Goal: Information Seeking & Learning: Learn about a topic

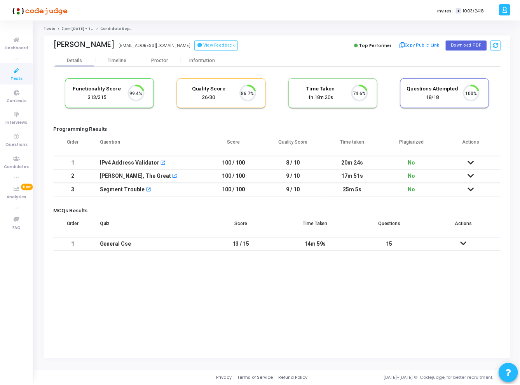
scroll to position [16, 20]
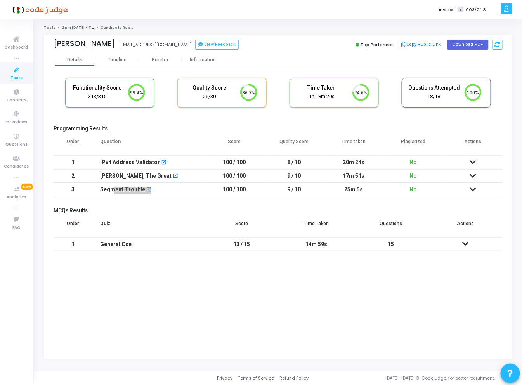
click at [118, 188] on div "[PERSON_NAME], The Great" at bounding box center [133, 193] width 54 height 10
click at [122, 190] on div "Segment Trouble" at bounding box center [122, 189] width 45 height 13
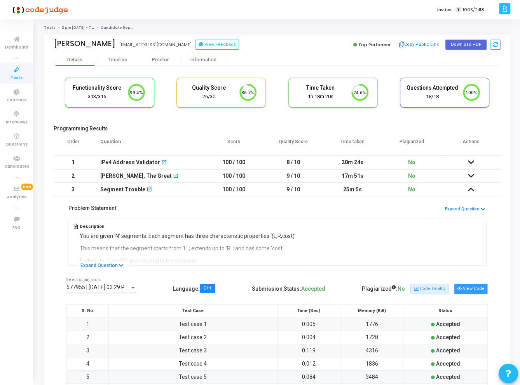
click at [471, 285] on button "View Code" at bounding box center [471, 289] width 34 height 10
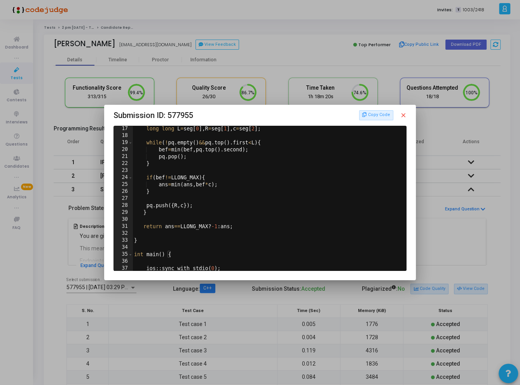
click at [223, 217] on div "long long L = seg [ 0 ] , R = seg [ 1 ] , c = seg [ 2 ] ; while ( ! pq . empty …" at bounding box center [268, 204] width 272 height 159
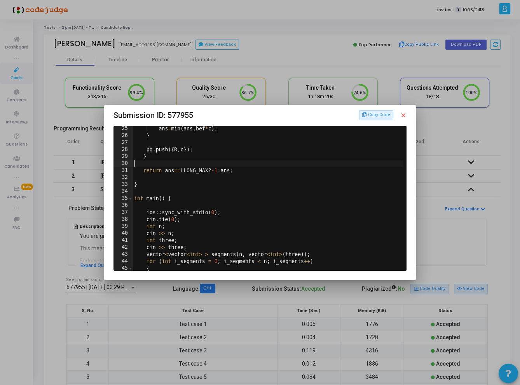
scroll to position [201, 0]
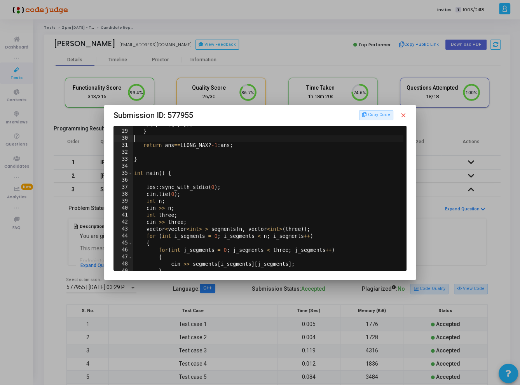
click at [378, 186] on div "pq . push ({ R , c }) ; } return ans == LLONG_MAX ? -1 : ans ; } int main ( ) {…" at bounding box center [268, 200] width 272 height 159
click at [396, 149] on div "pq . push ({ R , c }) ; } return ans == LLONG_MAX ? -1 : ans ; } int main ( ) {…" at bounding box center [268, 200] width 272 height 159
type textarea "return ans==LLONG_MAX?-1:ans;"
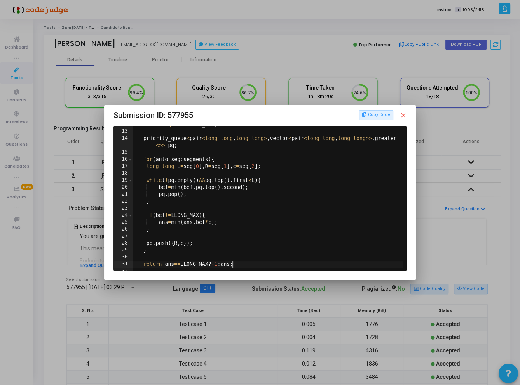
scroll to position [247, 0]
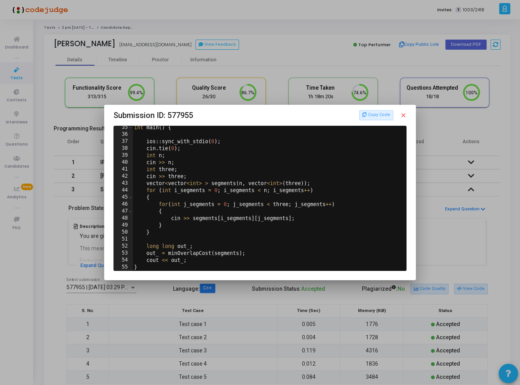
click at [403, 111] on div "Copy Code close" at bounding box center [383, 115] width 48 height 10
click at [403, 117] on mat-icon "close" at bounding box center [402, 115] width 7 height 7
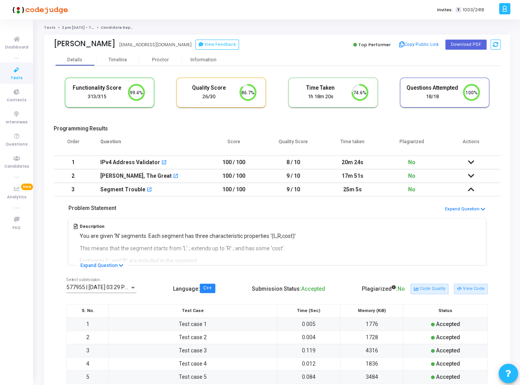
click at [406, 115] on div "Functionality Score 313/315 99.4% Quality Score 26/30 86.7% Time Taken calculat…" at bounding box center [277, 96] width 447 height 45
click at [405, 115] on div "Functionality Score 313/315 99.4% Quality Score 26/30 86.7% Time Taken calculat…" at bounding box center [277, 96] width 447 height 45
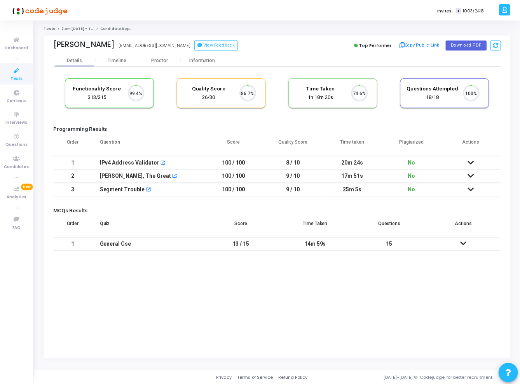
scroll to position [16, 20]
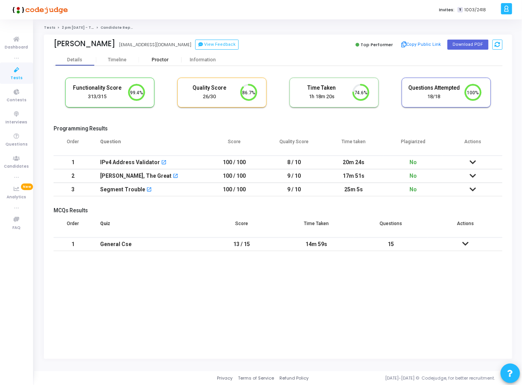
click at [159, 61] on div "Proctor" at bounding box center [160, 60] width 43 height 6
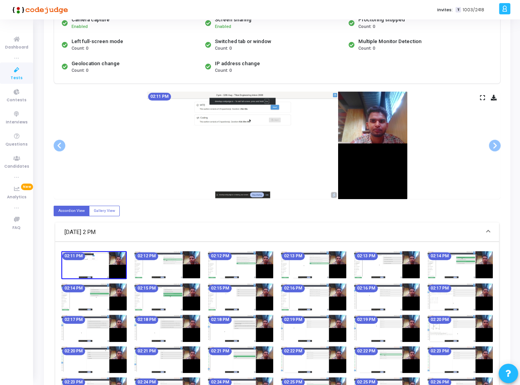
scroll to position [85, 0]
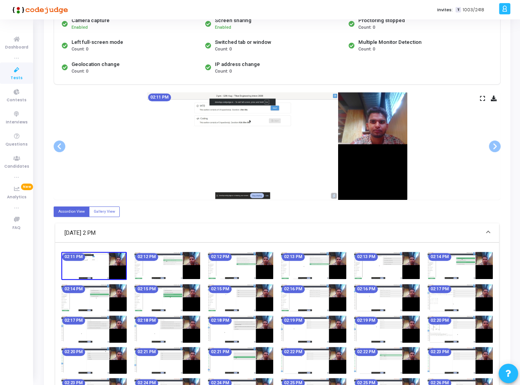
click at [482, 96] on icon at bounding box center [482, 98] width 5 height 4
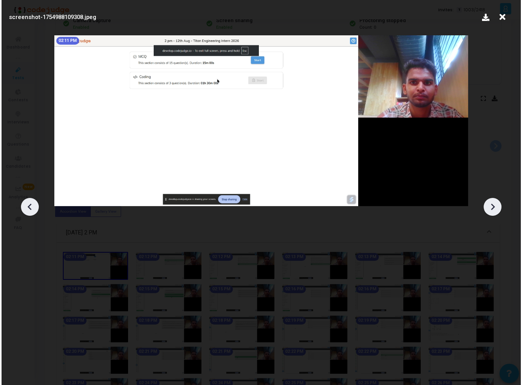
scroll to position [0, 0]
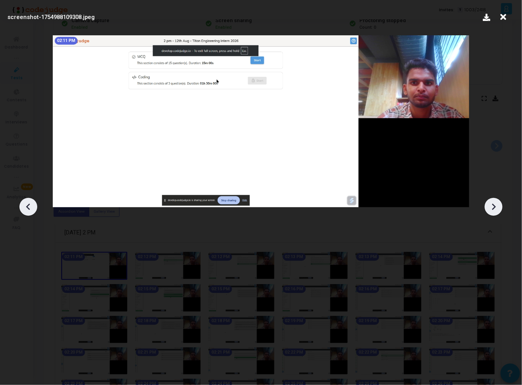
click at [492, 204] on icon at bounding box center [494, 207] width 12 height 12
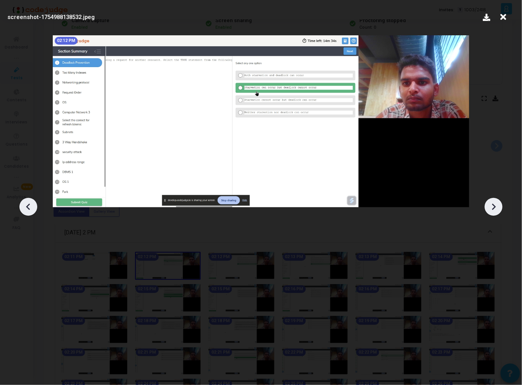
click at [492, 204] on icon at bounding box center [494, 207] width 12 height 12
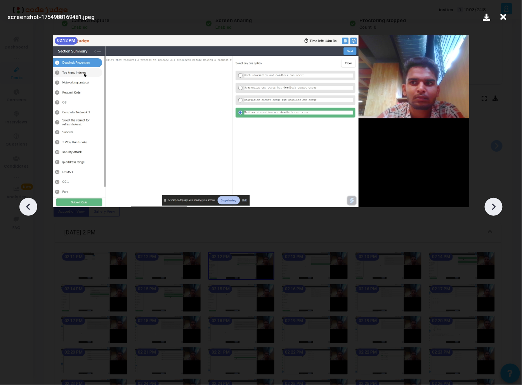
click at [492, 204] on icon at bounding box center [494, 207] width 12 height 12
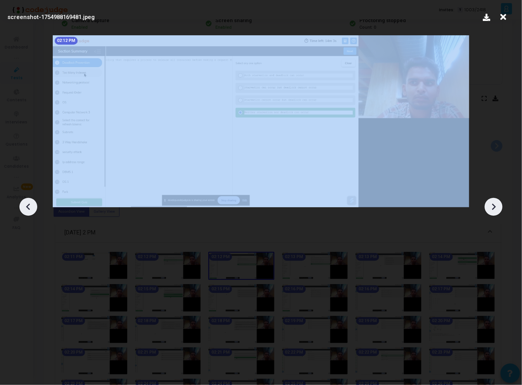
click at [492, 204] on icon at bounding box center [494, 207] width 12 height 12
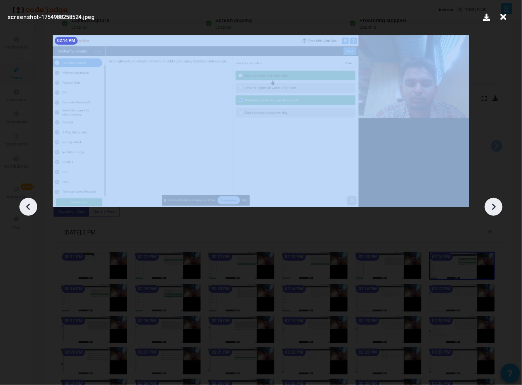
click at [492, 204] on icon at bounding box center [494, 207] width 12 height 12
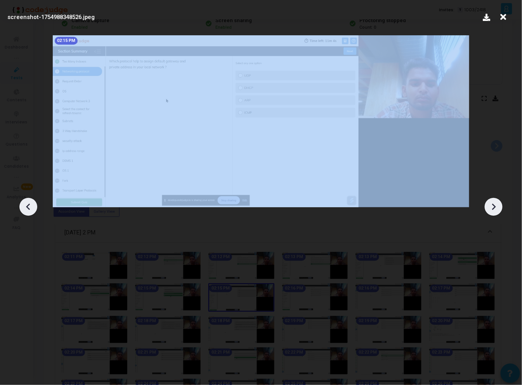
click at [492, 204] on icon at bounding box center [494, 207] width 12 height 12
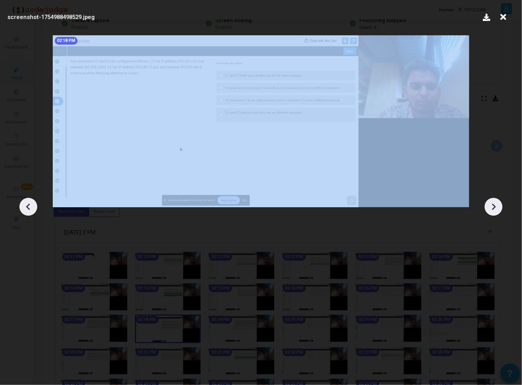
click at [492, 204] on icon at bounding box center [494, 207] width 12 height 12
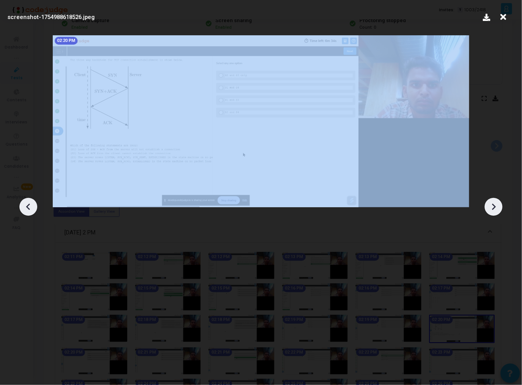
click at [492, 204] on icon at bounding box center [494, 207] width 12 height 12
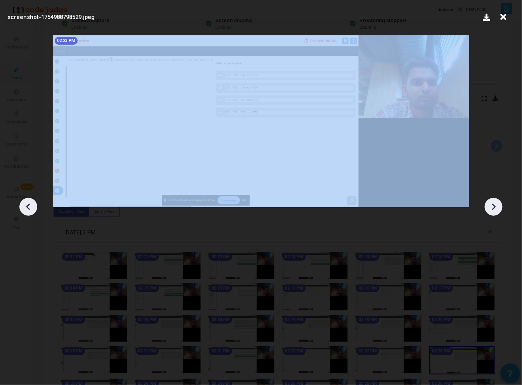
click at [492, 204] on icon at bounding box center [494, 207] width 12 height 12
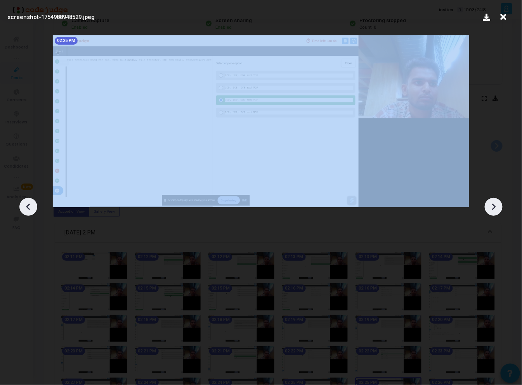
click at [492, 204] on icon at bounding box center [494, 207] width 12 height 12
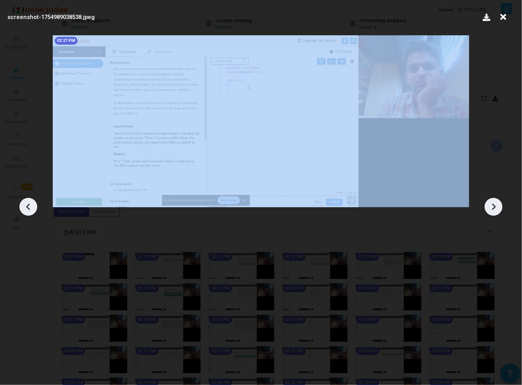
click at [492, 204] on icon at bounding box center [494, 207] width 12 height 12
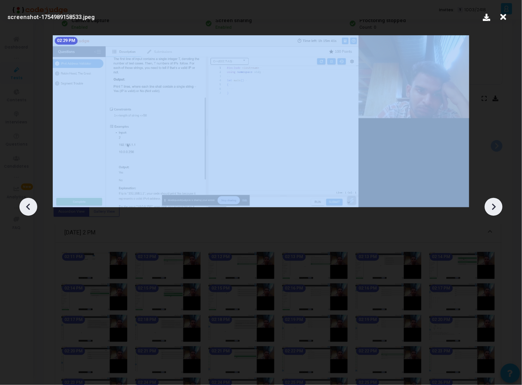
click at [492, 204] on icon at bounding box center [494, 207] width 12 height 12
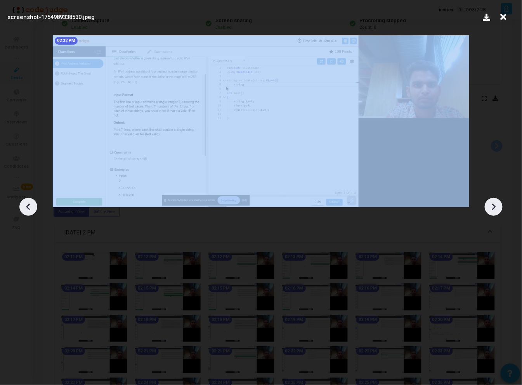
click at [492, 204] on icon at bounding box center [494, 207] width 12 height 12
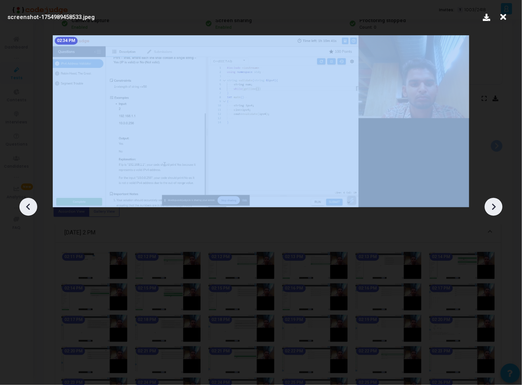
click at [492, 204] on icon at bounding box center [494, 207] width 12 height 12
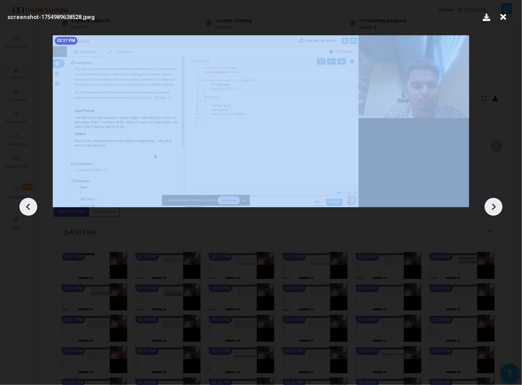
click at [492, 204] on icon at bounding box center [494, 207] width 12 height 12
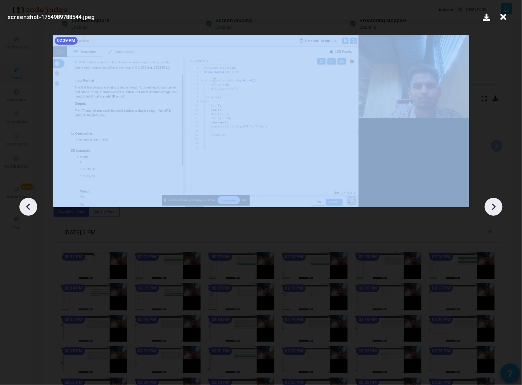
click at [492, 204] on icon at bounding box center [494, 207] width 12 height 12
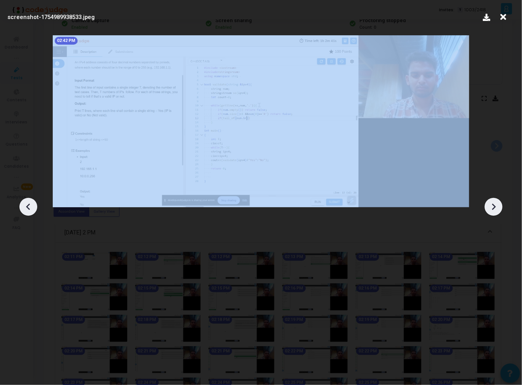
click at [492, 204] on icon at bounding box center [494, 207] width 12 height 12
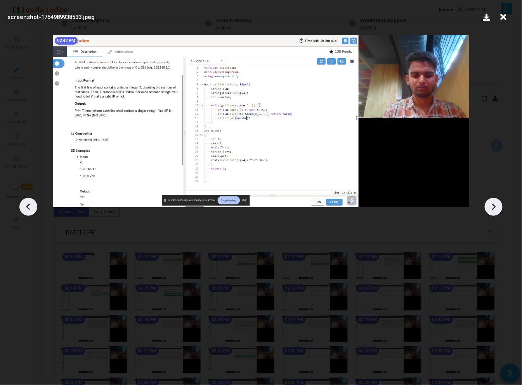
click at [492, 204] on icon at bounding box center [494, 207] width 12 height 12
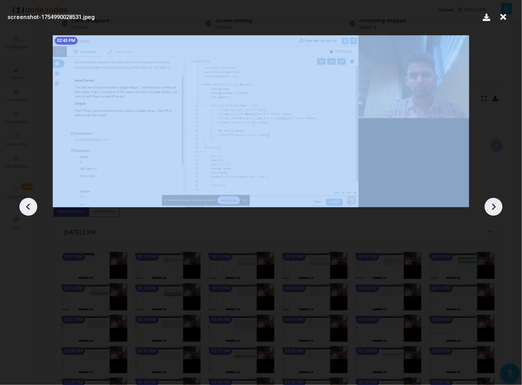
click at [492, 204] on icon at bounding box center [494, 207] width 12 height 12
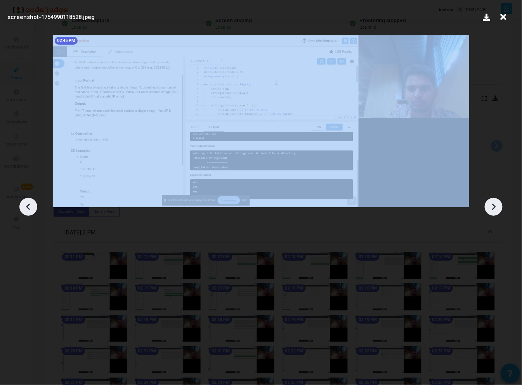
click at [492, 204] on icon at bounding box center [494, 207] width 12 height 12
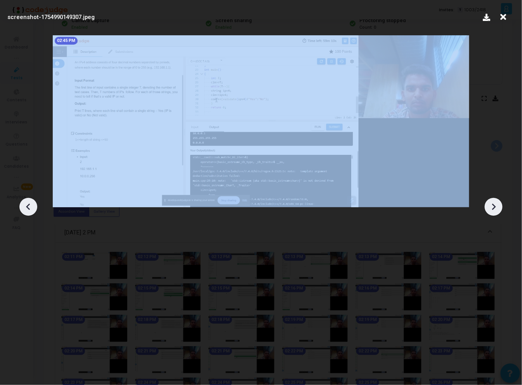
click at [492, 204] on icon at bounding box center [494, 207] width 12 height 12
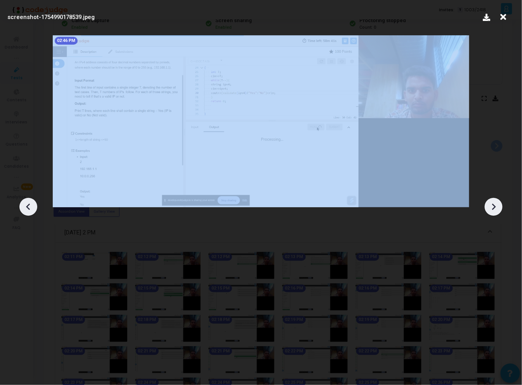
click at [492, 204] on icon at bounding box center [494, 207] width 12 height 12
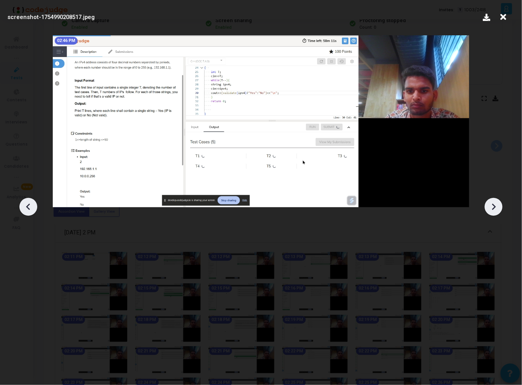
click at [492, 204] on icon at bounding box center [494, 207] width 12 height 12
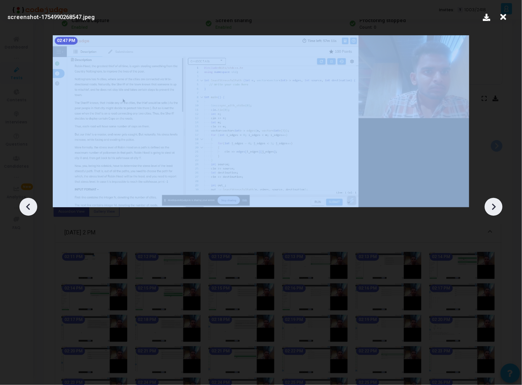
click at [492, 204] on icon at bounding box center [494, 207] width 12 height 12
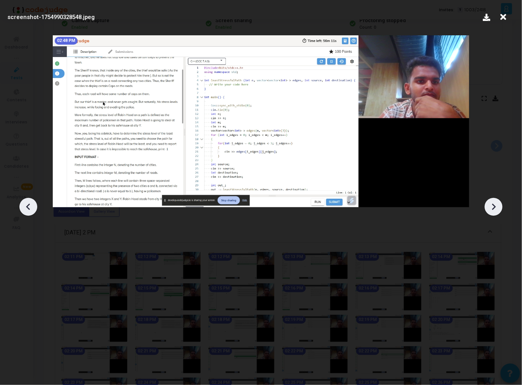
click at [492, 204] on icon at bounding box center [494, 207] width 12 height 12
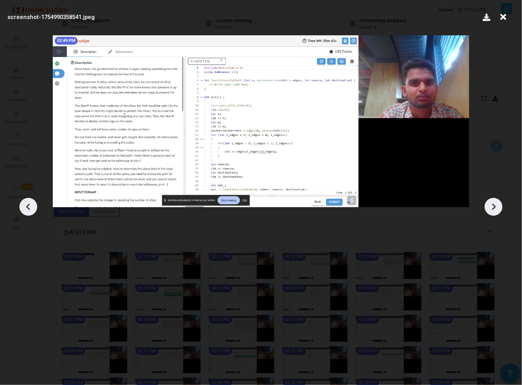
click at [492, 204] on icon at bounding box center [494, 207] width 12 height 12
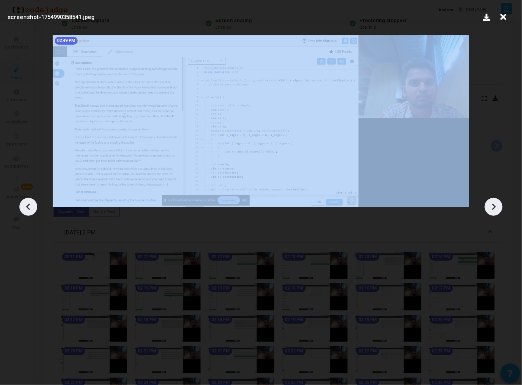
click at [492, 204] on icon at bounding box center [494, 207] width 12 height 12
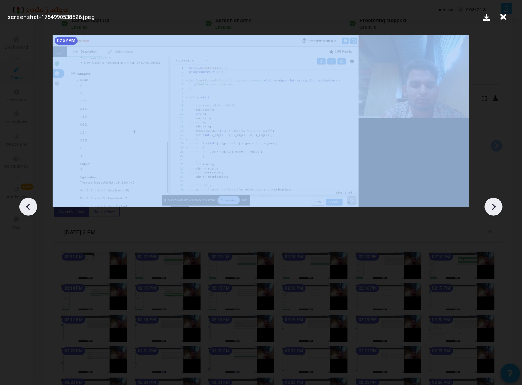
click at [492, 204] on icon at bounding box center [494, 207] width 12 height 12
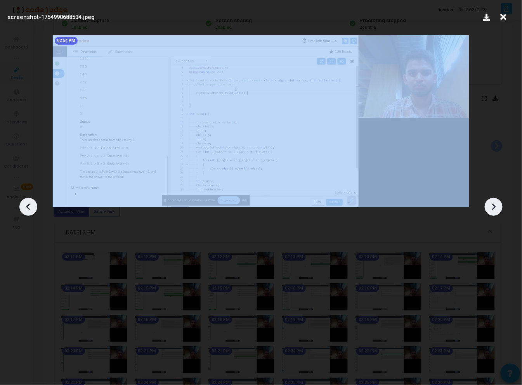
click at [492, 204] on icon at bounding box center [494, 207] width 12 height 12
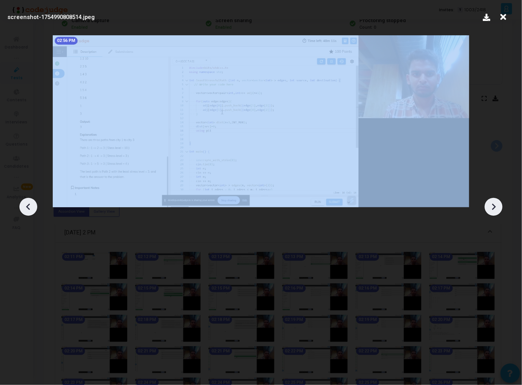
click at [492, 204] on icon at bounding box center [494, 207] width 12 height 12
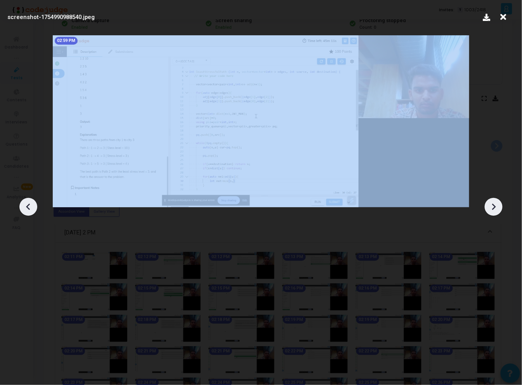
click at [492, 204] on icon at bounding box center [494, 207] width 12 height 12
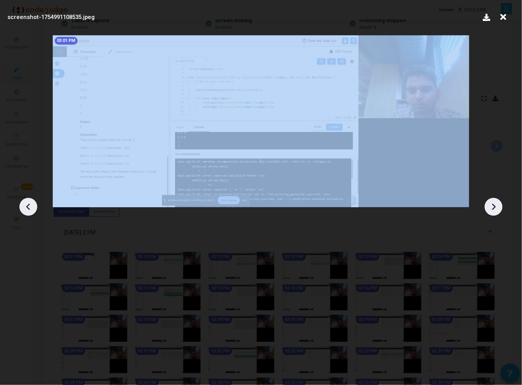
click at [492, 204] on icon at bounding box center [494, 207] width 12 height 12
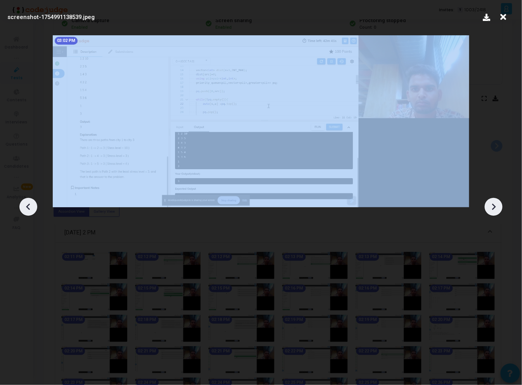
click at [492, 204] on icon at bounding box center [494, 207] width 12 height 12
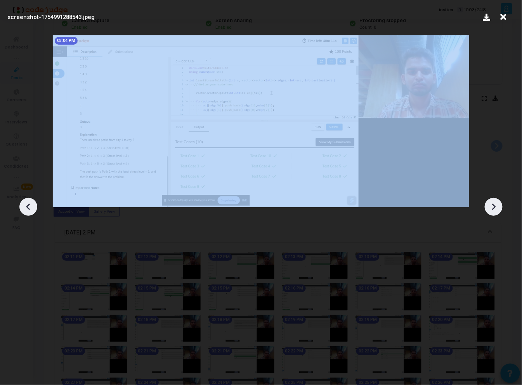
click at [492, 204] on icon at bounding box center [494, 207] width 12 height 12
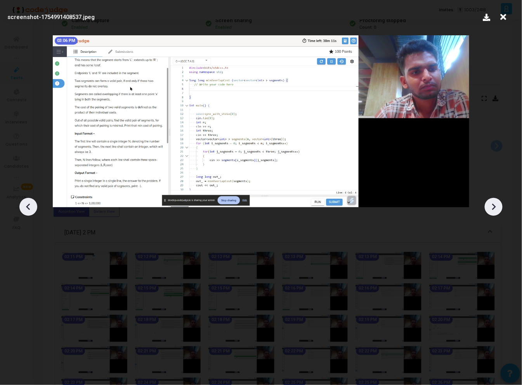
click at [492, 204] on icon at bounding box center [494, 207] width 12 height 12
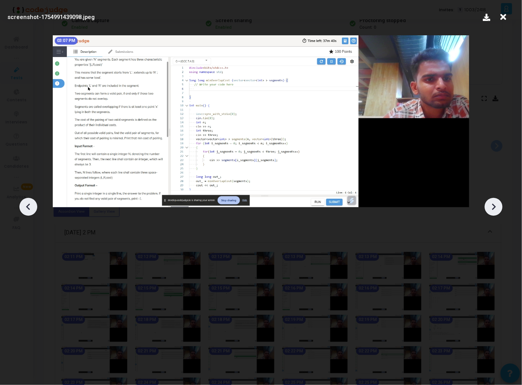
click at [492, 204] on icon at bounding box center [494, 207] width 12 height 12
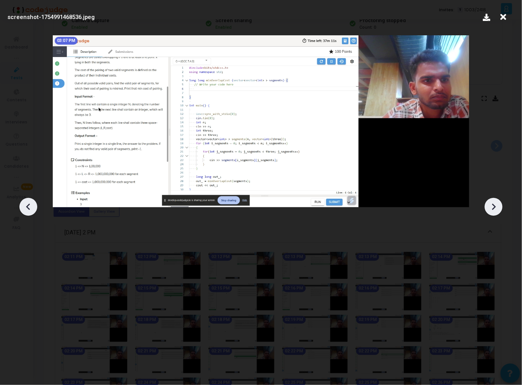
click at [27, 208] on icon at bounding box center [29, 207] width 12 height 12
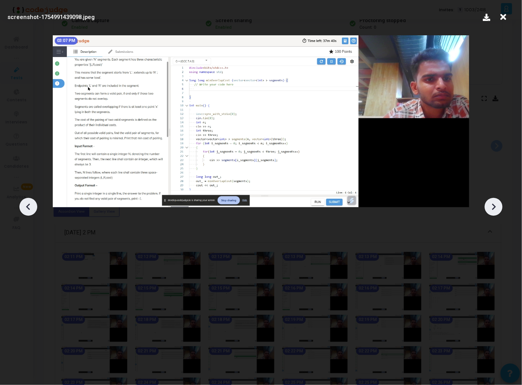
click at [27, 208] on icon at bounding box center [29, 207] width 12 height 12
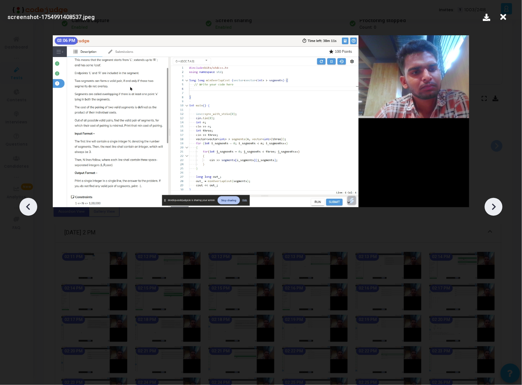
click at [27, 208] on icon at bounding box center [29, 207] width 12 height 12
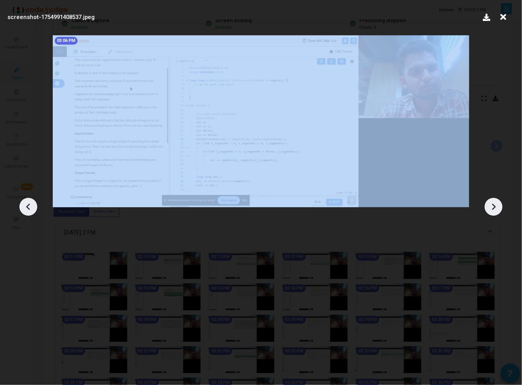
click at [27, 208] on icon at bounding box center [29, 207] width 12 height 12
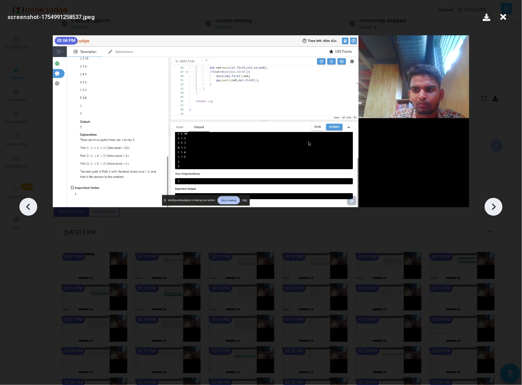
click at [27, 208] on icon at bounding box center [29, 207] width 12 height 12
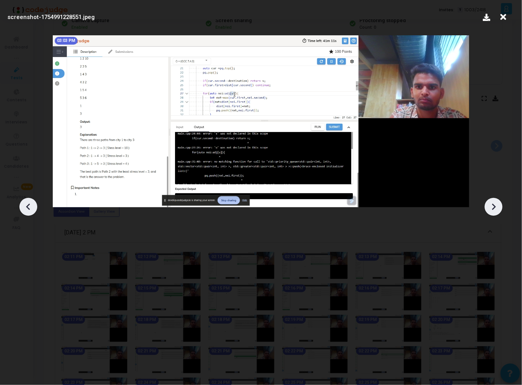
click at [27, 208] on icon at bounding box center [29, 207] width 12 height 12
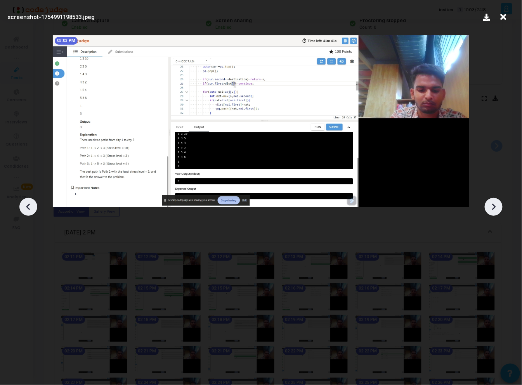
click at [27, 208] on icon at bounding box center [29, 207] width 12 height 12
click at [495, 207] on icon at bounding box center [495, 207] width 4 height 7
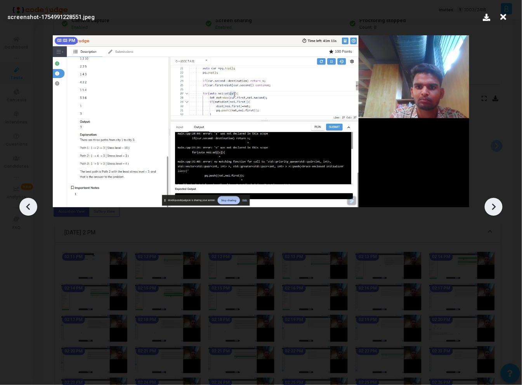
click at [495, 207] on icon at bounding box center [495, 207] width 4 height 7
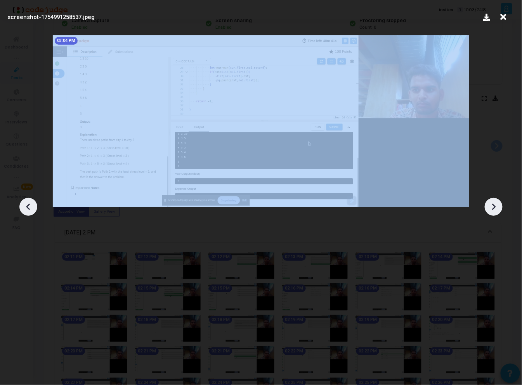
click at [495, 207] on icon at bounding box center [495, 207] width 4 height 7
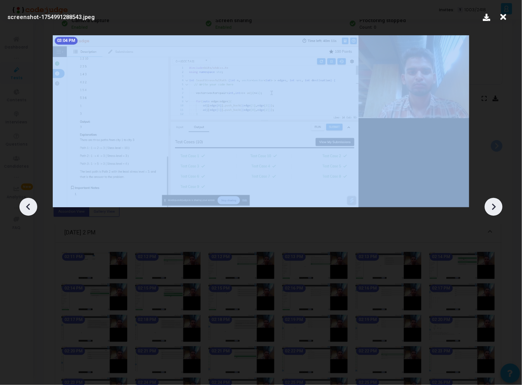
click at [495, 207] on icon at bounding box center [495, 207] width 4 height 7
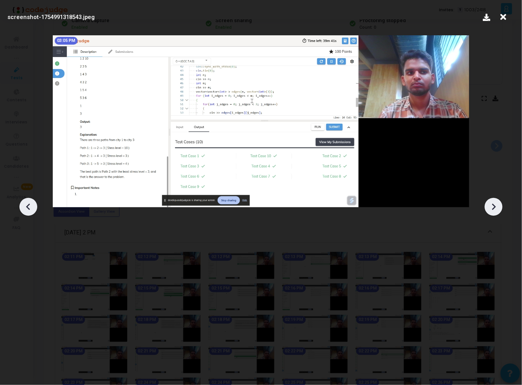
click at [32, 200] on div at bounding box center [28, 207] width 18 height 18
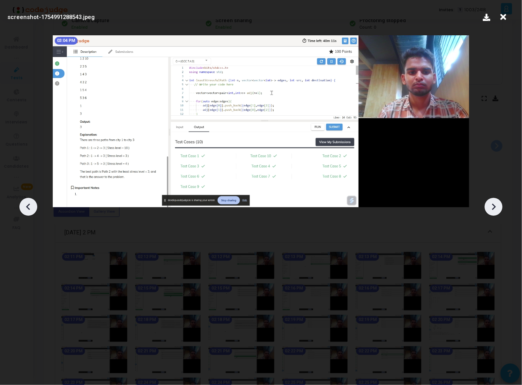
click at [31, 202] on icon at bounding box center [29, 207] width 12 height 12
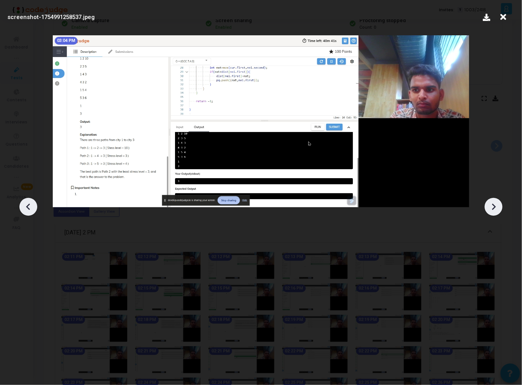
click at [31, 202] on icon at bounding box center [29, 207] width 12 height 12
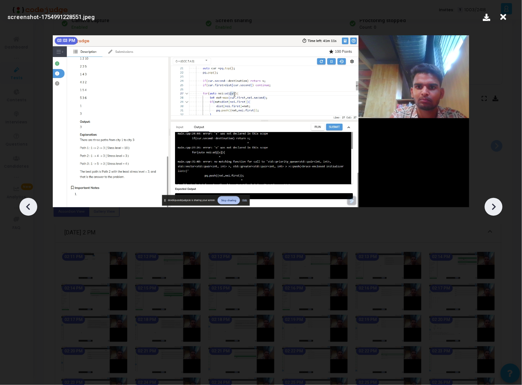
click at [31, 202] on icon at bounding box center [29, 207] width 12 height 12
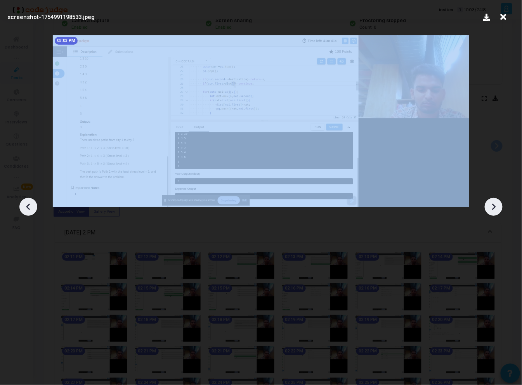
click at [31, 202] on icon at bounding box center [29, 207] width 12 height 12
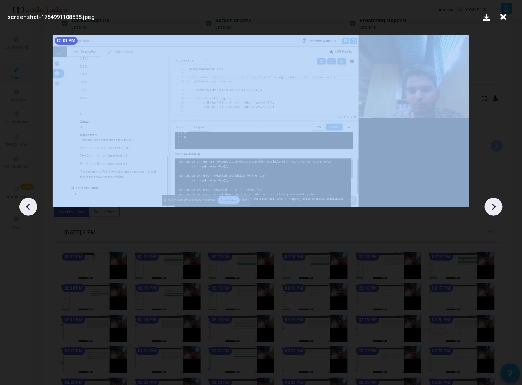
click at [31, 202] on icon at bounding box center [29, 207] width 12 height 12
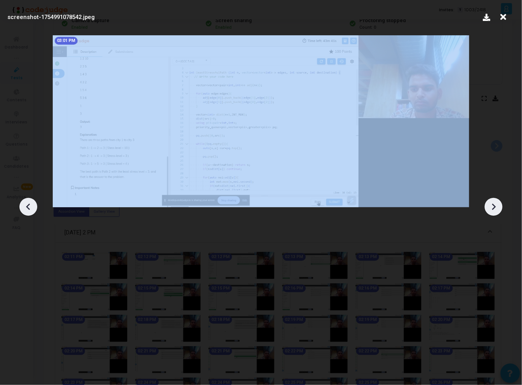
click at [498, 209] on icon at bounding box center [494, 207] width 12 height 12
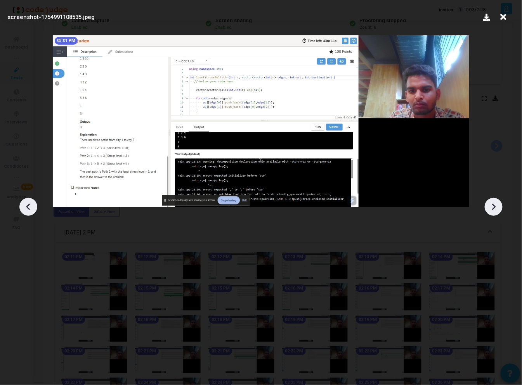
click at [498, 209] on icon at bounding box center [494, 207] width 12 height 12
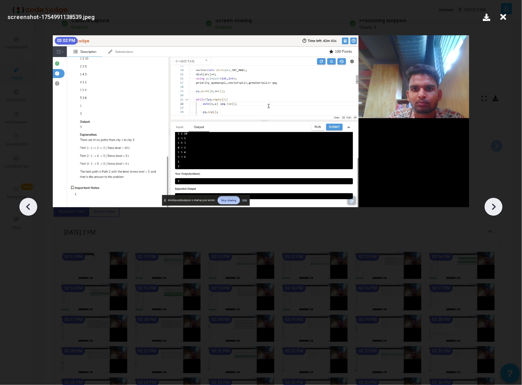
click at [498, 209] on icon at bounding box center [494, 207] width 12 height 12
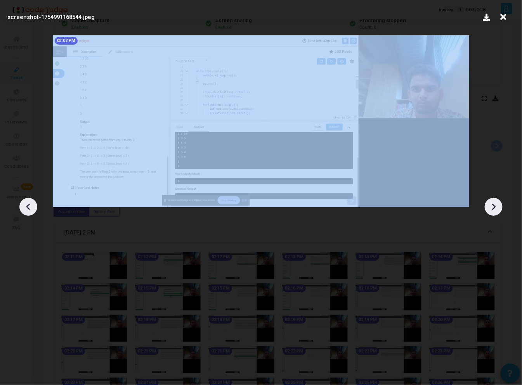
click at [499, 208] on icon at bounding box center [494, 207] width 12 height 12
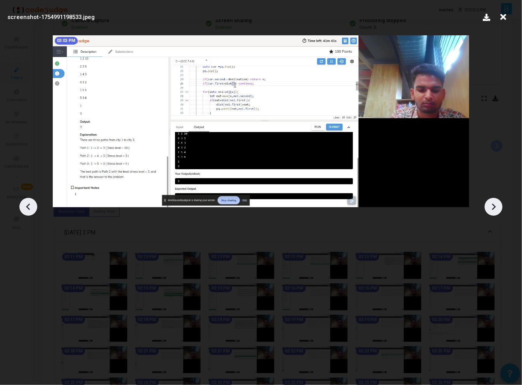
click at [499, 208] on icon at bounding box center [494, 207] width 12 height 12
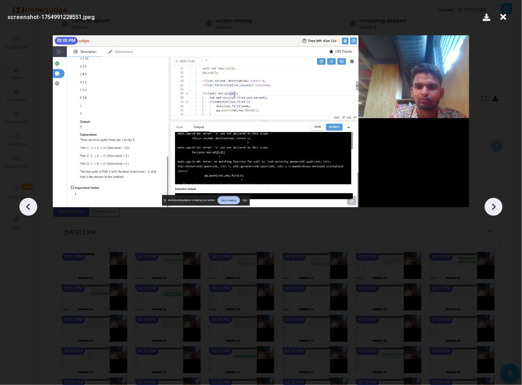
click at [499, 208] on icon at bounding box center [494, 207] width 12 height 12
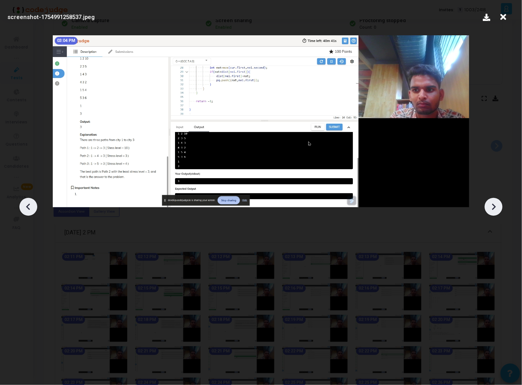
click at [499, 208] on icon at bounding box center [494, 207] width 12 height 12
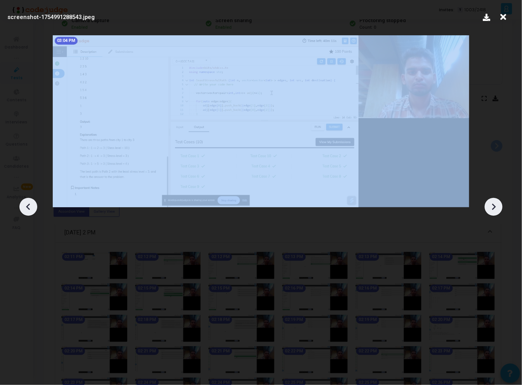
click at [499, 208] on icon at bounding box center [494, 207] width 12 height 12
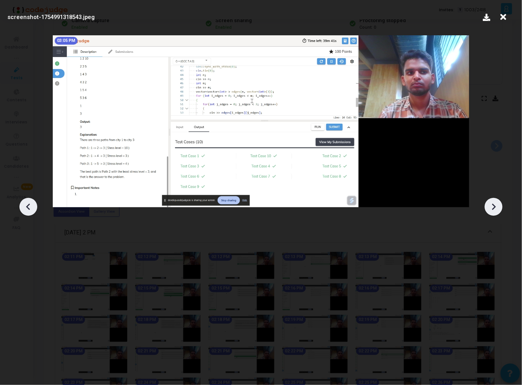
click at [499, 208] on icon at bounding box center [494, 207] width 12 height 12
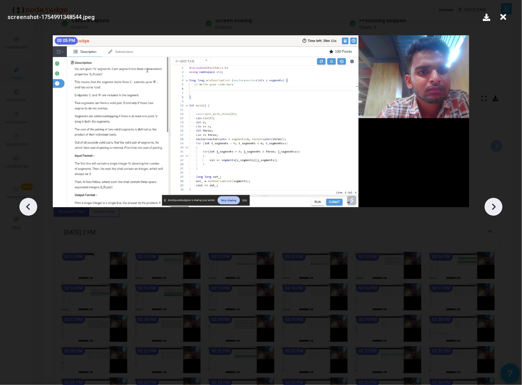
click at [499, 208] on icon at bounding box center [494, 207] width 12 height 12
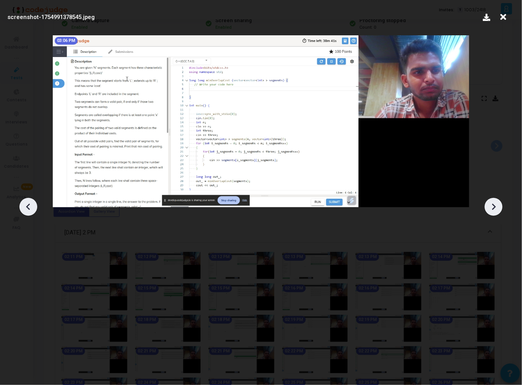
click at [499, 208] on icon at bounding box center [494, 207] width 12 height 12
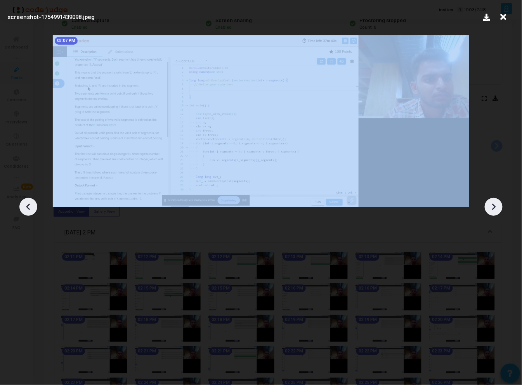
click at [499, 208] on icon at bounding box center [494, 207] width 12 height 12
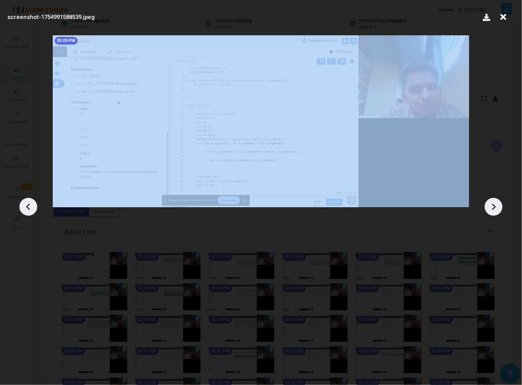
click at [499, 208] on icon at bounding box center [494, 207] width 12 height 12
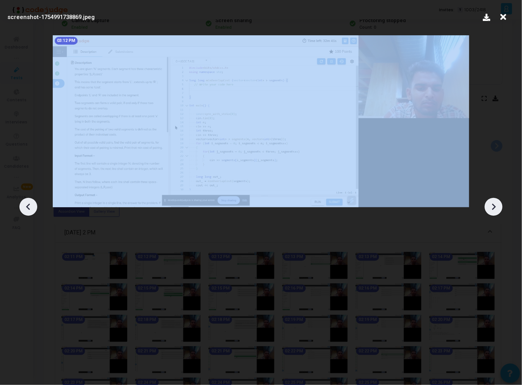
click at [499, 208] on icon at bounding box center [494, 207] width 12 height 12
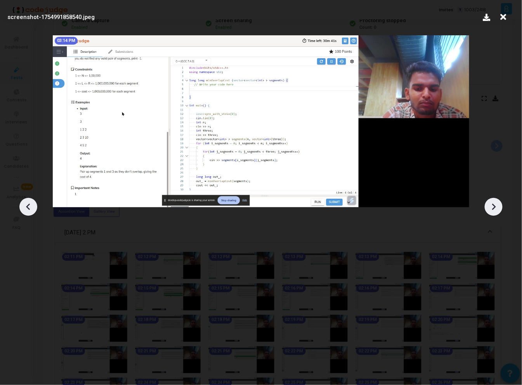
click at [499, 208] on icon at bounding box center [494, 207] width 12 height 12
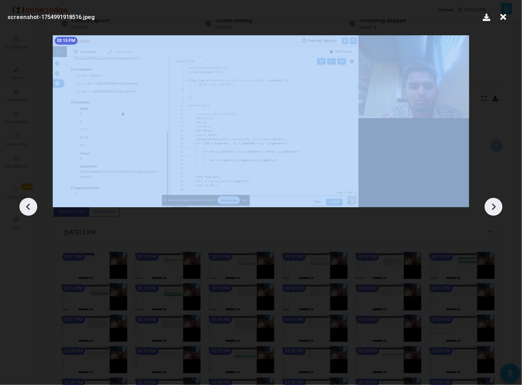
click at [499, 208] on icon at bounding box center [494, 207] width 12 height 12
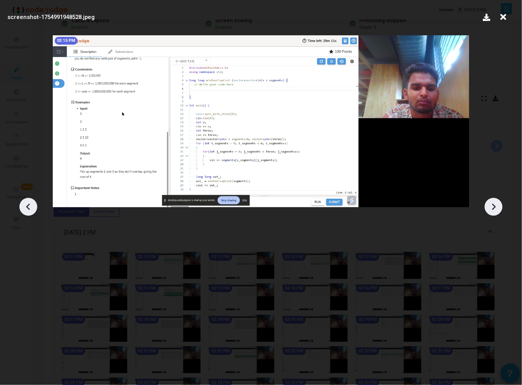
click at [499, 208] on icon at bounding box center [494, 207] width 12 height 12
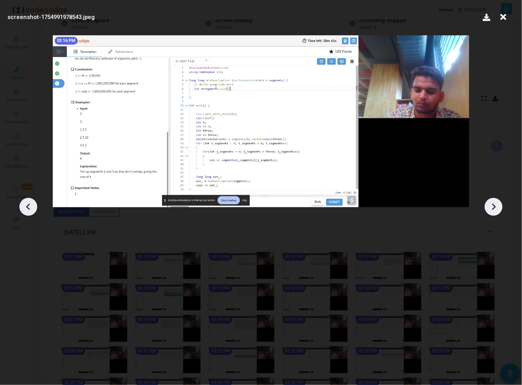
click at [499, 208] on icon at bounding box center [494, 207] width 12 height 12
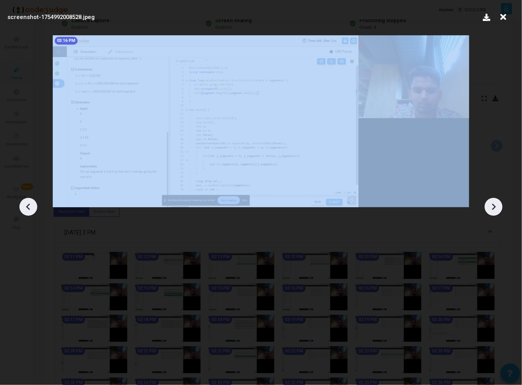
click at [499, 208] on icon at bounding box center [494, 207] width 12 height 12
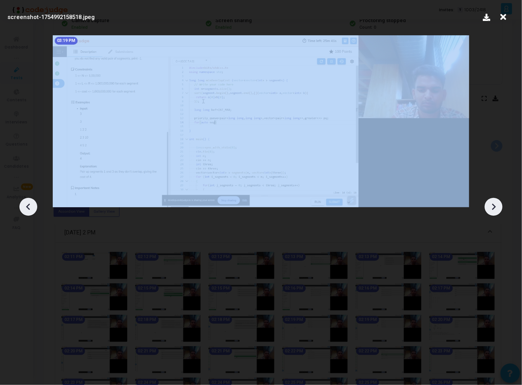
click at [499, 208] on icon at bounding box center [494, 207] width 12 height 12
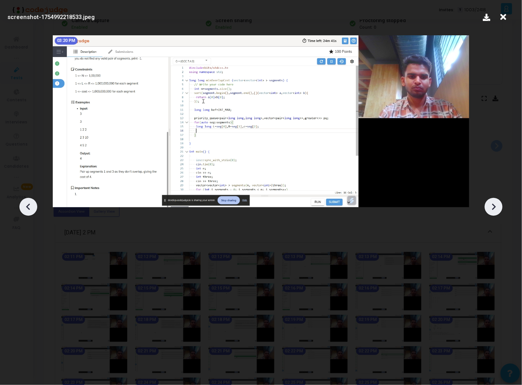
click at [499, 208] on icon at bounding box center [494, 207] width 12 height 12
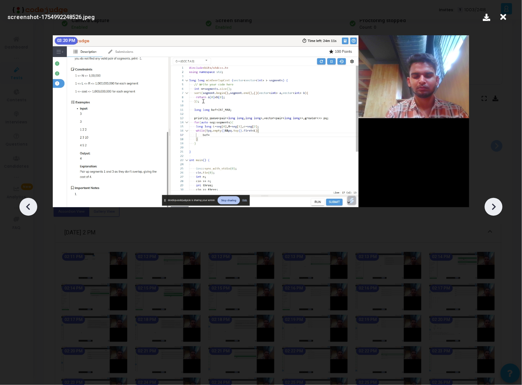
click at [499, 208] on icon at bounding box center [494, 207] width 12 height 12
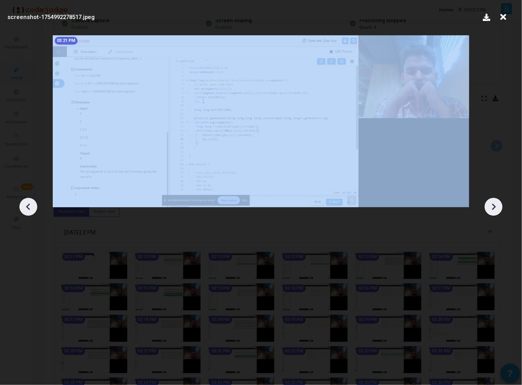
click at [499, 208] on icon at bounding box center [494, 207] width 12 height 12
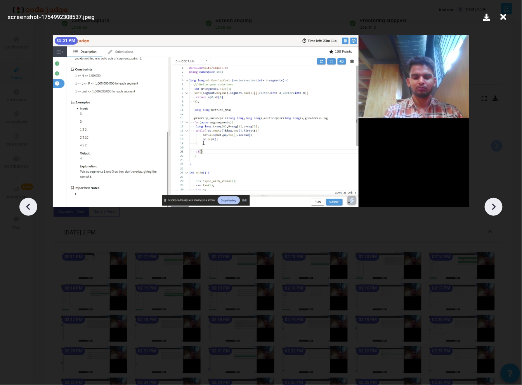
click at [499, 208] on icon at bounding box center [494, 207] width 12 height 12
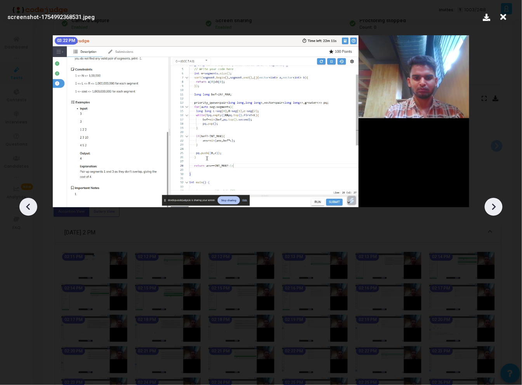
click at [499, 208] on icon at bounding box center [494, 207] width 12 height 12
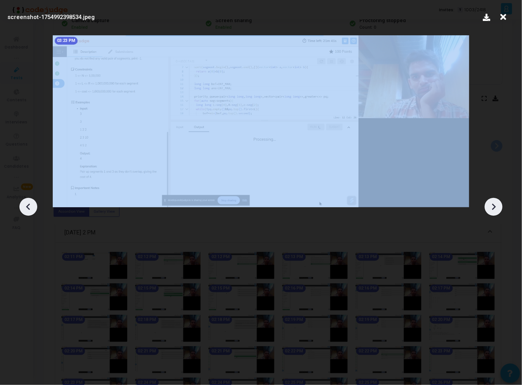
click at [494, 203] on icon at bounding box center [494, 207] width 12 height 12
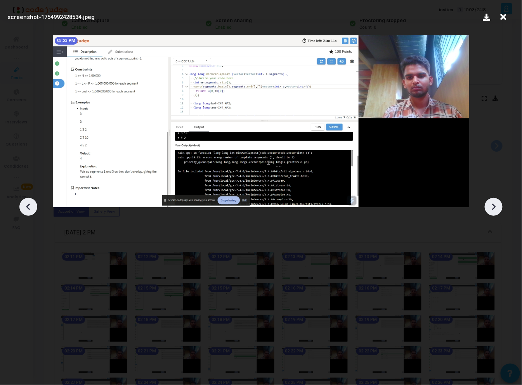
click at [494, 203] on icon at bounding box center [494, 207] width 12 height 12
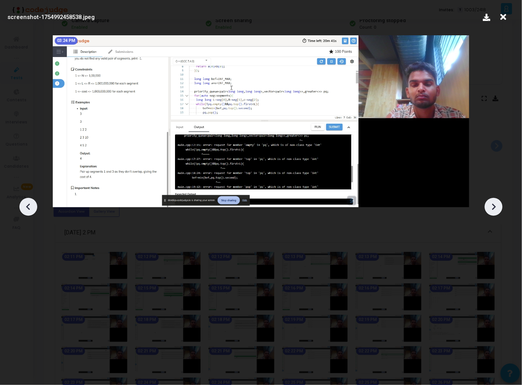
click at [494, 203] on icon at bounding box center [494, 207] width 12 height 12
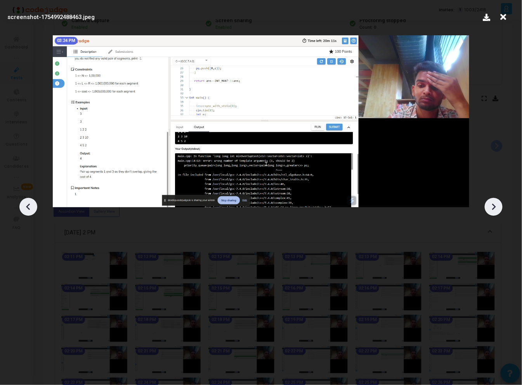
click at [494, 203] on icon at bounding box center [494, 207] width 12 height 12
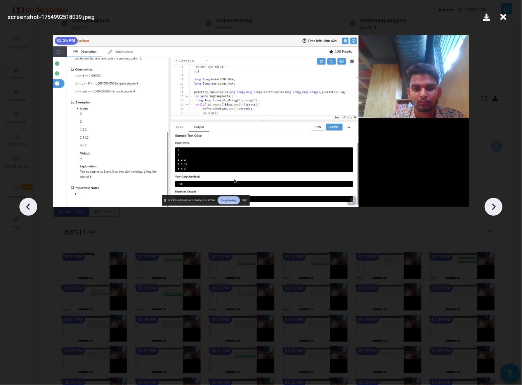
click at [494, 203] on icon at bounding box center [494, 207] width 12 height 12
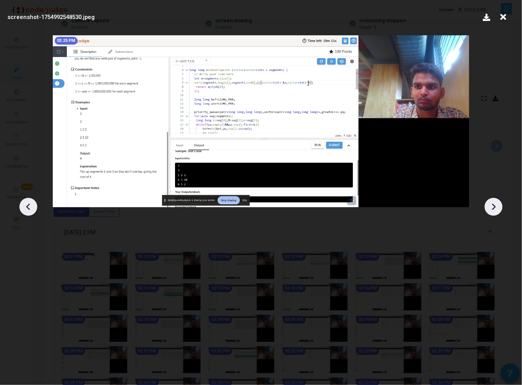
click at [494, 203] on icon at bounding box center [494, 207] width 12 height 12
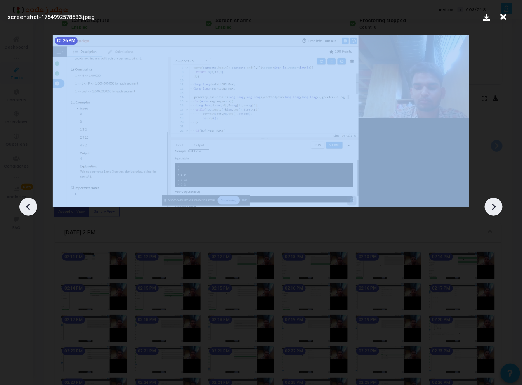
click at [494, 203] on icon at bounding box center [494, 207] width 12 height 12
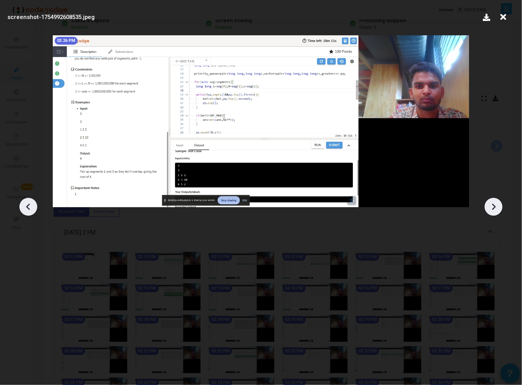
click at [494, 203] on icon at bounding box center [494, 207] width 12 height 12
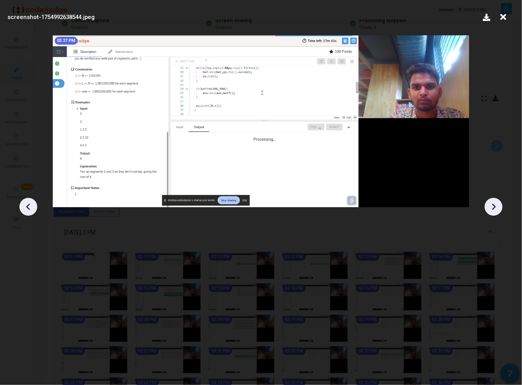
click at [494, 203] on icon at bounding box center [494, 207] width 12 height 12
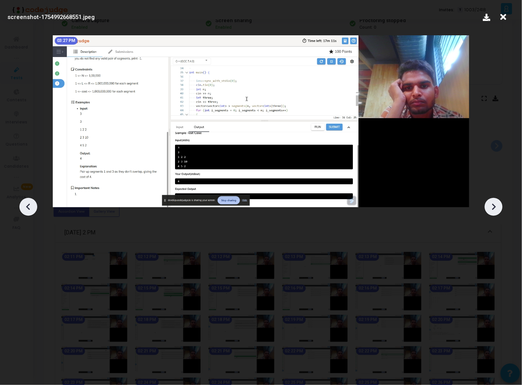
click at [494, 203] on icon at bounding box center [494, 207] width 12 height 12
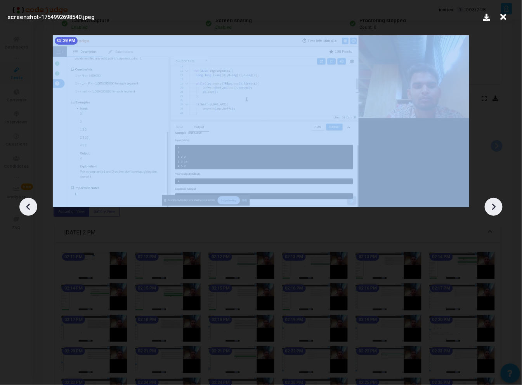
click at [494, 203] on icon at bounding box center [494, 207] width 12 height 12
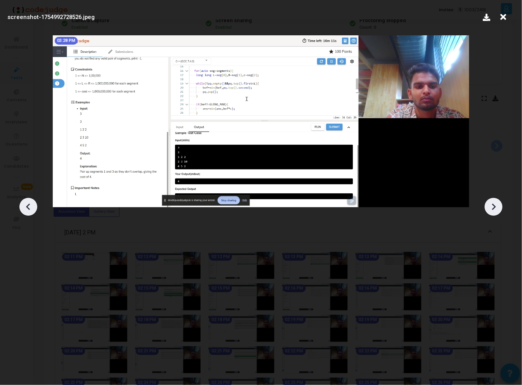
click at [494, 203] on icon at bounding box center [494, 207] width 12 height 12
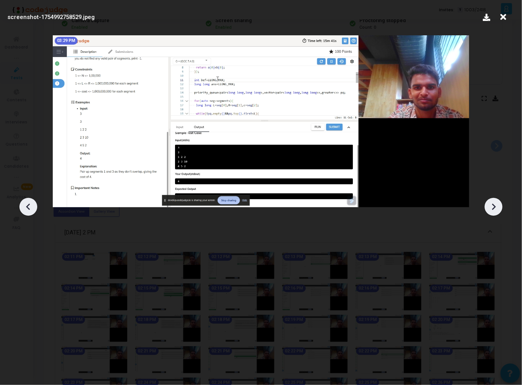
click at [494, 203] on icon at bounding box center [494, 207] width 12 height 12
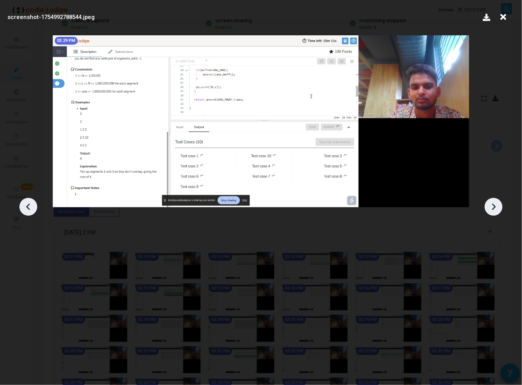
click at [494, 203] on icon at bounding box center [494, 207] width 12 height 12
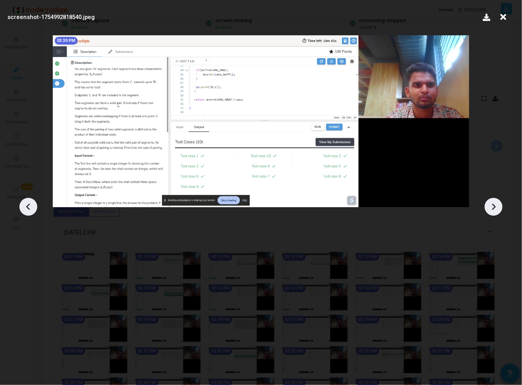
click at [494, 203] on icon at bounding box center [494, 207] width 12 height 12
click at [502, 21] on icon at bounding box center [504, 17] width 12 height 15
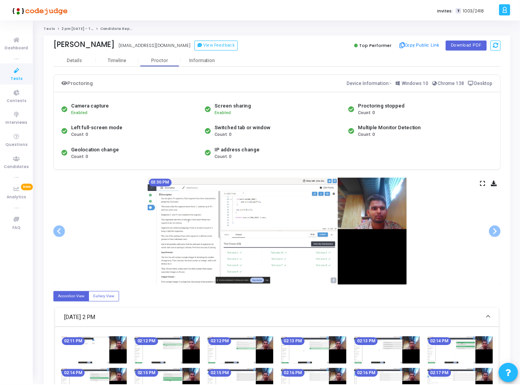
scroll to position [85, 0]
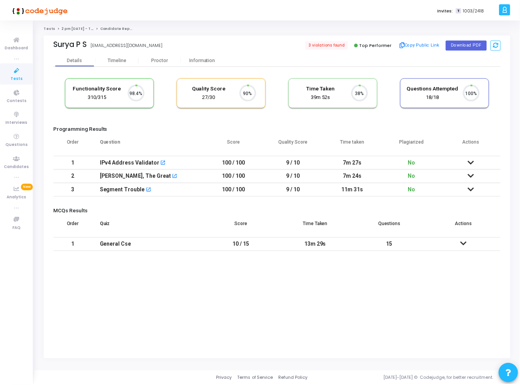
scroll to position [16, 20]
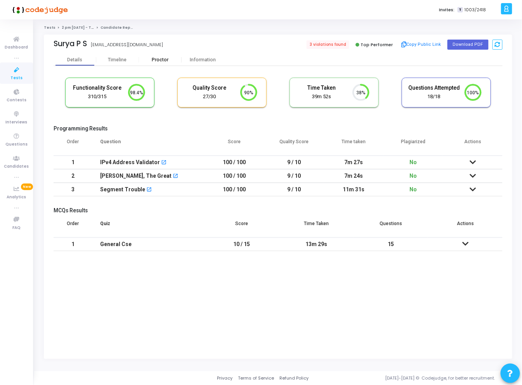
click at [164, 58] on div "Proctor" at bounding box center [160, 60] width 43 height 6
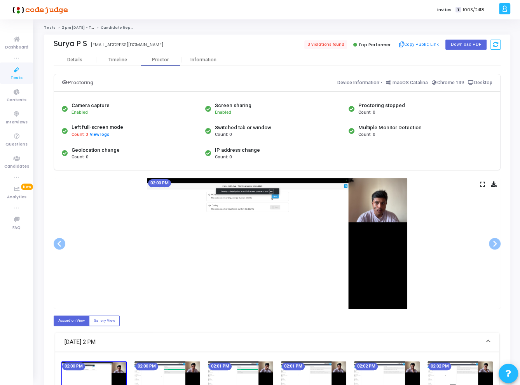
click at [481, 183] on icon at bounding box center [482, 184] width 5 height 4
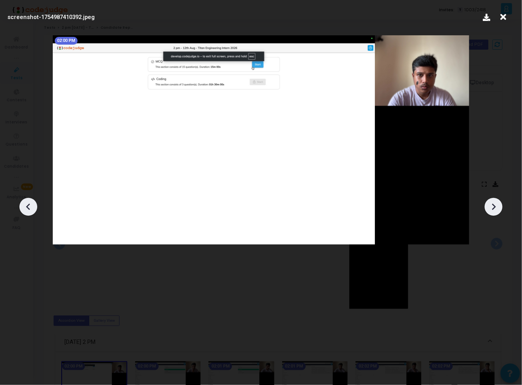
click at [495, 207] on icon at bounding box center [495, 207] width 4 height 7
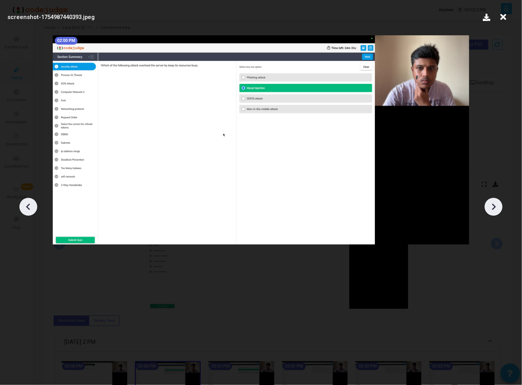
click at [495, 207] on icon at bounding box center [495, 207] width 4 height 7
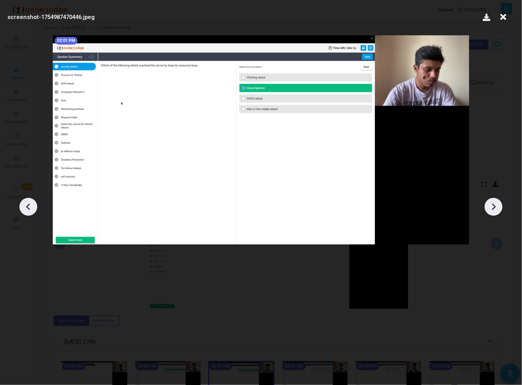
click at [495, 207] on icon at bounding box center [495, 207] width 4 height 7
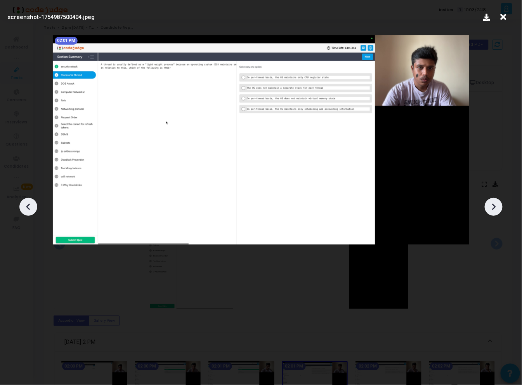
click at [495, 207] on icon at bounding box center [495, 207] width 4 height 7
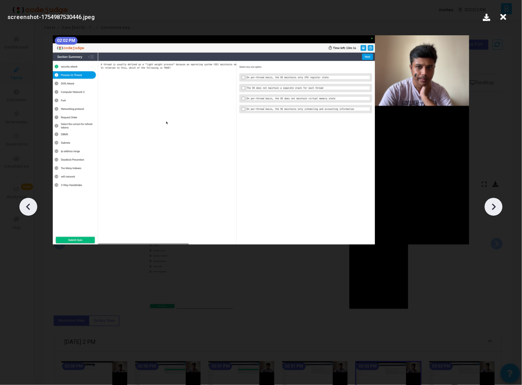
click at [495, 207] on icon at bounding box center [495, 207] width 4 height 7
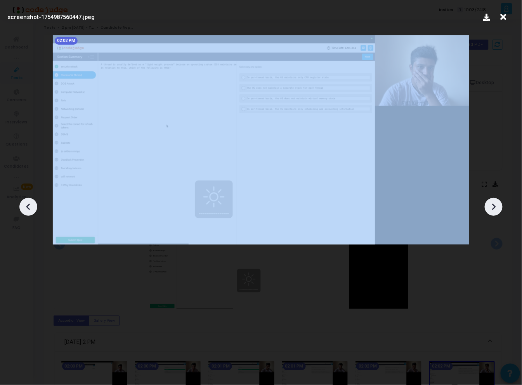
click at [495, 207] on icon at bounding box center [495, 207] width 4 height 7
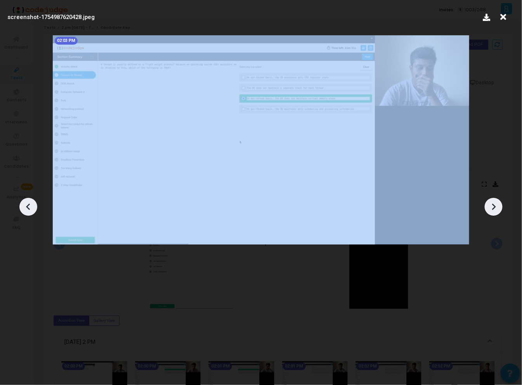
click at [495, 207] on icon at bounding box center [495, 207] width 4 height 7
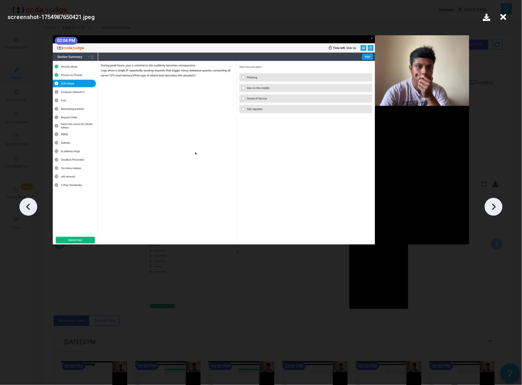
click at [495, 207] on icon at bounding box center [495, 207] width 4 height 7
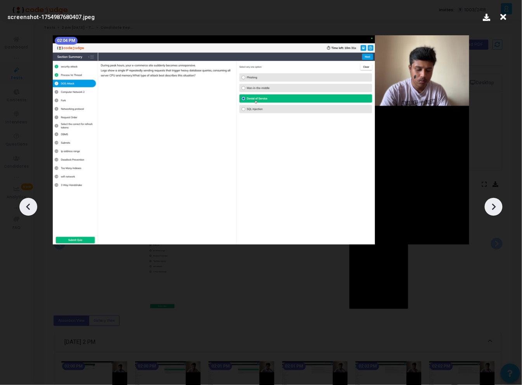
click at [495, 207] on icon at bounding box center [495, 207] width 4 height 7
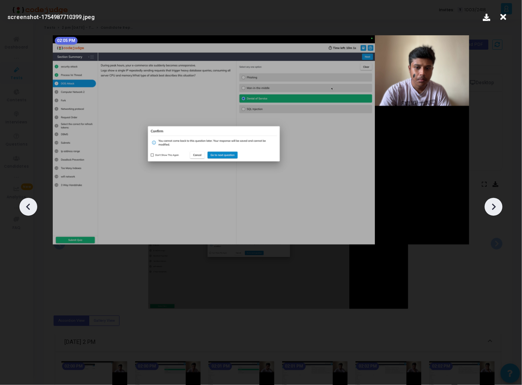
click at [495, 206] on icon at bounding box center [495, 207] width 4 height 7
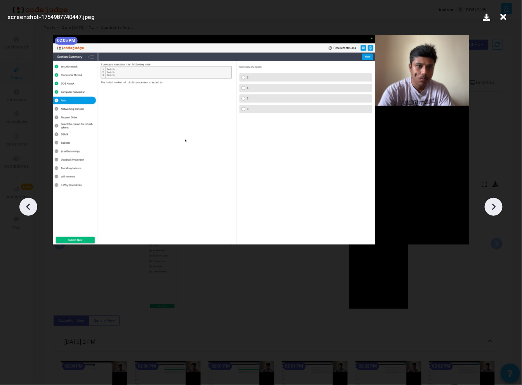
click at [495, 206] on icon at bounding box center [495, 207] width 4 height 7
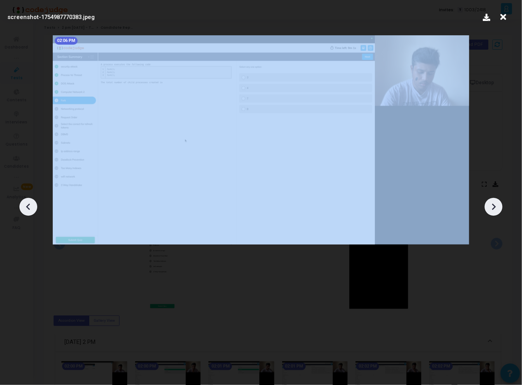
click at [495, 206] on icon at bounding box center [495, 207] width 4 height 7
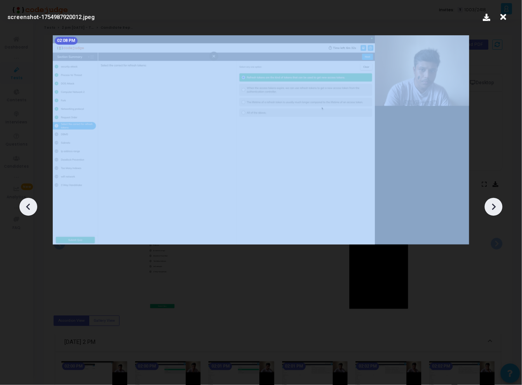
click at [495, 206] on icon at bounding box center [495, 207] width 4 height 7
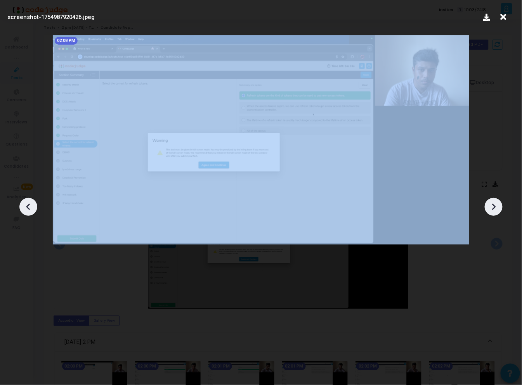
click at [495, 206] on icon at bounding box center [495, 207] width 4 height 7
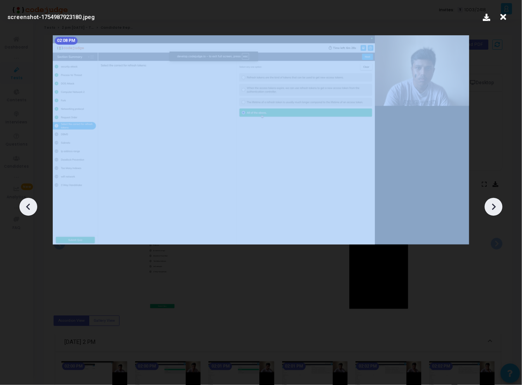
click at [495, 206] on icon at bounding box center [495, 207] width 4 height 7
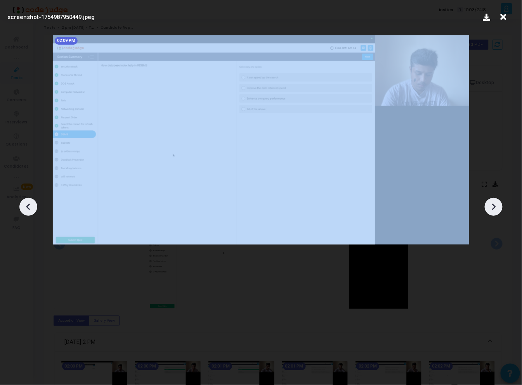
click at [495, 206] on icon at bounding box center [495, 207] width 4 height 7
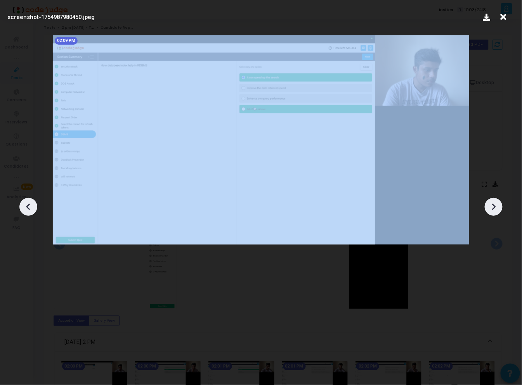
click at [495, 206] on icon at bounding box center [495, 207] width 4 height 7
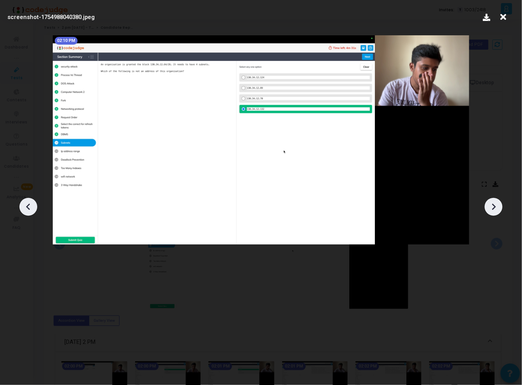
click at [500, 208] on icon at bounding box center [494, 207] width 12 height 12
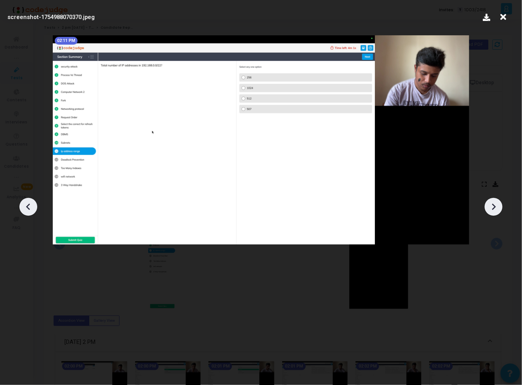
click at [500, 208] on icon at bounding box center [494, 207] width 12 height 12
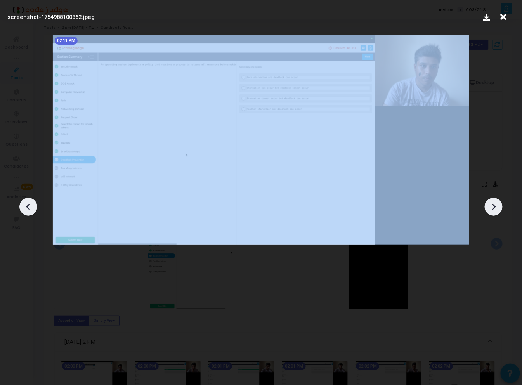
click at [500, 208] on icon at bounding box center [494, 207] width 12 height 12
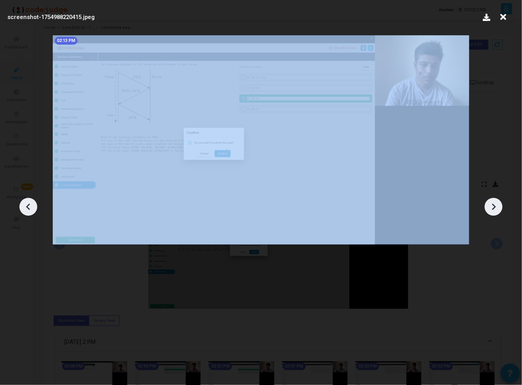
click at [500, 208] on icon at bounding box center [494, 207] width 12 height 12
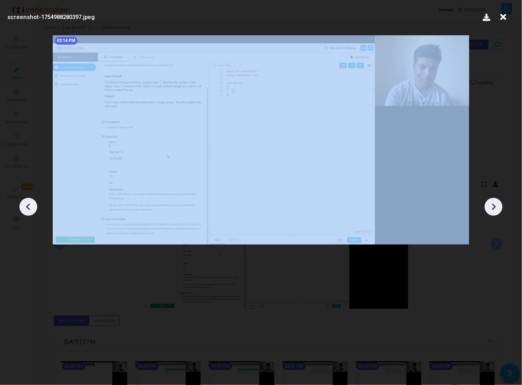
click at [500, 208] on icon at bounding box center [494, 207] width 12 height 12
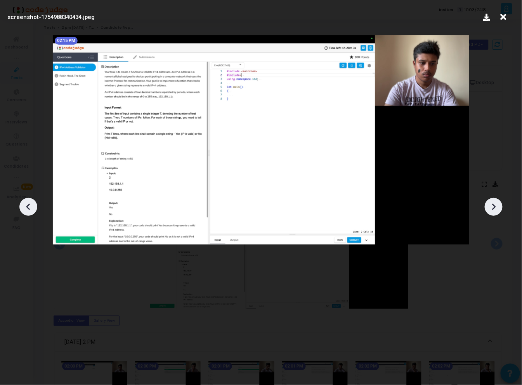
click at [500, 208] on icon at bounding box center [494, 207] width 12 height 12
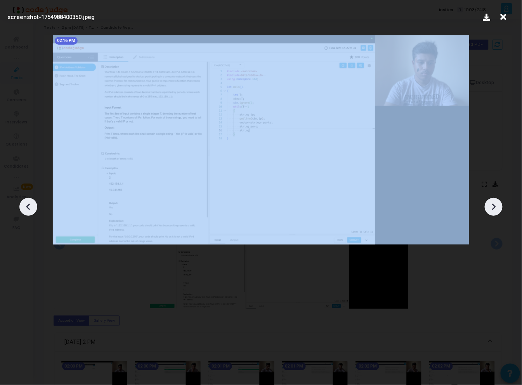
click at [500, 208] on icon at bounding box center [494, 207] width 12 height 12
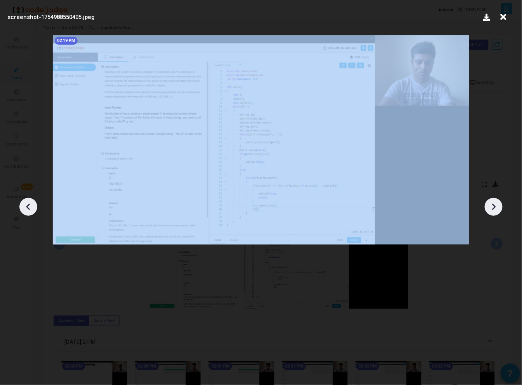
click at [500, 208] on icon at bounding box center [494, 207] width 12 height 12
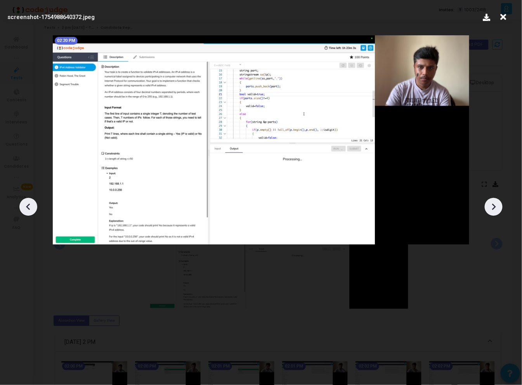
click at [500, 208] on icon at bounding box center [494, 207] width 12 height 12
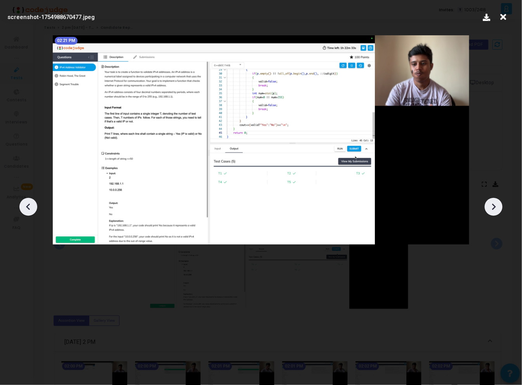
click at [500, 208] on icon at bounding box center [494, 207] width 12 height 12
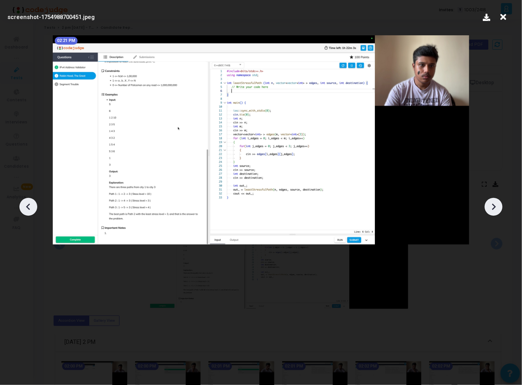
click at [500, 208] on icon at bounding box center [494, 207] width 12 height 12
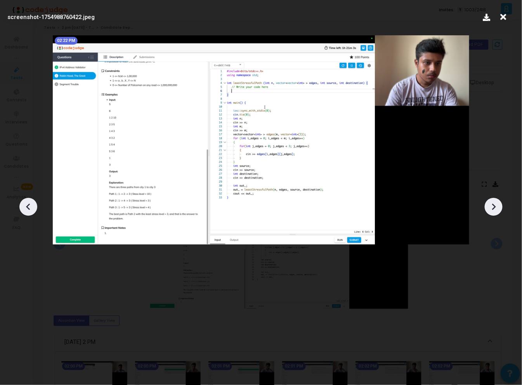
click at [500, 208] on icon at bounding box center [494, 207] width 12 height 12
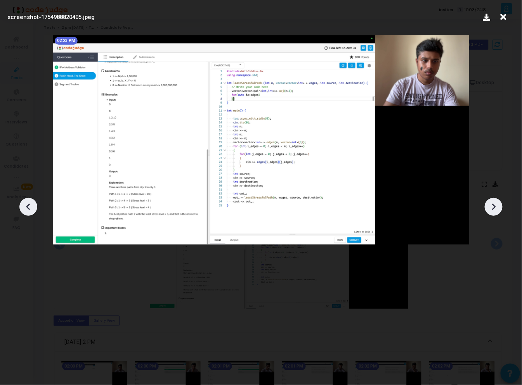
click at [500, 208] on icon at bounding box center [494, 207] width 12 height 12
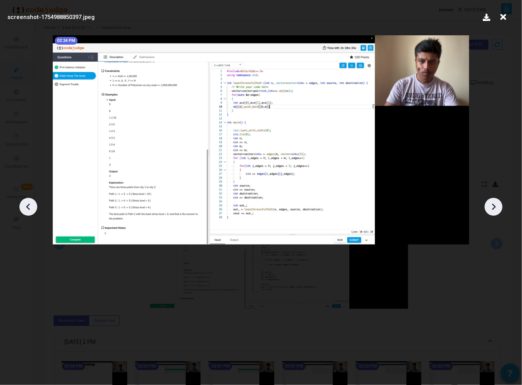
click at [500, 208] on icon at bounding box center [494, 207] width 12 height 12
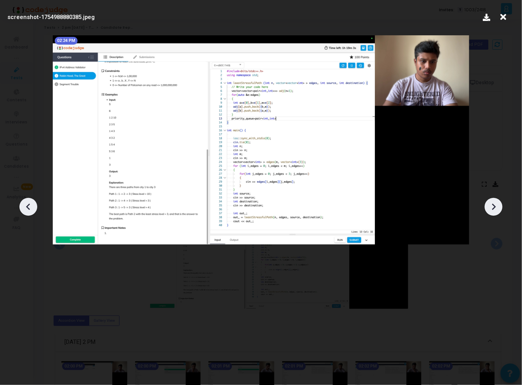
click at [500, 208] on icon at bounding box center [494, 207] width 12 height 12
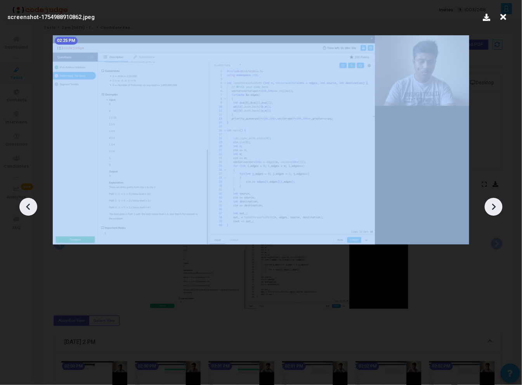
click at [500, 208] on icon at bounding box center [494, 207] width 12 height 12
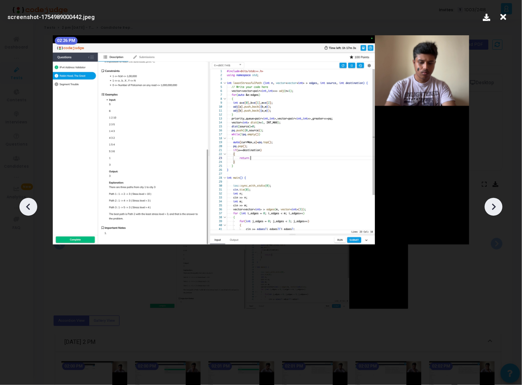
click at [500, 208] on icon at bounding box center [494, 207] width 12 height 12
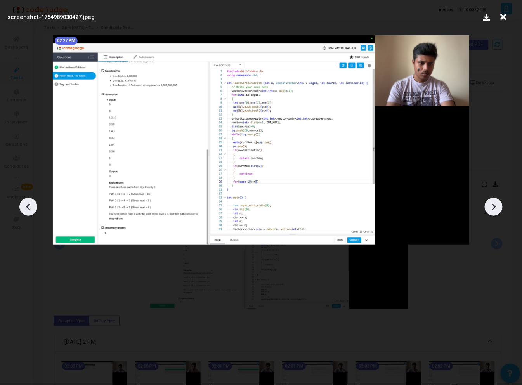
click at [500, 208] on icon at bounding box center [494, 207] width 12 height 12
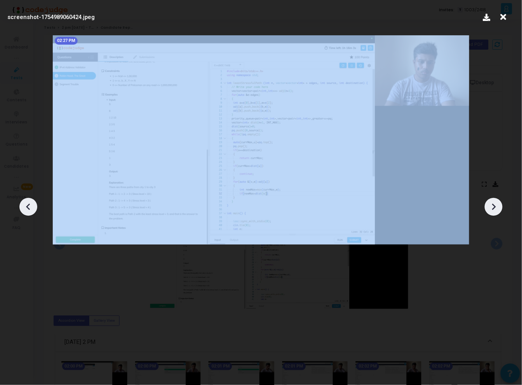
click at [500, 208] on icon at bounding box center [494, 207] width 12 height 12
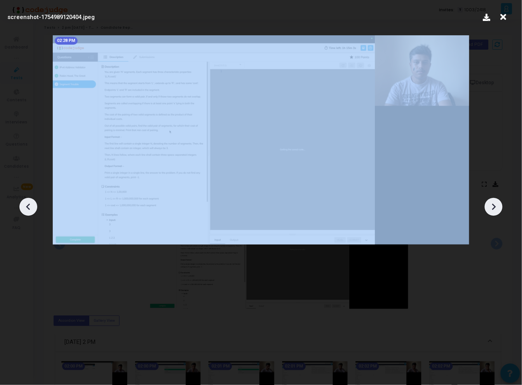
click at [500, 208] on icon at bounding box center [494, 207] width 12 height 12
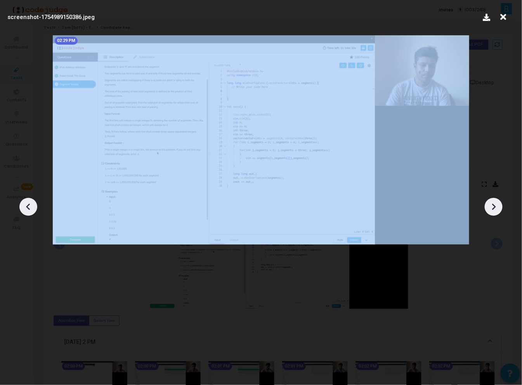
click at [500, 208] on icon at bounding box center [494, 207] width 12 height 12
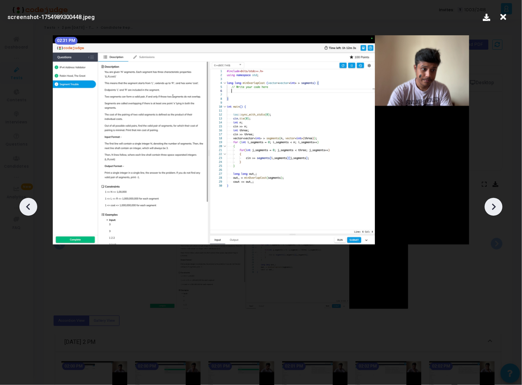
click at [33, 205] on icon at bounding box center [29, 207] width 12 height 12
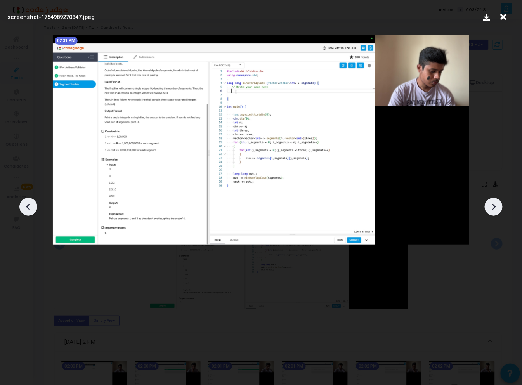
click at [490, 206] on icon at bounding box center [494, 207] width 12 height 12
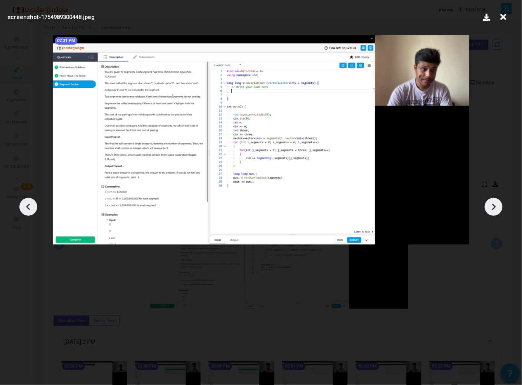
click at [490, 206] on icon at bounding box center [494, 207] width 12 height 12
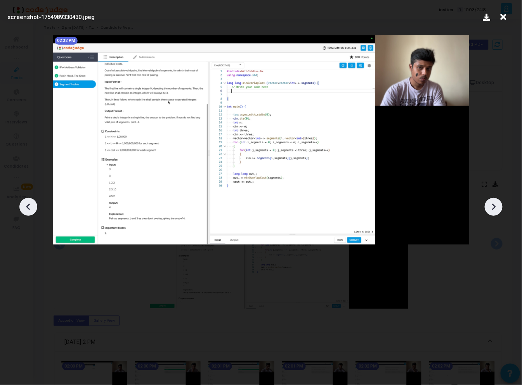
click at [490, 206] on icon at bounding box center [494, 207] width 12 height 12
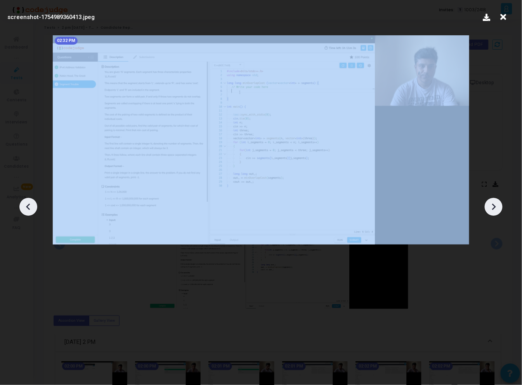
click at [490, 206] on icon at bounding box center [494, 207] width 12 height 12
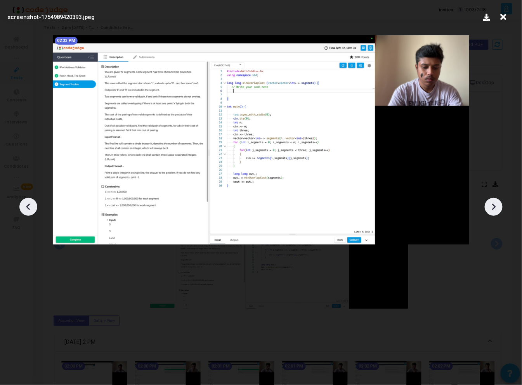
click at [490, 206] on icon at bounding box center [494, 207] width 12 height 12
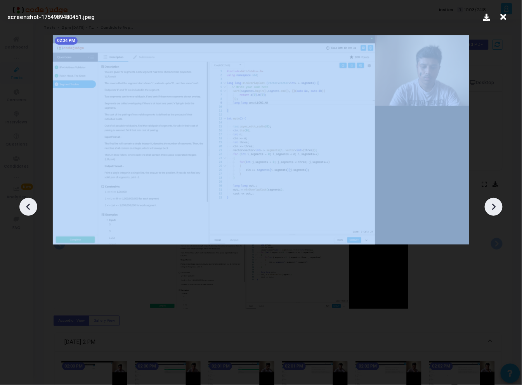
click at [490, 206] on icon at bounding box center [494, 207] width 12 height 12
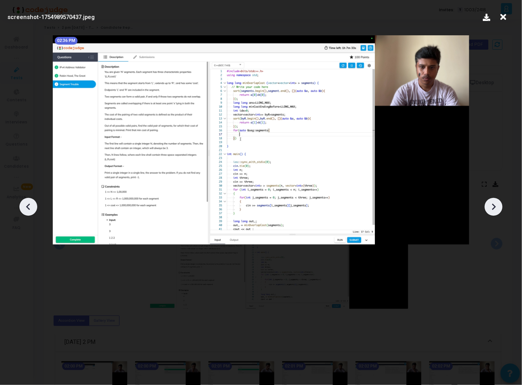
click at [490, 206] on icon at bounding box center [494, 207] width 12 height 12
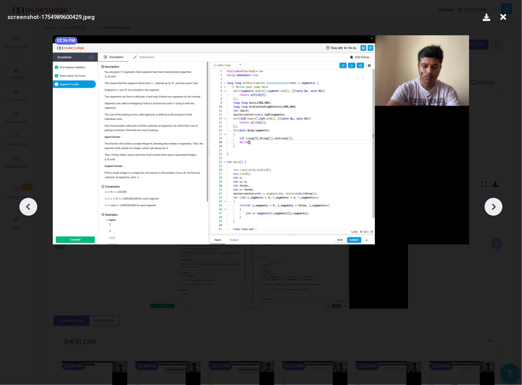
click at [31, 209] on icon at bounding box center [29, 207] width 12 height 12
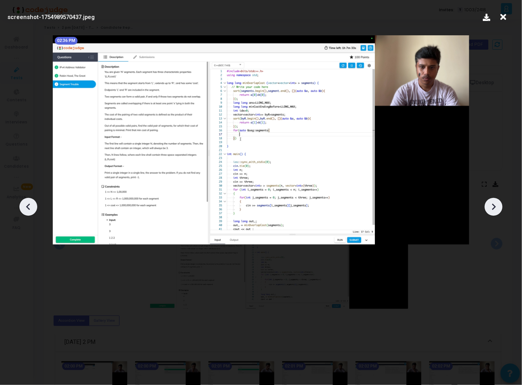
click at [31, 209] on icon at bounding box center [29, 207] width 12 height 12
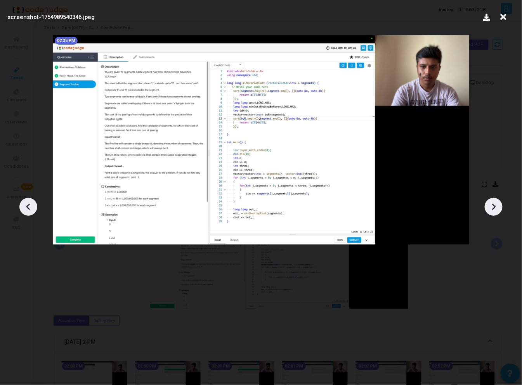
click at [31, 209] on icon at bounding box center [29, 207] width 12 height 12
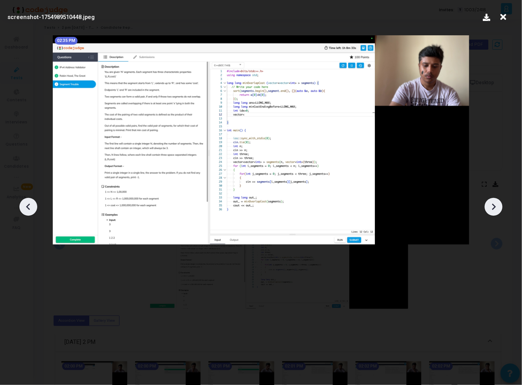
click at [31, 209] on icon at bounding box center [29, 207] width 12 height 12
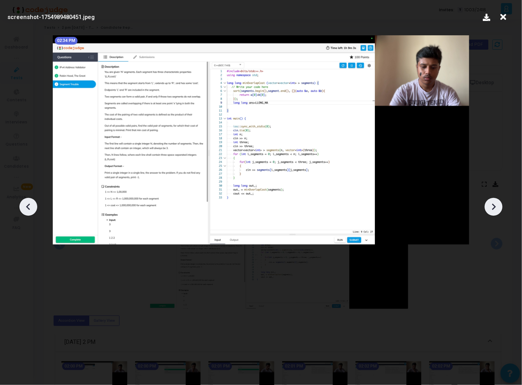
click at [486, 202] on div at bounding box center [261, 204] width 522 height 362
click at [490, 205] on icon at bounding box center [494, 207] width 12 height 12
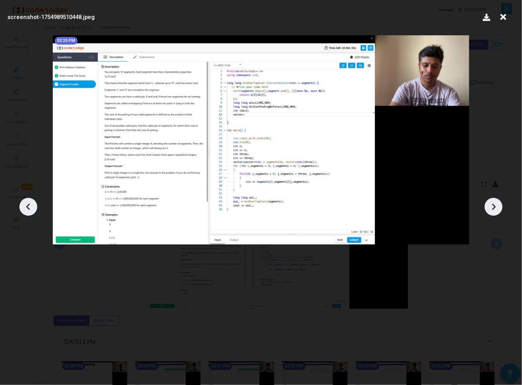
click at [490, 205] on icon at bounding box center [494, 207] width 12 height 12
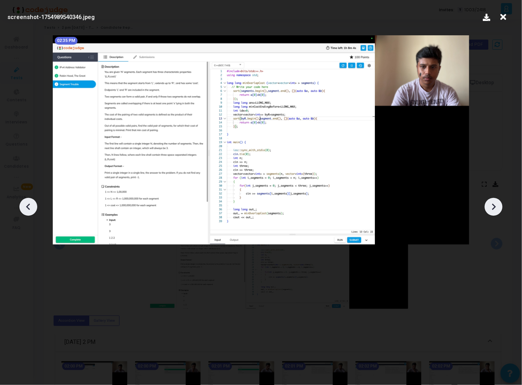
click at [490, 205] on icon at bounding box center [494, 207] width 12 height 12
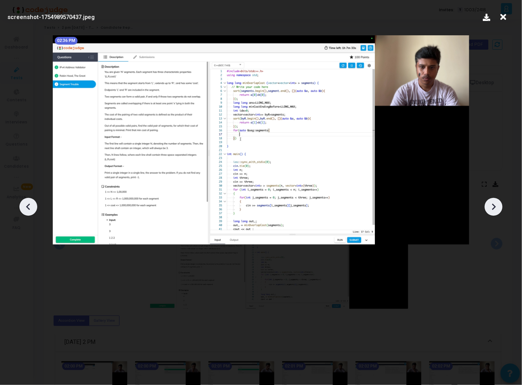
click at [490, 205] on icon at bounding box center [494, 207] width 12 height 12
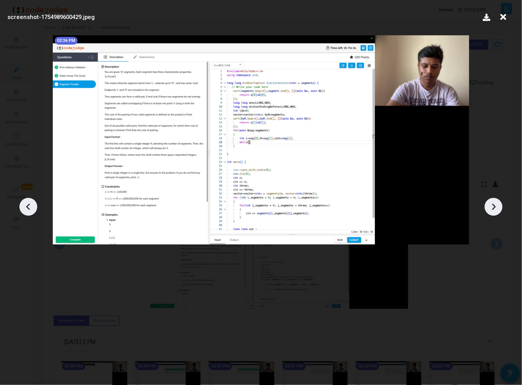
click at [490, 205] on icon at bounding box center [494, 207] width 12 height 12
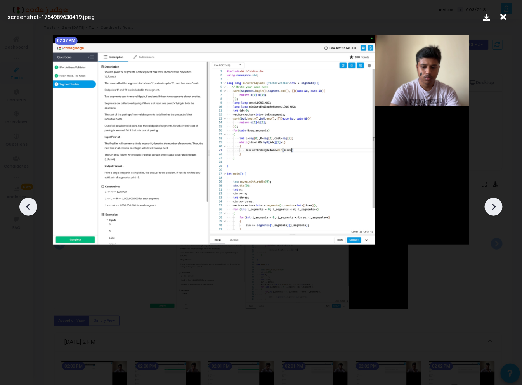
click at [490, 205] on icon at bounding box center [494, 207] width 12 height 12
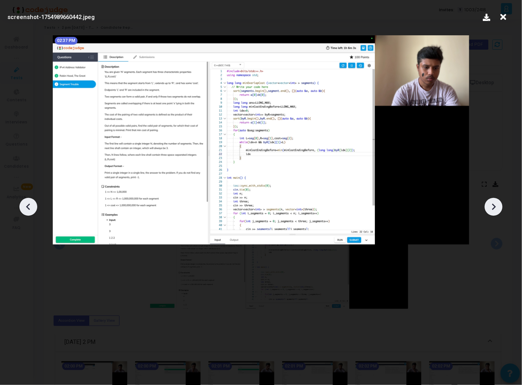
click at [490, 205] on icon at bounding box center [494, 207] width 12 height 12
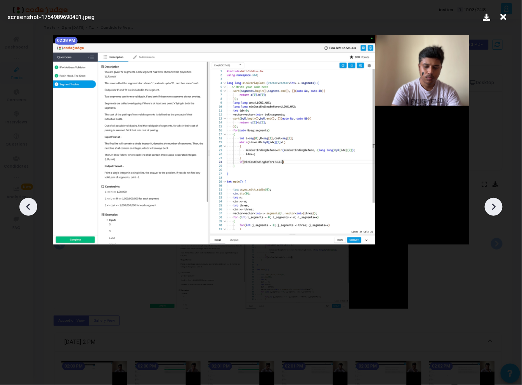
click at [490, 205] on icon at bounding box center [494, 207] width 12 height 12
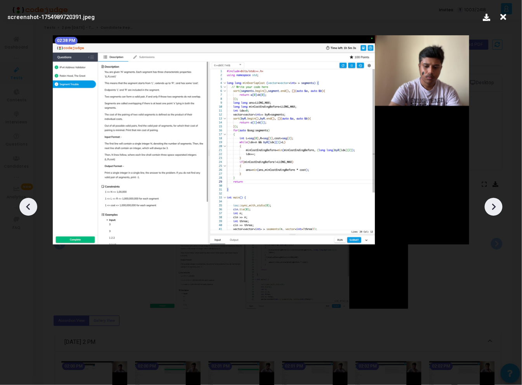
click at [490, 205] on icon at bounding box center [494, 207] width 12 height 12
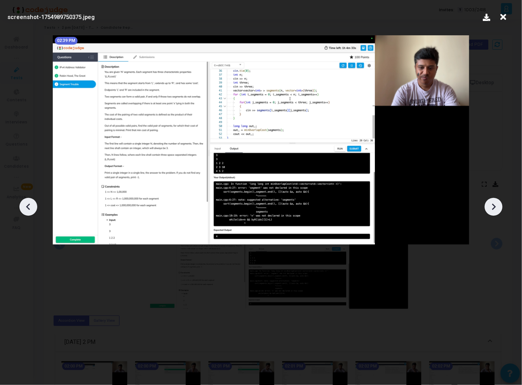
click at [490, 205] on icon at bounding box center [494, 207] width 12 height 12
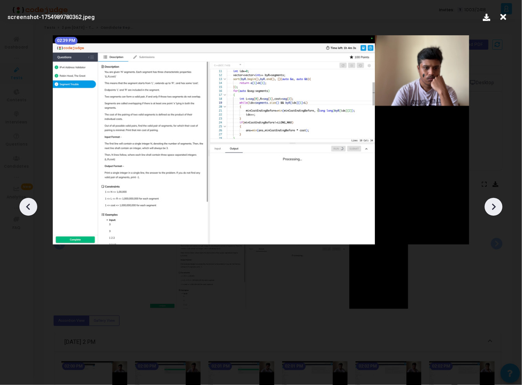
click at [490, 205] on icon at bounding box center [494, 207] width 12 height 12
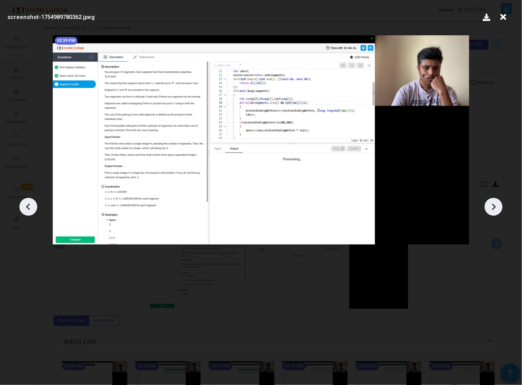
click at [490, 205] on icon at bounding box center [494, 207] width 12 height 12
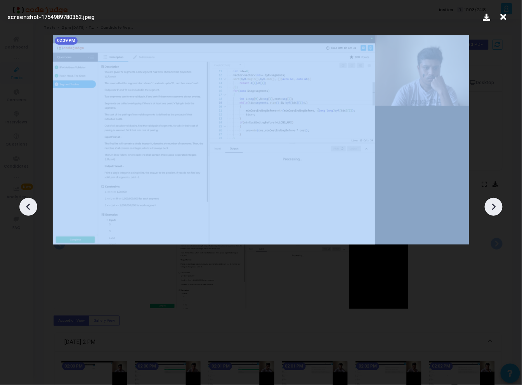
click at [490, 205] on icon at bounding box center [494, 207] width 12 height 12
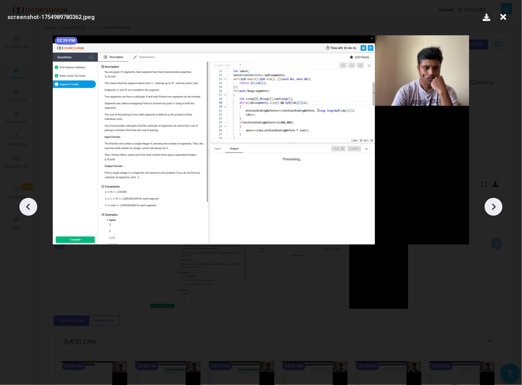
click at [506, 19] on icon at bounding box center [504, 17] width 12 height 15
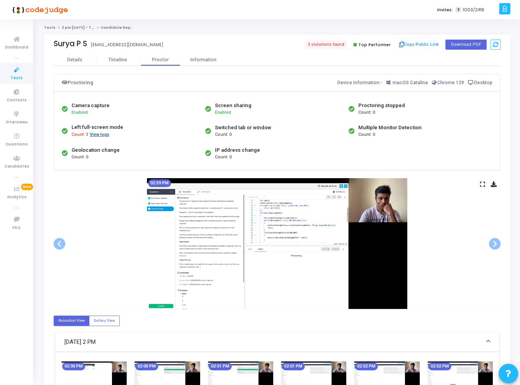
click at [101, 136] on button "View logs" at bounding box center [99, 134] width 20 height 7
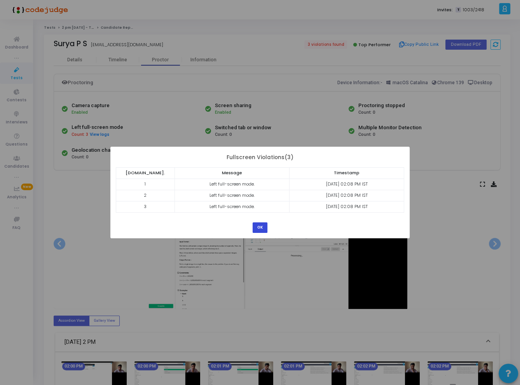
click at [260, 226] on button "OK" at bounding box center [259, 228] width 15 height 10
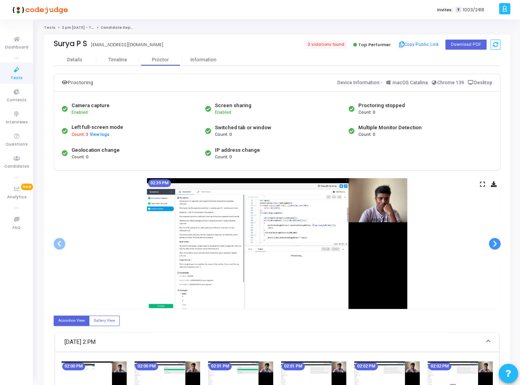
click at [500, 240] on span at bounding box center [495, 244] width 12 height 12
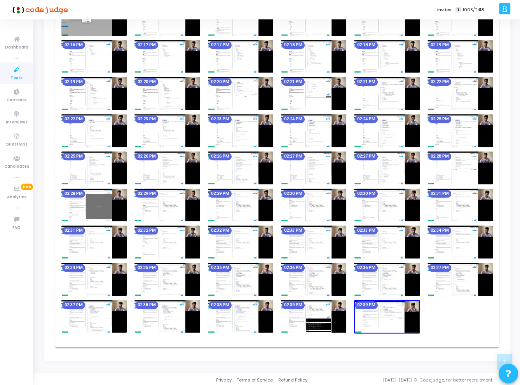
click at [372, 278] on img at bounding box center [386, 279] width 65 height 33
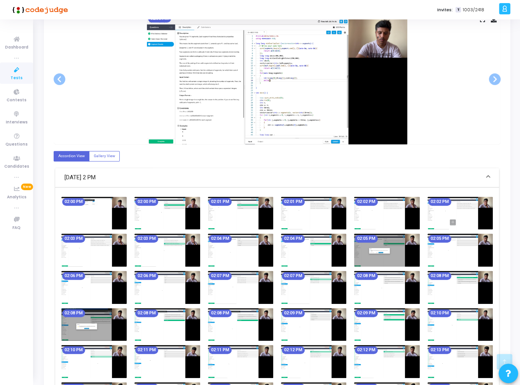
scroll to position [0, 0]
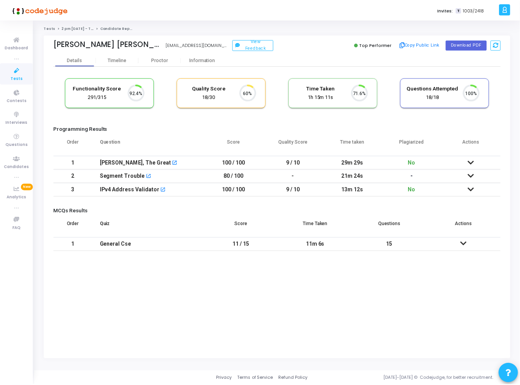
scroll to position [16, 20]
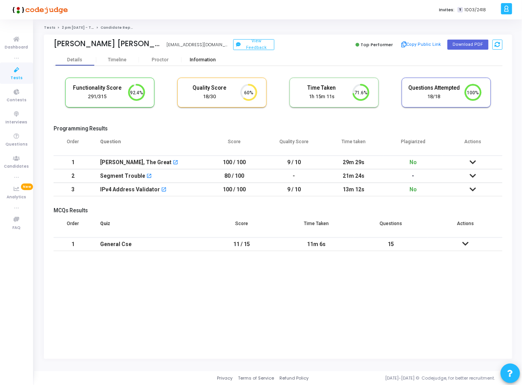
click at [202, 63] on div "Information" at bounding box center [203, 60] width 43 height 12
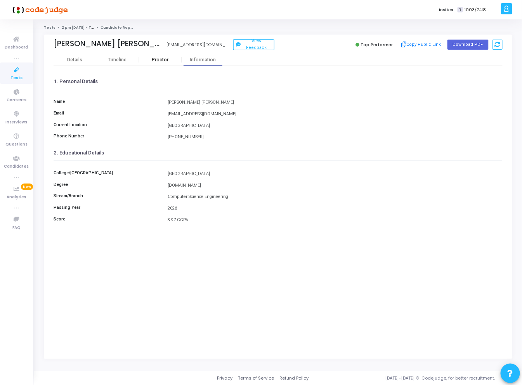
click at [164, 63] on div "Proctor" at bounding box center [160, 60] width 43 height 12
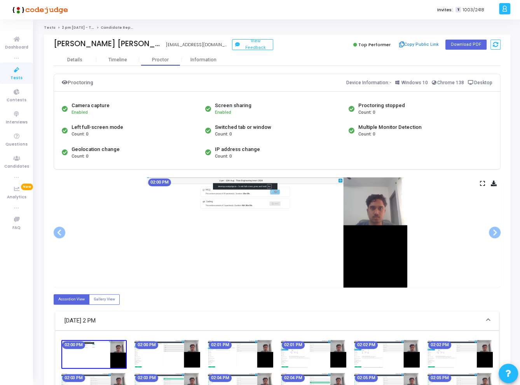
click at [482, 184] on icon at bounding box center [482, 183] width 5 height 4
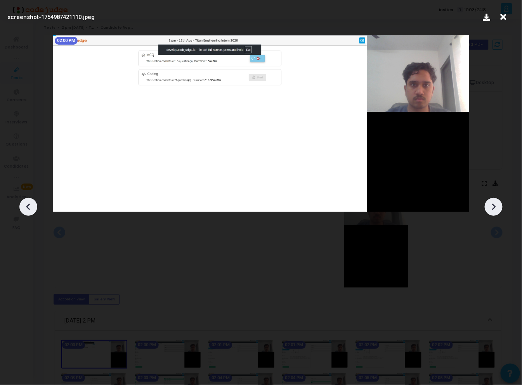
click at [489, 210] on icon at bounding box center [494, 207] width 12 height 12
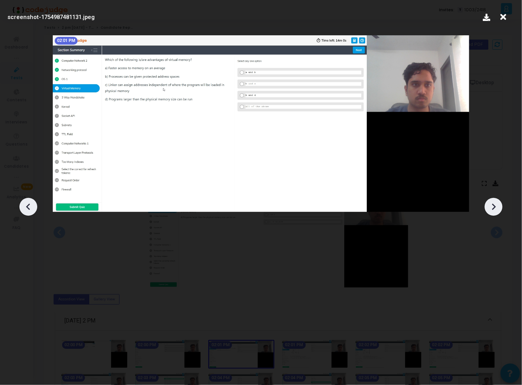
click at [489, 210] on icon at bounding box center [494, 207] width 12 height 12
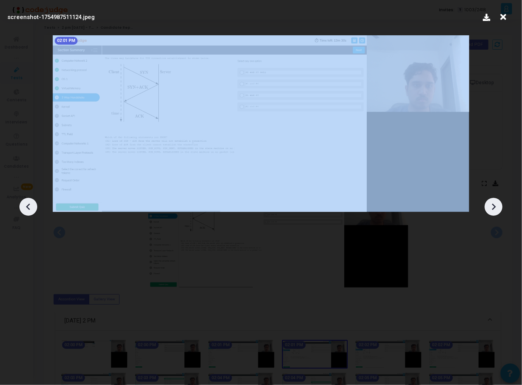
click at [489, 210] on icon at bounding box center [494, 207] width 12 height 12
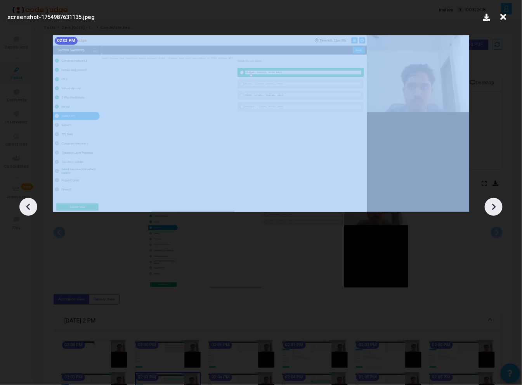
click at [489, 210] on icon at bounding box center [494, 207] width 12 height 12
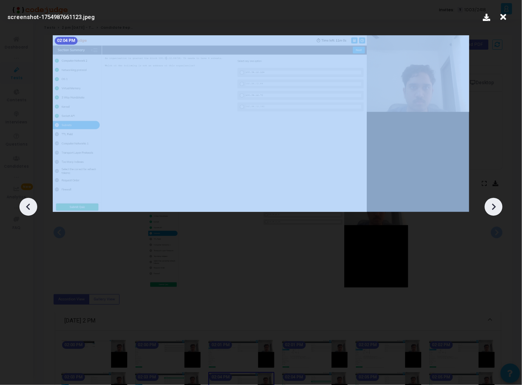
click at [489, 210] on icon at bounding box center [494, 207] width 12 height 12
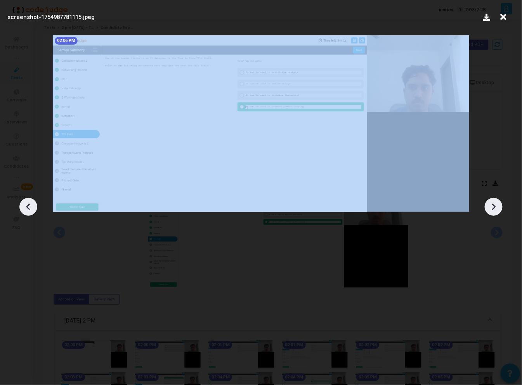
click at [489, 210] on icon at bounding box center [494, 207] width 12 height 12
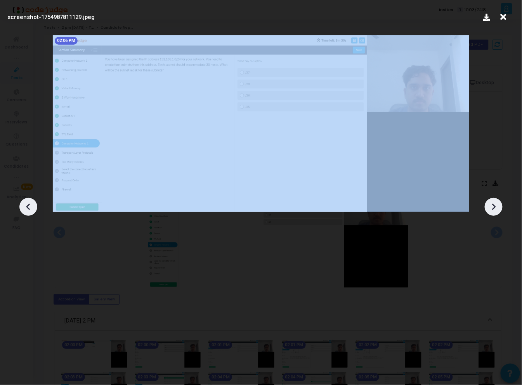
click at [489, 210] on icon at bounding box center [494, 207] width 12 height 12
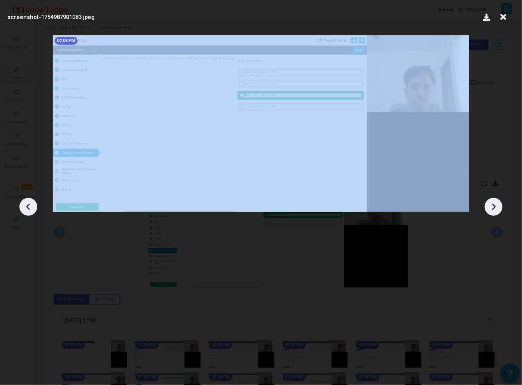
click at [489, 210] on icon at bounding box center [494, 207] width 12 height 12
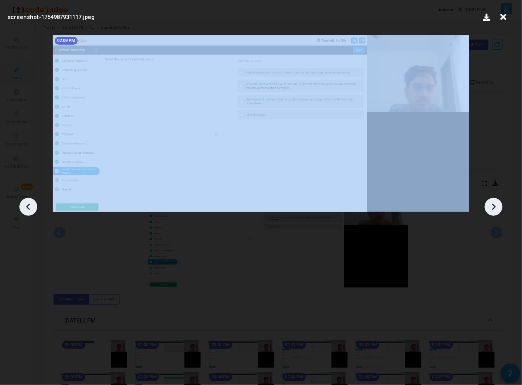
click at [489, 210] on icon at bounding box center [494, 207] width 12 height 12
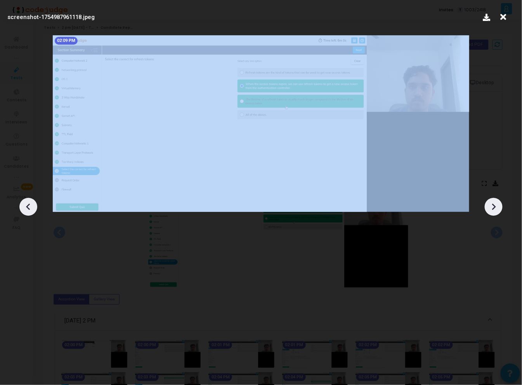
click at [489, 210] on icon at bounding box center [494, 207] width 12 height 12
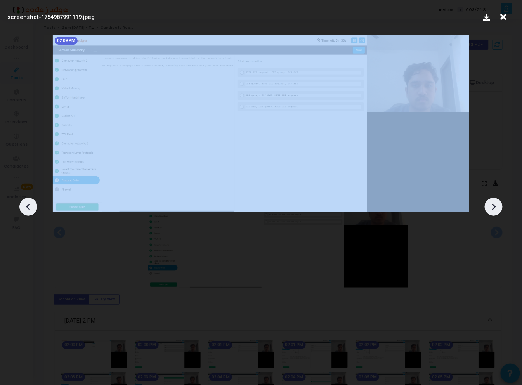
click at [489, 210] on icon at bounding box center [494, 207] width 12 height 12
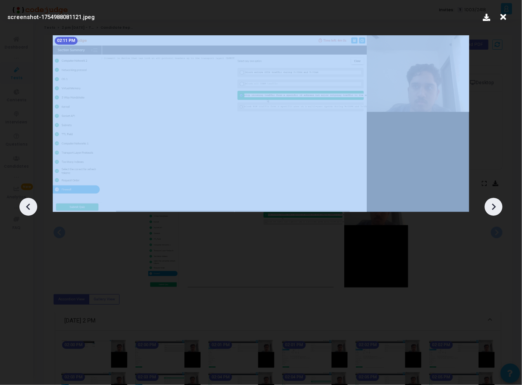
click at [489, 210] on icon at bounding box center [494, 207] width 12 height 12
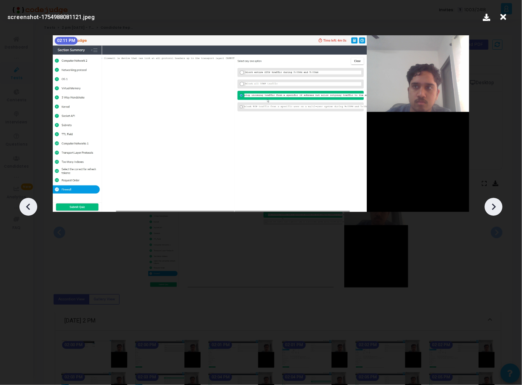
click at [489, 210] on icon at bounding box center [494, 207] width 12 height 12
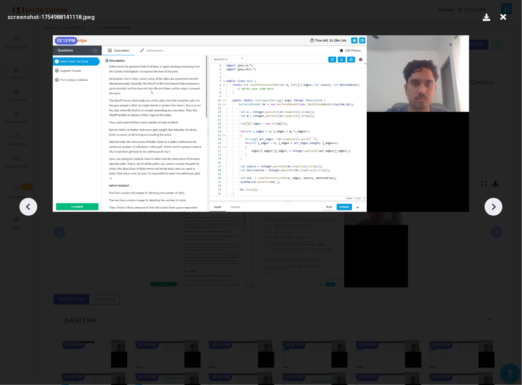
click at [489, 210] on icon at bounding box center [494, 207] width 12 height 12
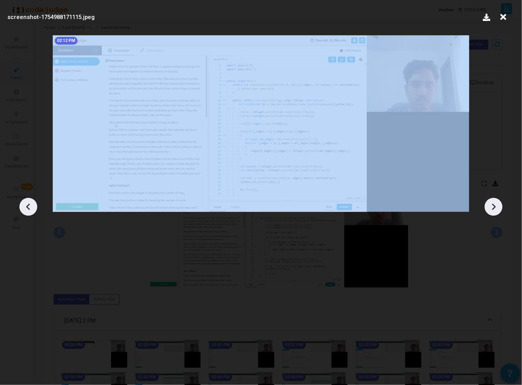
click at [489, 210] on icon at bounding box center [494, 207] width 12 height 12
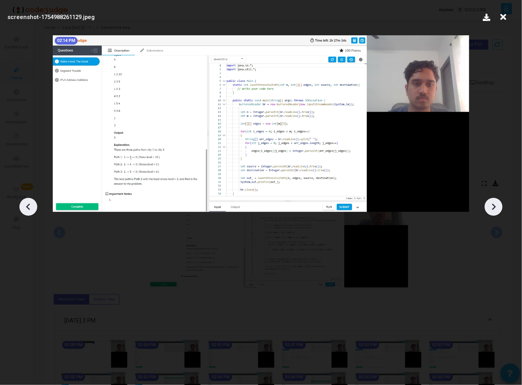
click at [489, 210] on icon at bounding box center [494, 207] width 12 height 12
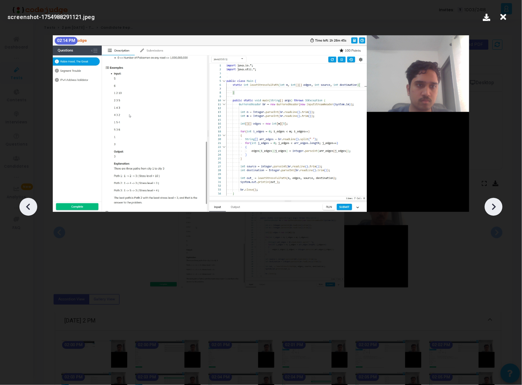
click at [489, 210] on icon at bounding box center [494, 207] width 12 height 12
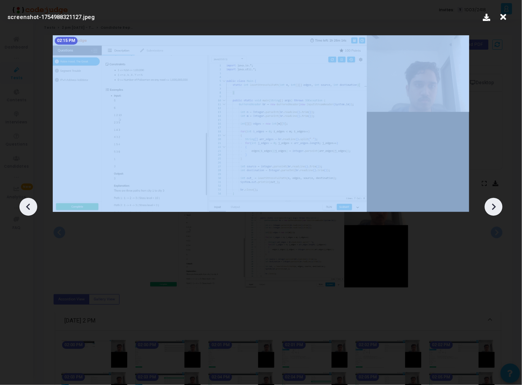
click at [489, 210] on icon at bounding box center [494, 207] width 12 height 12
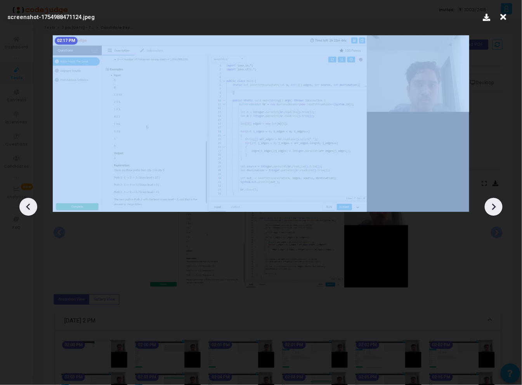
click at [489, 210] on icon at bounding box center [494, 207] width 12 height 12
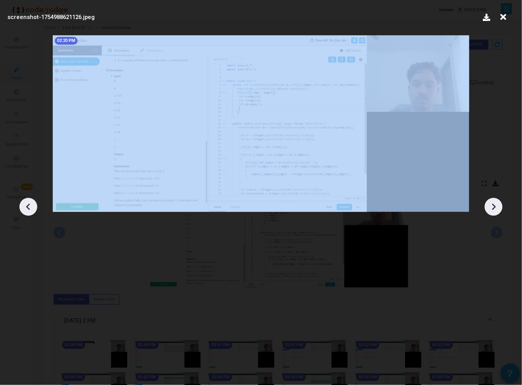
click at [489, 210] on icon at bounding box center [494, 207] width 12 height 12
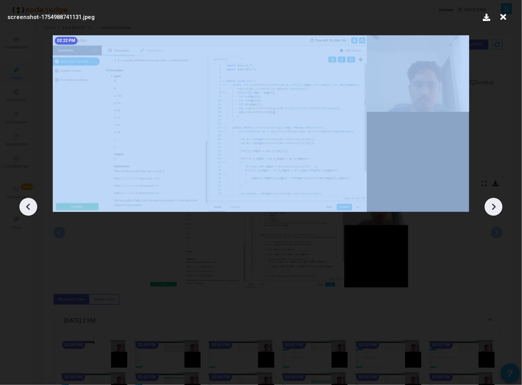
click at [489, 210] on icon at bounding box center [494, 207] width 12 height 12
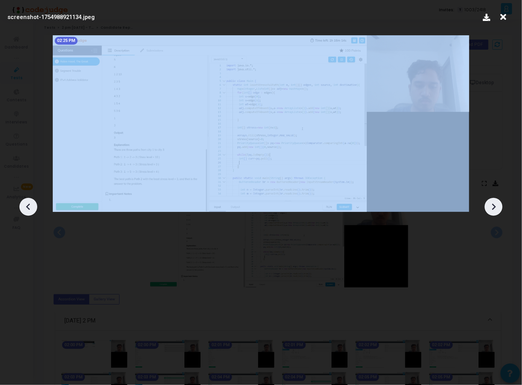
click at [489, 210] on icon at bounding box center [494, 207] width 12 height 12
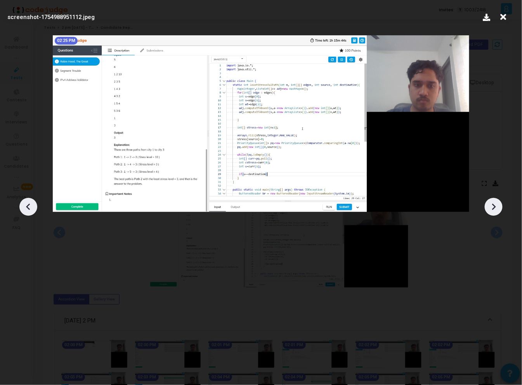
click at [489, 210] on icon at bounding box center [494, 207] width 12 height 12
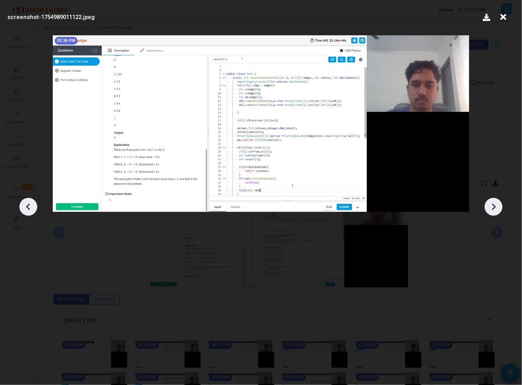
click at [489, 210] on icon at bounding box center [494, 207] width 12 height 12
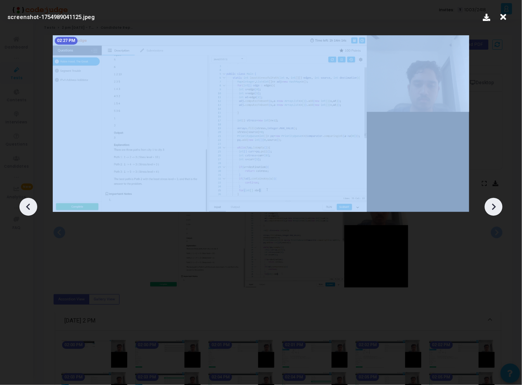
click at [489, 210] on icon at bounding box center [494, 207] width 12 height 12
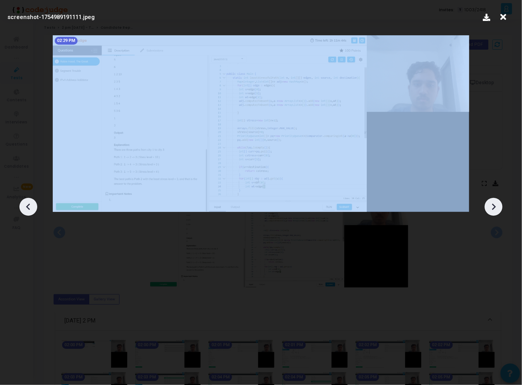
click at [489, 210] on icon at bounding box center [494, 207] width 12 height 12
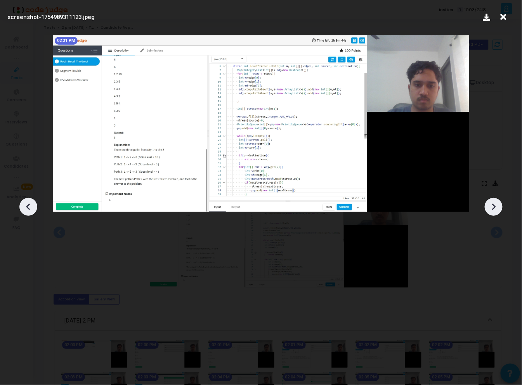
click at [489, 210] on icon at bounding box center [494, 207] width 12 height 12
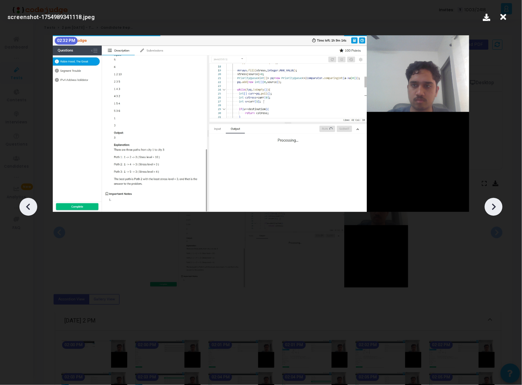
click at [489, 210] on icon at bounding box center [494, 207] width 12 height 12
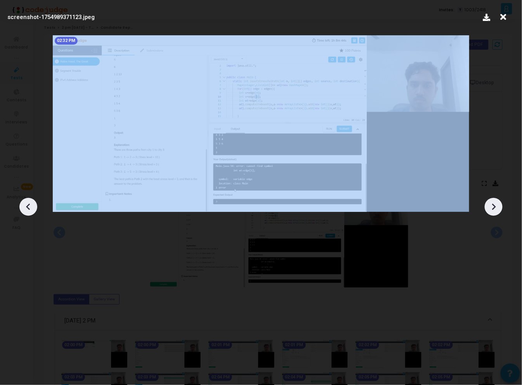
click at [489, 210] on icon at bounding box center [494, 207] width 12 height 12
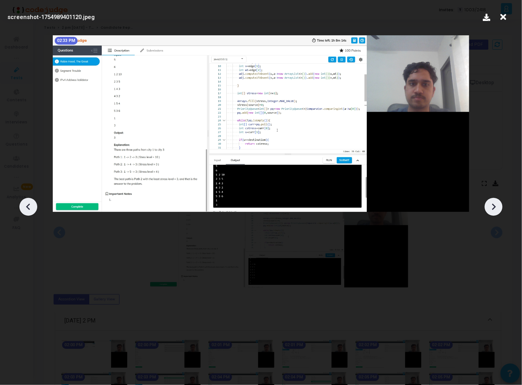
click at [489, 210] on icon at bounding box center [494, 207] width 12 height 12
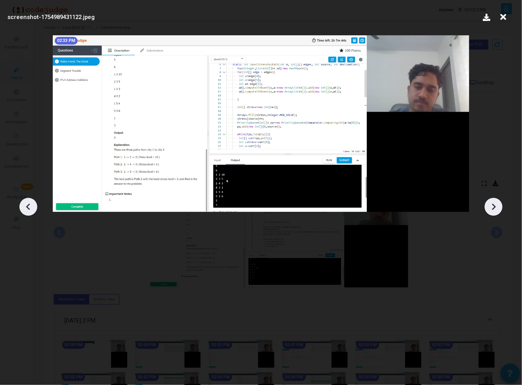
click at [489, 210] on icon at bounding box center [494, 207] width 12 height 12
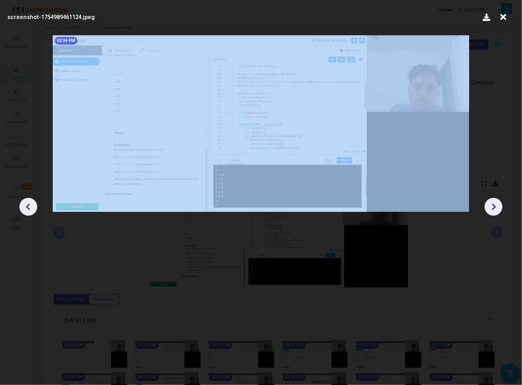
click at [489, 210] on icon at bounding box center [494, 207] width 12 height 12
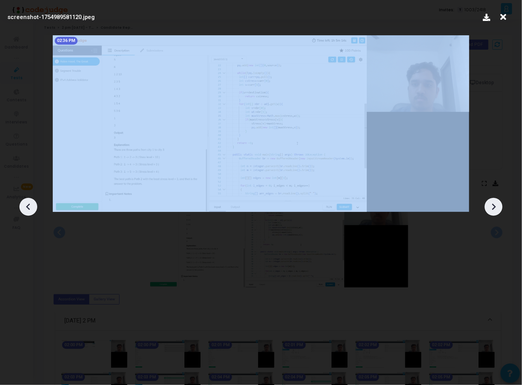
click at [489, 210] on icon at bounding box center [494, 207] width 12 height 12
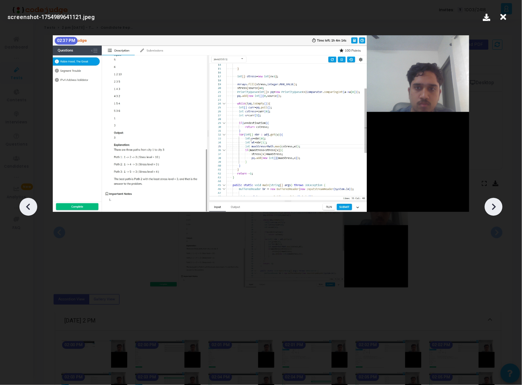
click at [489, 210] on icon at bounding box center [494, 207] width 12 height 12
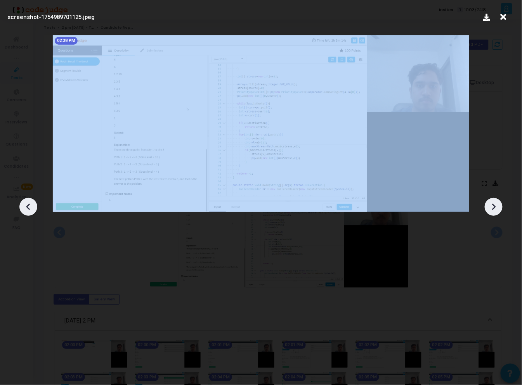
click at [489, 210] on icon at bounding box center [494, 207] width 12 height 12
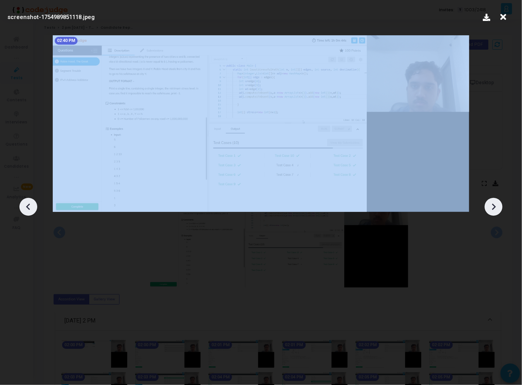
click at [489, 210] on icon at bounding box center [494, 207] width 12 height 12
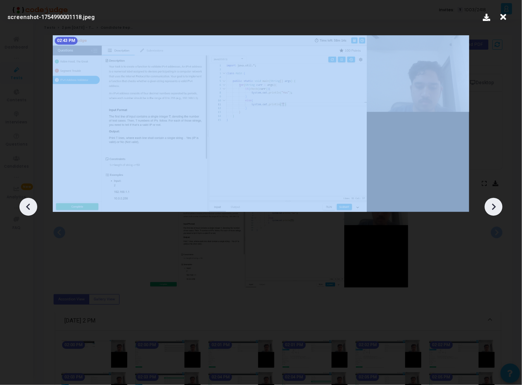
click at [489, 210] on icon at bounding box center [494, 207] width 12 height 12
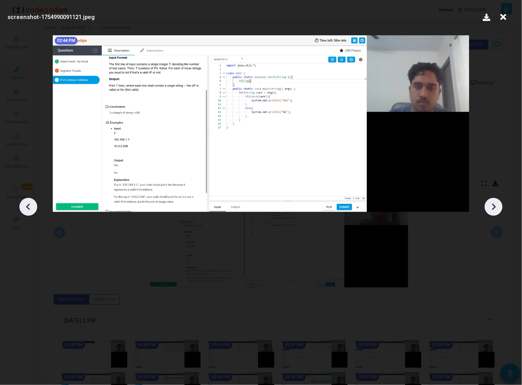
click at [489, 210] on icon at bounding box center [494, 207] width 12 height 12
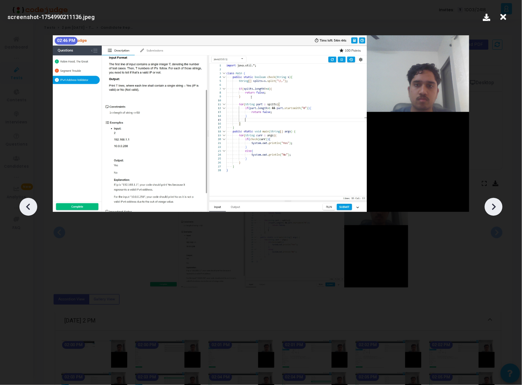
click at [489, 210] on icon at bounding box center [494, 207] width 12 height 12
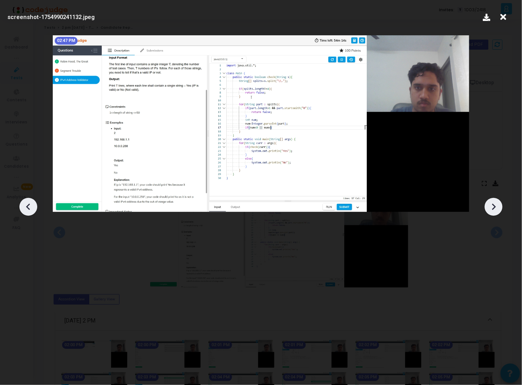
click at [489, 210] on icon at bounding box center [494, 207] width 12 height 12
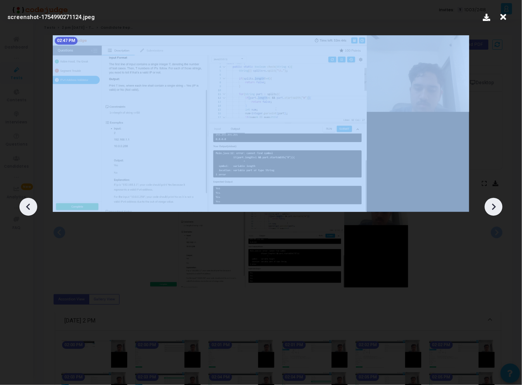
click at [489, 210] on icon at bounding box center [494, 207] width 12 height 12
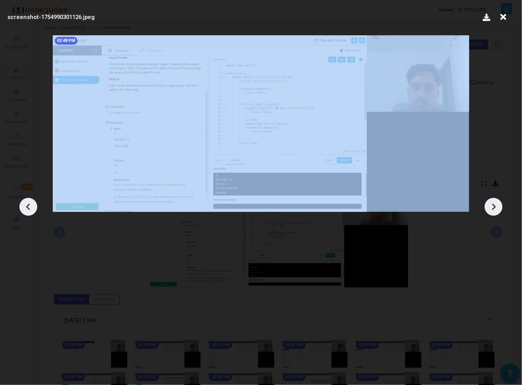
click at [489, 210] on icon at bounding box center [494, 207] width 12 height 12
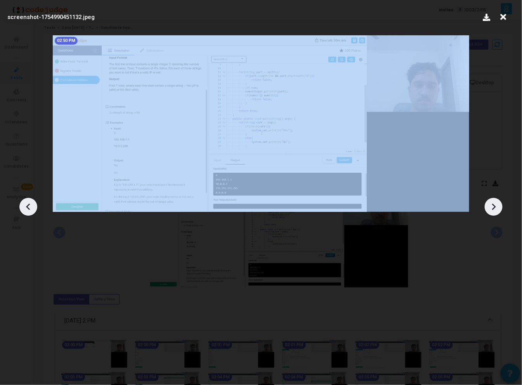
click at [489, 210] on icon at bounding box center [494, 207] width 12 height 12
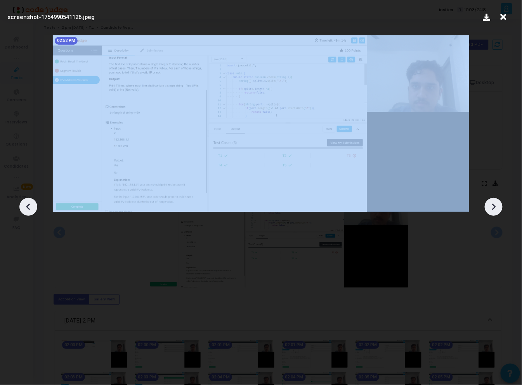
click at [489, 210] on icon at bounding box center [494, 207] width 12 height 12
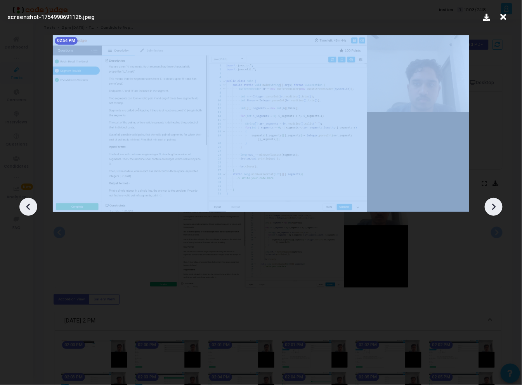
click at [489, 210] on icon at bounding box center [494, 207] width 12 height 12
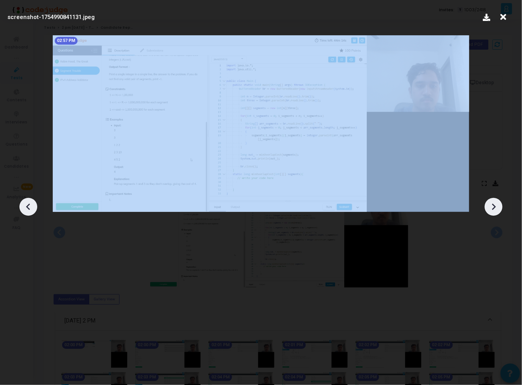
click at [489, 210] on icon at bounding box center [494, 207] width 12 height 12
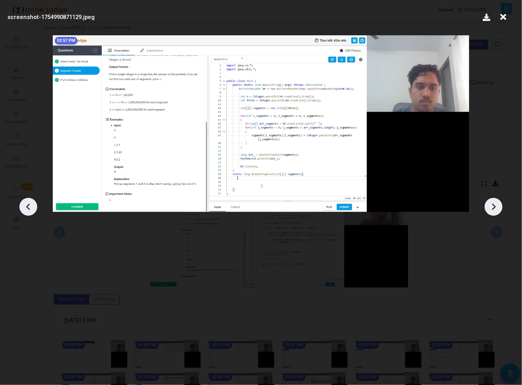
click at [489, 210] on icon at bounding box center [494, 207] width 12 height 12
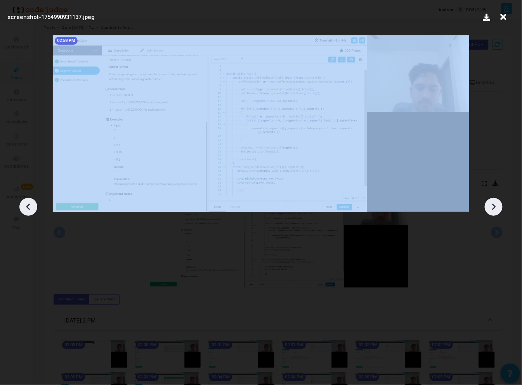
click at [489, 210] on icon at bounding box center [494, 207] width 12 height 12
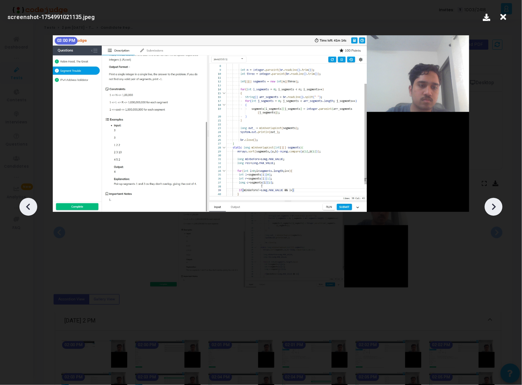
click at [489, 210] on icon at bounding box center [494, 207] width 12 height 12
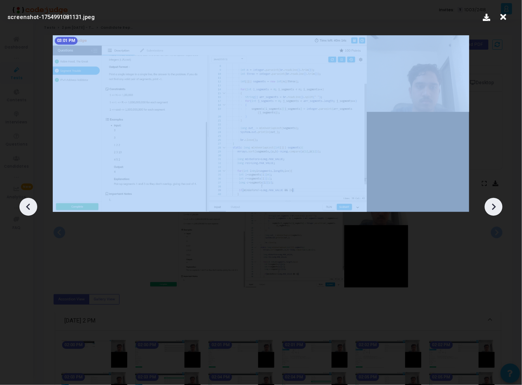
click at [489, 210] on icon at bounding box center [494, 207] width 12 height 12
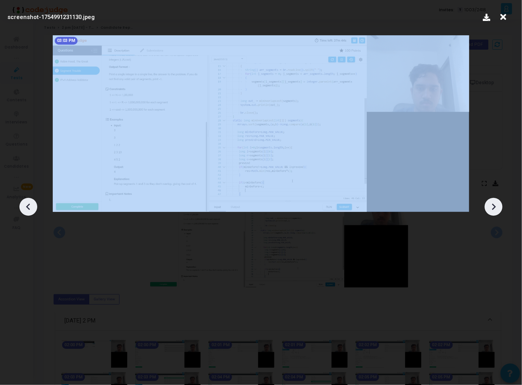
click at [489, 210] on icon at bounding box center [494, 207] width 12 height 12
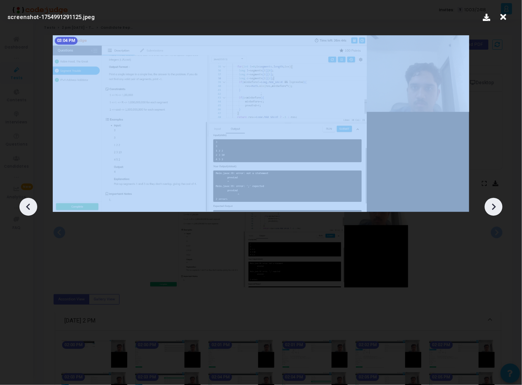
click at [489, 210] on icon at bounding box center [494, 207] width 12 height 12
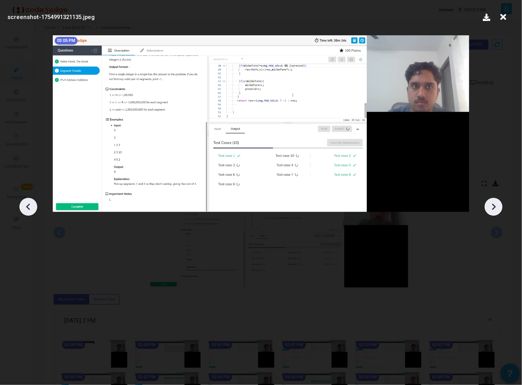
click at [489, 210] on icon at bounding box center [494, 207] width 12 height 12
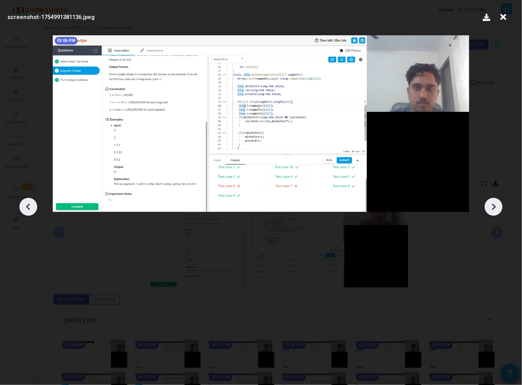
click at [489, 210] on icon at bounding box center [494, 207] width 12 height 12
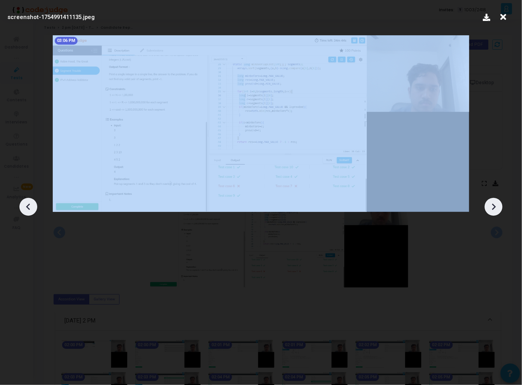
click at [489, 210] on icon at bounding box center [494, 207] width 12 height 12
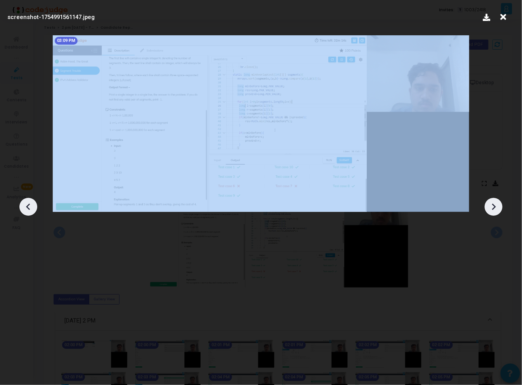
click at [489, 210] on icon at bounding box center [494, 207] width 12 height 12
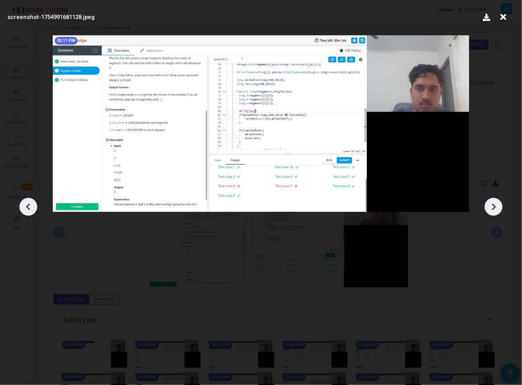
click at [489, 210] on icon at bounding box center [494, 207] width 12 height 12
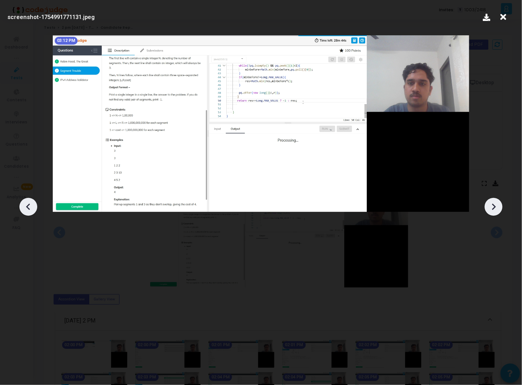
click at [489, 210] on icon at bounding box center [494, 207] width 12 height 12
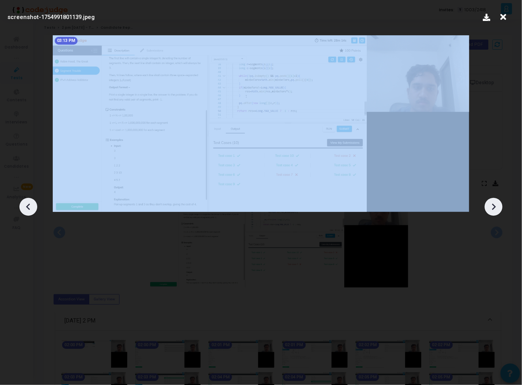
click at [489, 210] on icon at bounding box center [494, 207] width 12 height 12
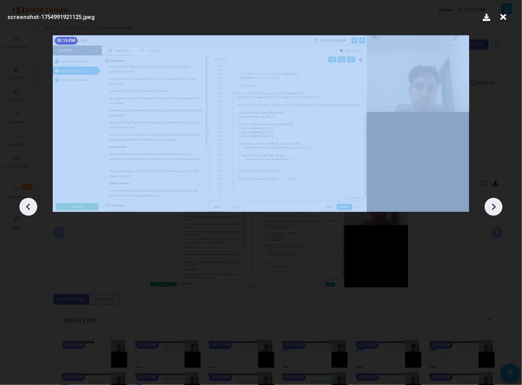
click at [489, 210] on icon at bounding box center [494, 207] width 12 height 12
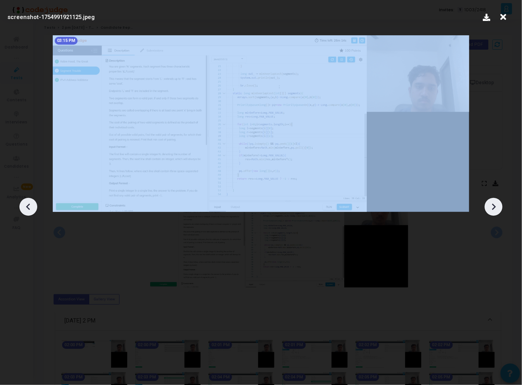
click at [489, 210] on icon at bounding box center [494, 207] width 12 height 12
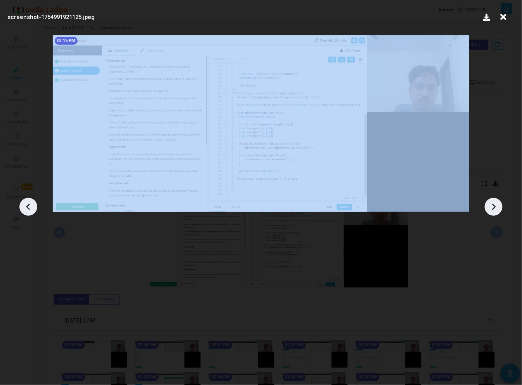
click at [489, 210] on icon at bounding box center [494, 207] width 12 height 12
click at [351, 276] on div at bounding box center [261, 204] width 522 height 362
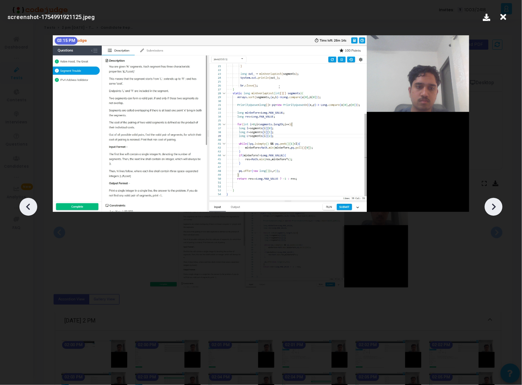
click at [168, 269] on div at bounding box center [261, 204] width 522 height 362
click at [501, 14] on icon at bounding box center [504, 17] width 12 height 15
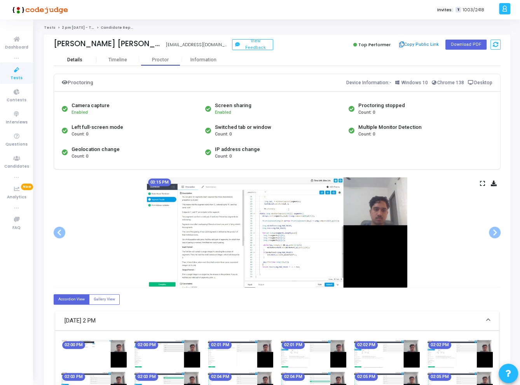
click at [79, 55] on div "Details" at bounding box center [75, 60] width 43 height 12
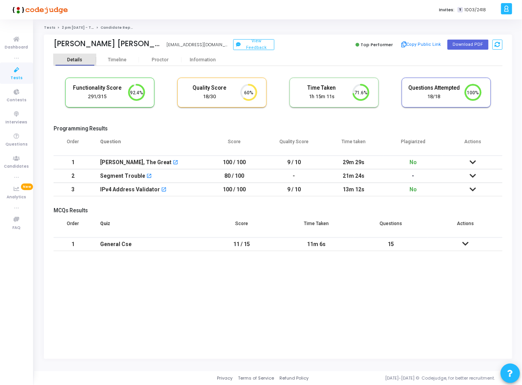
scroll to position [16, 20]
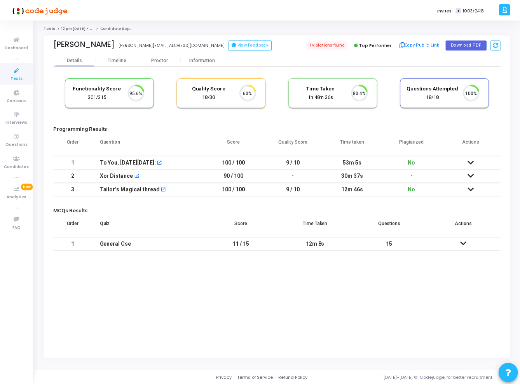
scroll to position [16, 20]
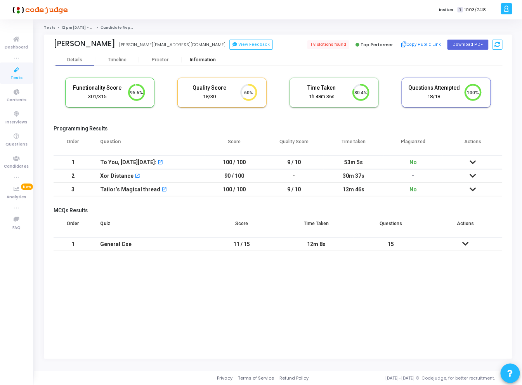
click at [198, 59] on div "Information" at bounding box center [203, 60] width 43 height 6
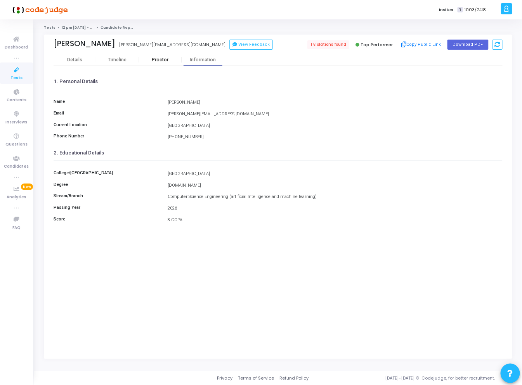
click at [155, 59] on div "Proctor" at bounding box center [160, 60] width 43 height 6
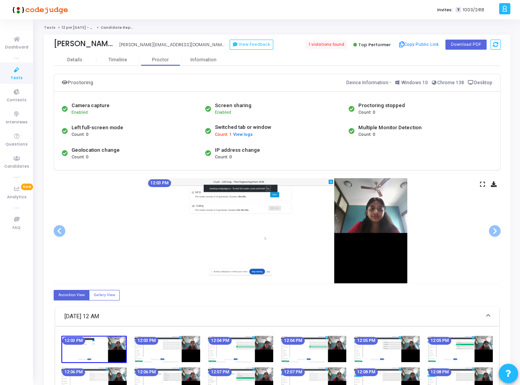
click at [357, 197] on img at bounding box center [277, 230] width 260 height 105
click at [479, 184] on div "12:03 PM" at bounding box center [277, 230] width 447 height 105
click at [480, 184] on icon at bounding box center [482, 184] width 5 height 4
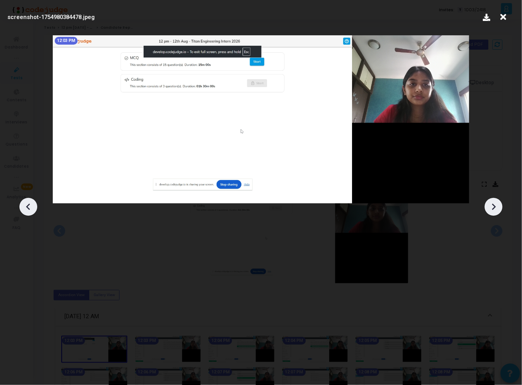
click at [489, 205] on icon at bounding box center [494, 207] width 12 height 12
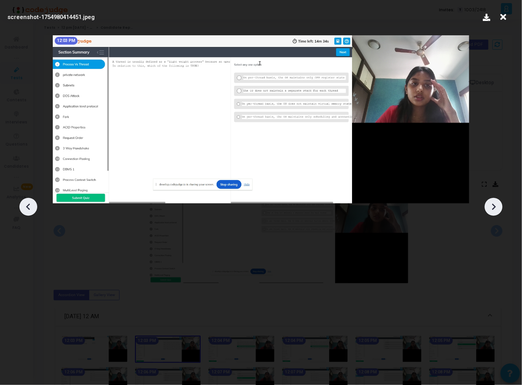
click at [489, 205] on icon at bounding box center [494, 207] width 12 height 12
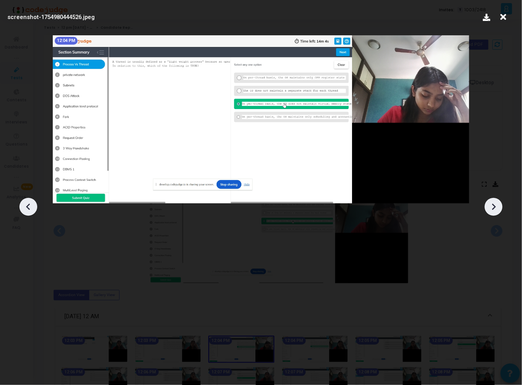
click at [489, 205] on icon at bounding box center [494, 207] width 12 height 12
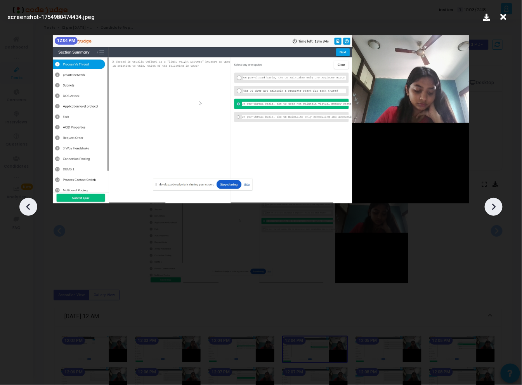
click at [489, 205] on icon at bounding box center [494, 207] width 12 height 12
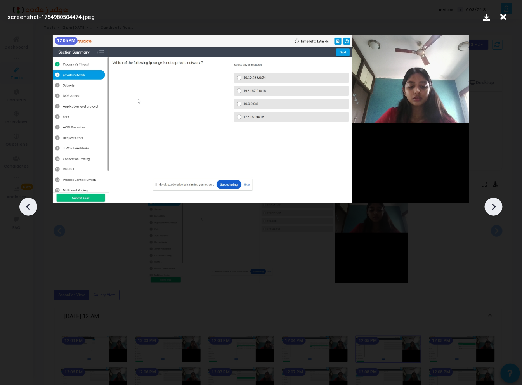
click at [489, 205] on icon at bounding box center [494, 207] width 12 height 12
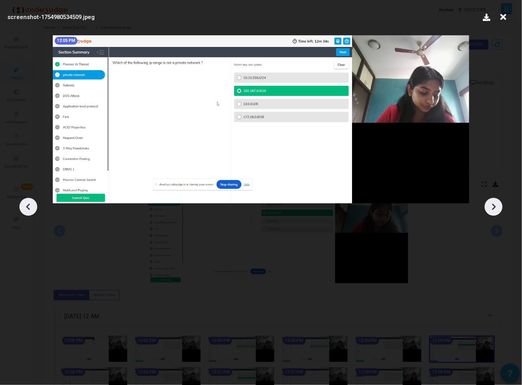
click at [489, 205] on icon at bounding box center [494, 207] width 12 height 12
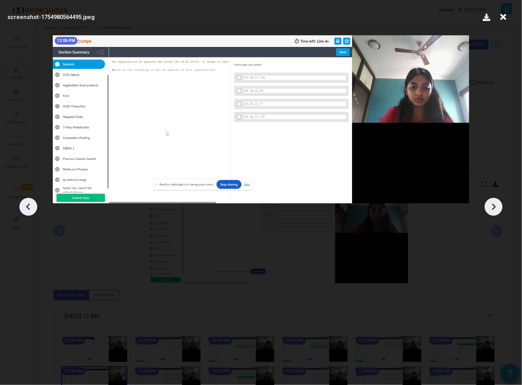
click at [491, 205] on icon at bounding box center [494, 207] width 12 height 12
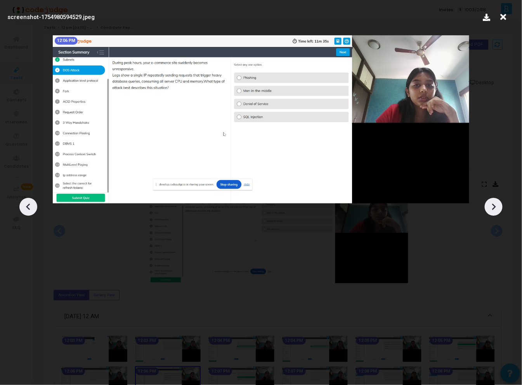
click at [491, 205] on icon at bounding box center [494, 207] width 12 height 12
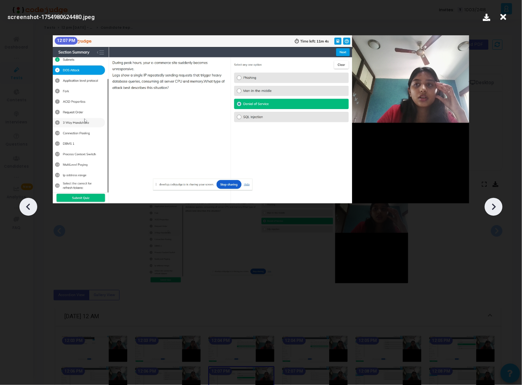
click at [491, 205] on icon at bounding box center [494, 207] width 12 height 12
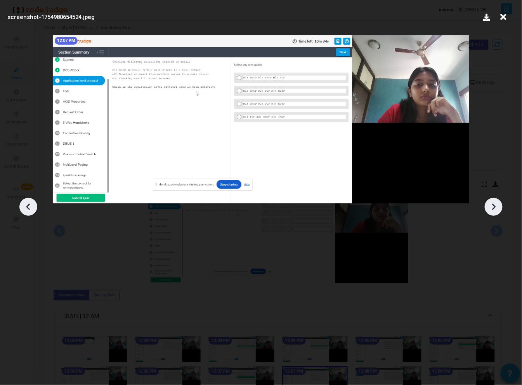
click at [491, 205] on icon at bounding box center [494, 207] width 12 height 12
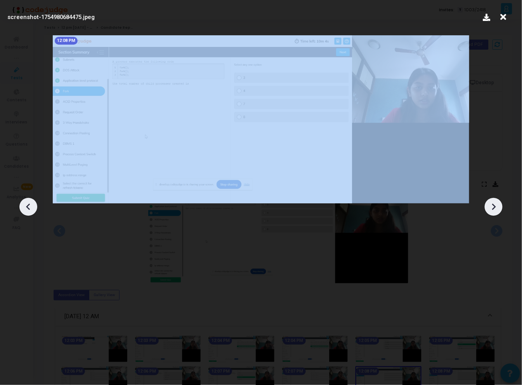
click at [491, 205] on icon at bounding box center [494, 207] width 12 height 12
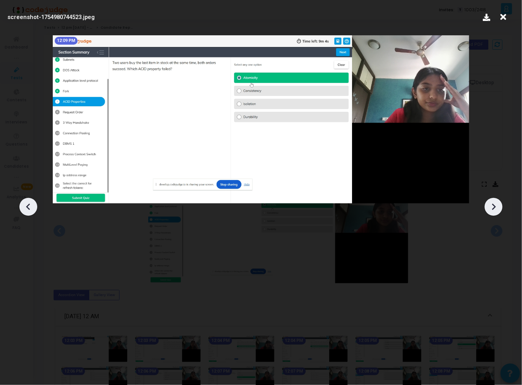
click at [491, 205] on icon at bounding box center [494, 207] width 12 height 12
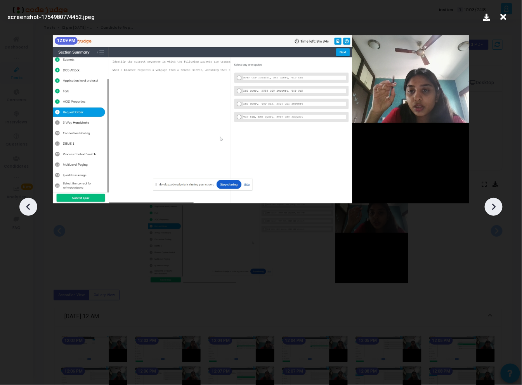
click at [491, 205] on icon at bounding box center [494, 207] width 12 height 12
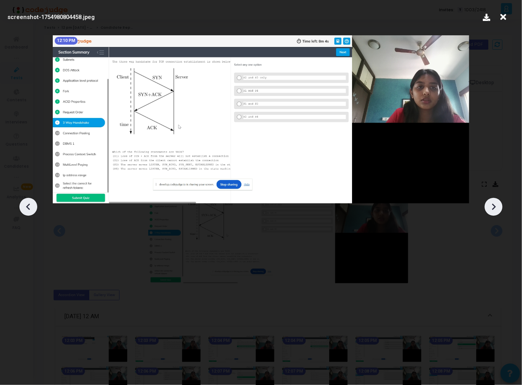
click at [491, 205] on icon at bounding box center [494, 207] width 12 height 12
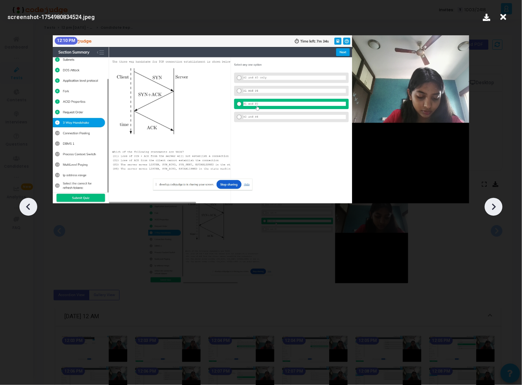
click at [491, 205] on icon at bounding box center [494, 207] width 12 height 12
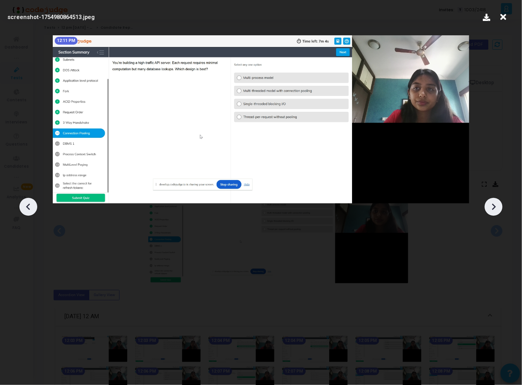
click at [491, 205] on icon at bounding box center [494, 207] width 12 height 12
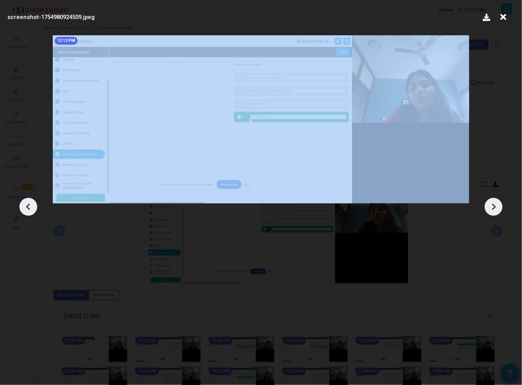
click at [491, 205] on icon at bounding box center [494, 207] width 12 height 12
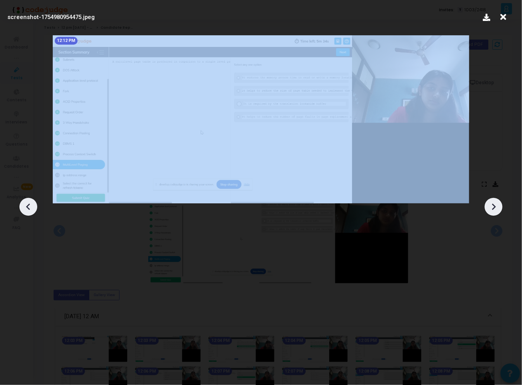
click at [491, 205] on icon at bounding box center [494, 207] width 12 height 12
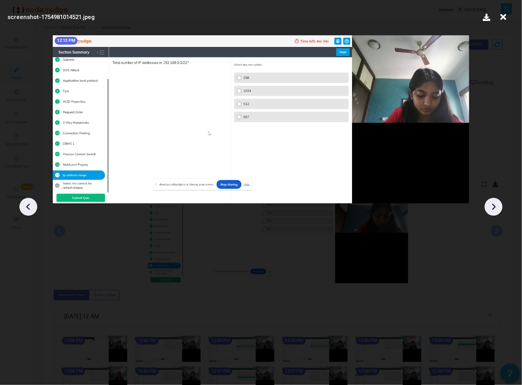
click at [491, 205] on icon at bounding box center [494, 207] width 12 height 12
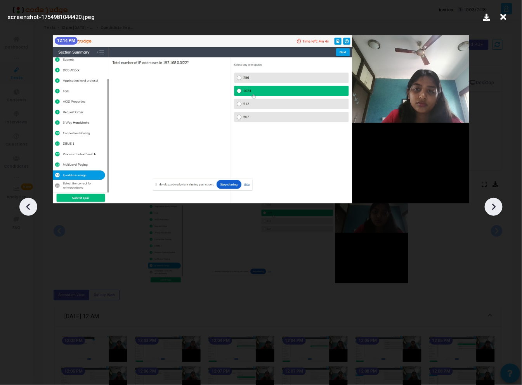
click at [491, 205] on icon at bounding box center [494, 207] width 12 height 12
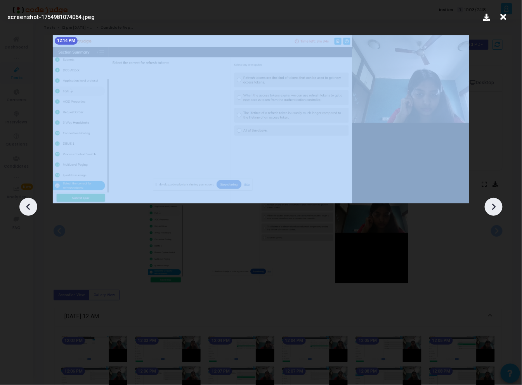
click at [491, 205] on icon at bounding box center [494, 207] width 12 height 12
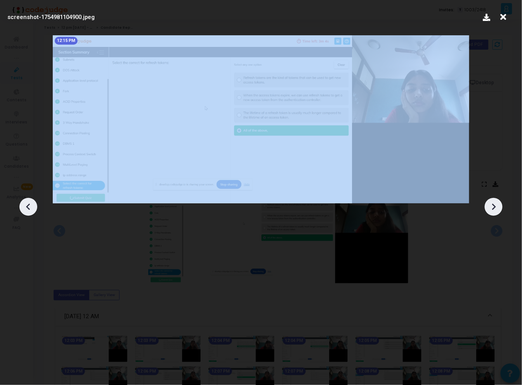
click at [491, 205] on icon at bounding box center [494, 207] width 12 height 12
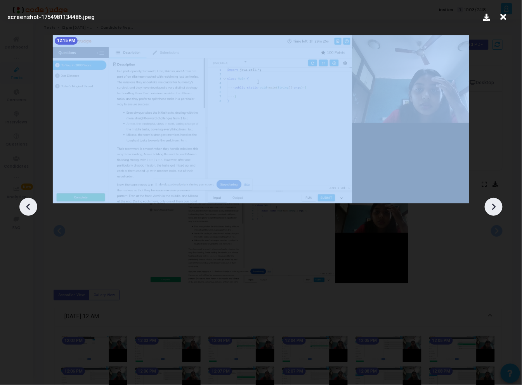
click at [491, 205] on icon at bounding box center [494, 207] width 12 height 12
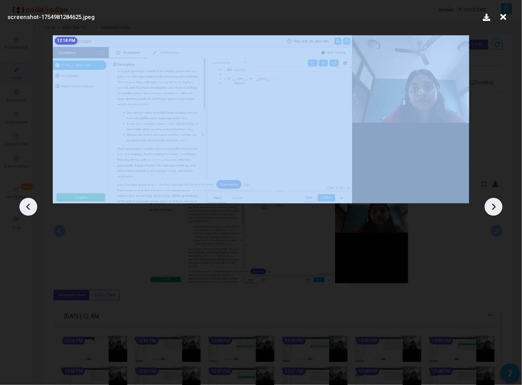
click at [491, 205] on icon at bounding box center [494, 207] width 12 height 12
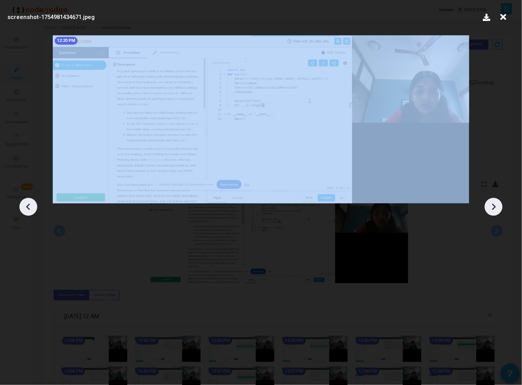
click at [491, 205] on icon at bounding box center [494, 207] width 12 height 12
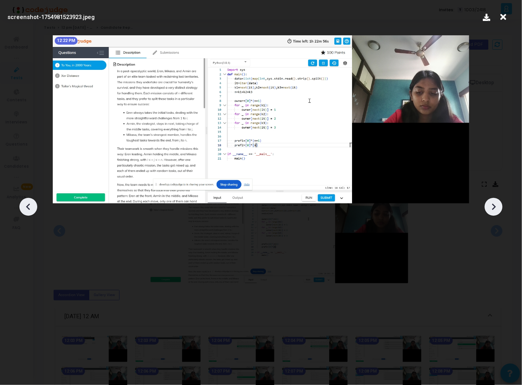
click at [491, 205] on icon at bounding box center [494, 207] width 12 height 12
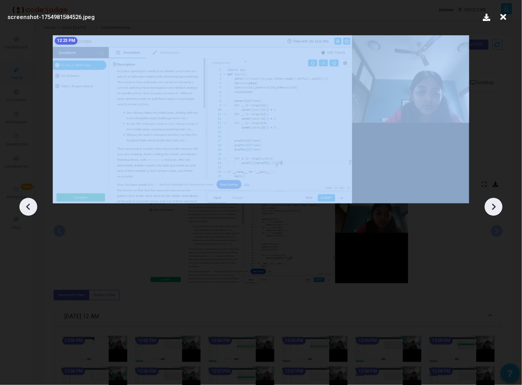
click at [491, 205] on icon at bounding box center [494, 207] width 12 height 12
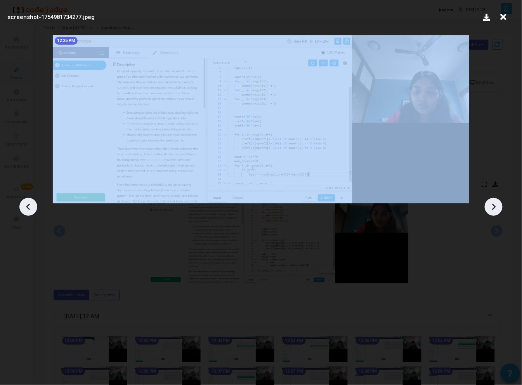
click at [491, 205] on icon at bounding box center [494, 207] width 12 height 12
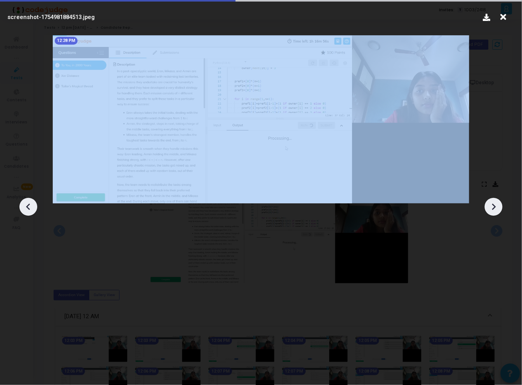
click at [491, 205] on icon at bounding box center [494, 207] width 12 height 12
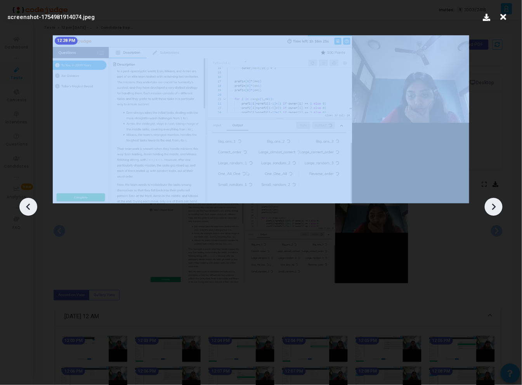
click at [491, 205] on icon at bounding box center [494, 207] width 12 height 12
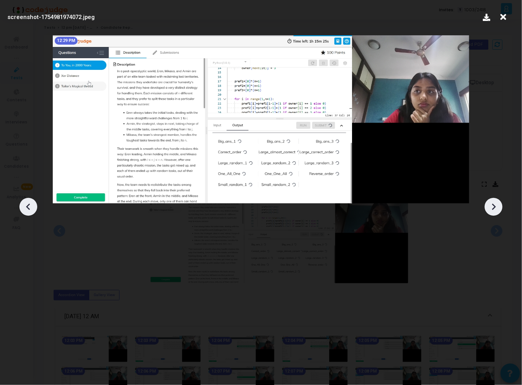
click at [491, 205] on icon at bounding box center [494, 207] width 12 height 12
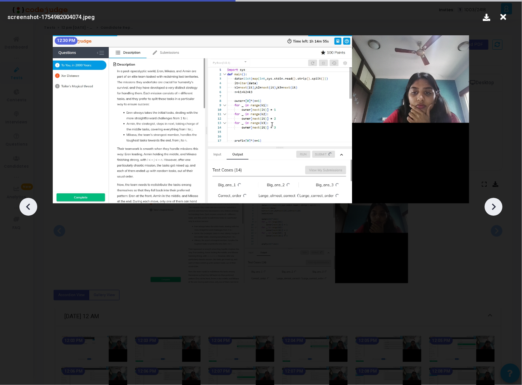
click at [491, 205] on icon at bounding box center [494, 207] width 12 height 12
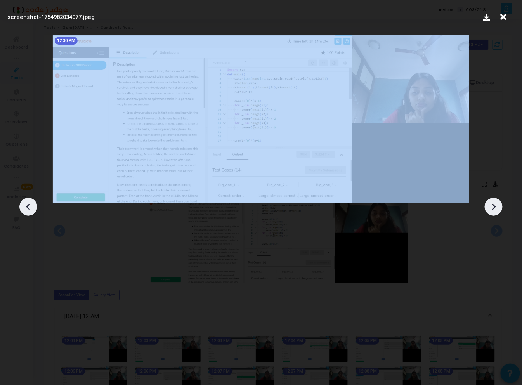
click at [491, 205] on icon at bounding box center [494, 207] width 12 height 12
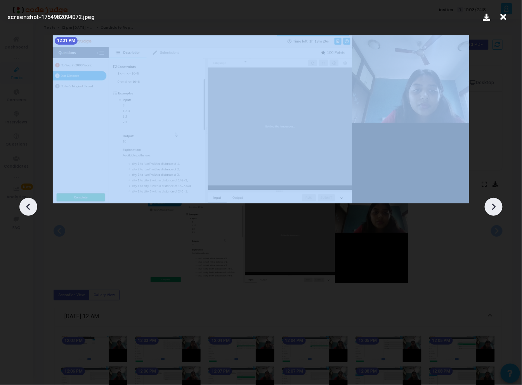
click at [491, 205] on icon at bounding box center [494, 207] width 12 height 12
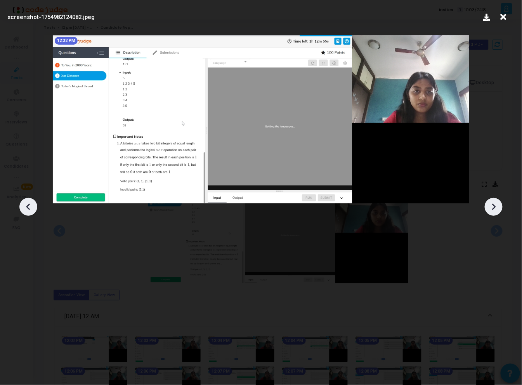
click at [497, 218] on div at bounding box center [261, 204] width 522 height 362
click at [495, 200] on div at bounding box center [494, 207] width 18 height 18
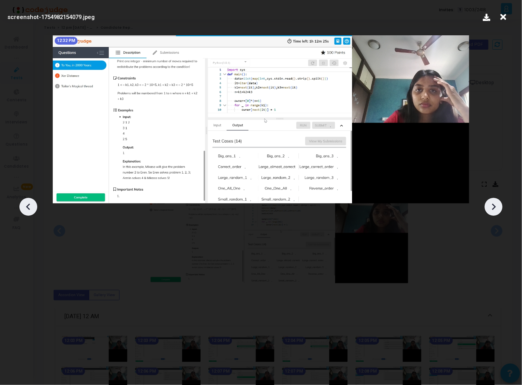
click at [495, 200] on div at bounding box center [494, 207] width 18 height 18
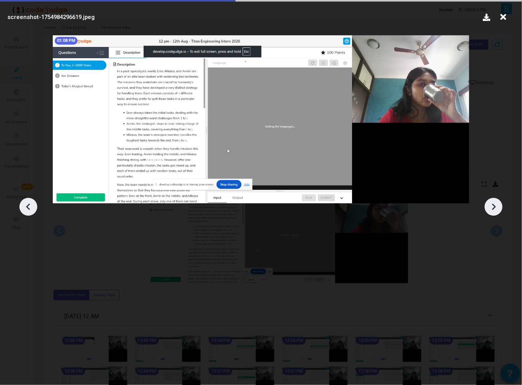
click at [495, 200] on div at bounding box center [494, 207] width 18 height 18
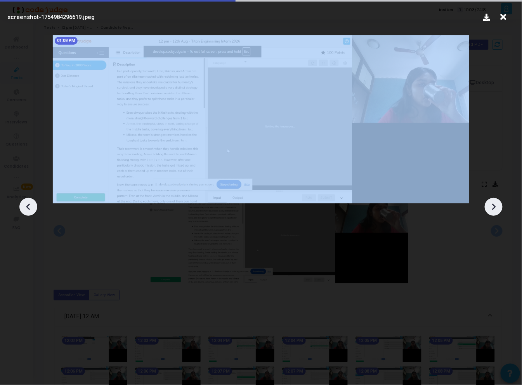
click at [495, 200] on div at bounding box center [494, 207] width 18 height 18
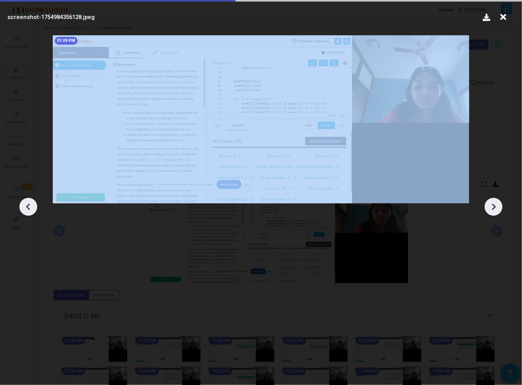
click at [495, 200] on div at bounding box center [494, 207] width 18 height 18
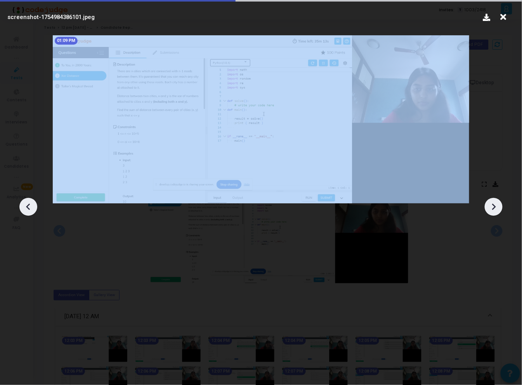
click at [495, 200] on div at bounding box center [494, 207] width 18 height 18
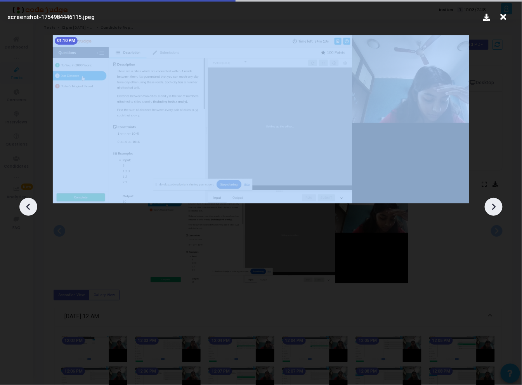
click at [495, 200] on div at bounding box center [494, 207] width 18 height 18
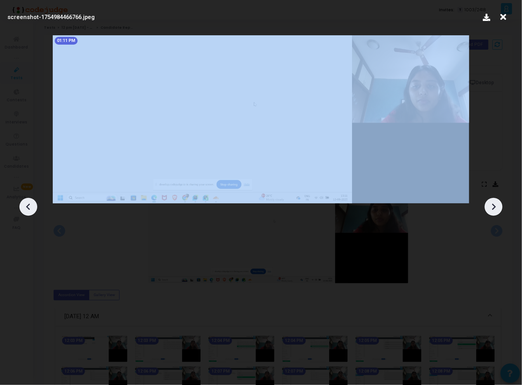
click at [495, 200] on div at bounding box center [494, 207] width 18 height 18
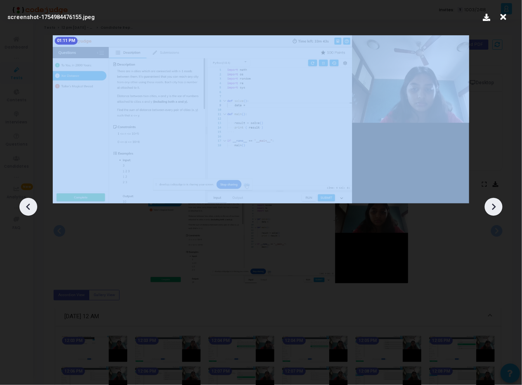
click at [495, 200] on div at bounding box center [494, 207] width 18 height 18
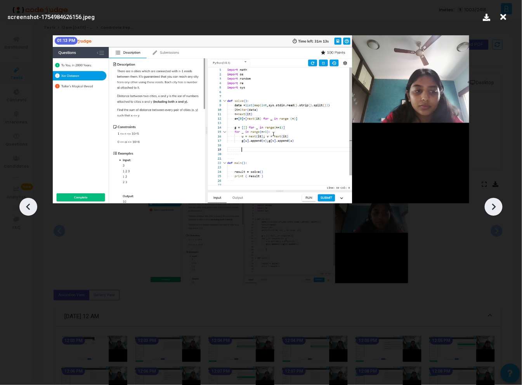
click at [502, 16] on icon at bounding box center [504, 17] width 12 height 15
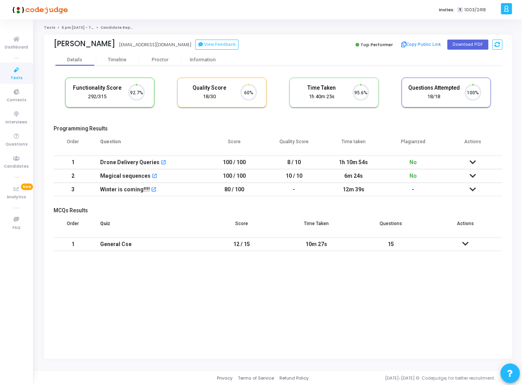
scroll to position [16, 20]
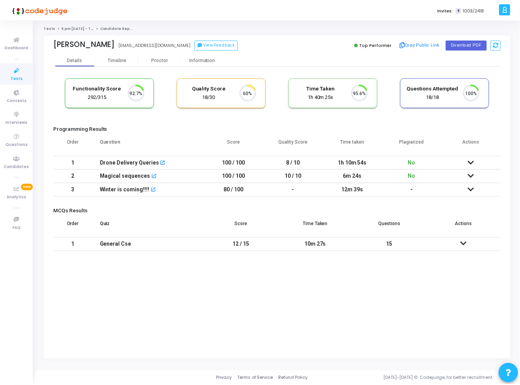
scroll to position [16, 20]
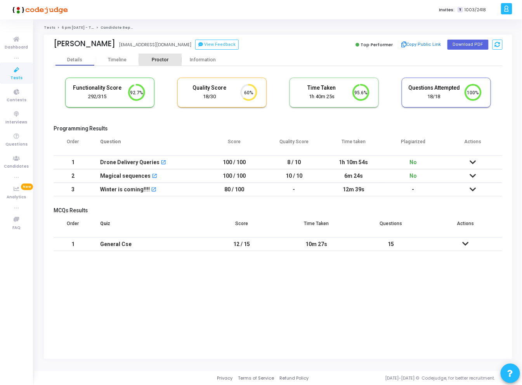
click at [168, 57] on div "Proctor" at bounding box center [160, 60] width 43 height 6
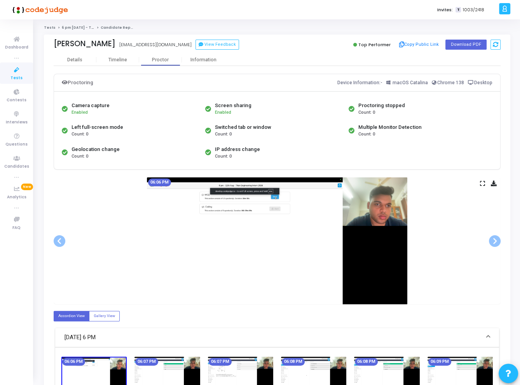
click at [483, 181] on icon at bounding box center [482, 183] width 5 height 4
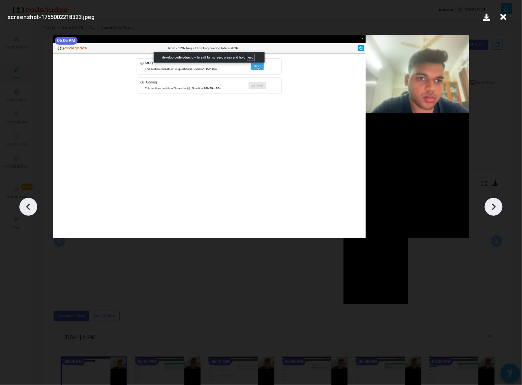
click at [493, 211] on icon at bounding box center [494, 207] width 12 height 12
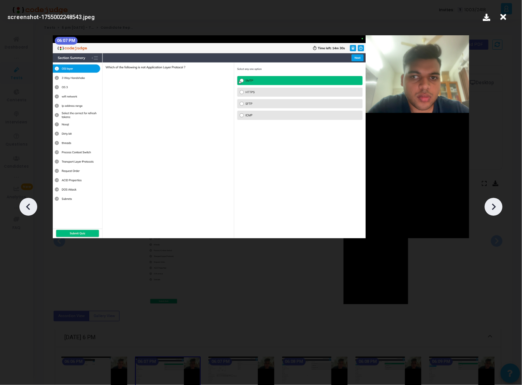
click at [493, 211] on icon at bounding box center [494, 207] width 12 height 12
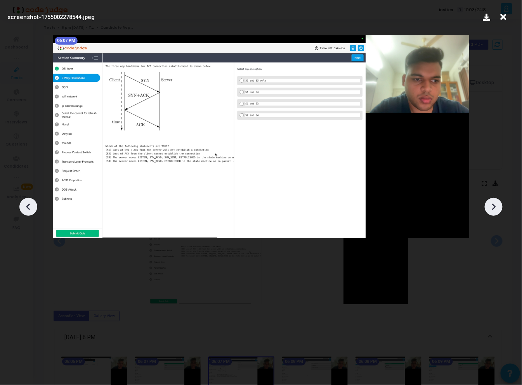
click at [493, 211] on icon at bounding box center [494, 207] width 12 height 12
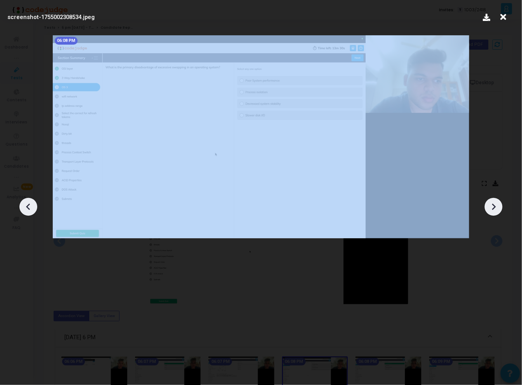
click at [493, 211] on icon at bounding box center [494, 207] width 12 height 12
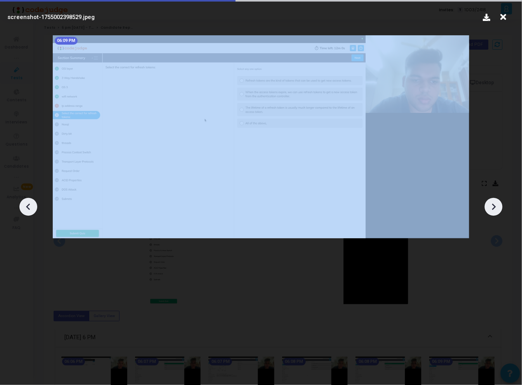
click at [493, 211] on icon at bounding box center [494, 207] width 12 height 12
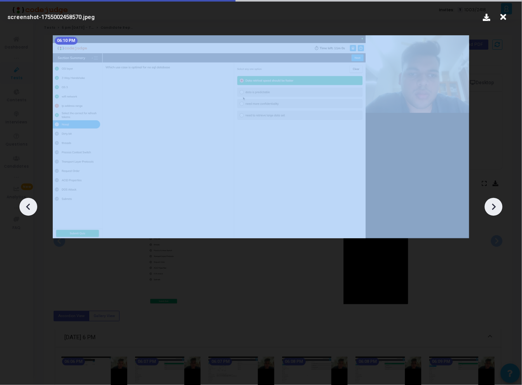
click at [493, 211] on icon at bounding box center [494, 207] width 12 height 12
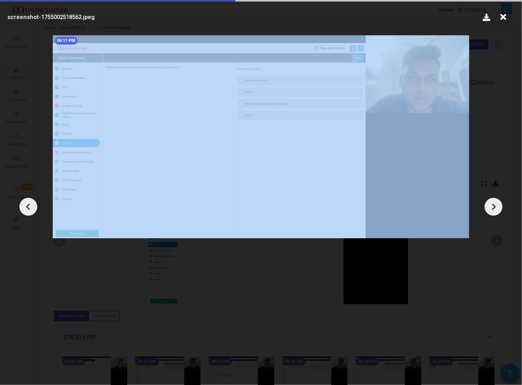
click at [493, 211] on icon at bounding box center [494, 207] width 12 height 12
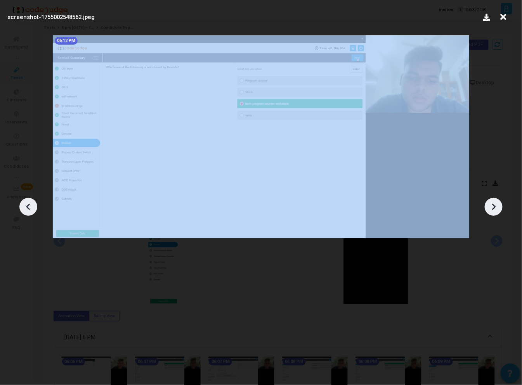
click at [493, 211] on icon at bounding box center [494, 207] width 12 height 12
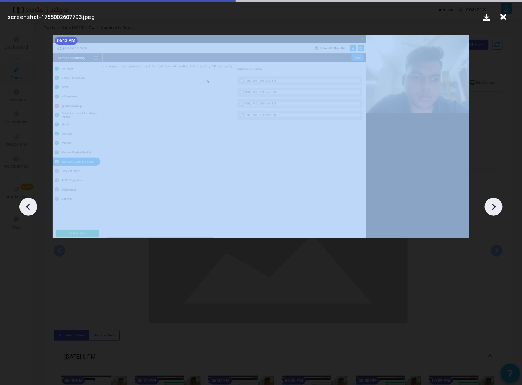
click at [493, 211] on icon at bounding box center [494, 207] width 12 height 12
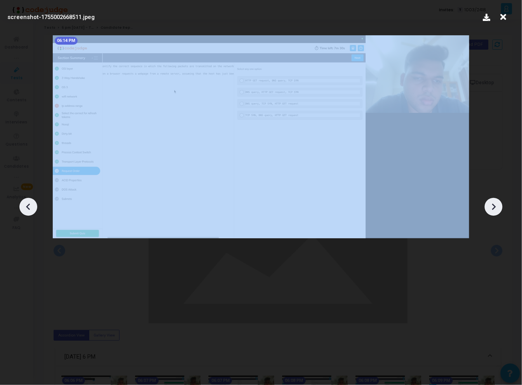
click at [493, 211] on icon at bounding box center [494, 207] width 12 height 12
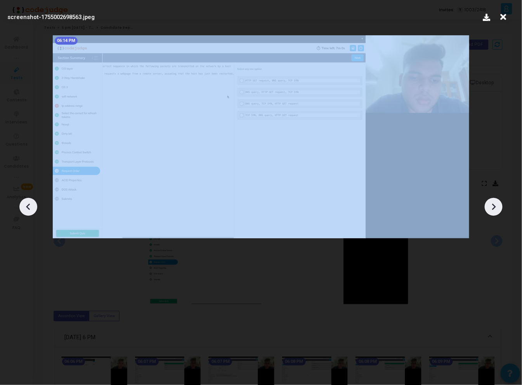
click at [491, 206] on icon at bounding box center [494, 207] width 12 height 12
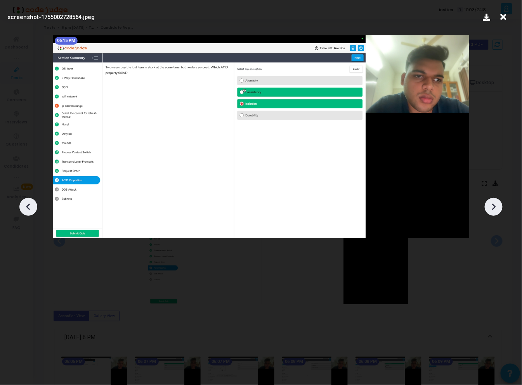
click at [500, 204] on icon at bounding box center [494, 207] width 12 height 12
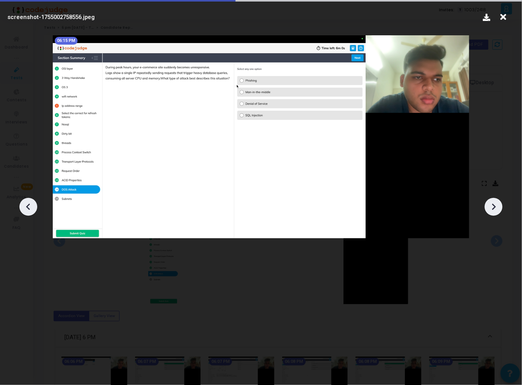
click at [500, 204] on icon at bounding box center [494, 207] width 12 height 12
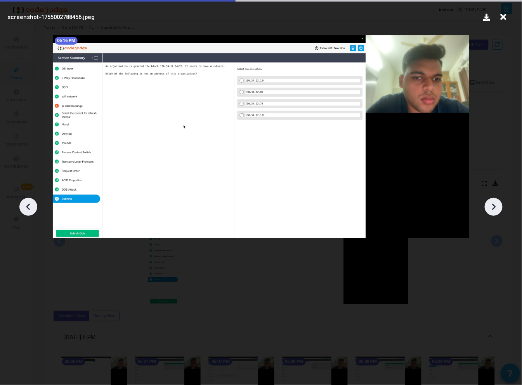
click at [500, 204] on icon at bounding box center [494, 207] width 12 height 12
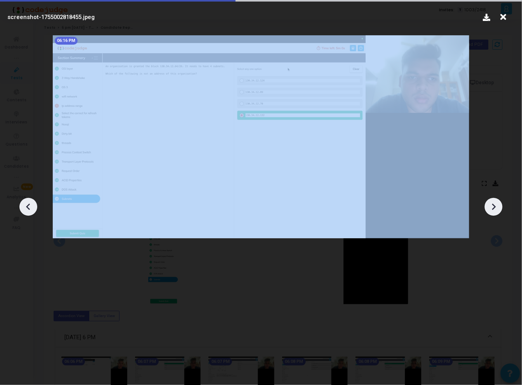
click at [500, 204] on icon at bounding box center [494, 207] width 12 height 12
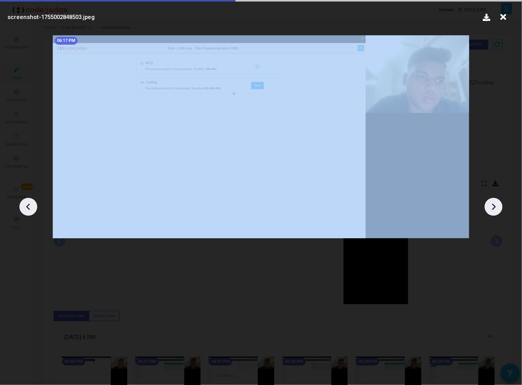
click at [500, 204] on icon at bounding box center [494, 207] width 12 height 12
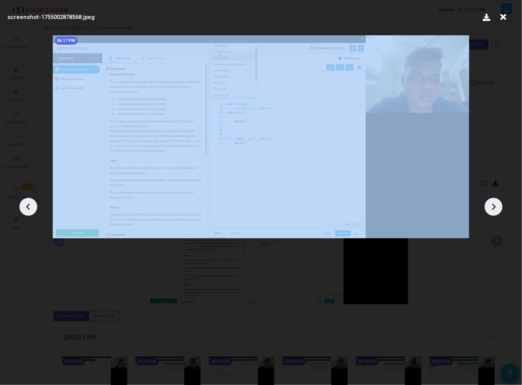
click at [500, 204] on icon at bounding box center [494, 207] width 12 height 12
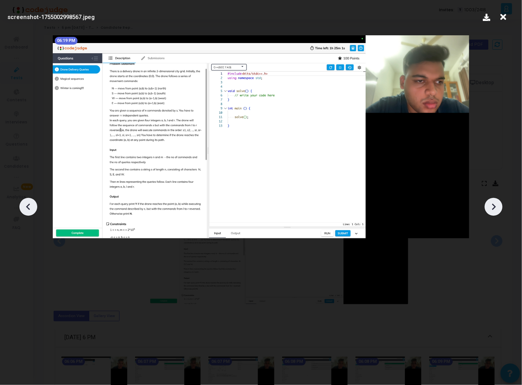
click at [500, 204] on icon at bounding box center [494, 207] width 12 height 12
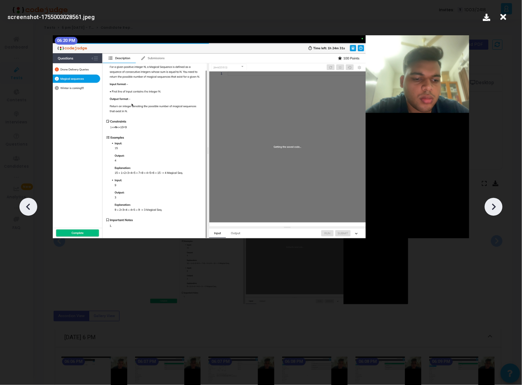
click at [500, 204] on icon at bounding box center [494, 207] width 12 height 12
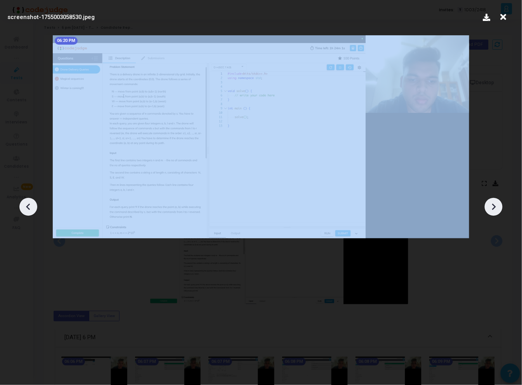
click at [500, 204] on icon at bounding box center [494, 207] width 12 height 12
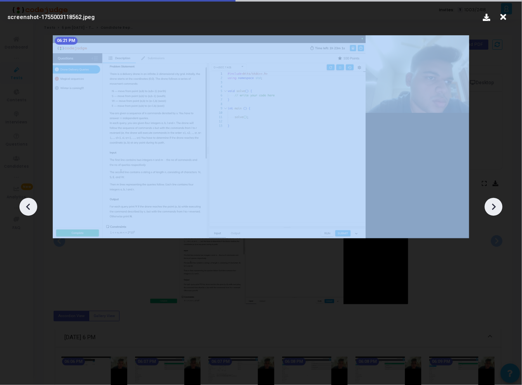
click at [500, 204] on icon at bounding box center [494, 207] width 12 height 12
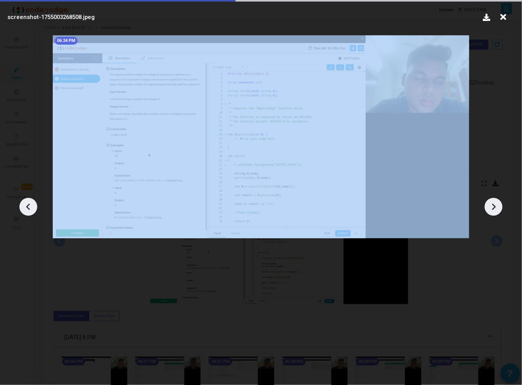
click at [500, 204] on icon at bounding box center [494, 207] width 12 height 12
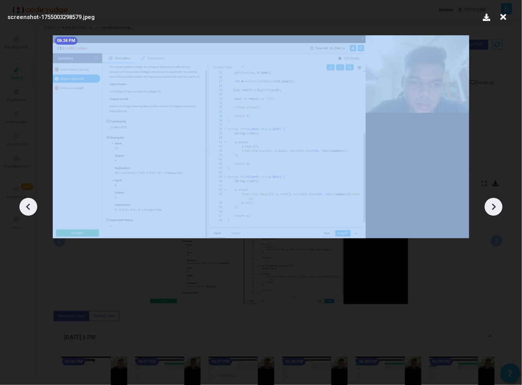
click at [500, 204] on icon at bounding box center [494, 207] width 12 height 12
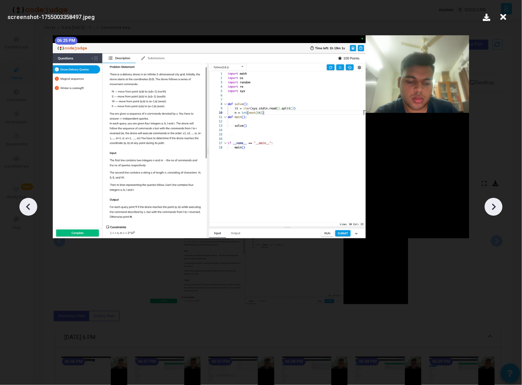
click at [500, 204] on icon at bounding box center [494, 207] width 12 height 12
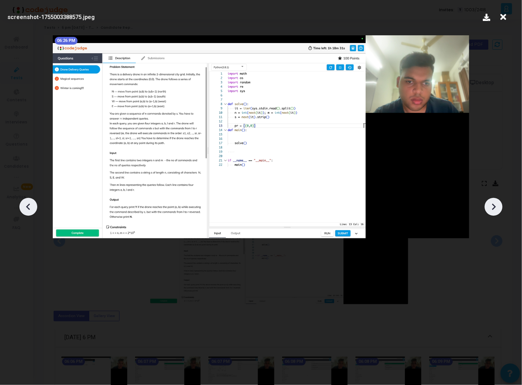
click at [500, 204] on icon at bounding box center [494, 207] width 12 height 12
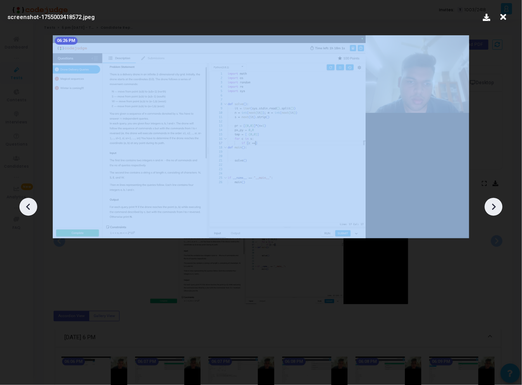
click at [500, 204] on icon at bounding box center [494, 207] width 12 height 12
click at [28, 209] on icon at bounding box center [29, 207] width 12 height 12
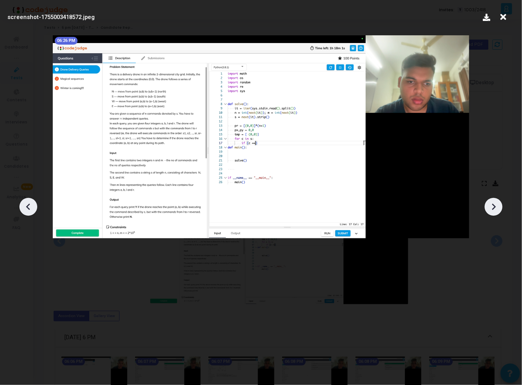
click at [28, 209] on icon at bounding box center [29, 207] width 12 height 12
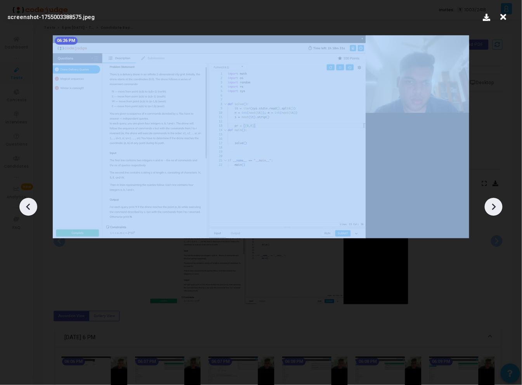
click at [28, 209] on icon at bounding box center [29, 207] width 12 height 12
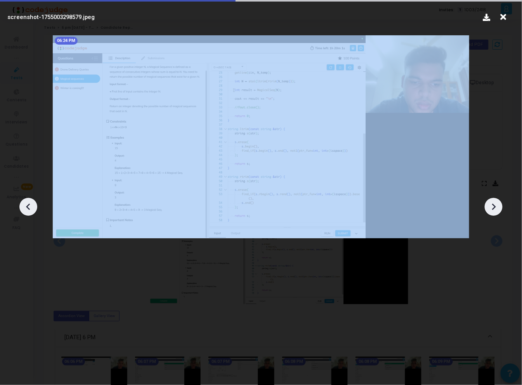
click at [28, 209] on icon at bounding box center [29, 207] width 12 height 12
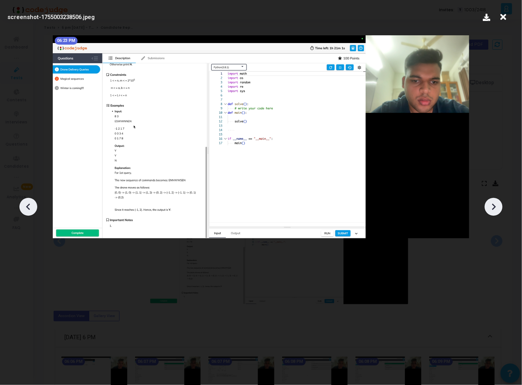
click at [491, 205] on icon at bounding box center [494, 207] width 12 height 12
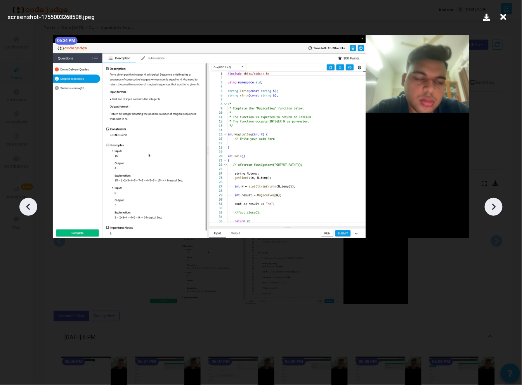
click at [496, 207] on icon at bounding box center [495, 207] width 4 height 7
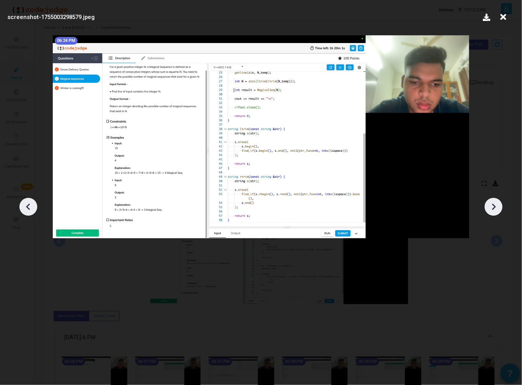
click at [496, 207] on icon at bounding box center [495, 207] width 4 height 7
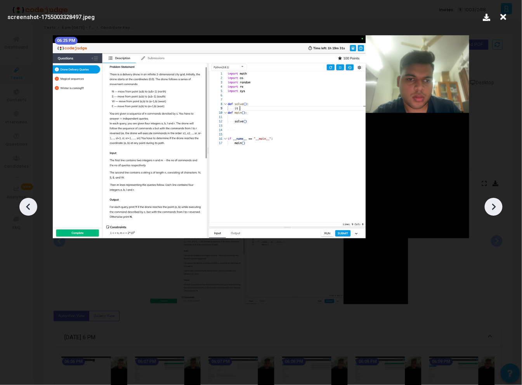
click at [496, 207] on icon at bounding box center [495, 207] width 4 height 7
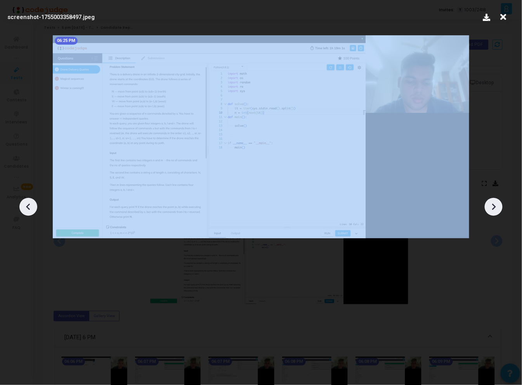
click at [496, 207] on icon at bounding box center [495, 207] width 4 height 7
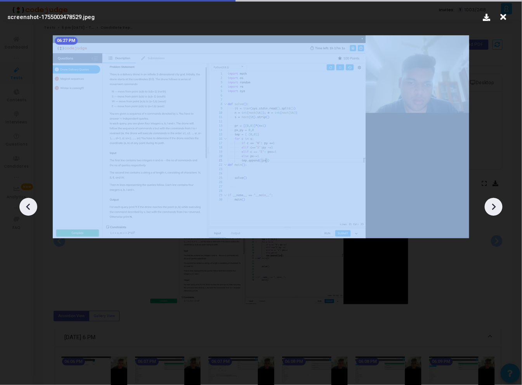
click at [496, 207] on icon at bounding box center [495, 207] width 4 height 7
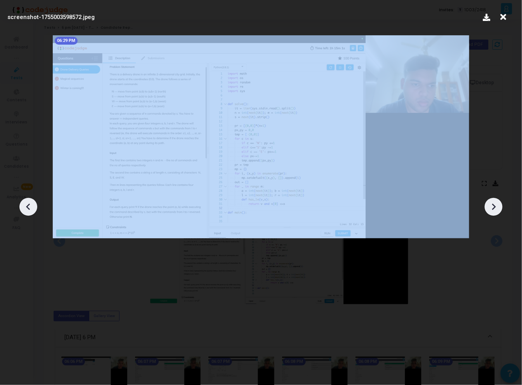
click at [496, 207] on icon at bounding box center [495, 207] width 4 height 7
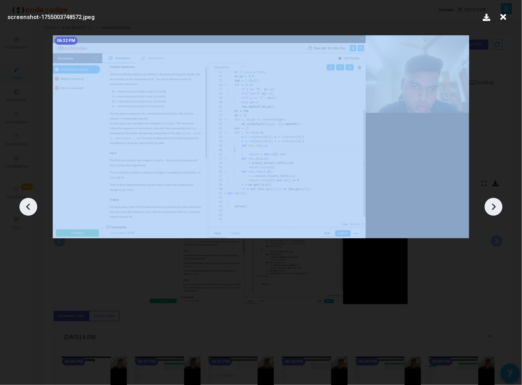
click at [496, 207] on icon at bounding box center [495, 207] width 4 height 7
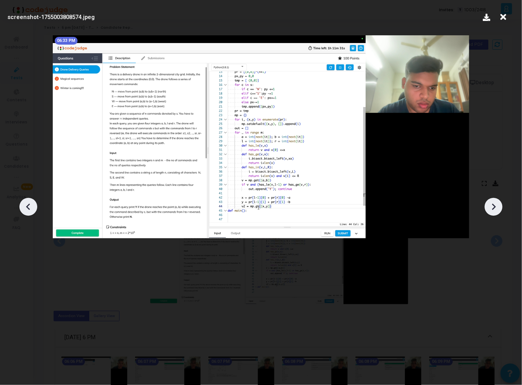
click at [496, 207] on icon at bounding box center [495, 207] width 4 height 7
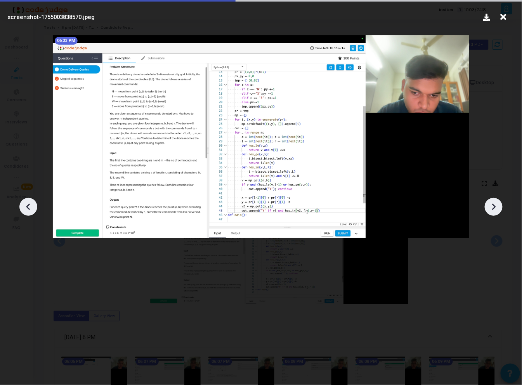
click at [496, 207] on icon at bounding box center [495, 207] width 4 height 7
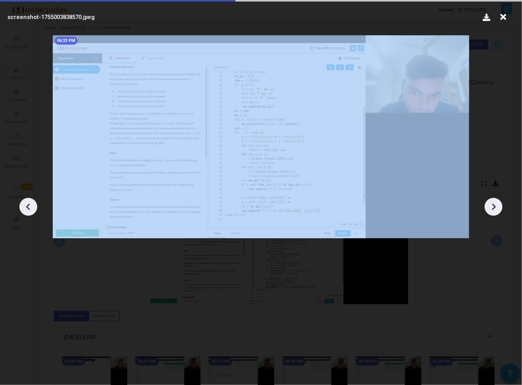
click at [496, 207] on icon at bounding box center [495, 207] width 4 height 7
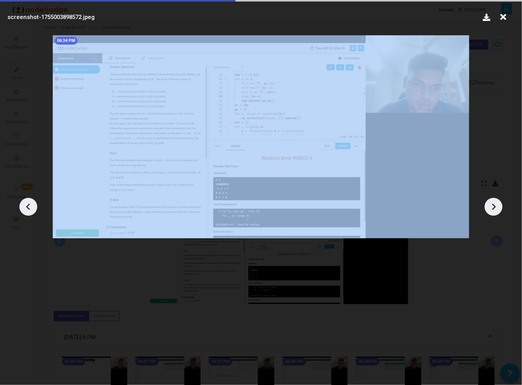
click at [496, 207] on icon at bounding box center [495, 207] width 4 height 7
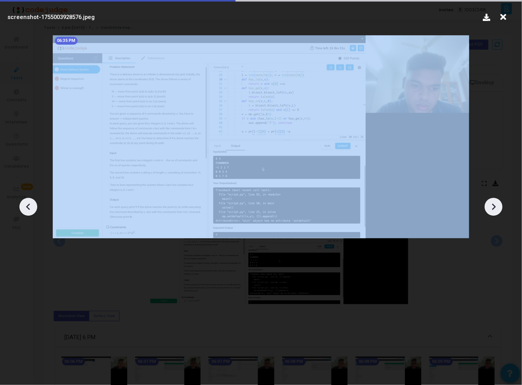
click at [496, 207] on icon at bounding box center [495, 207] width 4 height 7
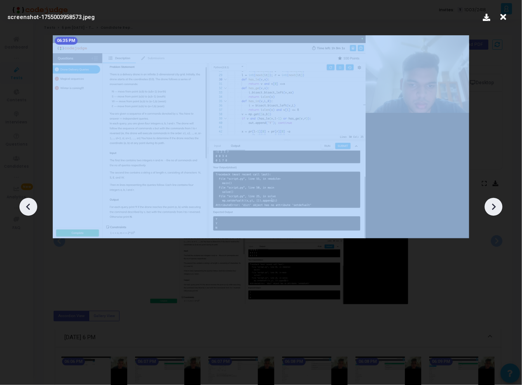
click at [496, 207] on icon at bounding box center [495, 207] width 4 height 7
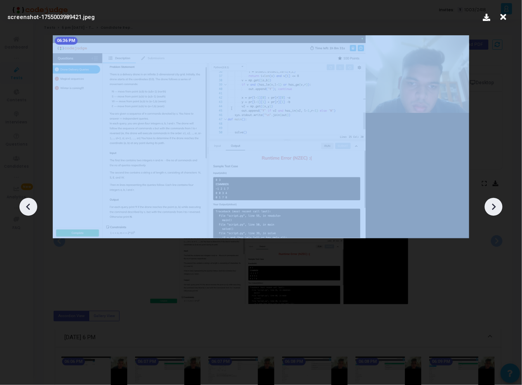
click at [496, 207] on icon at bounding box center [495, 207] width 4 height 7
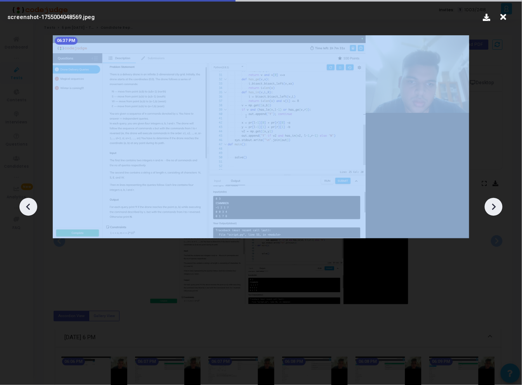
click at [496, 207] on icon at bounding box center [495, 207] width 4 height 7
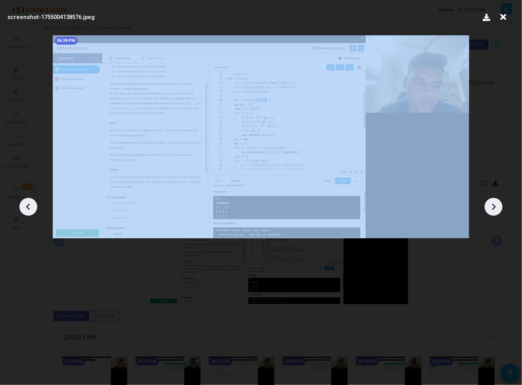
click at [496, 207] on icon at bounding box center [495, 207] width 4 height 7
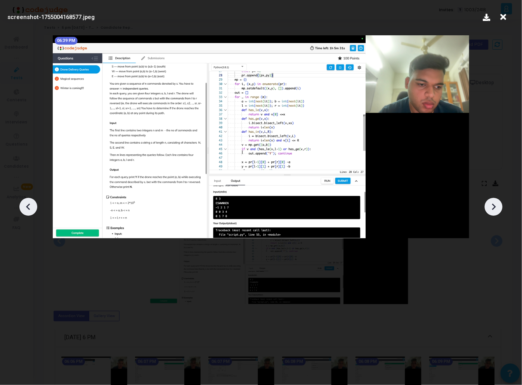
click at [496, 207] on icon at bounding box center [495, 207] width 4 height 7
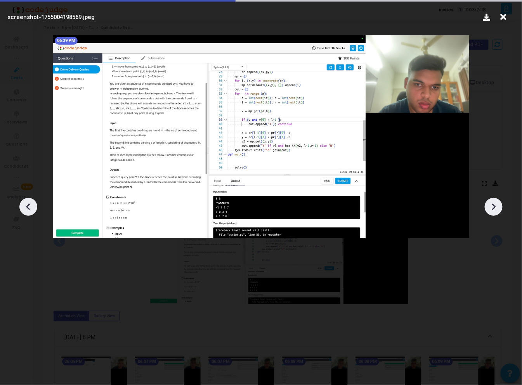
click at [496, 207] on icon at bounding box center [495, 207] width 4 height 7
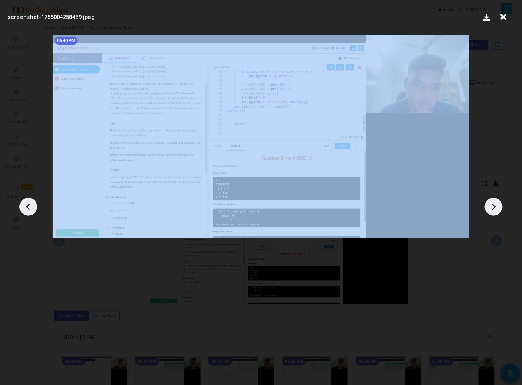
click at [496, 207] on icon at bounding box center [495, 207] width 4 height 7
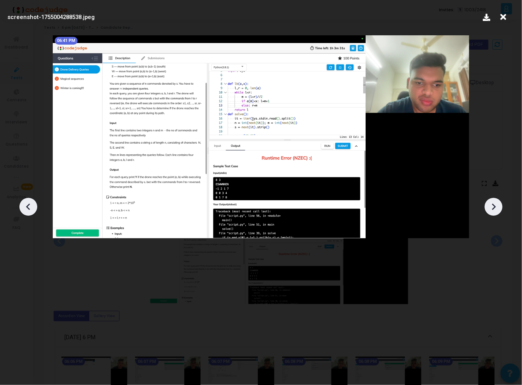
click at [496, 207] on icon at bounding box center [495, 207] width 4 height 7
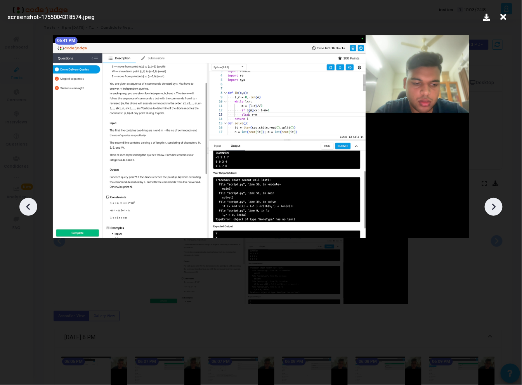
click at [496, 207] on icon at bounding box center [495, 207] width 4 height 7
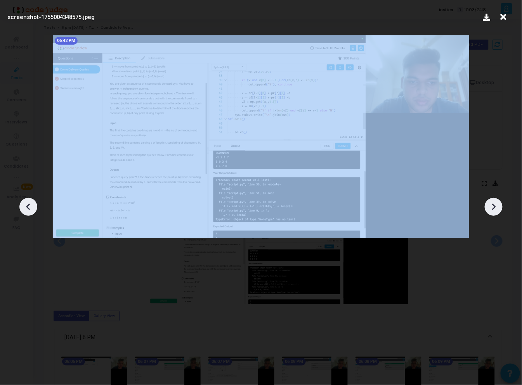
click at [496, 207] on icon at bounding box center [495, 207] width 4 height 7
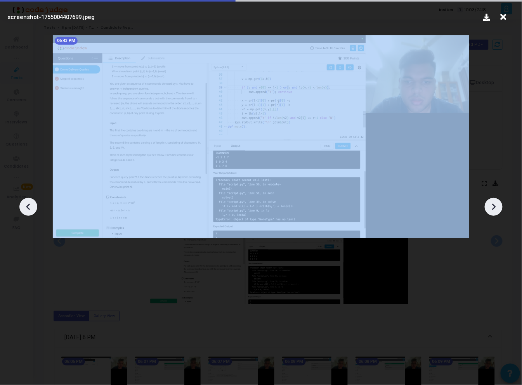
click at [496, 207] on icon at bounding box center [495, 207] width 4 height 7
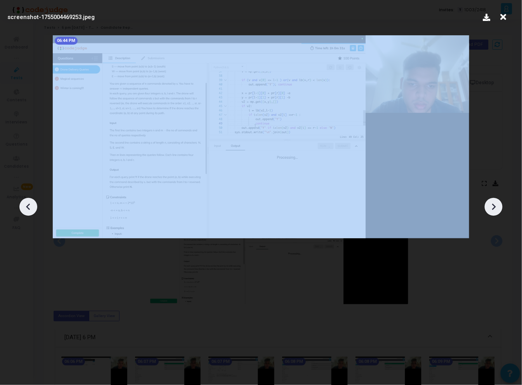
click at [496, 207] on icon at bounding box center [495, 207] width 4 height 7
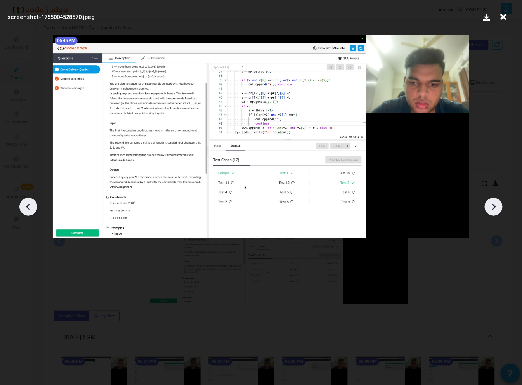
click at [496, 207] on icon at bounding box center [495, 207] width 4 height 7
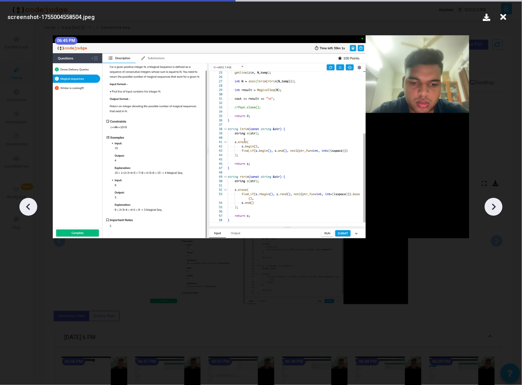
click at [496, 207] on icon at bounding box center [495, 207] width 4 height 7
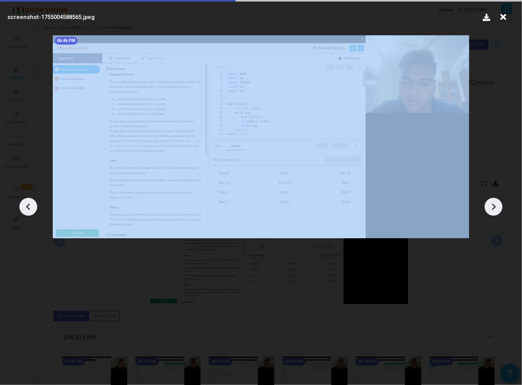
click at [496, 207] on icon at bounding box center [495, 207] width 4 height 7
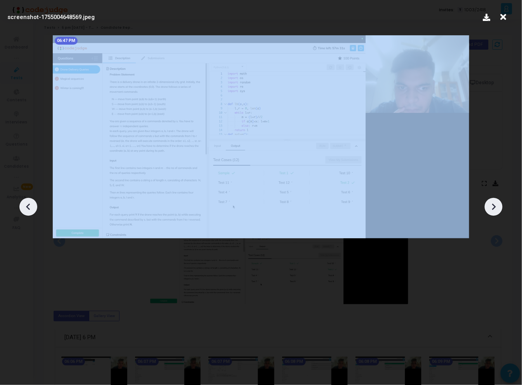
click at [496, 207] on icon at bounding box center [495, 207] width 4 height 7
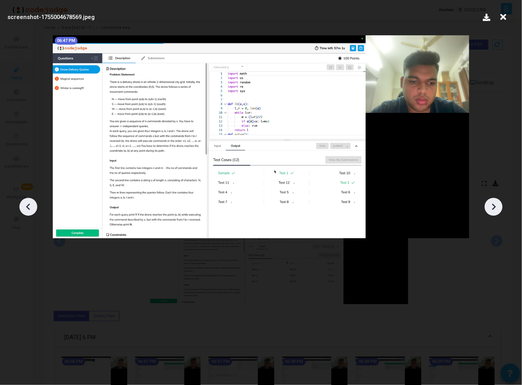
click at [496, 207] on icon at bounding box center [495, 207] width 4 height 7
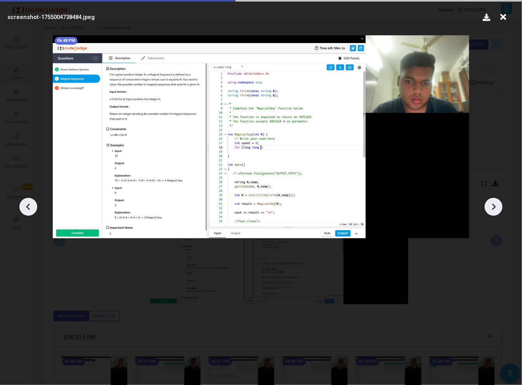
click at [496, 207] on icon at bounding box center [495, 207] width 4 height 7
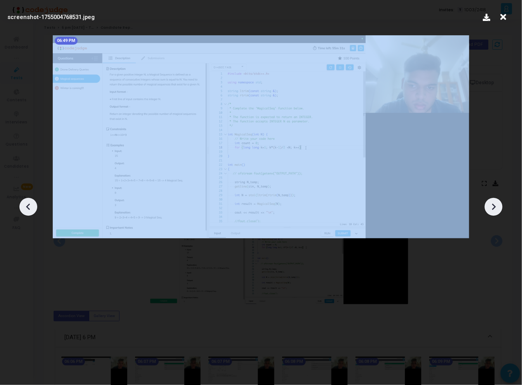
click at [496, 207] on icon at bounding box center [495, 207] width 4 height 7
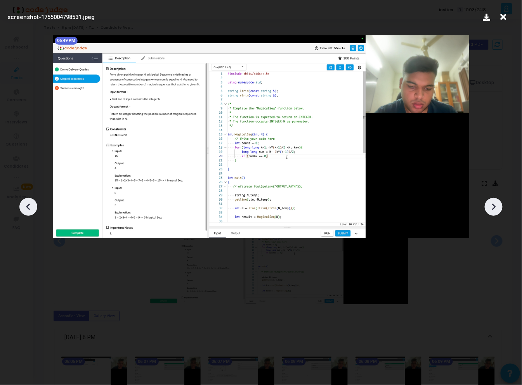
click at [496, 207] on icon at bounding box center [495, 207] width 4 height 7
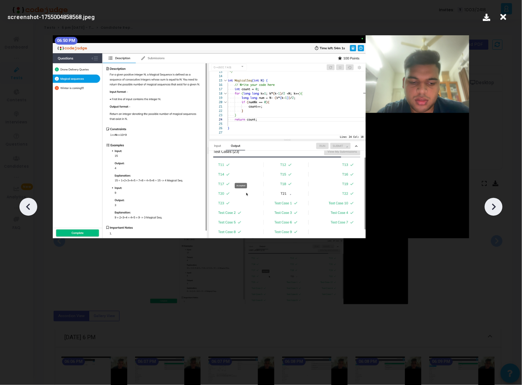
click at [496, 207] on icon at bounding box center [495, 207] width 4 height 7
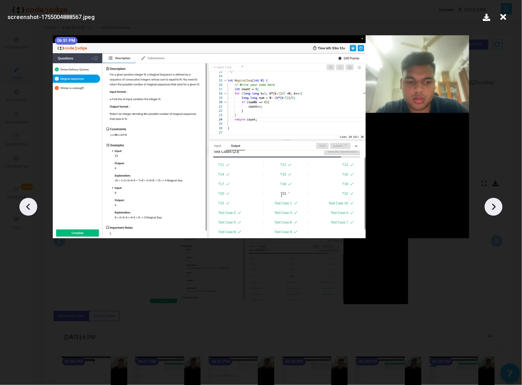
click at [496, 207] on icon at bounding box center [495, 207] width 4 height 7
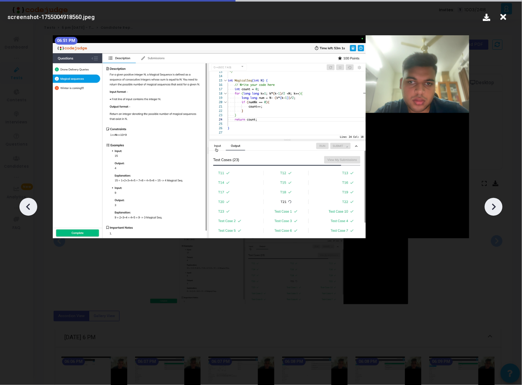
click at [496, 207] on icon at bounding box center [495, 207] width 4 height 7
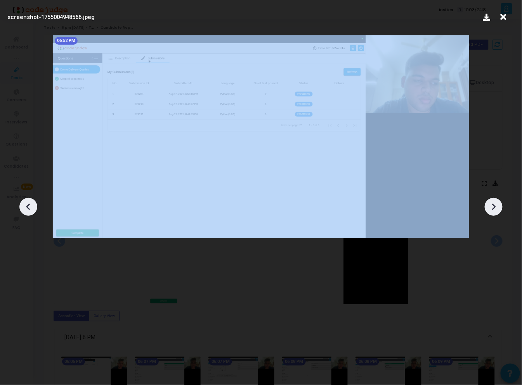
click at [496, 207] on icon at bounding box center [495, 207] width 4 height 7
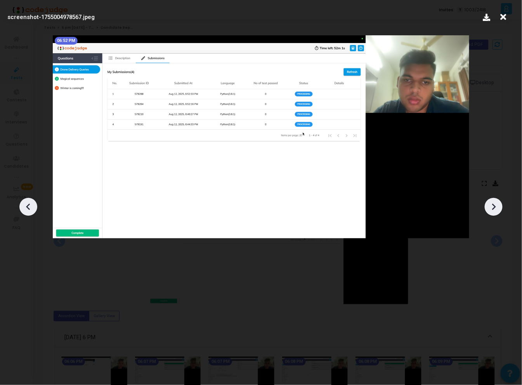
click at [496, 207] on icon at bounding box center [495, 207] width 4 height 7
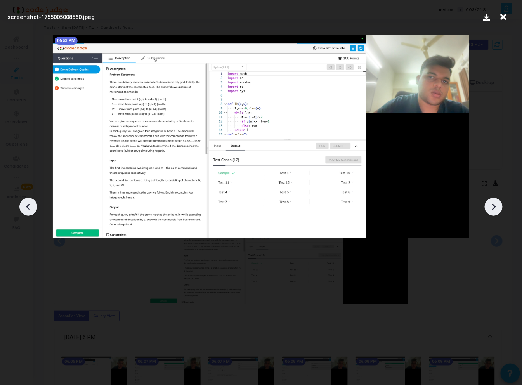
click at [496, 207] on icon at bounding box center [495, 207] width 4 height 7
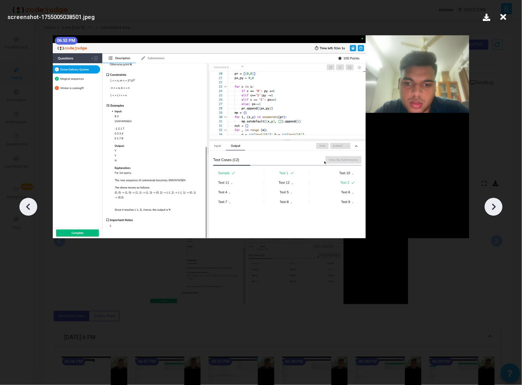
click at [496, 207] on icon at bounding box center [495, 207] width 4 height 7
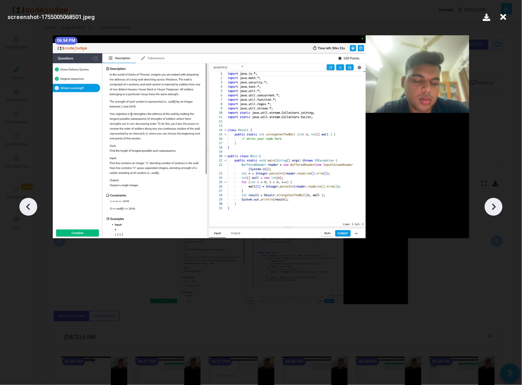
click at [496, 207] on icon at bounding box center [495, 207] width 4 height 7
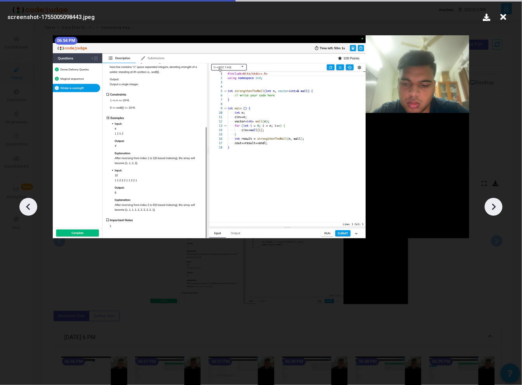
click at [496, 207] on icon at bounding box center [495, 207] width 4 height 7
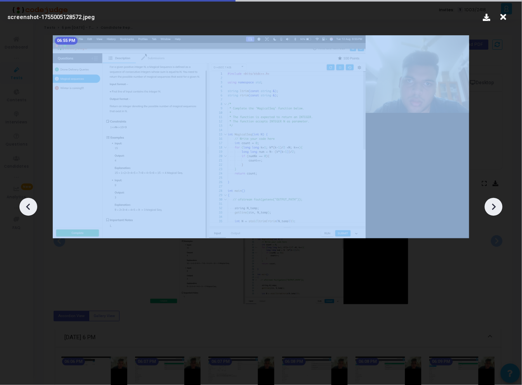
click at [496, 207] on icon at bounding box center [495, 207] width 4 height 7
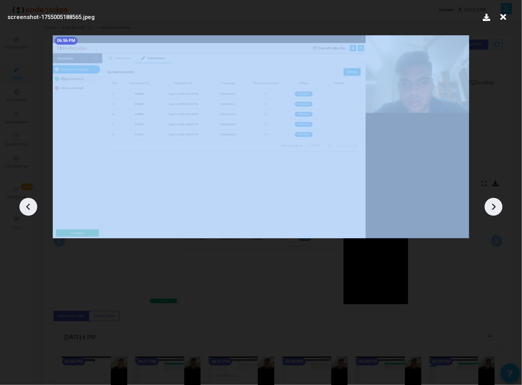
click at [496, 207] on icon at bounding box center [495, 207] width 4 height 7
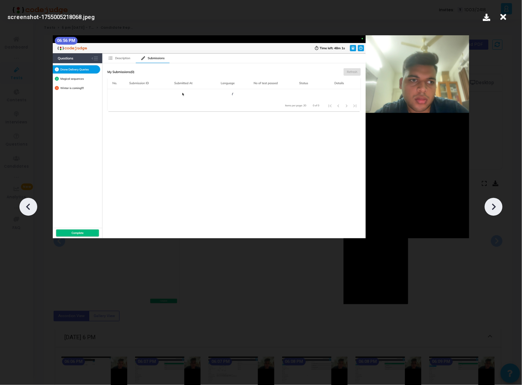
click at [496, 207] on icon at bounding box center [495, 207] width 4 height 7
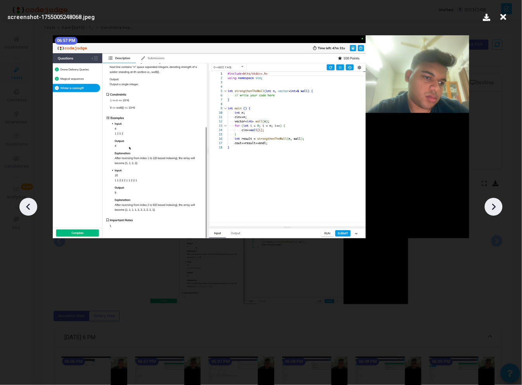
click at [496, 207] on icon at bounding box center [495, 207] width 4 height 7
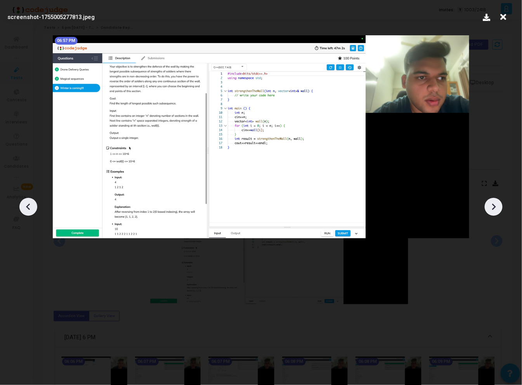
click at [496, 207] on icon at bounding box center [495, 207] width 4 height 7
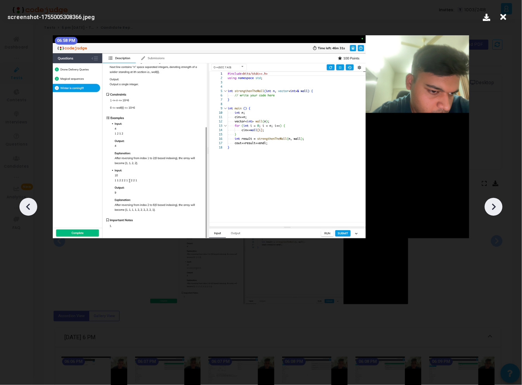
click at [496, 207] on icon at bounding box center [495, 207] width 4 height 7
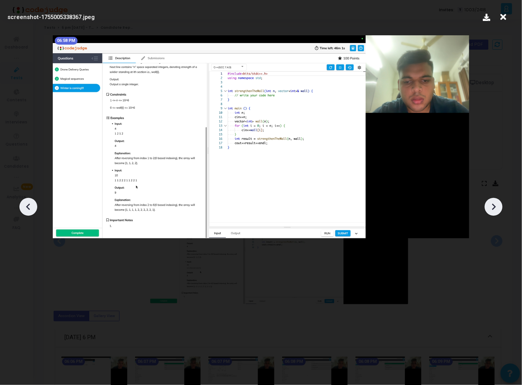
click at [496, 207] on icon at bounding box center [495, 207] width 4 height 7
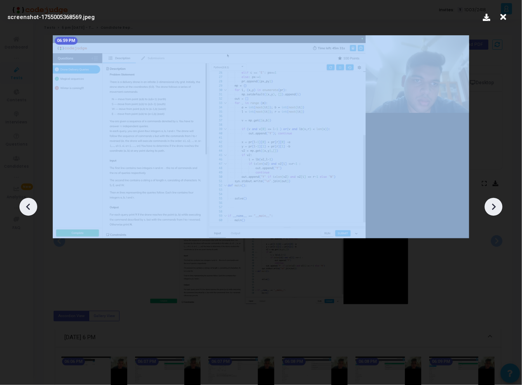
click at [496, 207] on icon at bounding box center [495, 207] width 4 height 7
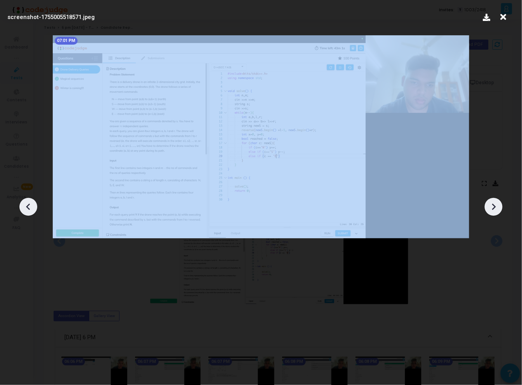
click at [496, 207] on icon at bounding box center [495, 207] width 4 height 7
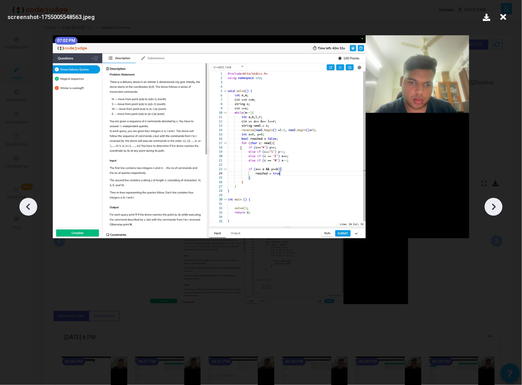
click at [496, 207] on icon at bounding box center [495, 207] width 4 height 7
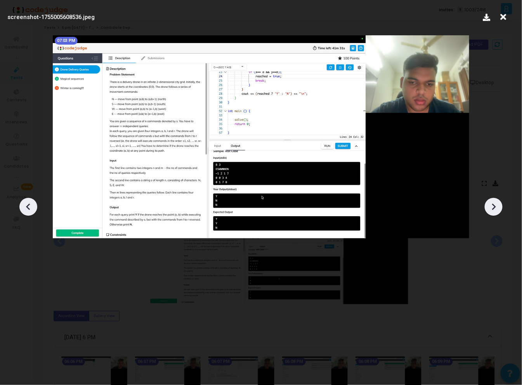
click at [496, 207] on icon at bounding box center [495, 207] width 4 height 7
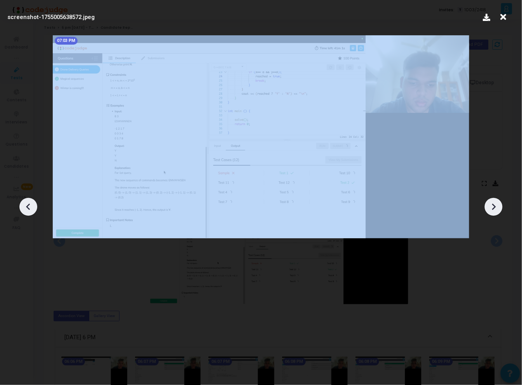
click at [496, 207] on icon at bounding box center [495, 207] width 4 height 7
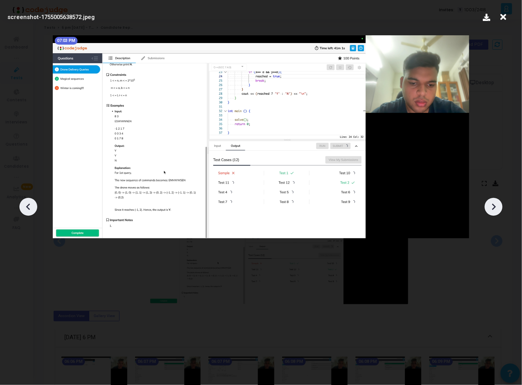
click at [496, 207] on icon at bounding box center [495, 207] width 4 height 7
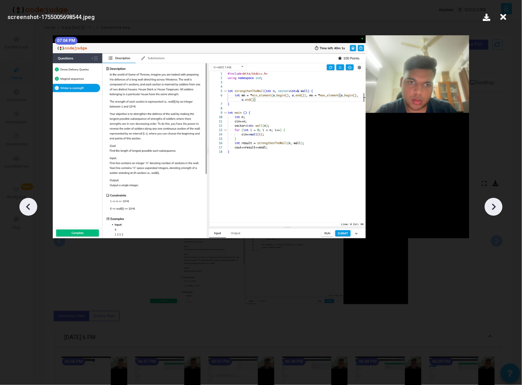
click at [503, 99] on div at bounding box center [261, 204] width 522 height 362
click at [502, 20] on icon at bounding box center [504, 17] width 12 height 15
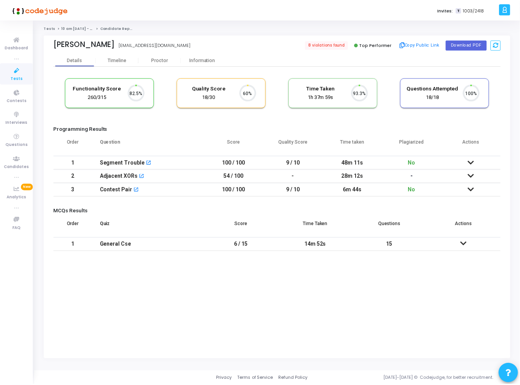
scroll to position [16, 20]
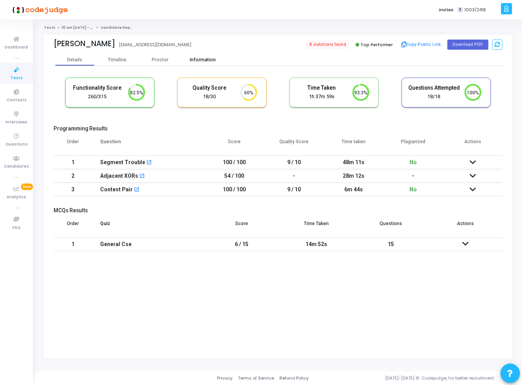
click at [198, 61] on div "Information" at bounding box center [203, 60] width 43 height 6
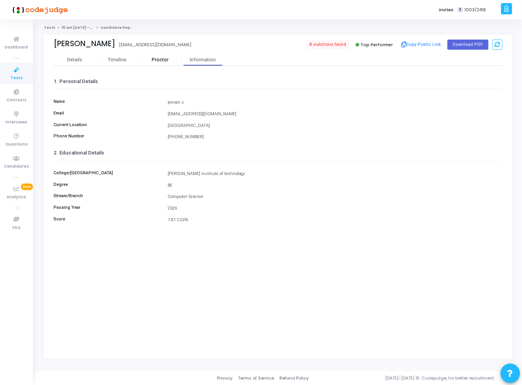
click at [158, 61] on div "Proctor" at bounding box center [160, 60] width 43 height 6
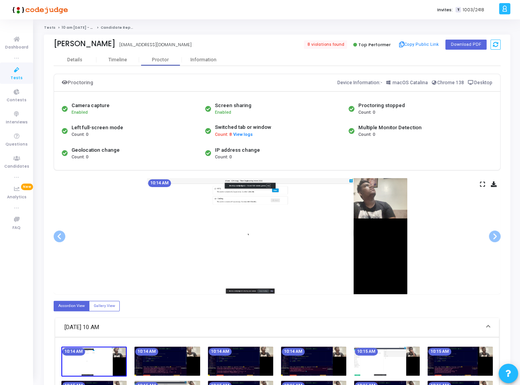
click at [481, 182] on icon at bounding box center [482, 184] width 5 height 4
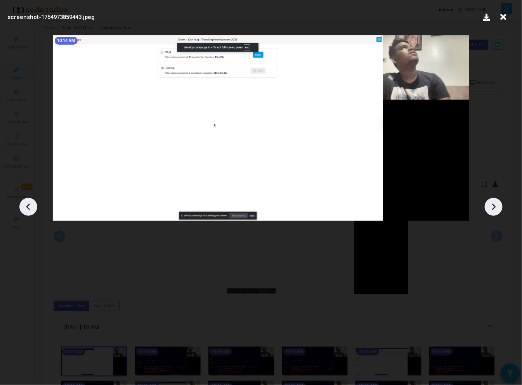
click at [495, 204] on icon at bounding box center [494, 207] width 12 height 12
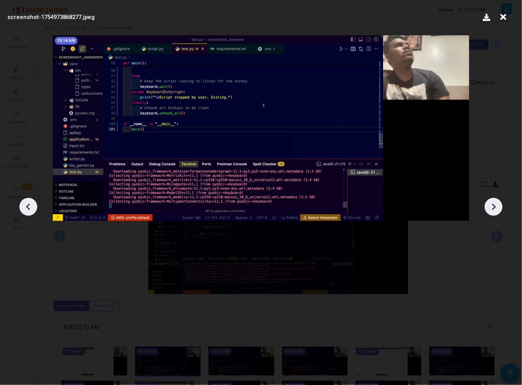
click at [495, 204] on icon at bounding box center [494, 207] width 12 height 12
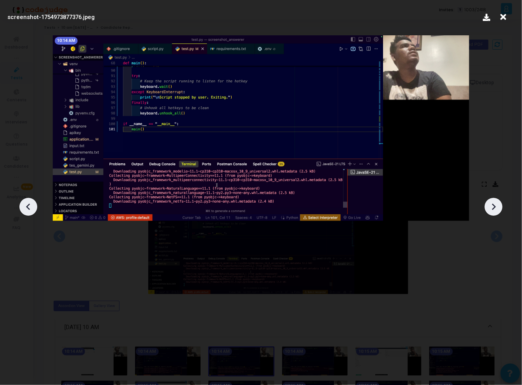
click at [495, 204] on icon at bounding box center [494, 207] width 12 height 12
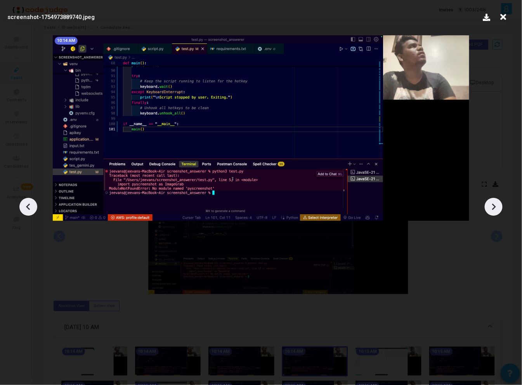
click at [495, 204] on icon at bounding box center [494, 207] width 12 height 12
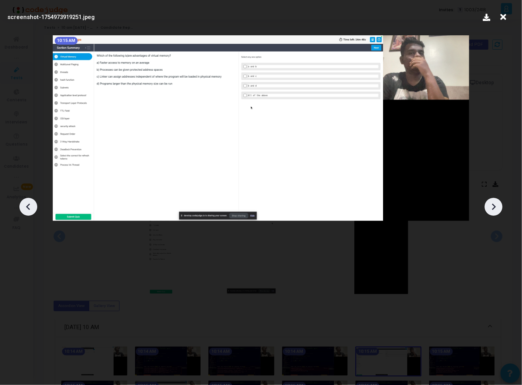
click at [495, 204] on icon at bounding box center [494, 207] width 12 height 12
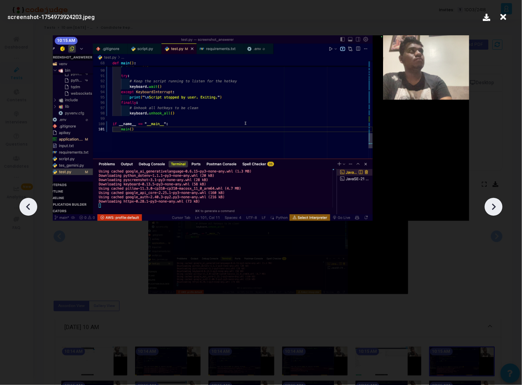
click at [495, 204] on icon at bounding box center [494, 207] width 12 height 12
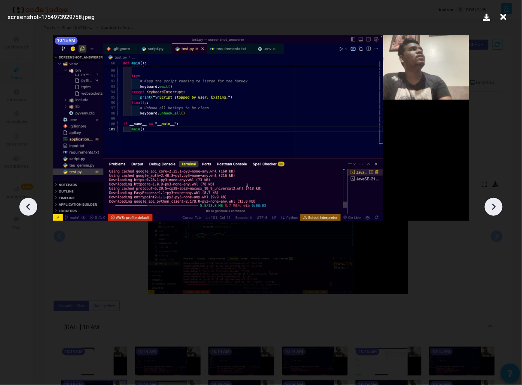
click at [495, 204] on icon at bounding box center [494, 207] width 12 height 12
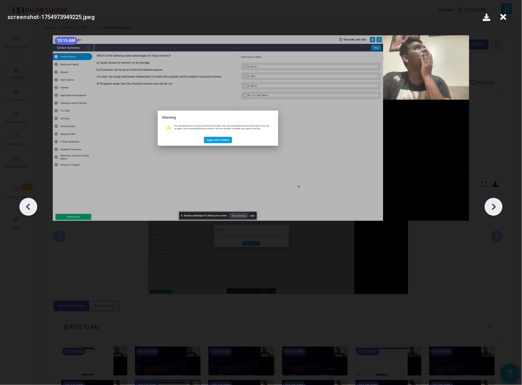
click at [495, 204] on icon at bounding box center [494, 207] width 12 height 12
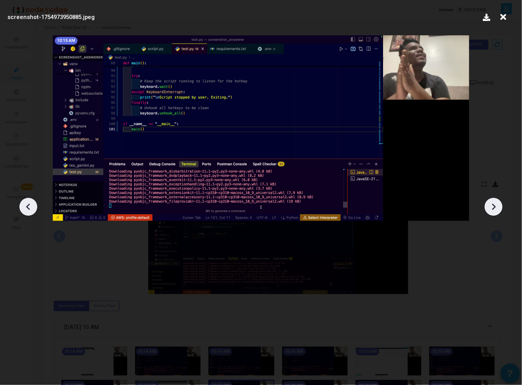
click at [495, 204] on icon at bounding box center [494, 207] width 12 height 12
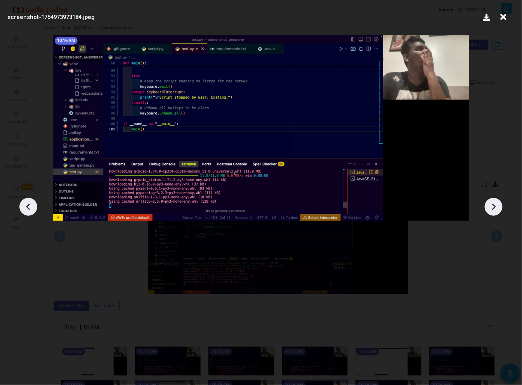
click at [495, 204] on icon at bounding box center [494, 207] width 12 height 12
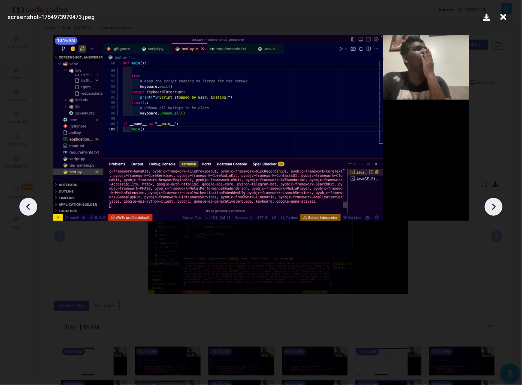
click at [495, 204] on icon at bounding box center [494, 207] width 12 height 12
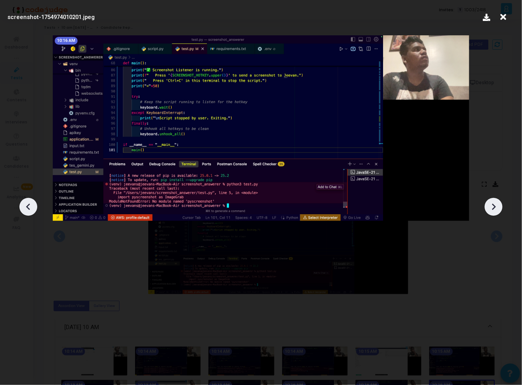
click at [495, 204] on icon at bounding box center [494, 207] width 12 height 12
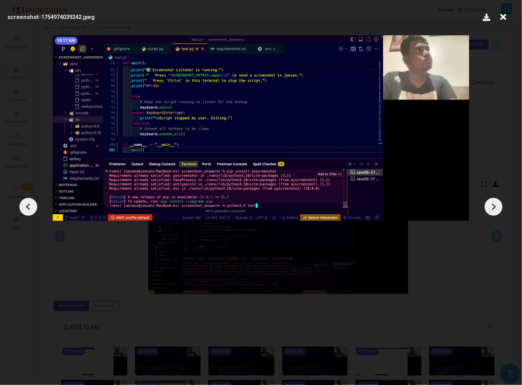
click at [495, 204] on icon at bounding box center [494, 207] width 12 height 12
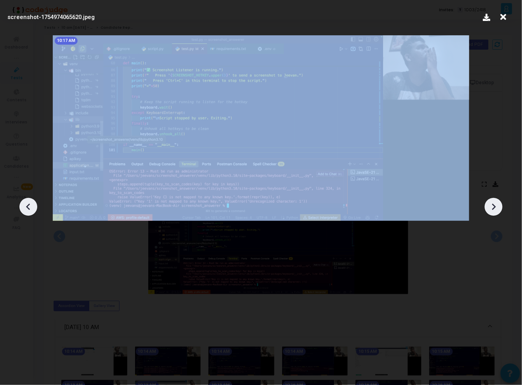
click at [495, 204] on icon at bounding box center [494, 207] width 12 height 12
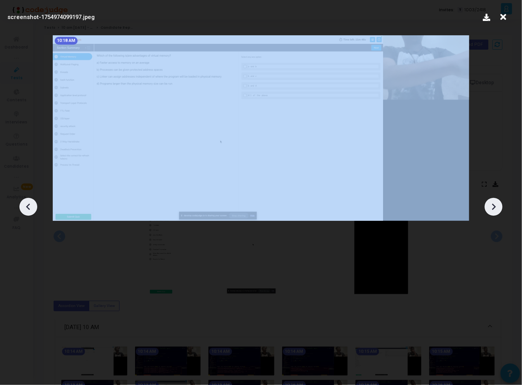
click at [495, 204] on icon at bounding box center [494, 207] width 12 height 12
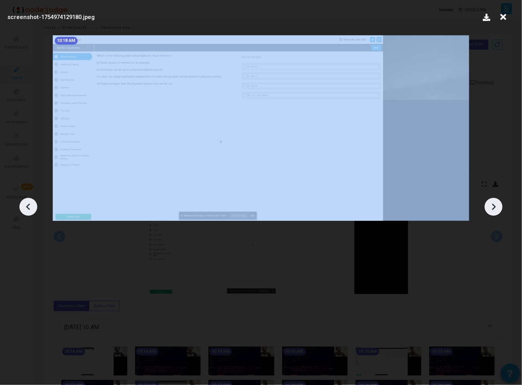
click at [495, 204] on icon at bounding box center [494, 207] width 12 height 12
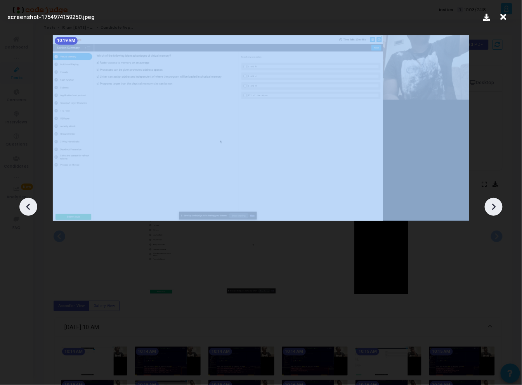
click at [495, 204] on icon at bounding box center [494, 207] width 12 height 12
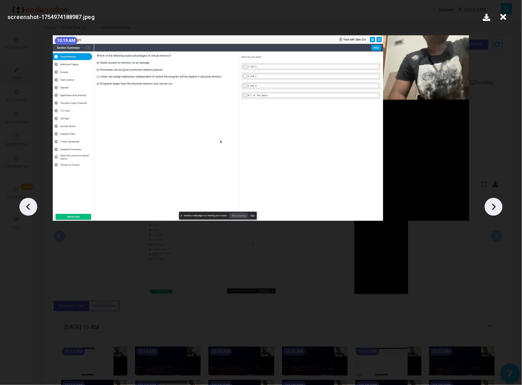
click at [495, 204] on icon at bounding box center [494, 207] width 12 height 12
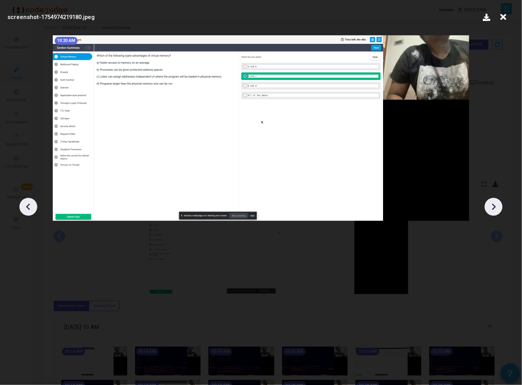
click at [495, 204] on icon at bounding box center [494, 207] width 12 height 12
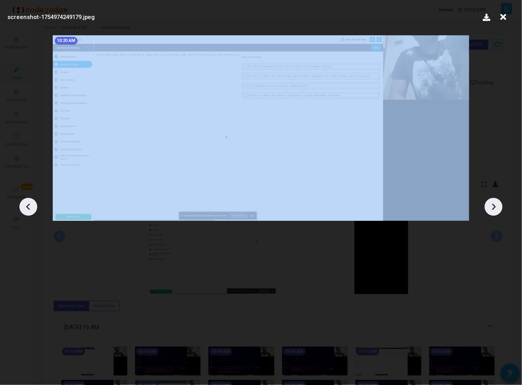
click at [495, 204] on icon at bounding box center [494, 207] width 12 height 12
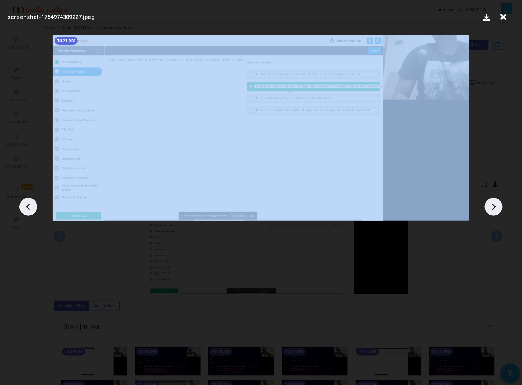
click at [495, 204] on icon at bounding box center [494, 207] width 12 height 12
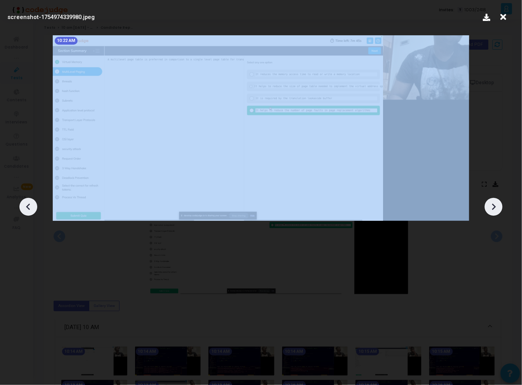
click at [495, 204] on icon at bounding box center [494, 207] width 12 height 12
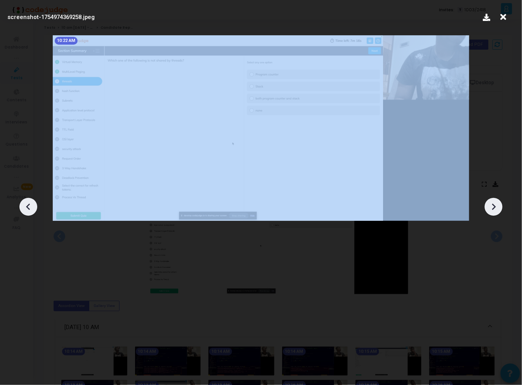
click at [495, 204] on icon at bounding box center [494, 207] width 12 height 12
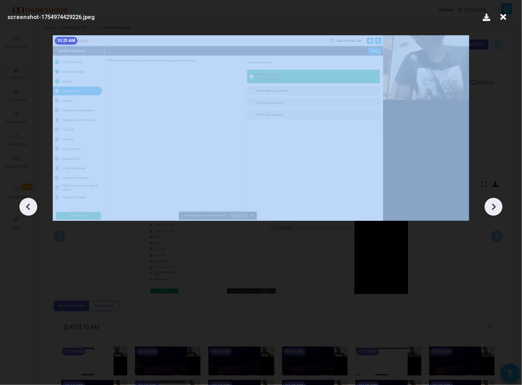
click at [495, 204] on icon at bounding box center [494, 207] width 12 height 12
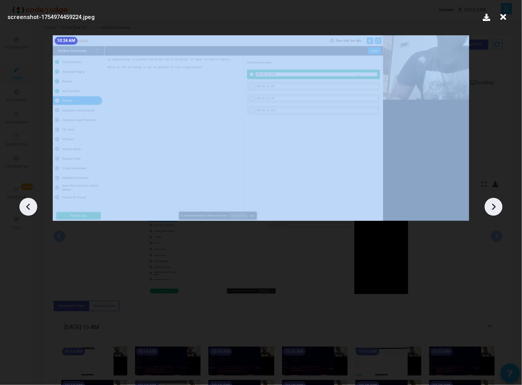
click at [495, 204] on icon at bounding box center [494, 207] width 12 height 12
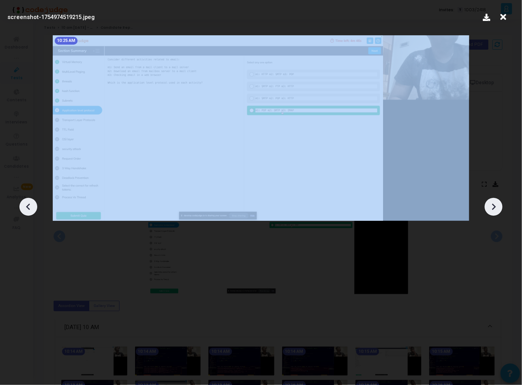
click at [495, 204] on icon at bounding box center [494, 207] width 12 height 12
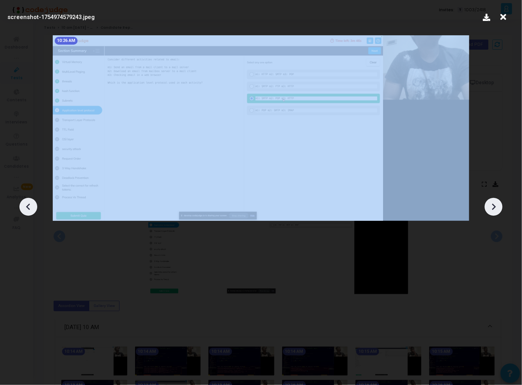
click at [495, 204] on icon at bounding box center [494, 207] width 12 height 12
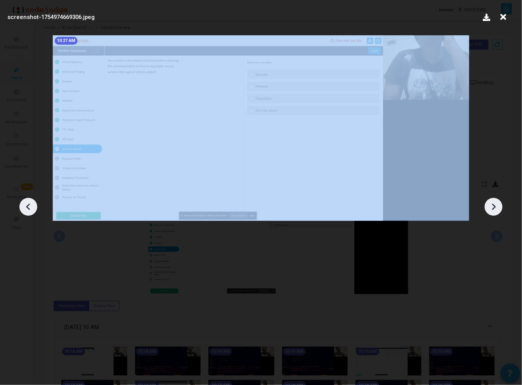
click at [495, 204] on icon at bounding box center [494, 207] width 12 height 12
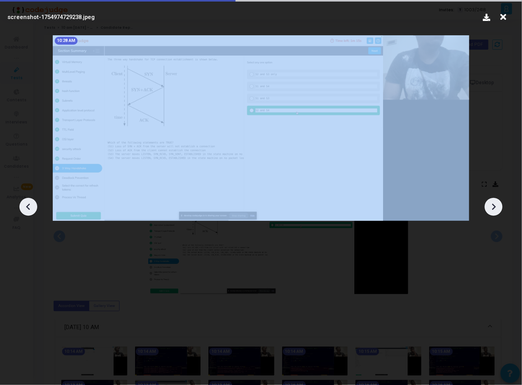
click at [495, 204] on icon at bounding box center [494, 207] width 12 height 12
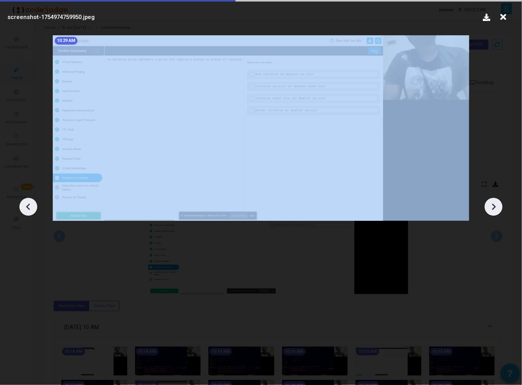
click at [495, 204] on icon at bounding box center [494, 207] width 12 height 12
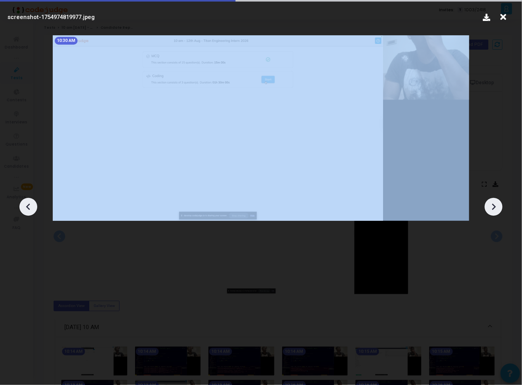
click at [495, 204] on icon at bounding box center [494, 207] width 12 height 12
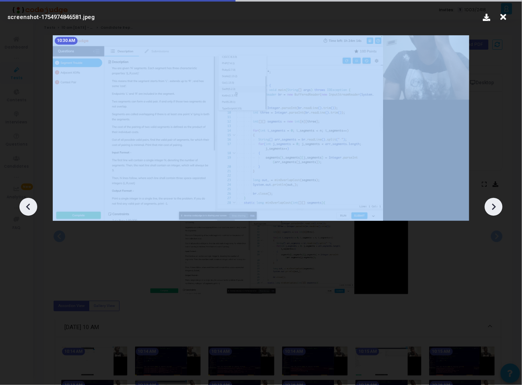
click at [495, 204] on icon at bounding box center [494, 207] width 12 height 12
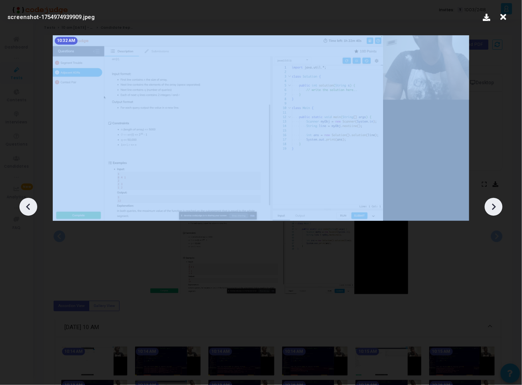
click at [495, 204] on icon at bounding box center [494, 207] width 12 height 12
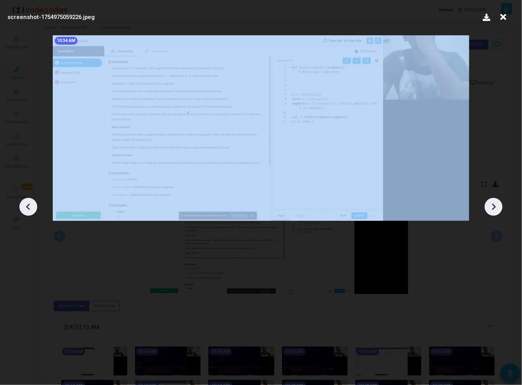
click at [495, 204] on icon at bounding box center [494, 207] width 12 height 12
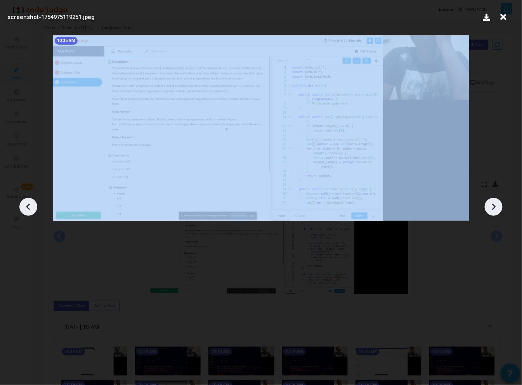
click at [495, 204] on icon at bounding box center [494, 207] width 12 height 12
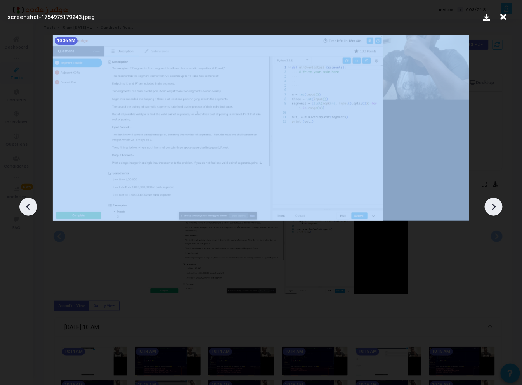
click at [495, 204] on icon at bounding box center [494, 207] width 12 height 12
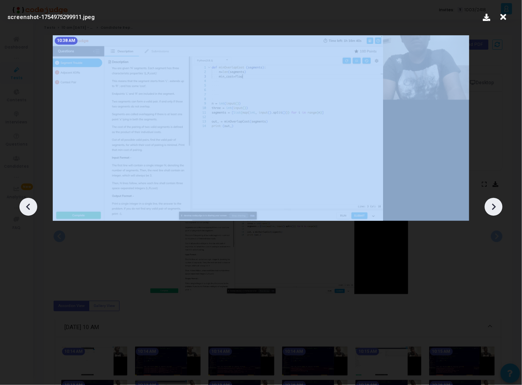
click at [495, 204] on icon at bounding box center [494, 207] width 12 height 12
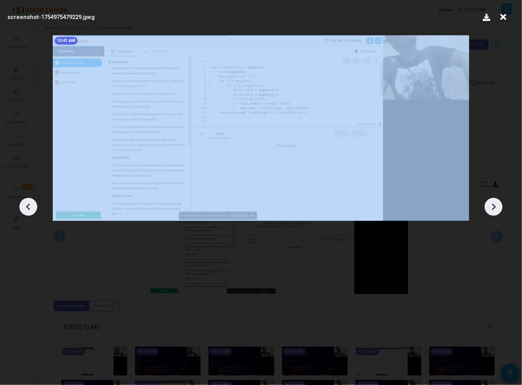
click at [495, 204] on icon at bounding box center [494, 207] width 12 height 12
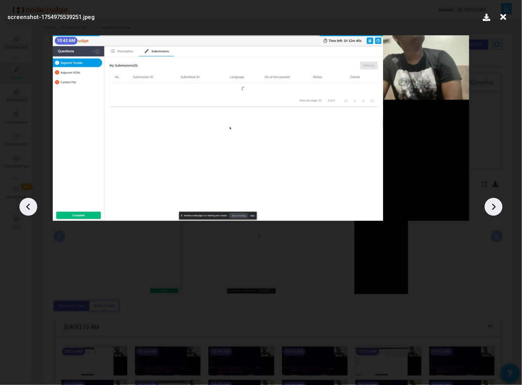
click at [495, 204] on icon at bounding box center [494, 207] width 12 height 12
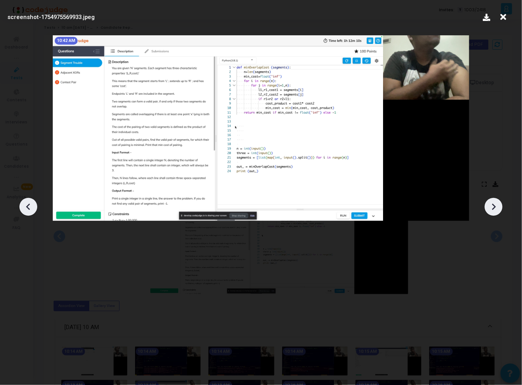
click at [495, 204] on icon at bounding box center [494, 207] width 12 height 12
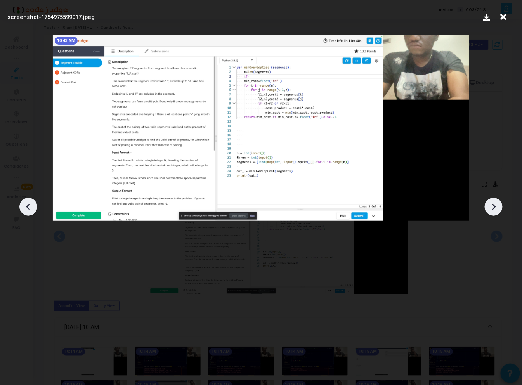
click at [495, 204] on icon at bounding box center [494, 207] width 12 height 12
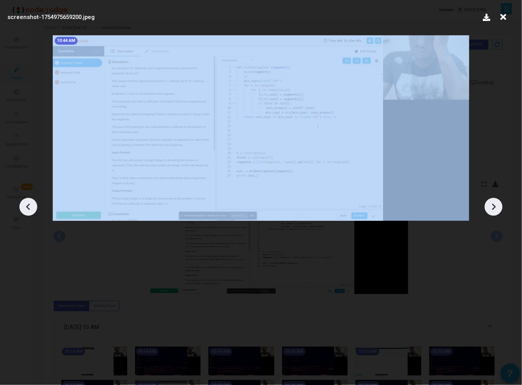
click at [495, 204] on icon at bounding box center [494, 207] width 12 height 12
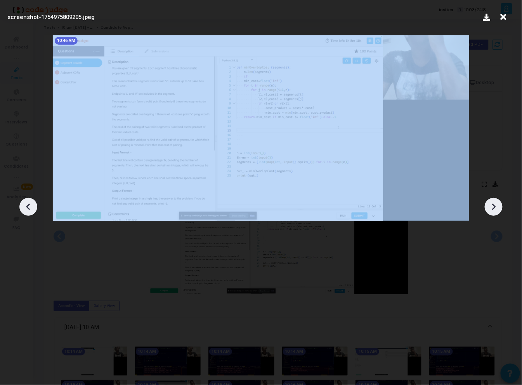
click at [495, 204] on icon at bounding box center [494, 207] width 12 height 12
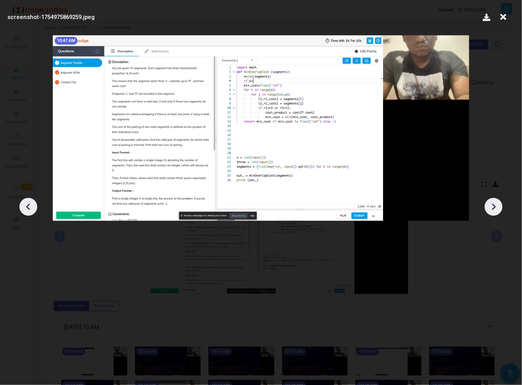
click at [495, 204] on icon at bounding box center [494, 207] width 12 height 12
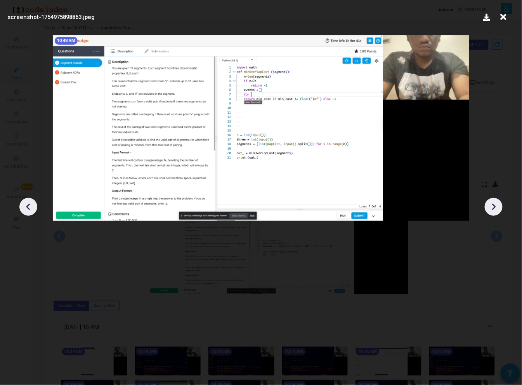
click at [495, 204] on icon at bounding box center [494, 207] width 12 height 12
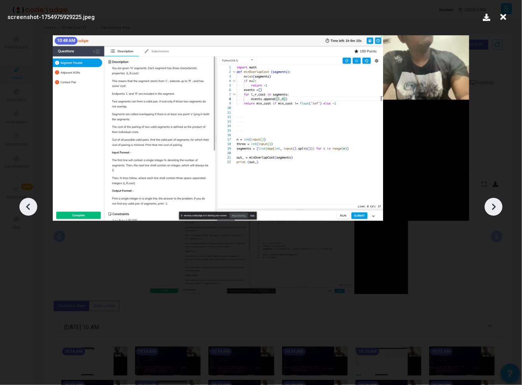
click at [495, 204] on icon at bounding box center [494, 207] width 12 height 12
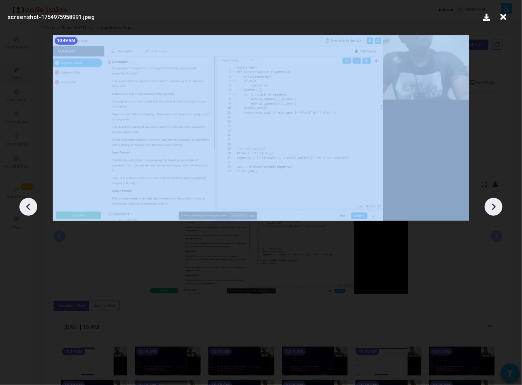
click at [495, 204] on icon at bounding box center [494, 207] width 12 height 12
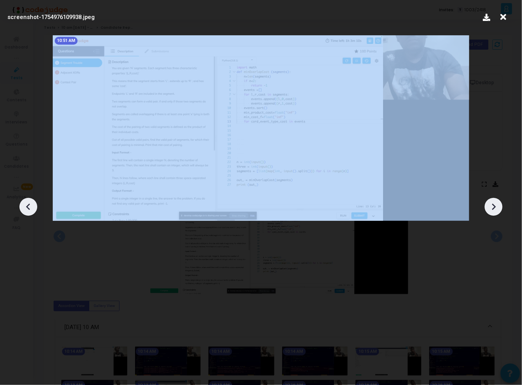
click at [495, 204] on icon at bounding box center [494, 207] width 12 height 12
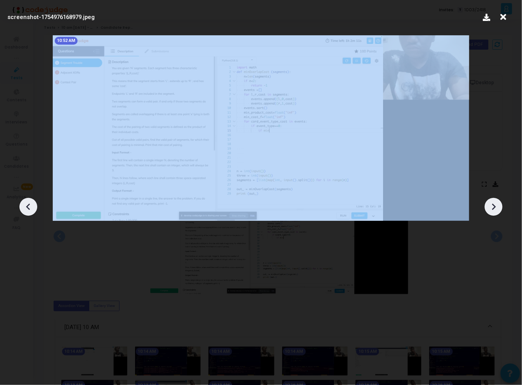
click at [495, 204] on icon at bounding box center [494, 207] width 12 height 12
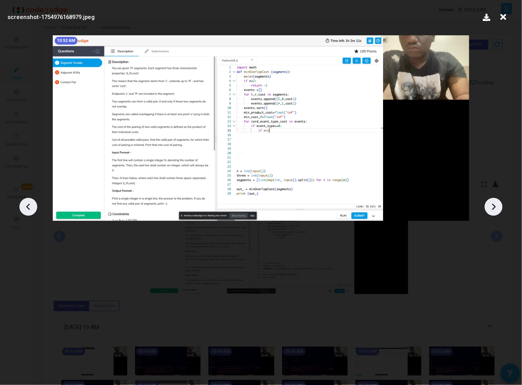
click at [493, 201] on div at bounding box center [494, 207] width 18 height 18
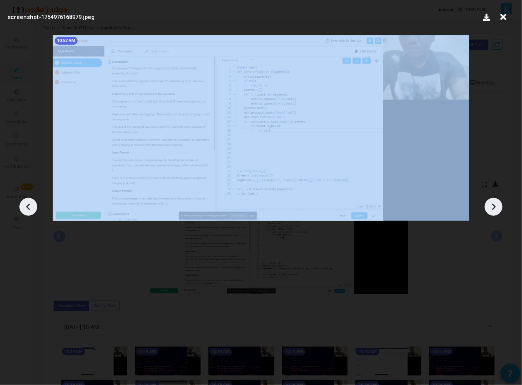
click at [493, 201] on div at bounding box center [494, 207] width 18 height 18
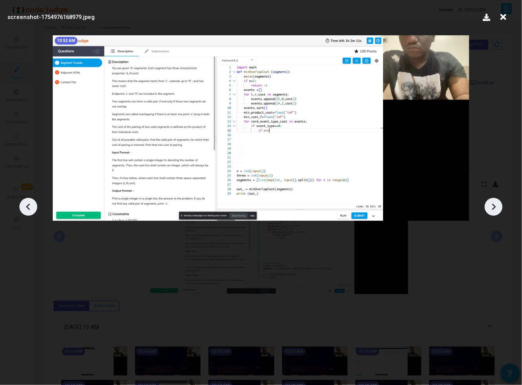
click at [506, 21] on icon at bounding box center [504, 17] width 12 height 15
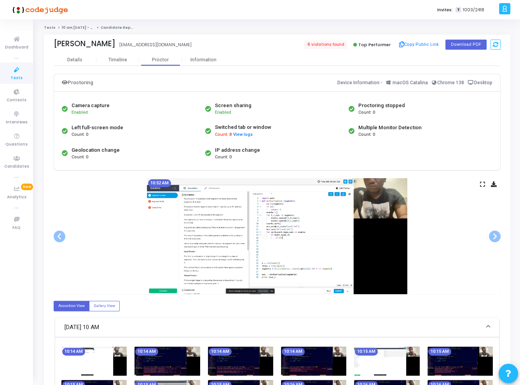
click at [431, 148] on div "Camera capture Enabled Screen sharing Enabled Proctoring stopped Count: 0 Left …" at bounding box center [277, 131] width 434 height 66
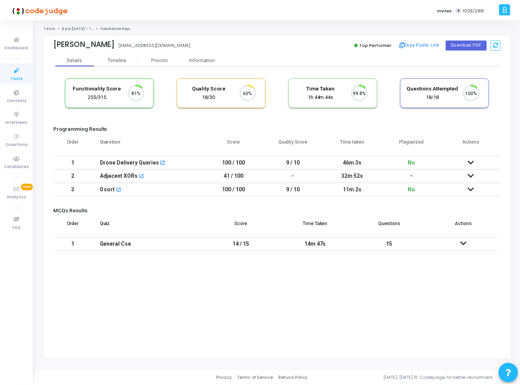
scroll to position [16, 20]
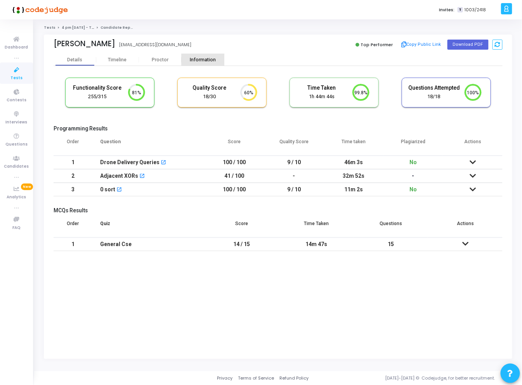
click at [201, 58] on div "Information" at bounding box center [203, 60] width 43 height 6
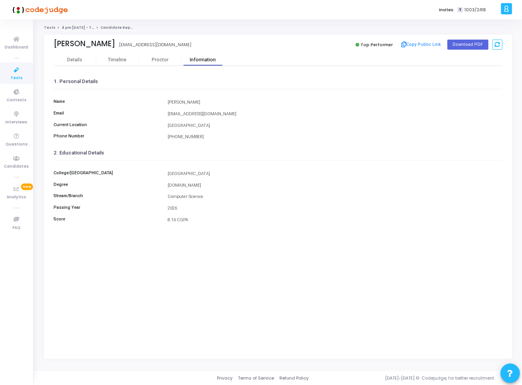
click at [201, 58] on div "Information" at bounding box center [203, 60] width 43 height 6
click at [163, 56] on div "Proctor" at bounding box center [160, 60] width 43 height 12
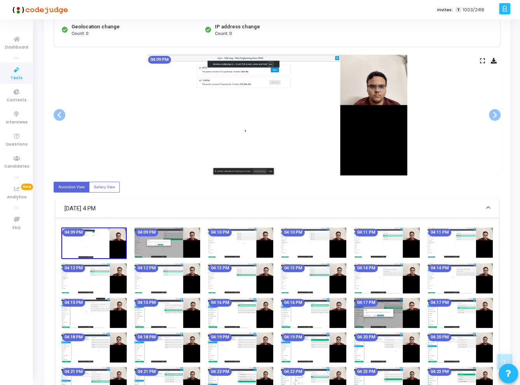
scroll to position [55, 0]
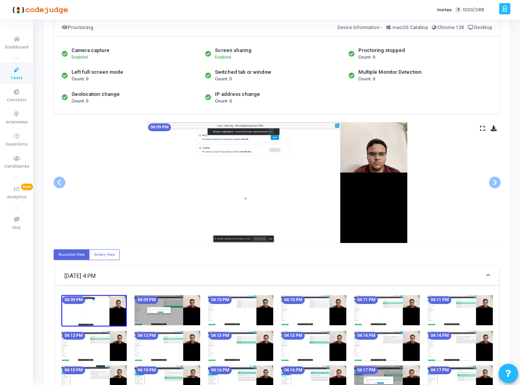
click at [480, 127] on icon at bounding box center [482, 128] width 5 height 4
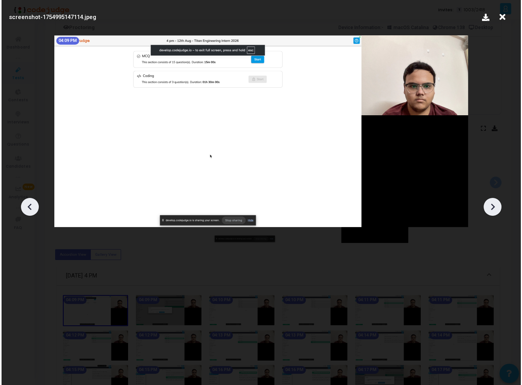
scroll to position [0, 0]
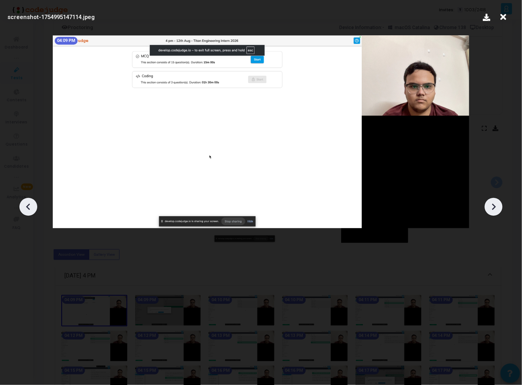
click at [493, 202] on icon at bounding box center [494, 207] width 12 height 12
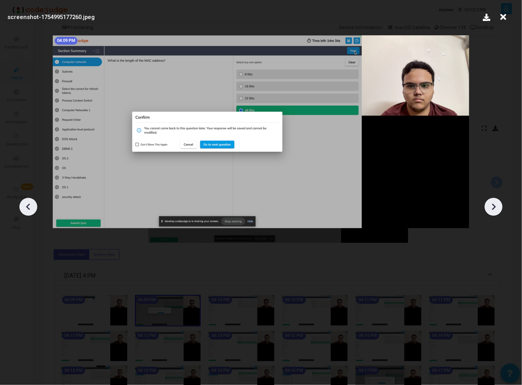
click at [493, 202] on icon at bounding box center [494, 207] width 12 height 12
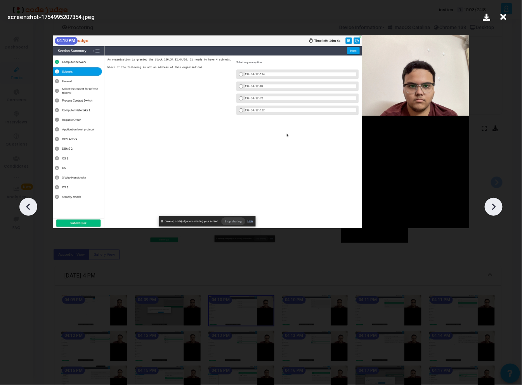
click at [493, 202] on icon at bounding box center [494, 207] width 12 height 12
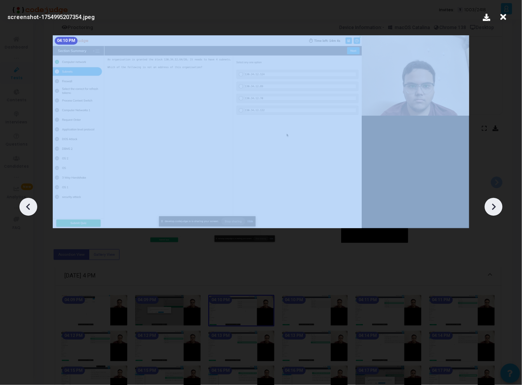
click at [493, 202] on icon at bounding box center [494, 207] width 12 height 12
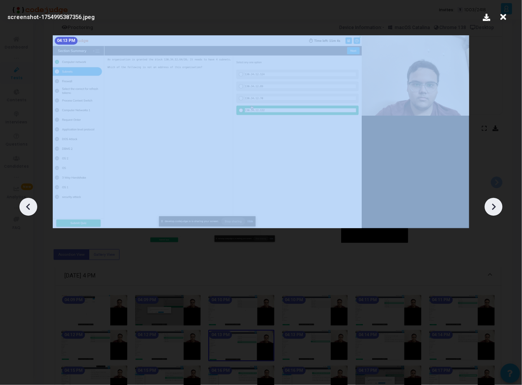
click at [493, 202] on icon at bounding box center [494, 207] width 12 height 12
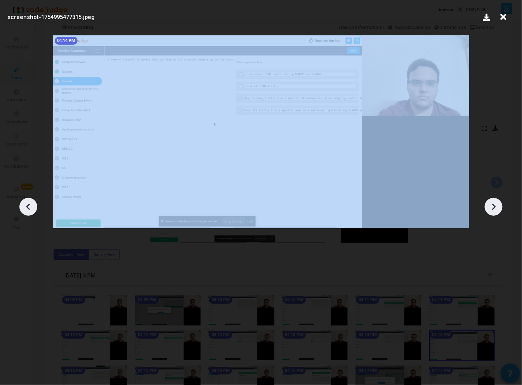
click at [493, 202] on icon at bounding box center [494, 207] width 12 height 12
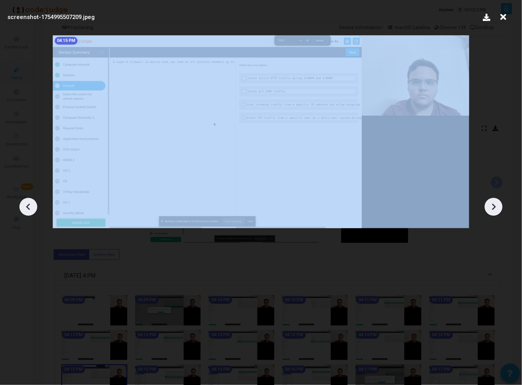
click at [493, 202] on icon at bounding box center [494, 207] width 12 height 12
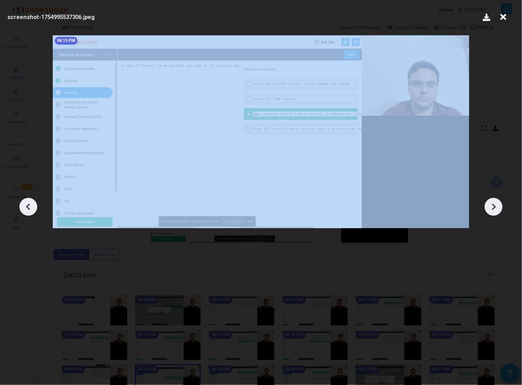
click at [493, 202] on icon at bounding box center [494, 207] width 12 height 12
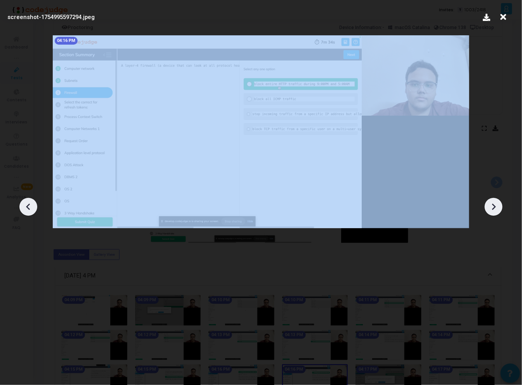
click at [493, 202] on icon at bounding box center [494, 207] width 12 height 12
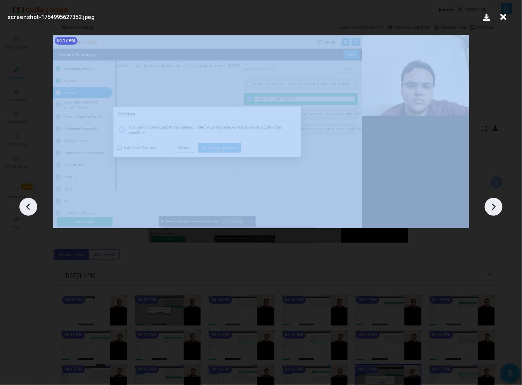
click at [493, 202] on icon at bounding box center [494, 207] width 12 height 12
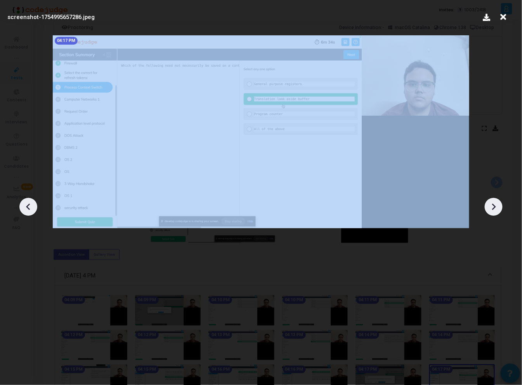
click at [493, 202] on icon at bounding box center [494, 207] width 12 height 12
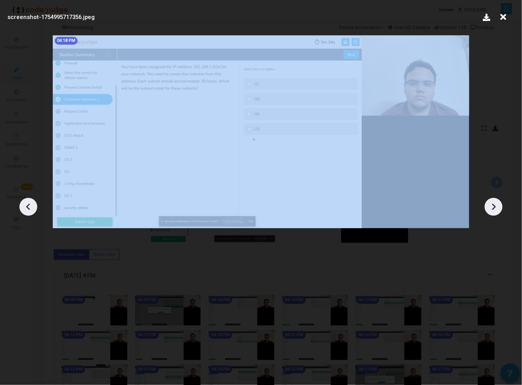
click at [493, 202] on icon at bounding box center [494, 207] width 12 height 12
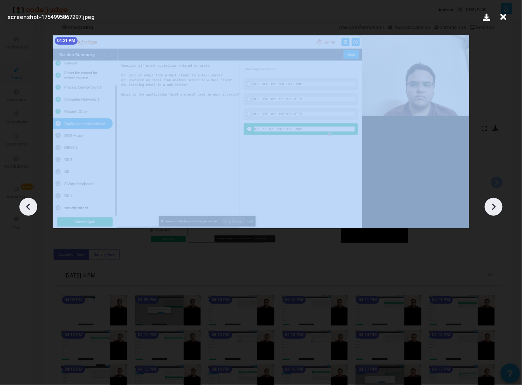
click at [493, 202] on icon at bounding box center [494, 207] width 12 height 12
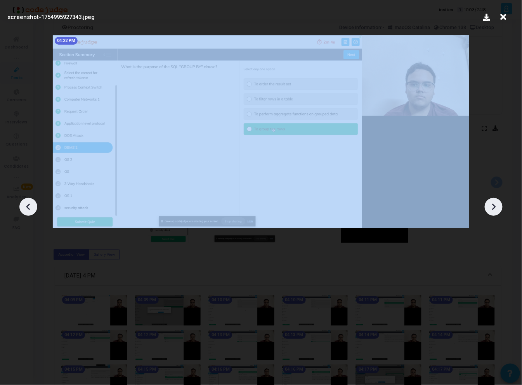
click at [493, 202] on icon at bounding box center [494, 207] width 12 height 12
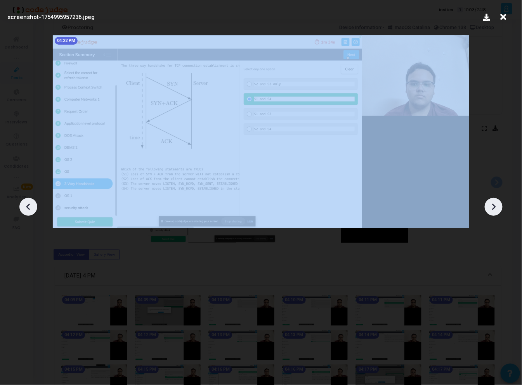
click at [493, 202] on icon at bounding box center [494, 207] width 12 height 12
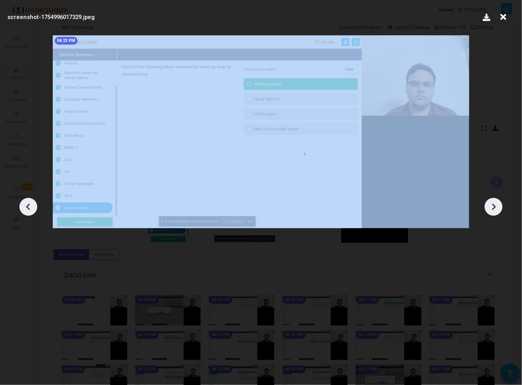
click at [493, 202] on icon at bounding box center [494, 207] width 12 height 12
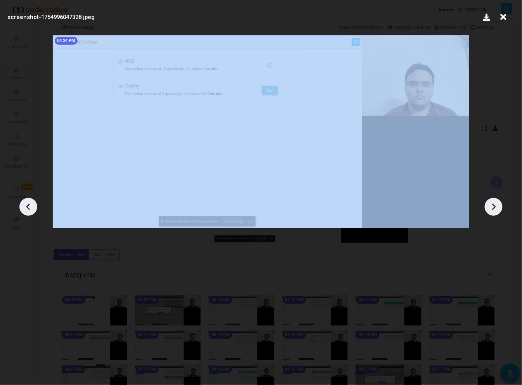
click at [493, 202] on icon at bounding box center [494, 207] width 12 height 12
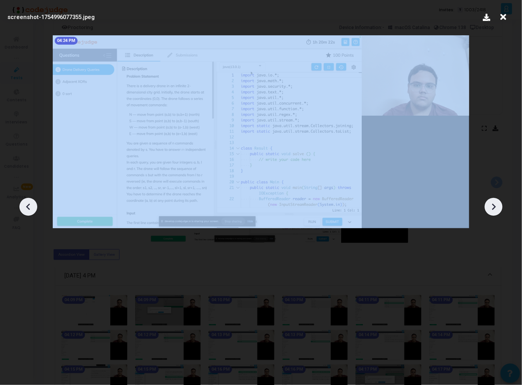
click at [493, 202] on icon at bounding box center [494, 207] width 12 height 12
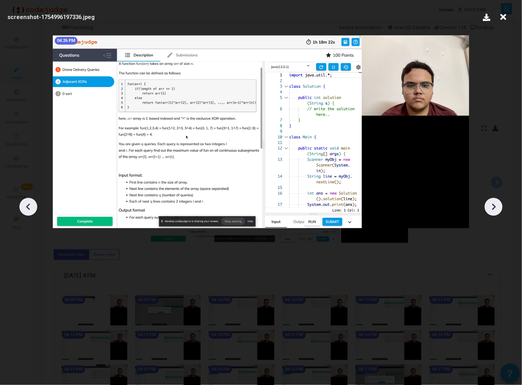
click at [493, 202] on icon at bounding box center [494, 207] width 12 height 12
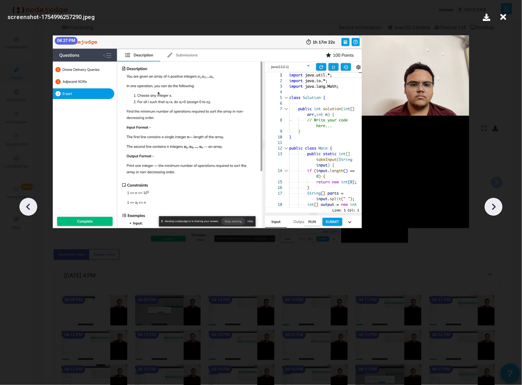
click at [493, 202] on icon at bounding box center [494, 207] width 12 height 12
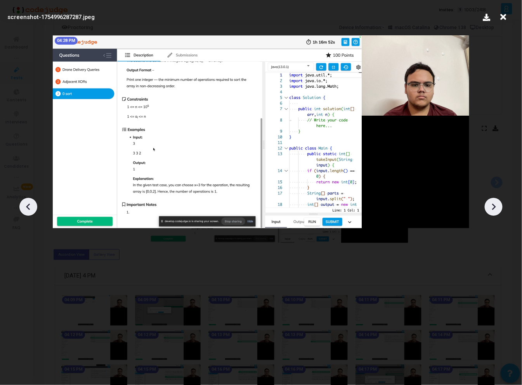
click at [493, 202] on icon at bounding box center [494, 207] width 12 height 12
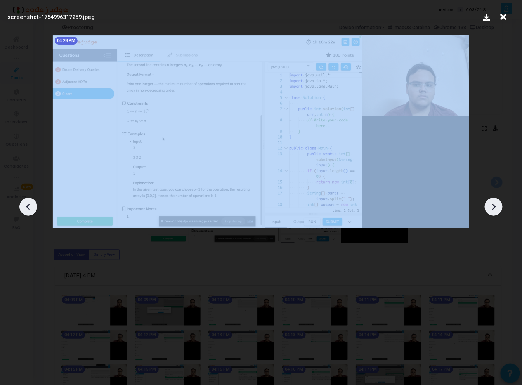
click at [493, 202] on icon at bounding box center [494, 207] width 12 height 12
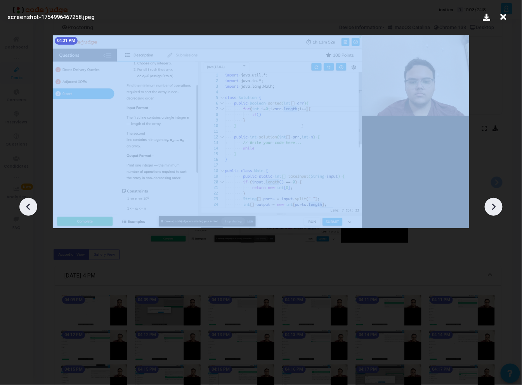
click at [493, 202] on icon at bounding box center [494, 207] width 12 height 12
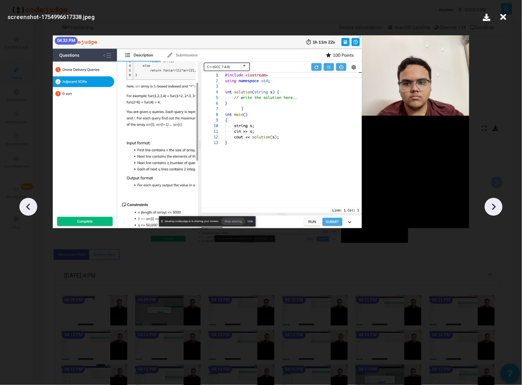
click at [493, 202] on icon at bounding box center [494, 207] width 12 height 12
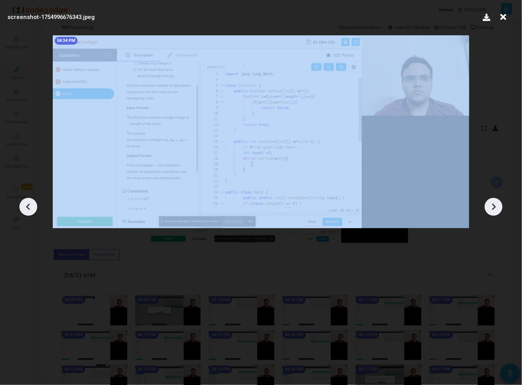
click at [493, 202] on icon at bounding box center [494, 207] width 12 height 12
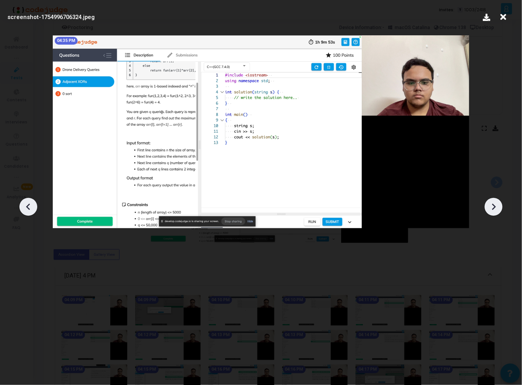
click at [493, 202] on icon at bounding box center [494, 207] width 12 height 12
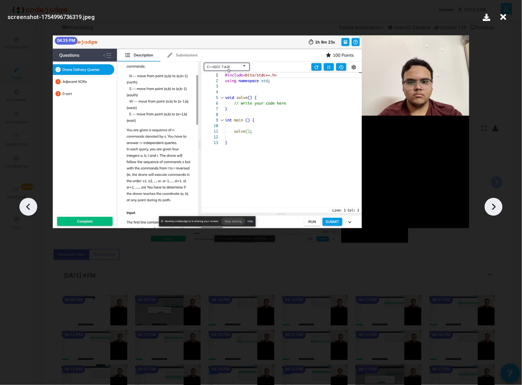
click at [493, 202] on icon at bounding box center [494, 207] width 12 height 12
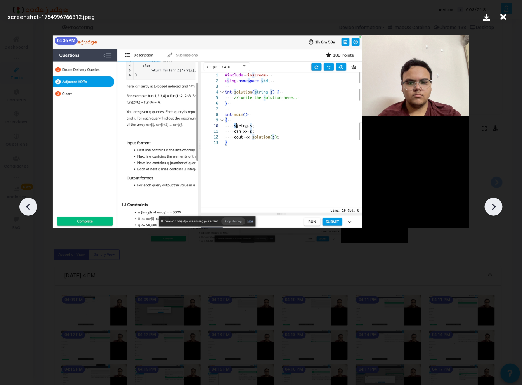
click at [493, 202] on icon at bounding box center [494, 207] width 12 height 12
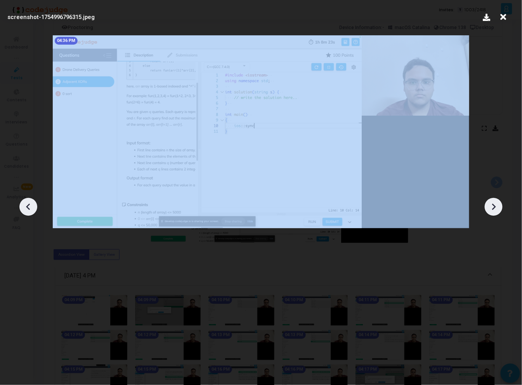
click at [493, 202] on icon at bounding box center [494, 207] width 12 height 12
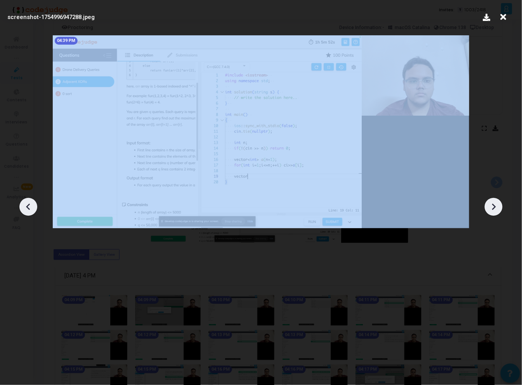
click at [493, 202] on icon at bounding box center [494, 207] width 12 height 12
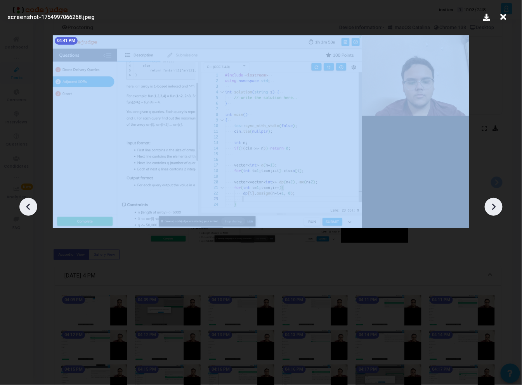
click at [493, 202] on icon at bounding box center [494, 207] width 12 height 12
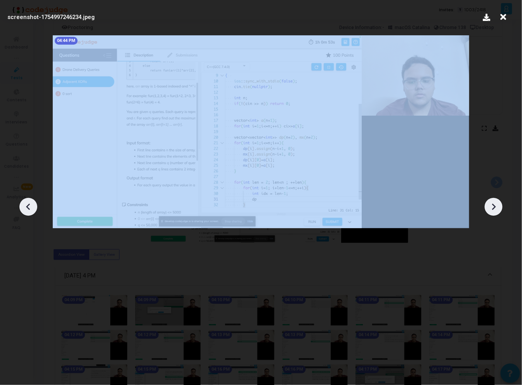
click at [493, 202] on icon at bounding box center [494, 207] width 12 height 12
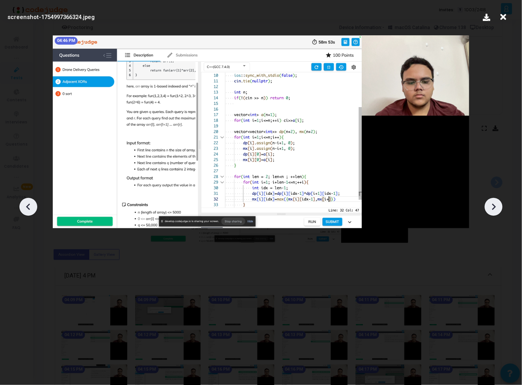
click at [493, 202] on icon at bounding box center [494, 207] width 12 height 12
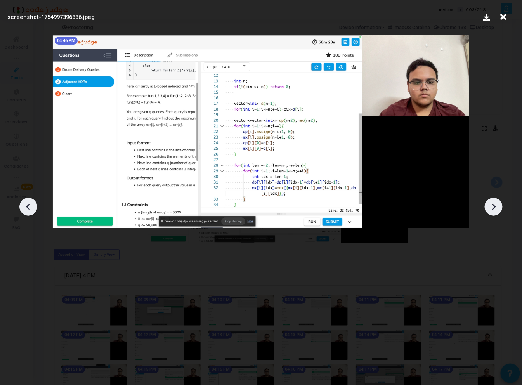
click at [493, 202] on icon at bounding box center [494, 207] width 12 height 12
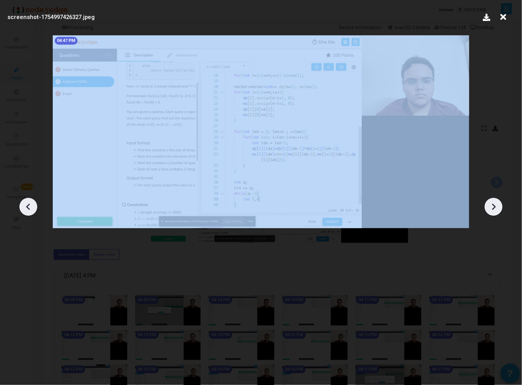
click at [493, 202] on icon at bounding box center [494, 207] width 12 height 12
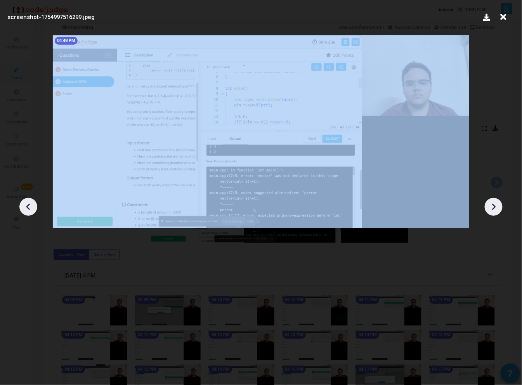
click at [493, 202] on icon at bounding box center [494, 207] width 12 height 12
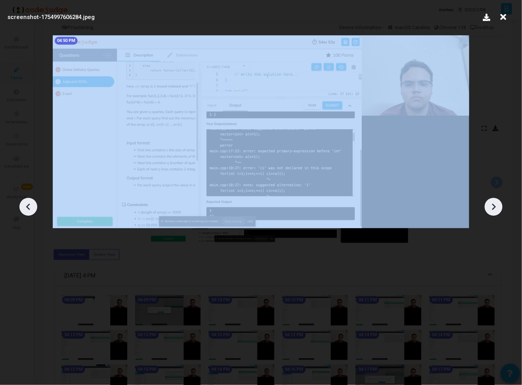
click at [493, 202] on icon at bounding box center [494, 207] width 12 height 12
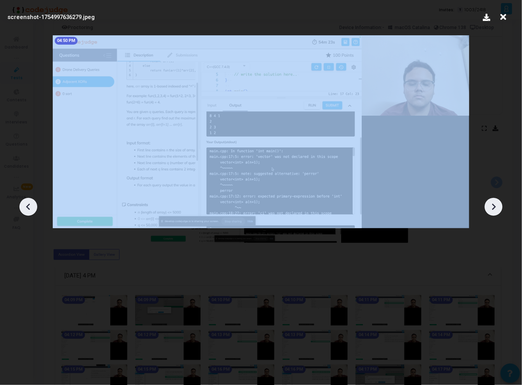
click at [493, 202] on icon at bounding box center [494, 207] width 12 height 12
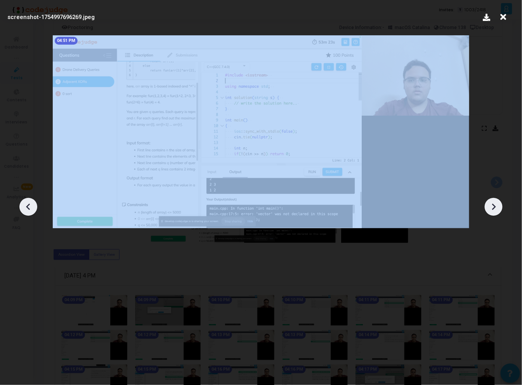
click at [493, 202] on icon at bounding box center [494, 207] width 12 height 12
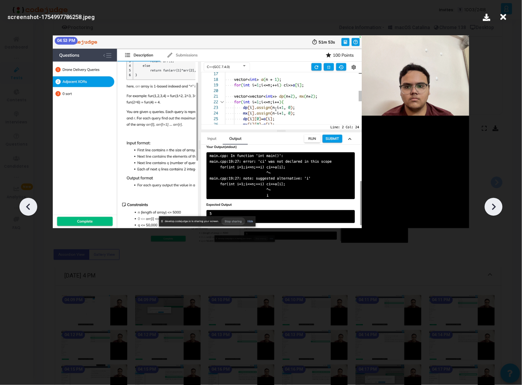
click at [493, 202] on icon at bounding box center [494, 207] width 12 height 12
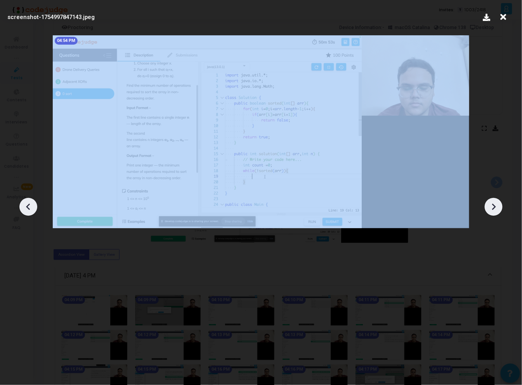
click at [493, 202] on icon at bounding box center [494, 207] width 12 height 12
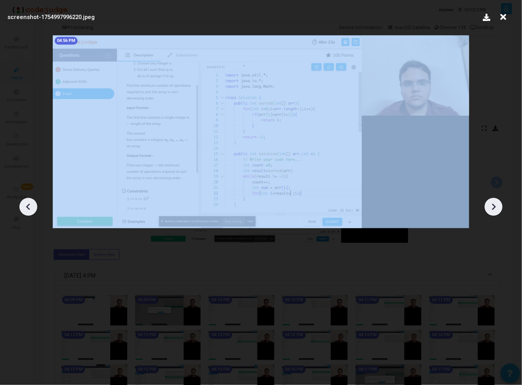
click at [493, 202] on icon at bounding box center [494, 207] width 12 height 12
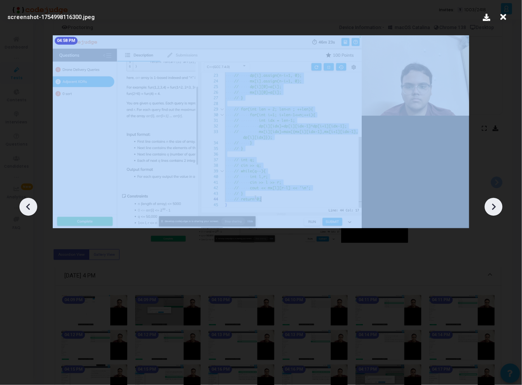
click at [493, 202] on icon at bounding box center [494, 207] width 12 height 12
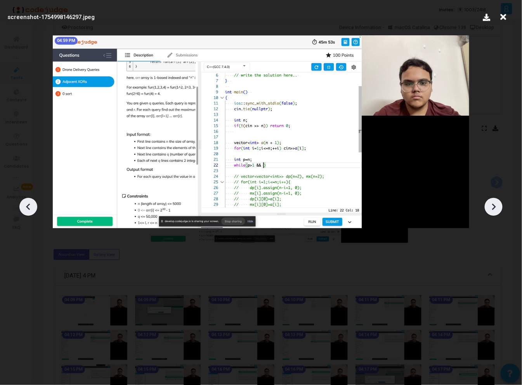
click at [28, 209] on icon at bounding box center [28, 207] width 4 height 7
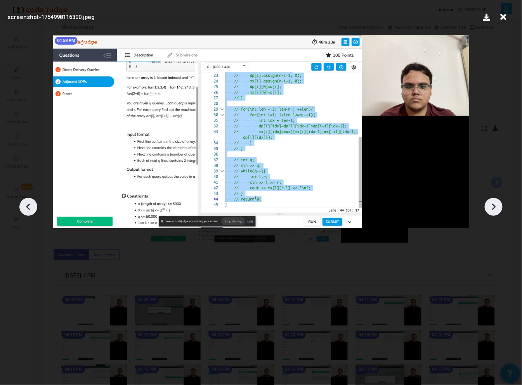
click at [28, 208] on icon at bounding box center [28, 207] width 4 height 7
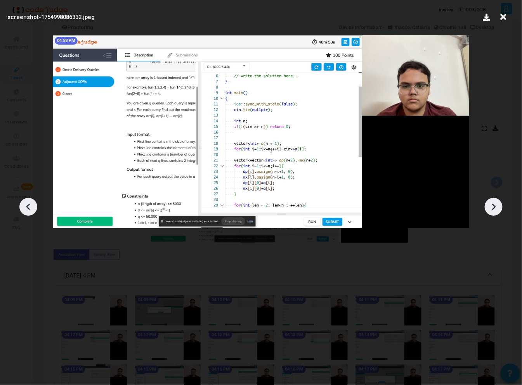
click at [500, 204] on icon at bounding box center [494, 207] width 12 height 12
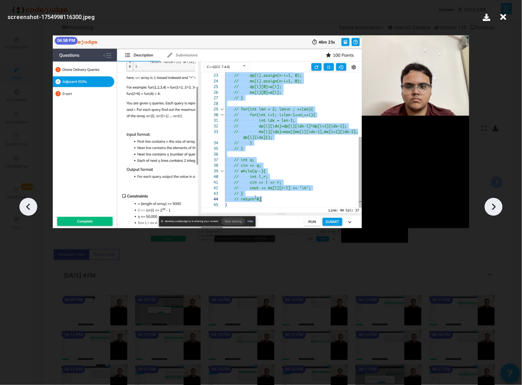
click at [500, 204] on icon at bounding box center [494, 207] width 12 height 12
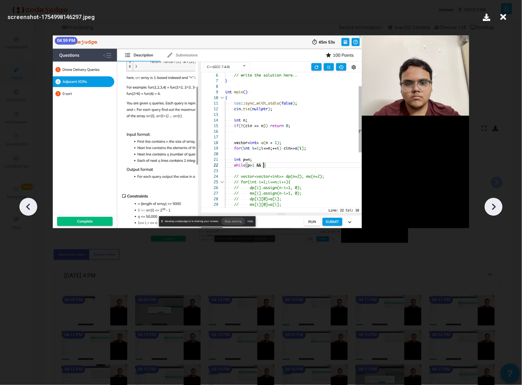
click at [500, 204] on icon at bounding box center [494, 207] width 12 height 12
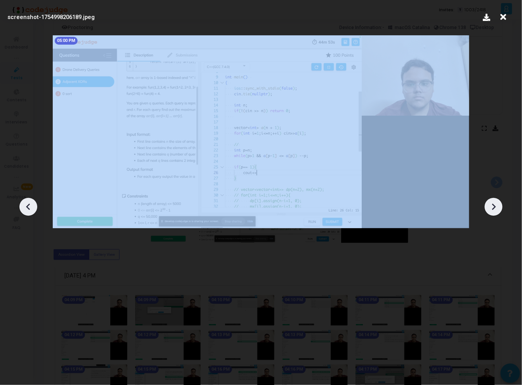
click at [500, 204] on icon at bounding box center [494, 207] width 12 height 12
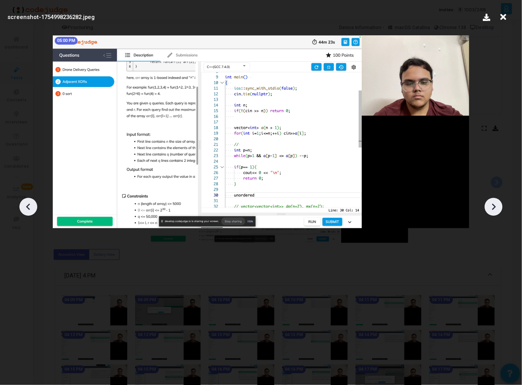
click at [500, 204] on icon at bounding box center [494, 207] width 12 height 12
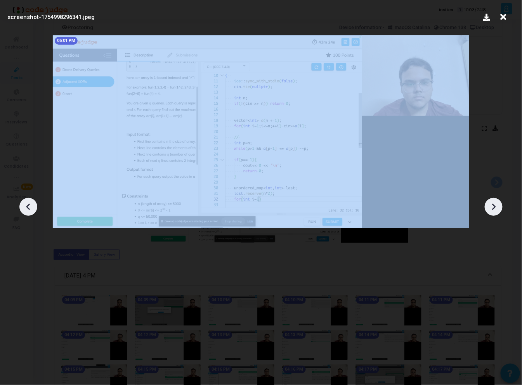
click at [500, 204] on icon at bounding box center [494, 207] width 12 height 12
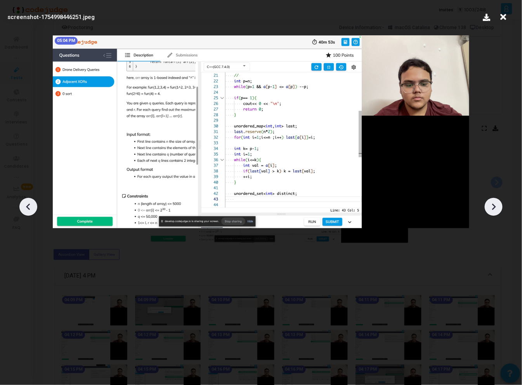
click at [500, 204] on icon at bounding box center [494, 207] width 12 height 12
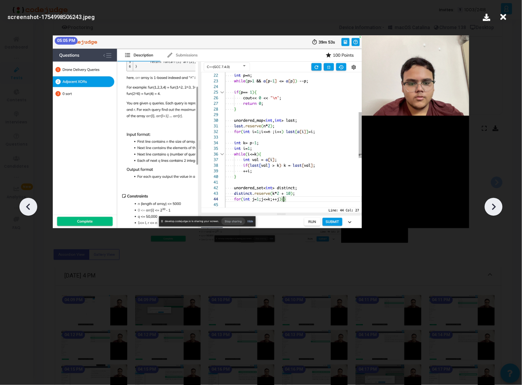
click at [500, 204] on icon at bounding box center [494, 207] width 12 height 12
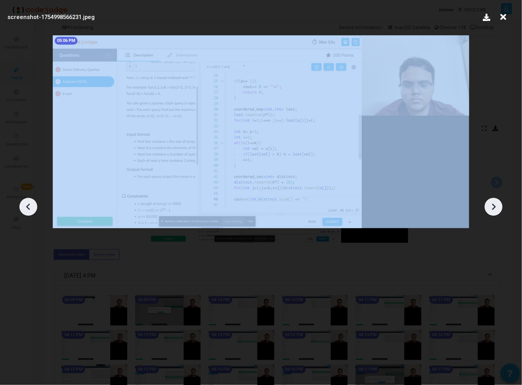
click at [500, 204] on icon at bounding box center [494, 207] width 12 height 12
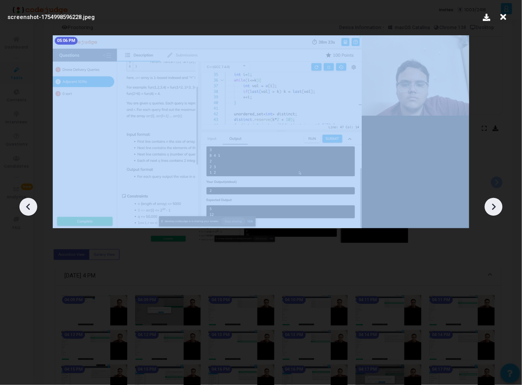
click at [500, 204] on icon at bounding box center [494, 207] width 12 height 12
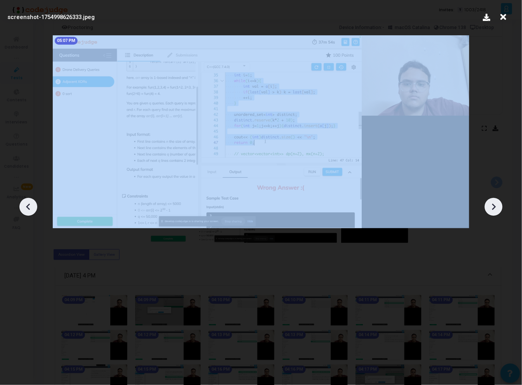
click at [500, 204] on icon at bounding box center [494, 207] width 12 height 12
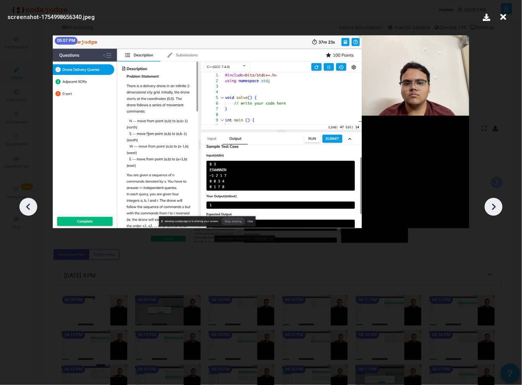
click at [500, 204] on icon at bounding box center [494, 207] width 12 height 12
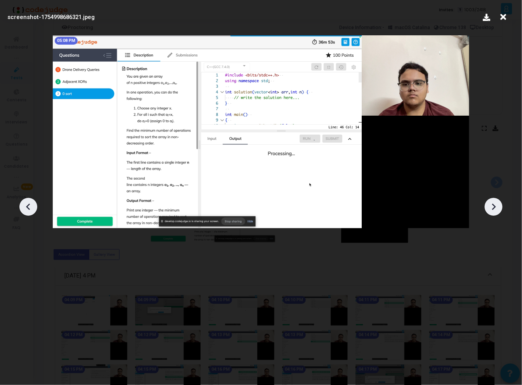
click at [500, 204] on icon at bounding box center [494, 207] width 12 height 12
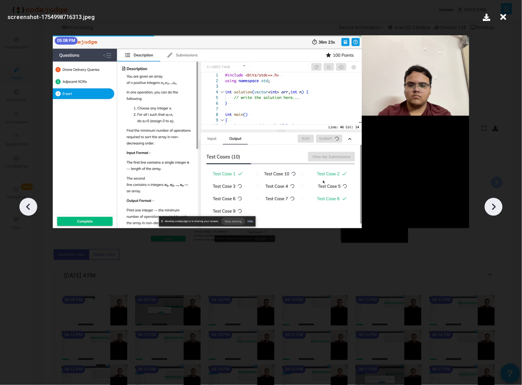
click at [28, 205] on icon at bounding box center [28, 207] width 4 height 7
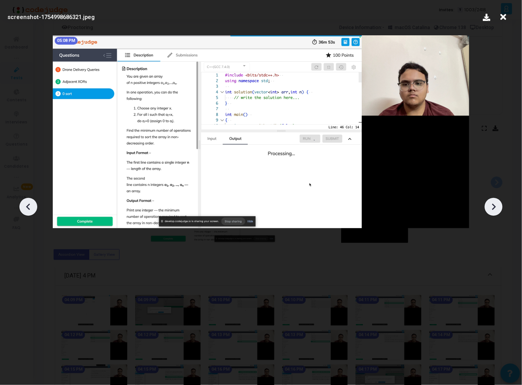
click at [28, 205] on icon at bounding box center [28, 207] width 4 height 7
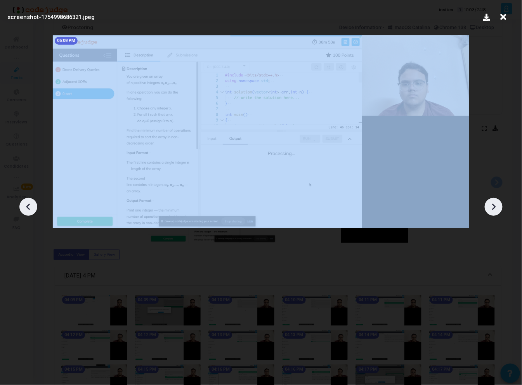
click at [28, 205] on icon at bounding box center [28, 207] width 4 height 7
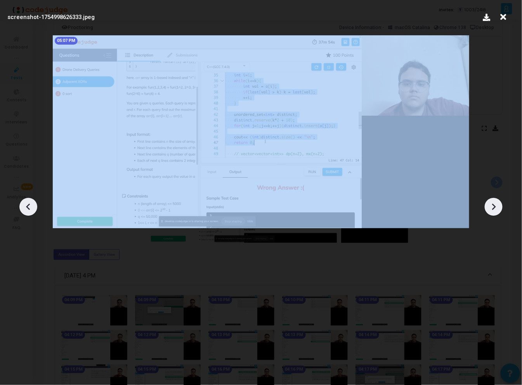
click at [28, 205] on icon at bounding box center [28, 207] width 4 height 7
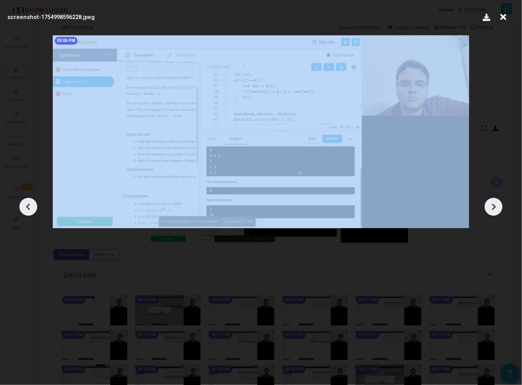
click at [28, 205] on icon at bounding box center [28, 207] width 4 height 7
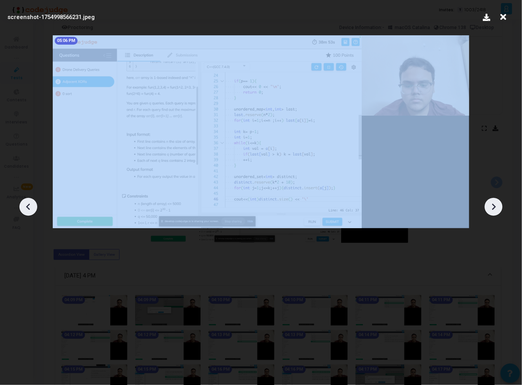
click at [28, 205] on icon at bounding box center [28, 207] width 4 height 7
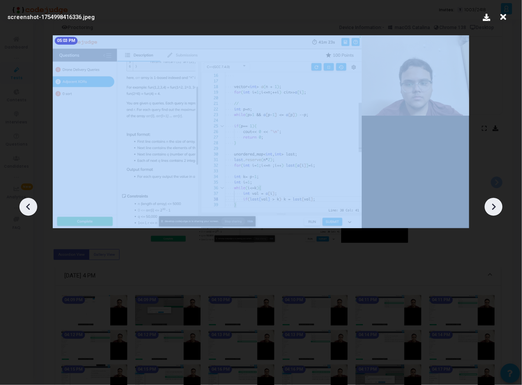
click at [28, 205] on icon at bounding box center [28, 207] width 4 height 7
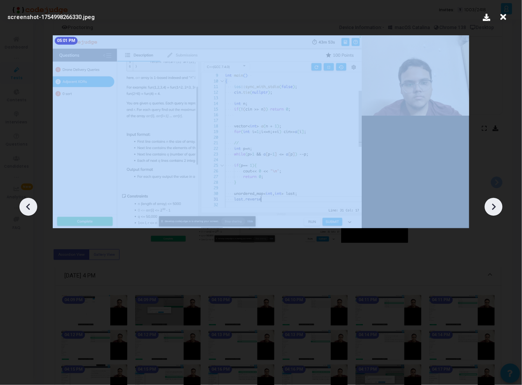
click at [28, 205] on icon at bounding box center [28, 207] width 4 height 7
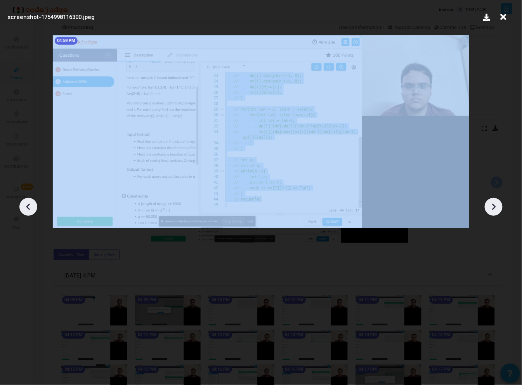
click at [28, 205] on icon at bounding box center [28, 207] width 4 height 7
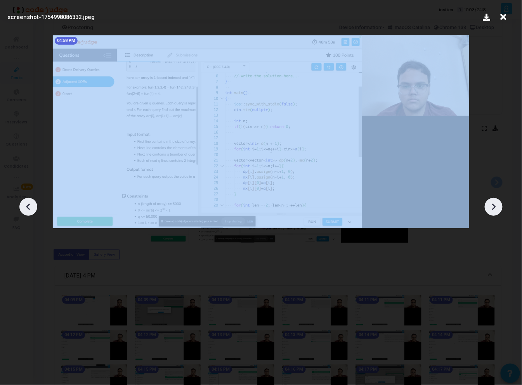
click at [28, 205] on icon at bounding box center [28, 207] width 4 height 7
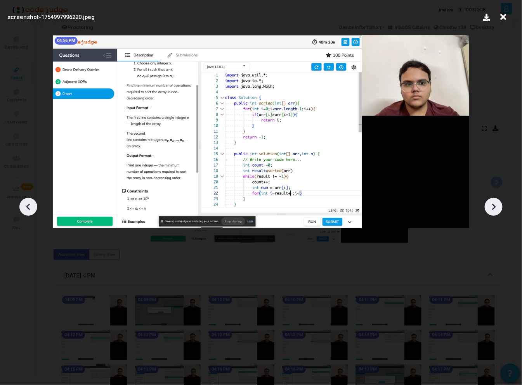
click at [28, 205] on icon at bounding box center [28, 207] width 4 height 7
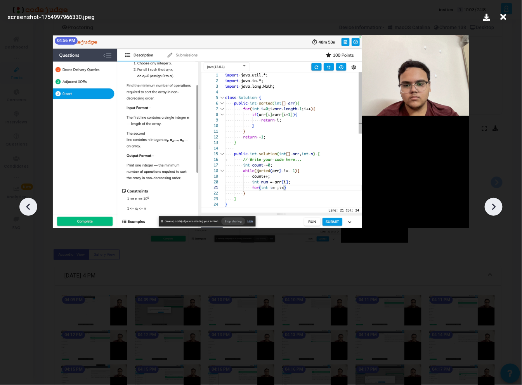
click at [28, 205] on icon at bounding box center [28, 207] width 4 height 7
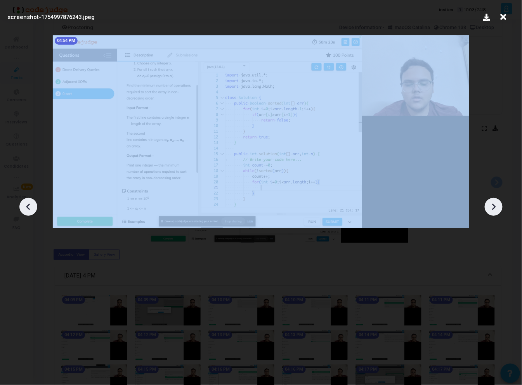
click at [28, 205] on icon at bounding box center [28, 207] width 4 height 7
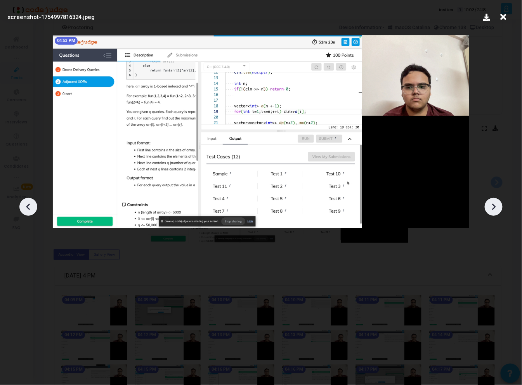
click at [489, 203] on icon at bounding box center [494, 207] width 12 height 12
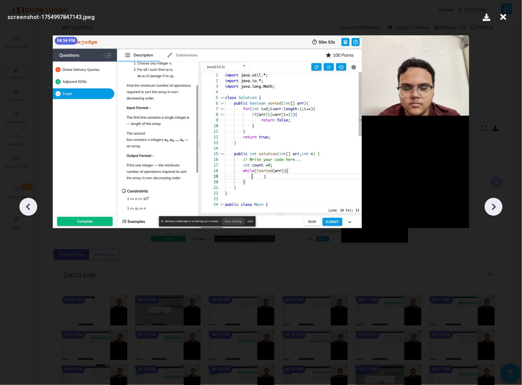
click at [489, 203] on icon at bounding box center [494, 207] width 12 height 12
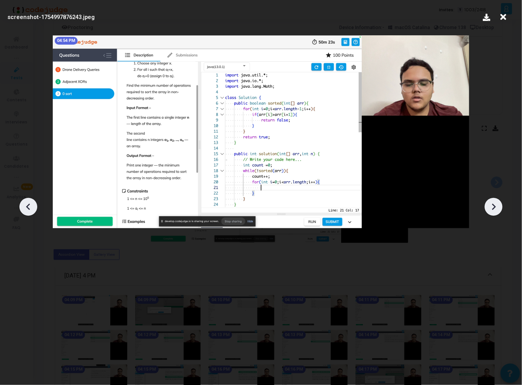
click at [489, 203] on icon at bounding box center [494, 207] width 12 height 12
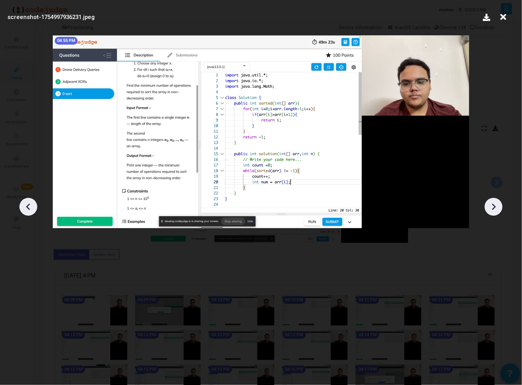
click at [489, 203] on icon at bounding box center [494, 207] width 12 height 12
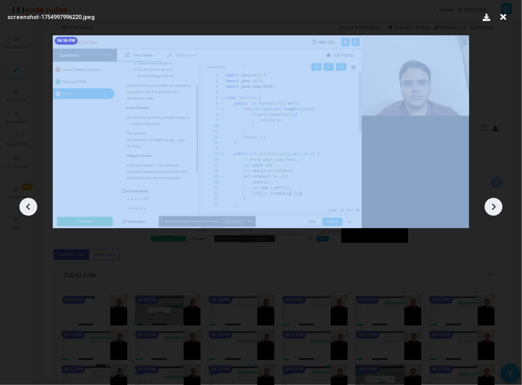
click at [489, 203] on icon at bounding box center [494, 207] width 12 height 12
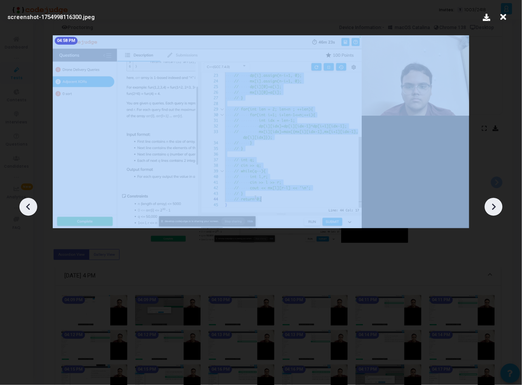
click at [489, 203] on icon at bounding box center [494, 207] width 12 height 12
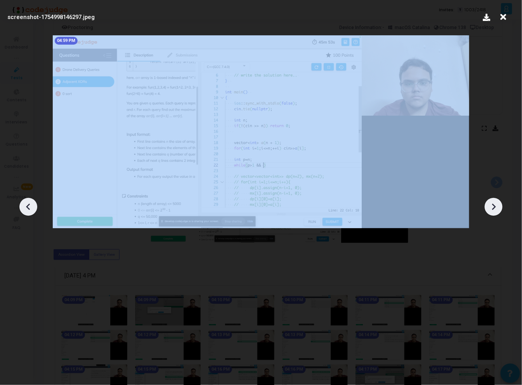
click at [489, 203] on icon at bounding box center [494, 207] width 12 height 12
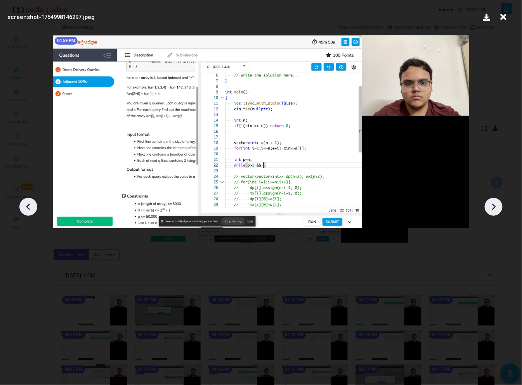
click at [489, 203] on icon at bounding box center [494, 207] width 12 height 12
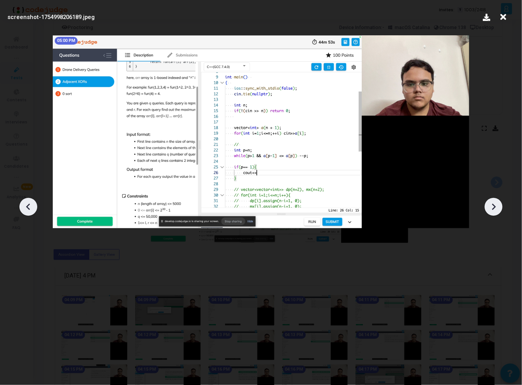
click at [489, 203] on icon at bounding box center [494, 207] width 12 height 12
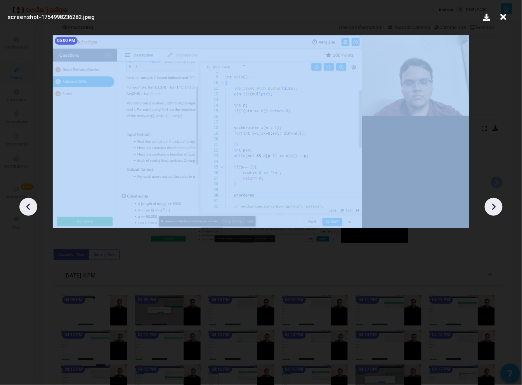
click at [489, 203] on icon at bounding box center [494, 207] width 12 height 12
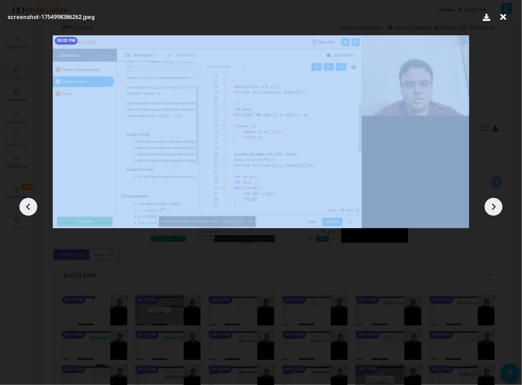
click at [489, 203] on icon at bounding box center [494, 207] width 12 height 12
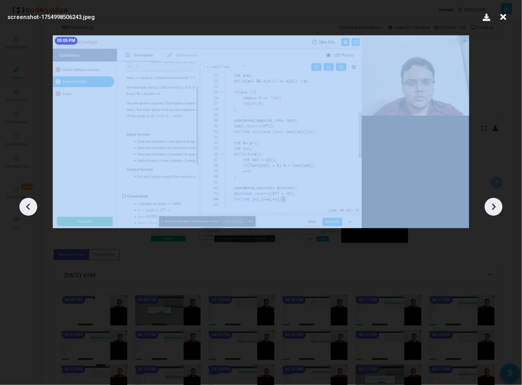
click at [489, 203] on icon at bounding box center [494, 207] width 12 height 12
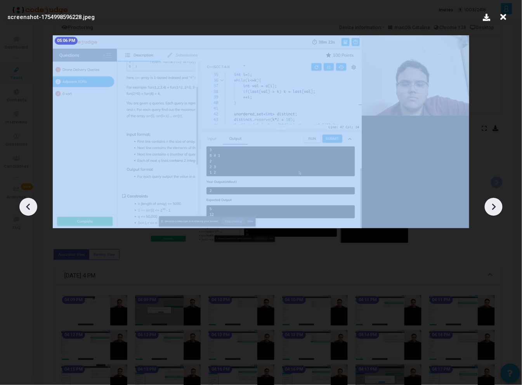
click at [489, 203] on icon at bounding box center [494, 207] width 12 height 12
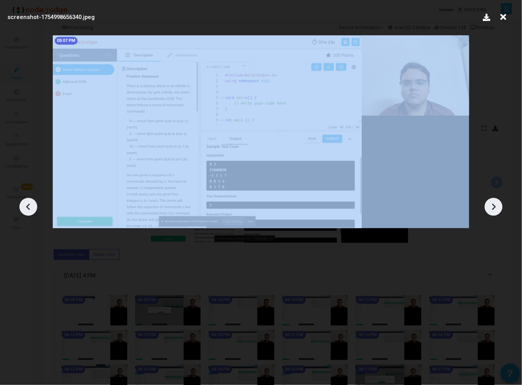
click at [489, 203] on icon at bounding box center [494, 207] width 12 height 12
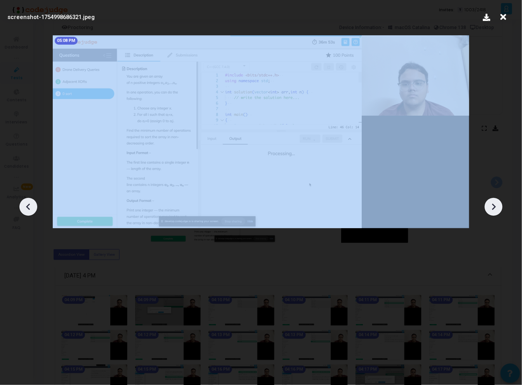
click at [489, 203] on icon at bounding box center [494, 207] width 12 height 12
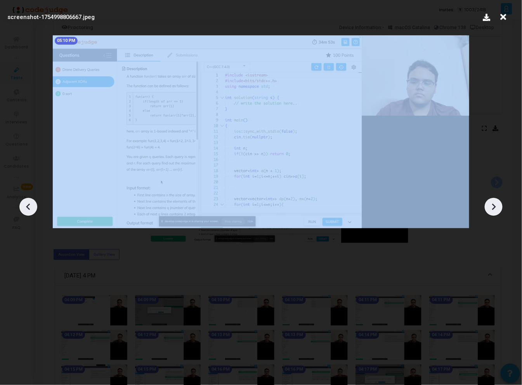
click at [489, 203] on icon at bounding box center [494, 207] width 12 height 12
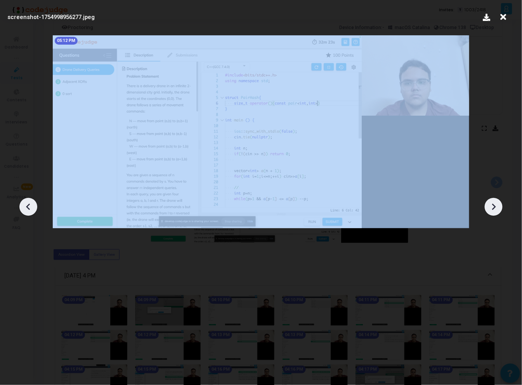
click at [489, 203] on icon at bounding box center [494, 207] width 12 height 12
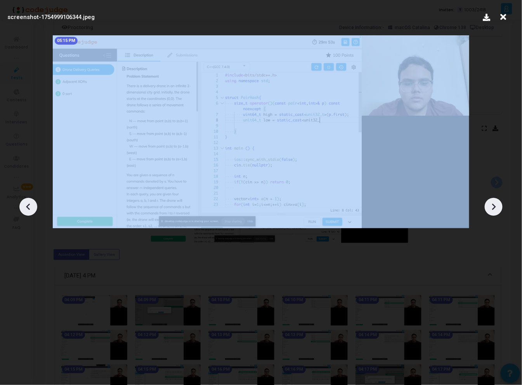
click at [489, 203] on icon at bounding box center [494, 207] width 12 height 12
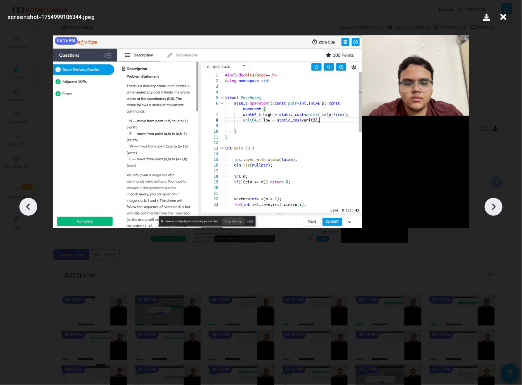
click at [491, 210] on icon at bounding box center [494, 207] width 12 height 12
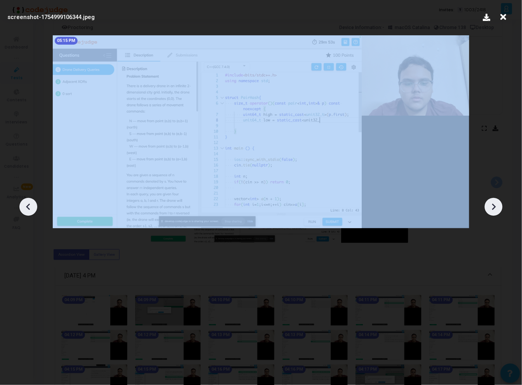
click at [491, 210] on icon at bounding box center [494, 207] width 12 height 12
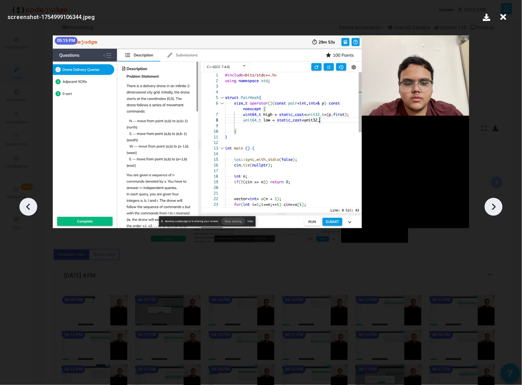
click at [372, 277] on div at bounding box center [261, 204] width 522 height 362
click at [371, 321] on div at bounding box center [261, 204] width 522 height 362
click at [506, 19] on icon at bounding box center [504, 17] width 12 height 15
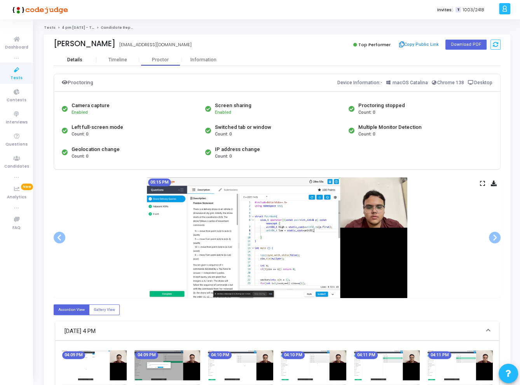
click at [75, 58] on div "Details" at bounding box center [74, 60] width 15 height 6
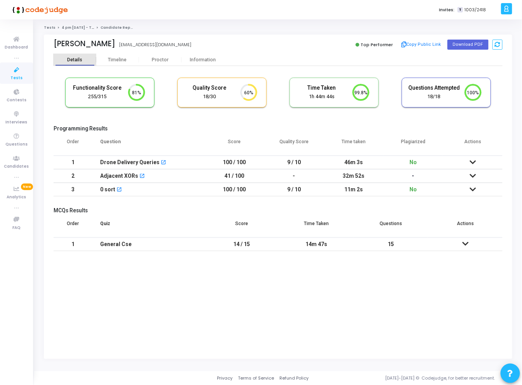
scroll to position [16, 20]
click at [92, 189] on td "0 sort open_in_new" at bounding box center [148, 190] width 112 height 14
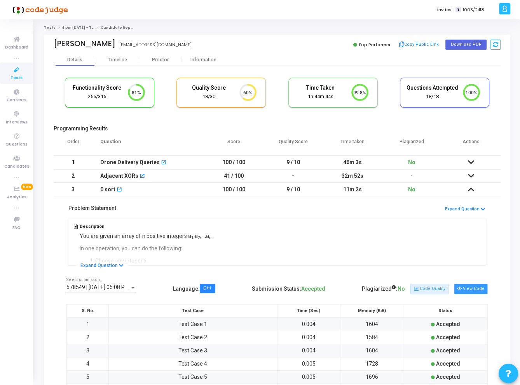
click at [461, 287] on icon at bounding box center [459, 289] width 4 height 4
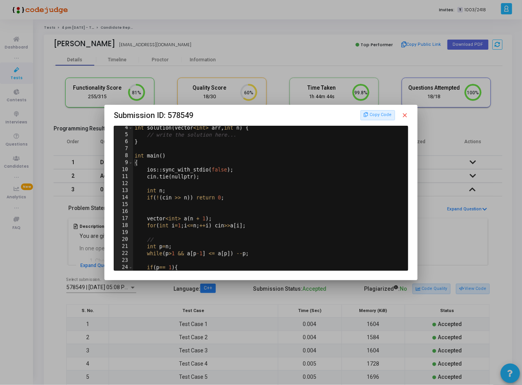
scroll to position [183, 0]
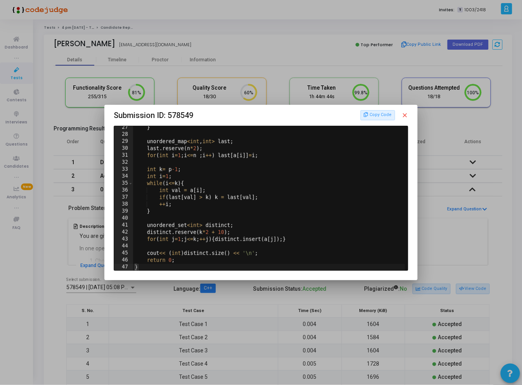
click at [89, 234] on div at bounding box center [261, 192] width 522 height 385
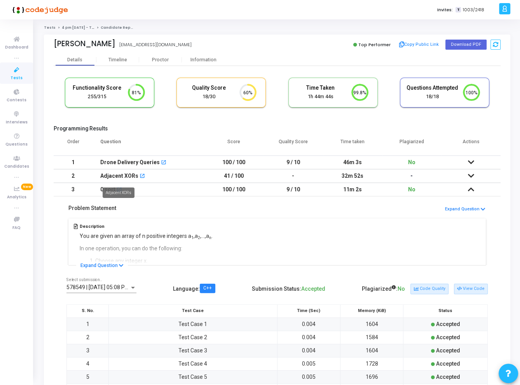
click at [120, 177] on div "Adjacent XORs" at bounding box center [119, 176] width 38 height 13
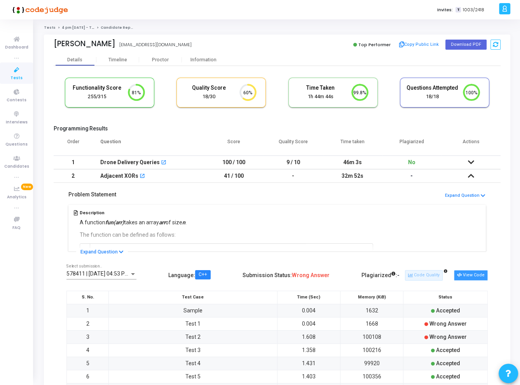
click at [468, 272] on button "View Code" at bounding box center [471, 275] width 34 height 10
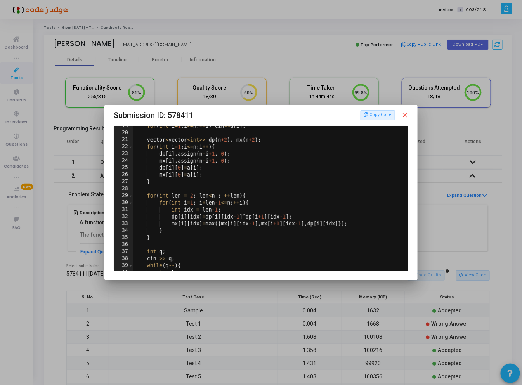
scroll to position [170, 0]
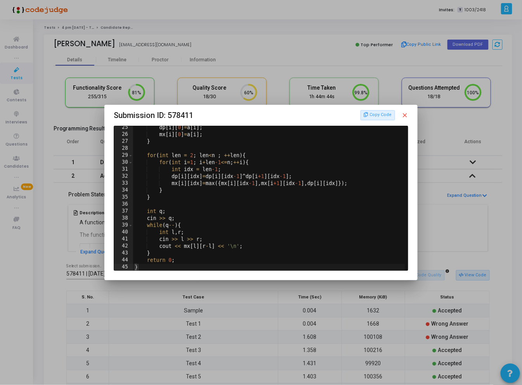
click at [404, 115] on mat-icon "close" at bounding box center [405, 115] width 7 height 7
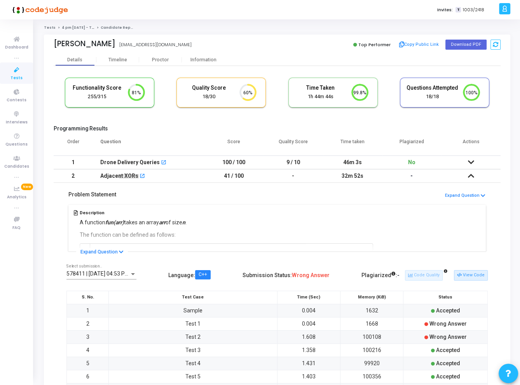
click at [134, 164] on div "Drone Delivery Queries" at bounding box center [129, 162] width 59 height 13
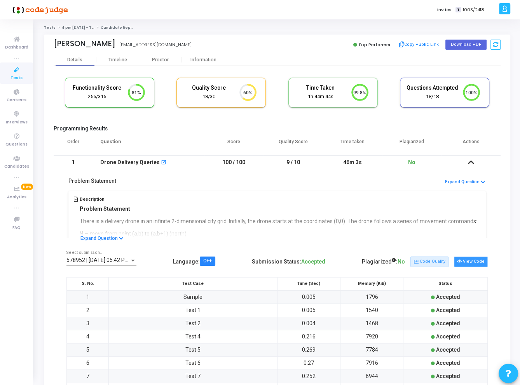
click at [470, 259] on button "View Code" at bounding box center [471, 262] width 34 height 10
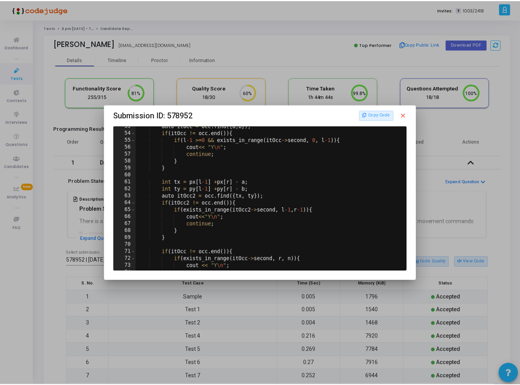
scroll to position [371, 0]
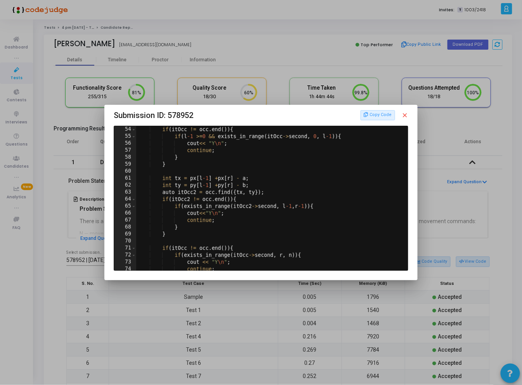
click at [449, 219] on div at bounding box center [261, 192] width 522 height 385
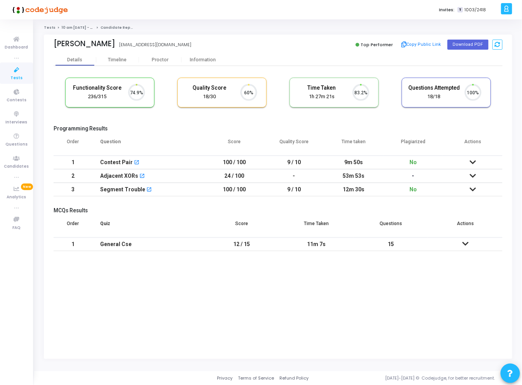
scroll to position [16, 20]
click at [201, 60] on div "Information" at bounding box center [203, 60] width 43 height 6
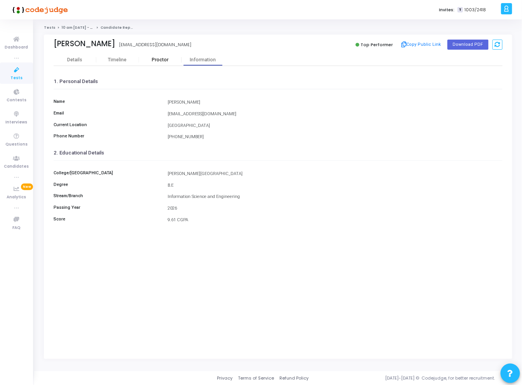
click at [158, 61] on div "Proctor" at bounding box center [160, 60] width 43 height 6
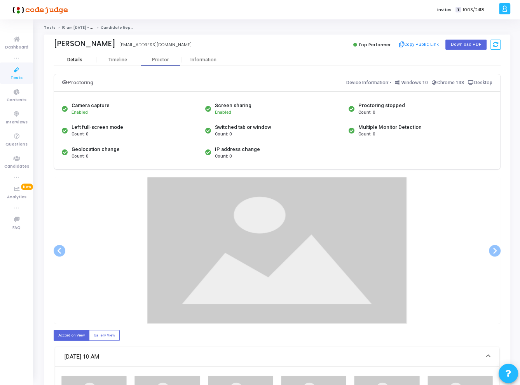
click at [84, 56] on div "Details" at bounding box center [75, 60] width 43 height 12
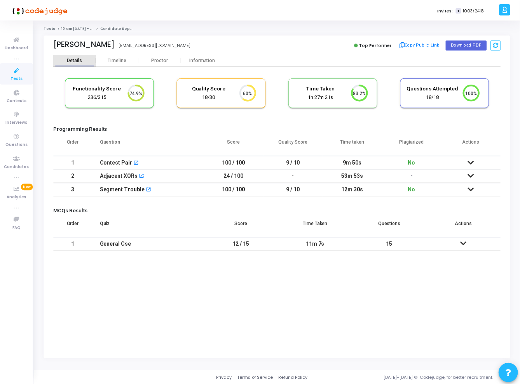
scroll to position [16, 20]
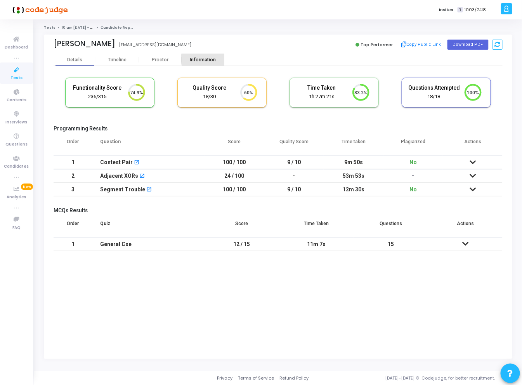
click at [206, 59] on div "Information" at bounding box center [203, 60] width 43 height 6
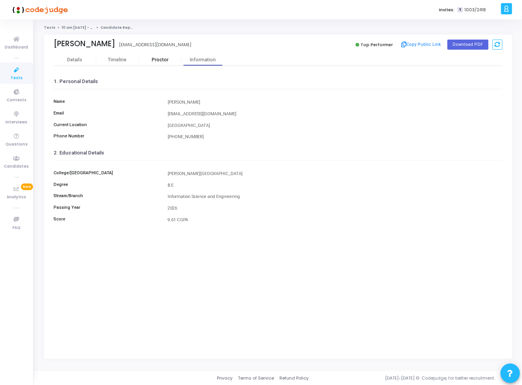
click at [151, 58] on div "Proctor" at bounding box center [160, 60] width 43 height 6
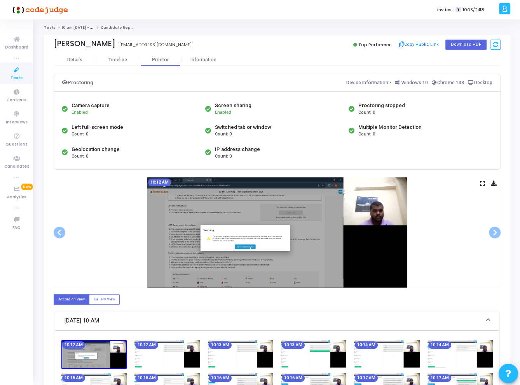
click at [481, 186] on div "10:12 AM" at bounding box center [277, 233] width 447 height 110
click at [482, 183] on icon at bounding box center [482, 183] width 5 height 4
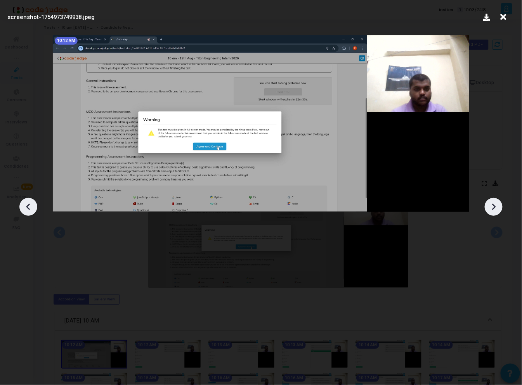
click at [494, 206] on icon at bounding box center [494, 207] width 12 height 12
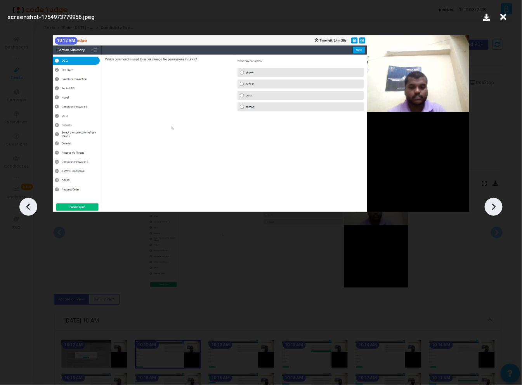
click at [494, 206] on icon at bounding box center [494, 207] width 12 height 12
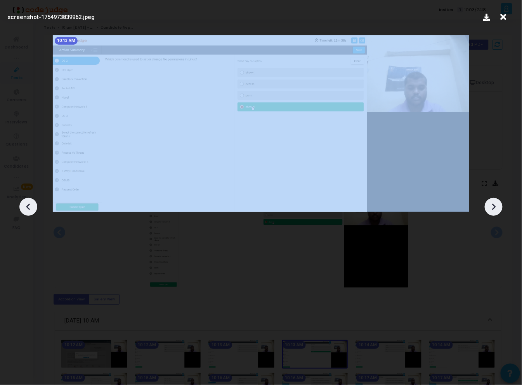
click at [494, 206] on icon at bounding box center [494, 207] width 12 height 12
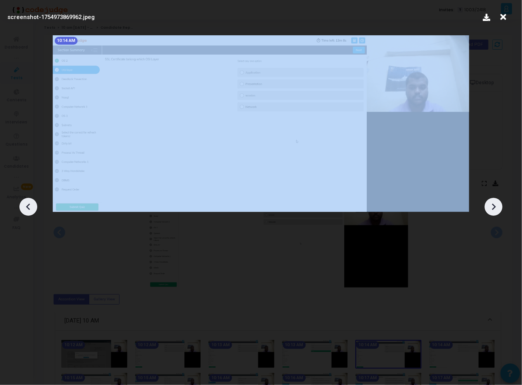
click at [494, 206] on icon at bounding box center [494, 207] width 12 height 12
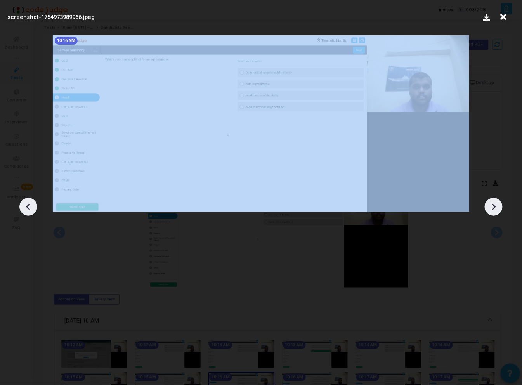
click at [494, 206] on icon at bounding box center [494, 207] width 12 height 12
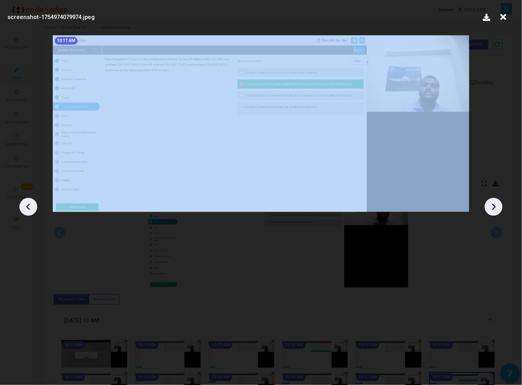
click at [494, 206] on icon at bounding box center [494, 207] width 12 height 12
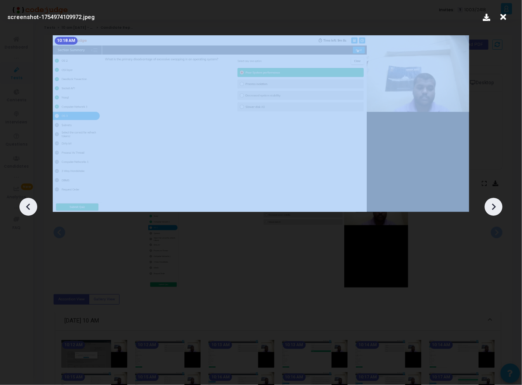
click at [494, 206] on icon at bounding box center [494, 207] width 12 height 12
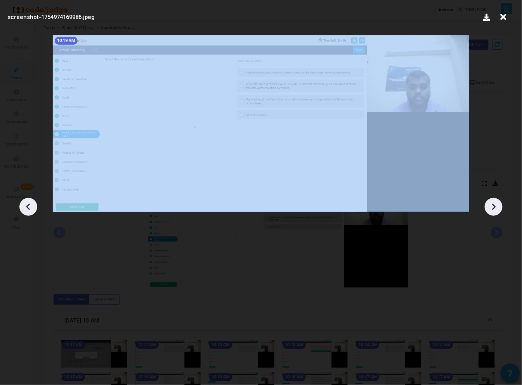
click at [494, 206] on icon at bounding box center [494, 207] width 12 height 12
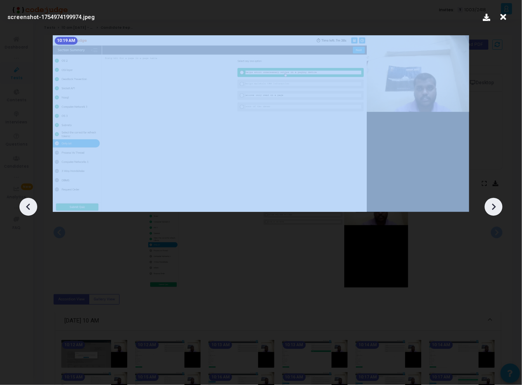
click at [494, 206] on icon at bounding box center [494, 207] width 12 height 12
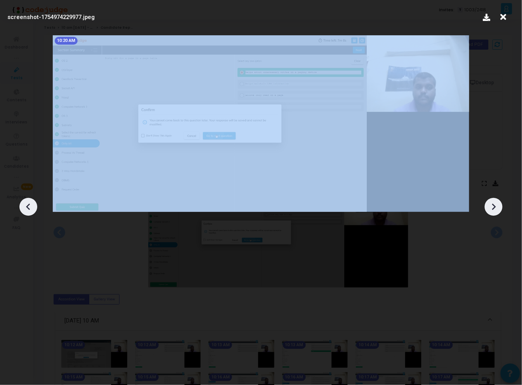
click at [494, 206] on icon at bounding box center [494, 207] width 12 height 12
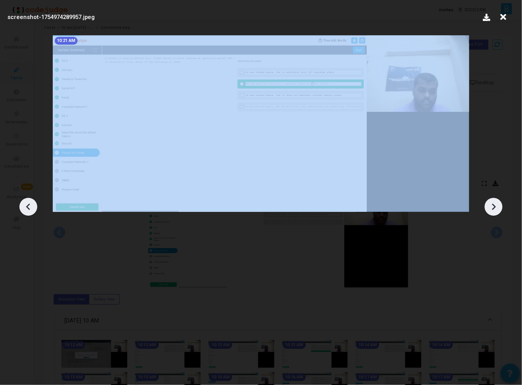
click at [494, 206] on icon at bounding box center [494, 207] width 12 height 12
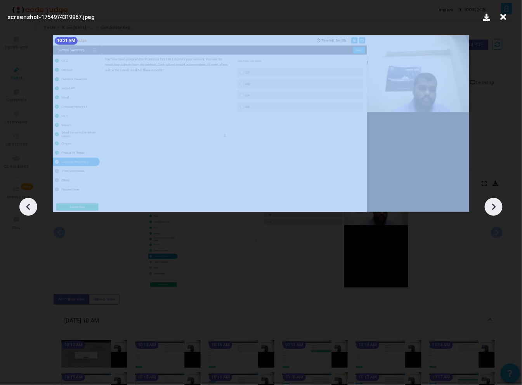
click at [494, 206] on icon at bounding box center [494, 207] width 12 height 12
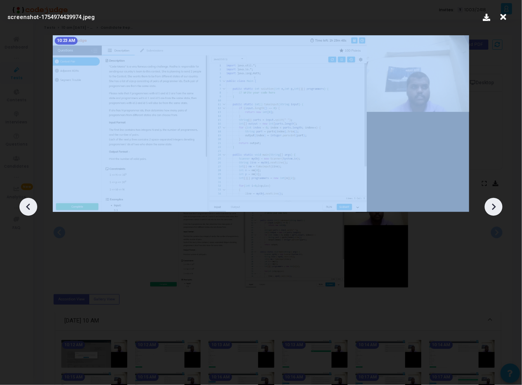
click at [494, 206] on icon at bounding box center [494, 207] width 12 height 12
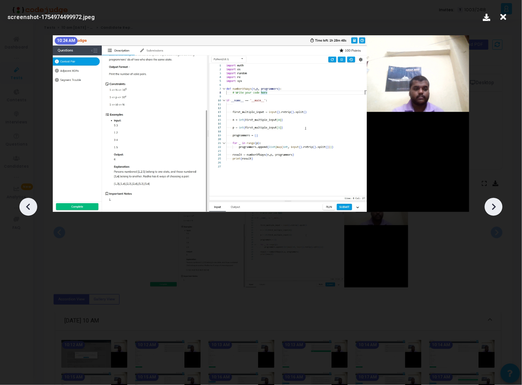
click at [494, 206] on icon at bounding box center [494, 207] width 12 height 12
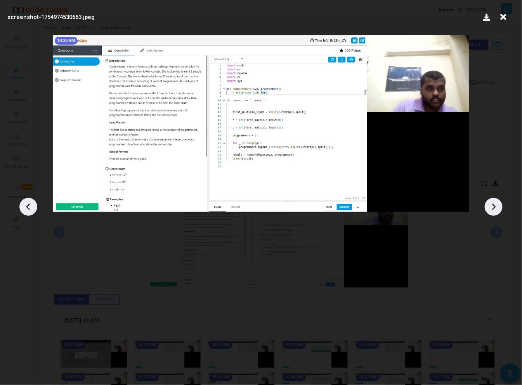
click at [494, 206] on icon at bounding box center [494, 207] width 12 height 12
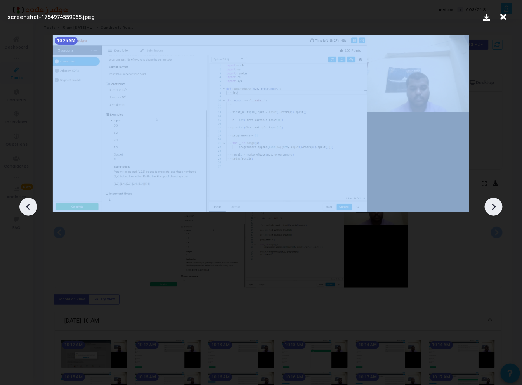
click at [494, 206] on icon at bounding box center [494, 207] width 12 height 12
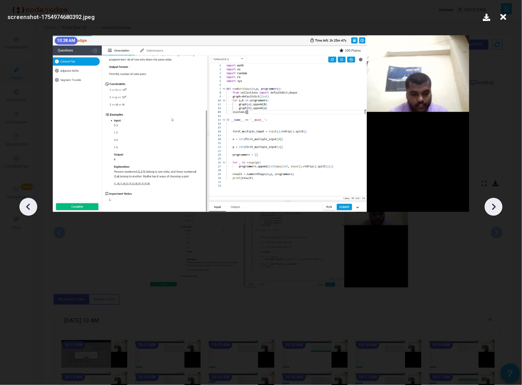
click at [494, 206] on icon at bounding box center [494, 207] width 12 height 12
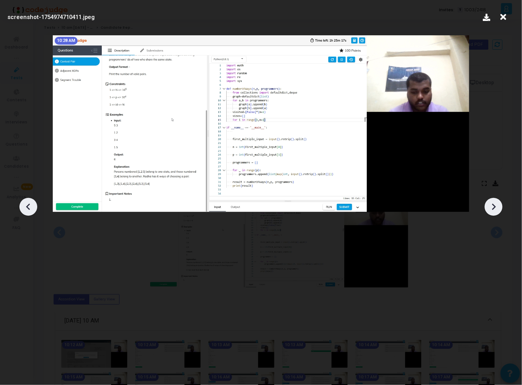
click at [494, 206] on icon at bounding box center [494, 207] width 12 height 12
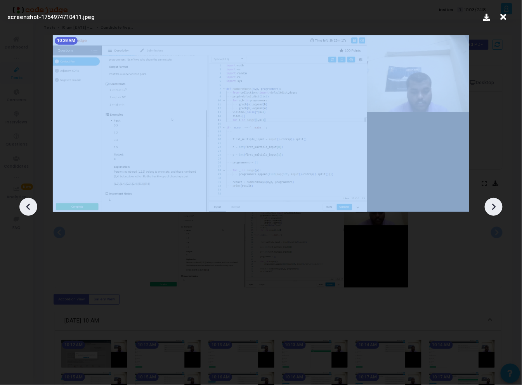
click at [494, 206] on icon at bounding box center [494, 207] width 12 height 12
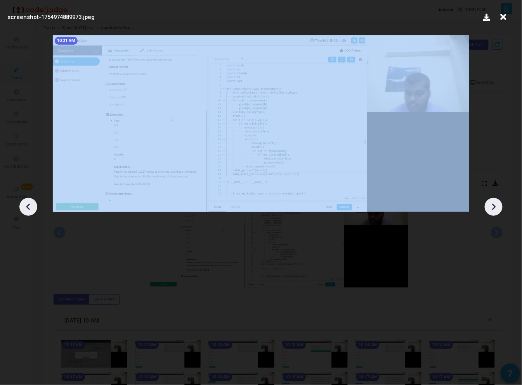
click at [494, 206] on icon at bounding box center [494, 207] width 12 height 12
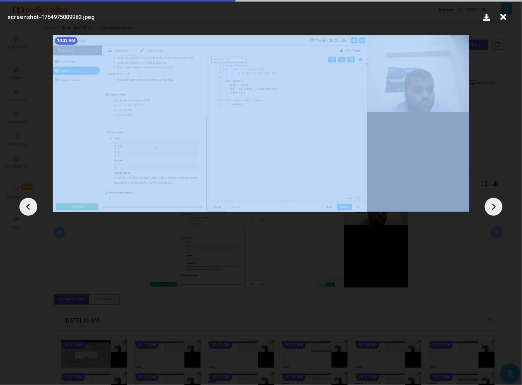
click at [494, 206] on icon at bounding box center [494, 207] width 12 height 12
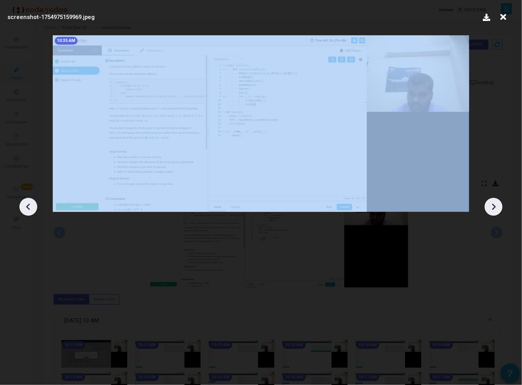
click at [494, 206] on icon at bounding box center [494, 207] width 12 height 12
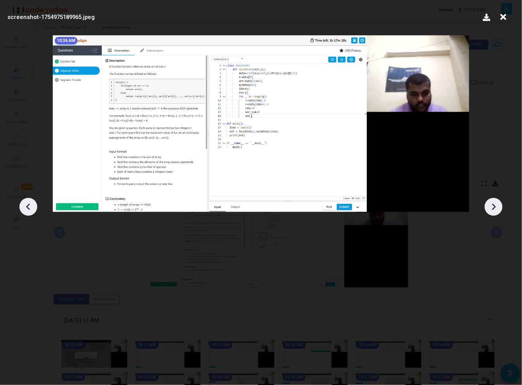
click at [494, 206] on icon at bounding box center [494, 207] width 12 height 12
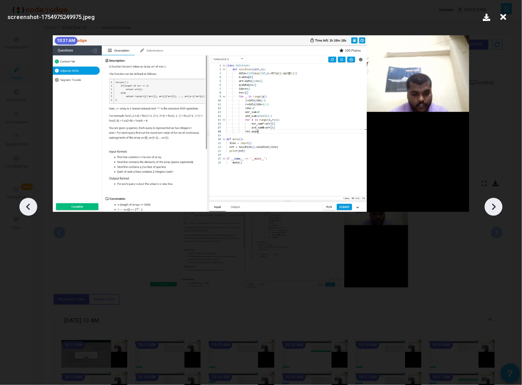
click at [494, 206] on icon at bounding box center [494, 207] width 12 height 12
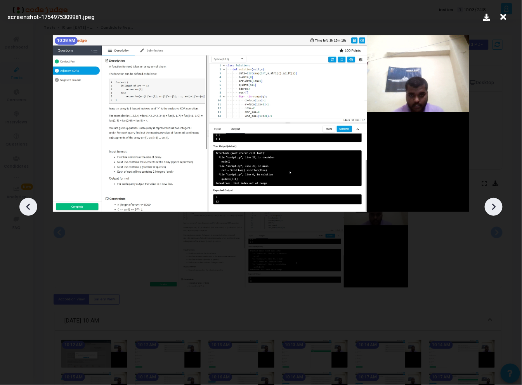
click at [494, 206] on icon at bounding box center [494, 207] width 12 height 12
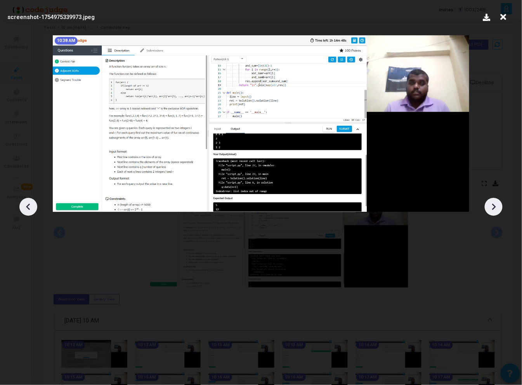
click at [494, 206] on icon at bounding box center [494, 207] width 12 height 12
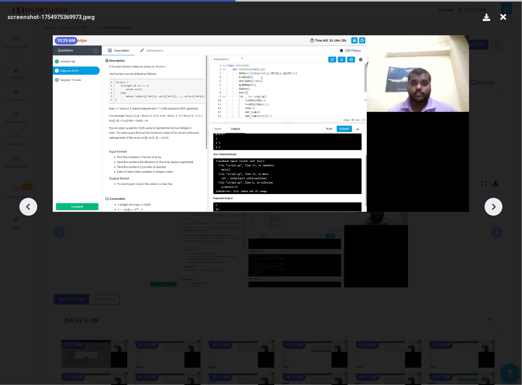
click at [494, 206] on icon at bounding box center [494, 207] width 12 height 12
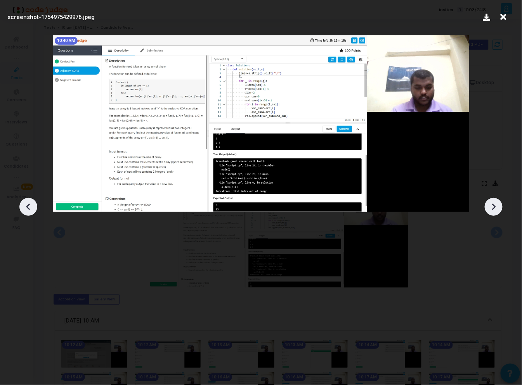
click at [494, 206] on icon at bounding box center [494, 207] width 12 height 12
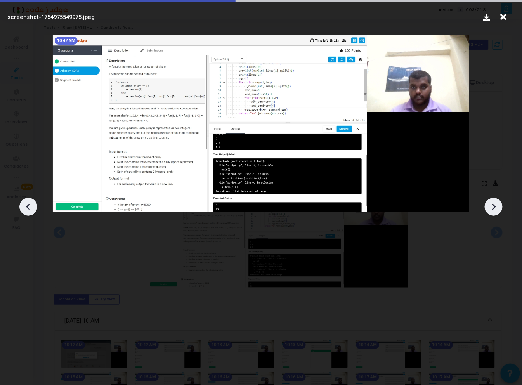
click at [494, 206] on icon at bounding box center [494, 207] width 12 height 12
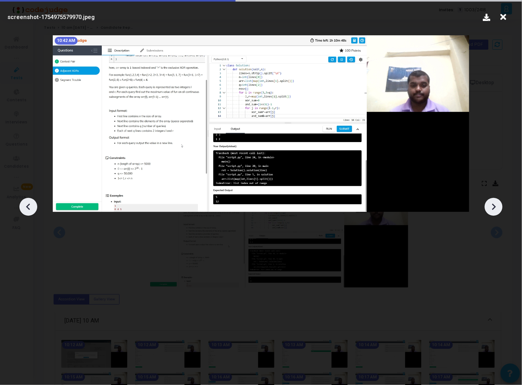
click at [494, 206] on icon at bounding box center [494, 207] width 12 height 12
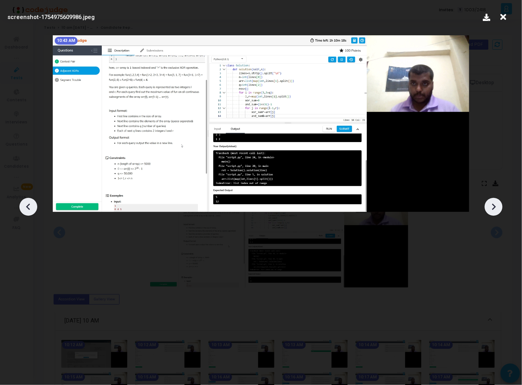
click at [494, 206] on icon at bounding box center [494, 207] width 12 height 12
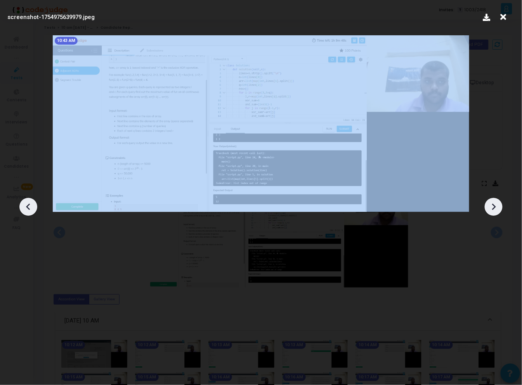
click at [494, 206] on icon at bounding box center [494, 207] width 12 height 12
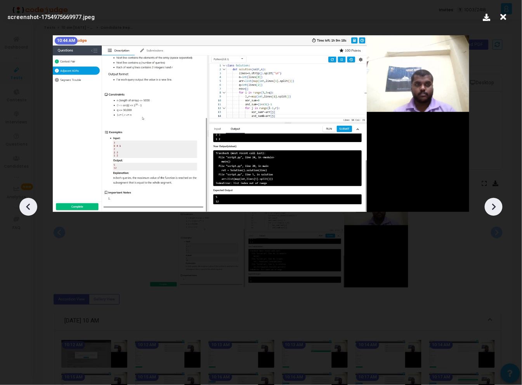
click at [494, 206] on icon at bounding box center [494, 207] width 12 height 12
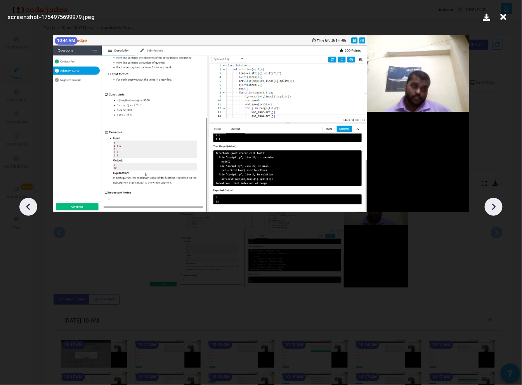
click at [494, 206] on icon at bounding box center [494, 207] width 12 height 12
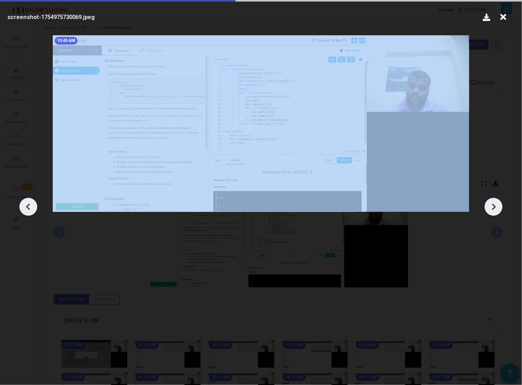
click at [494, 206] on icon at bounding box center [494, 207] width 12 height 12
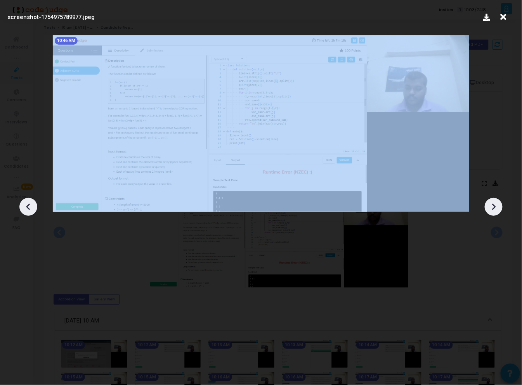
click at [494, 206] on icon at bounding box center [494, 207] width 12 height 12
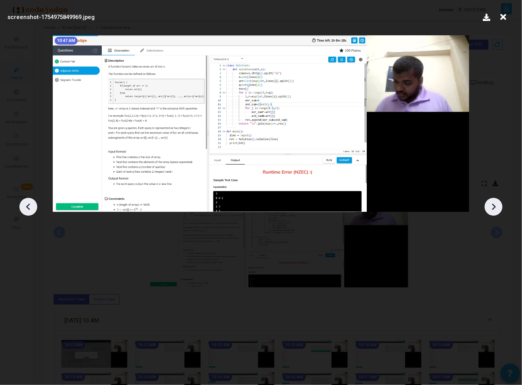
click at [494, 206] on icon at bounding box center [494, 207] width 12 height 12
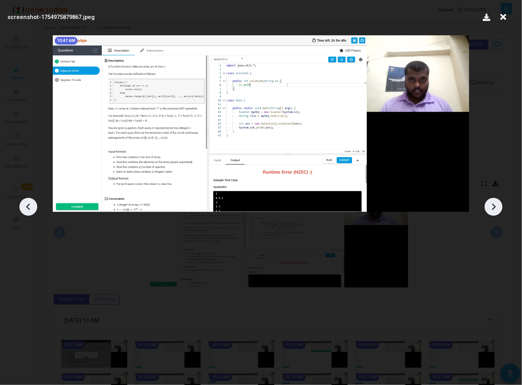
click at [495, 200] on div at bounding box center [494, 207] width 18 height 18
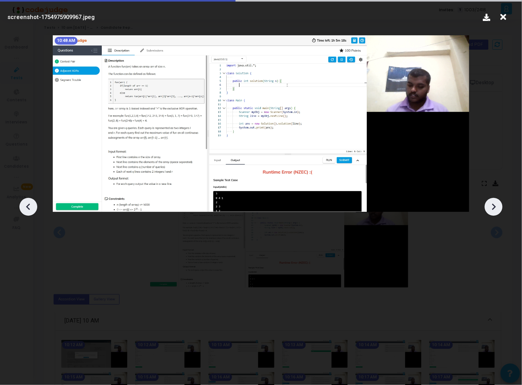
click at [495, 200] on div at bounding box center [494, 207] width 18 height 18
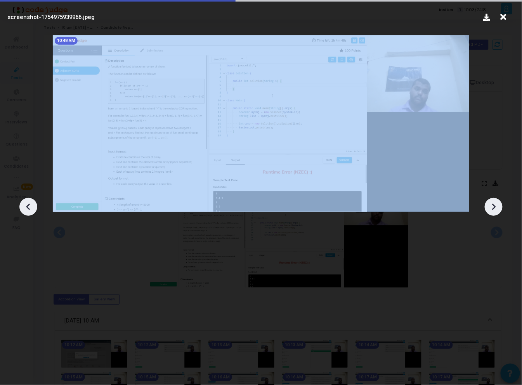
click at [495, 200] on div at bounding box center [494, 207] width 18 height 18
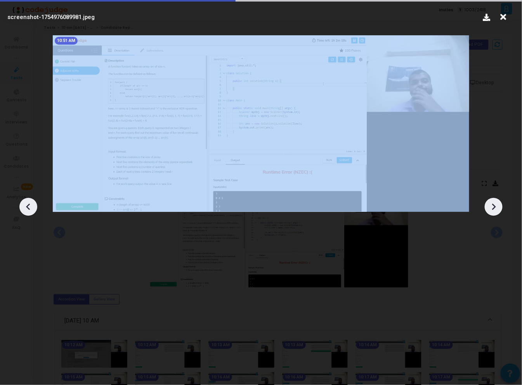
click at [495, 200] on div at bounding box center [494, 207] width 18 height 18
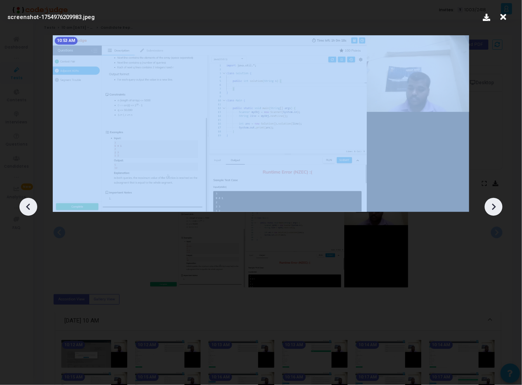
click at [495, 200] on div at bounding box center [494, 207] width 18 height 18
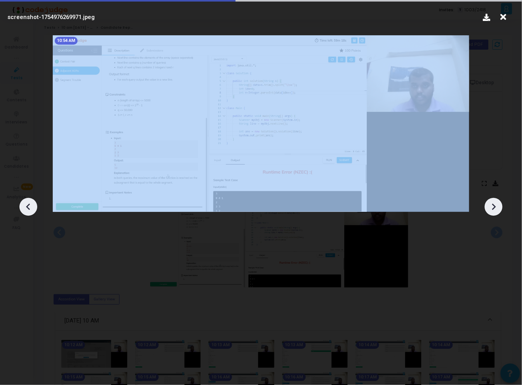
click at [495, 200] on div at bounding box center [494, 207] width 18 height 18
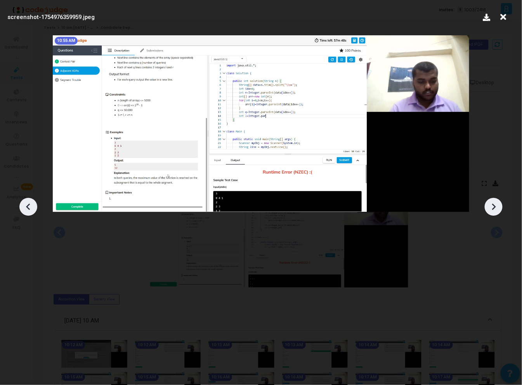
click at [495, 200] on div at bounding box center [494, 207] width 18 height 18
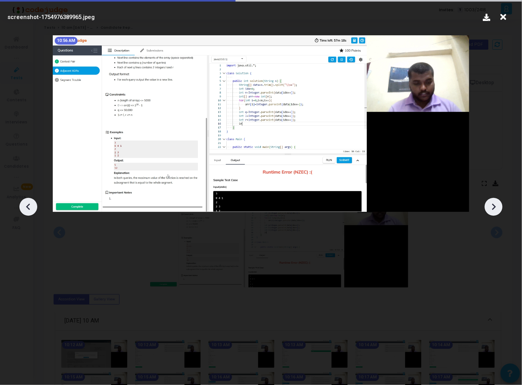
click at [495, 200] on div at bounding box center [494, 207] width 18 height 18
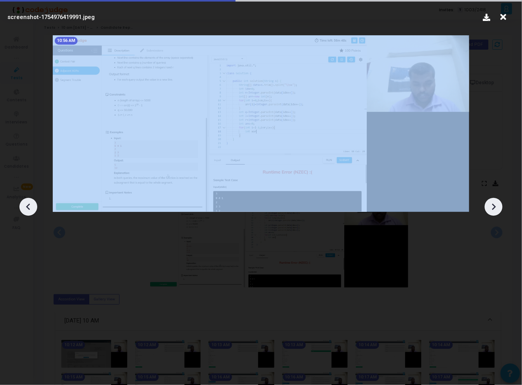
click at [495, 200] on div at bounding box center [494, 207] width 18 height 18
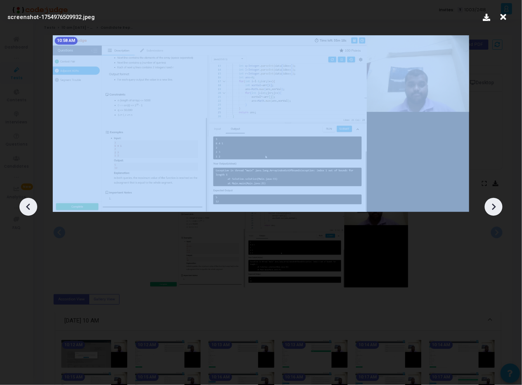
click at [495, 200] on div at bounding box center [494, 207] width 18 height 18
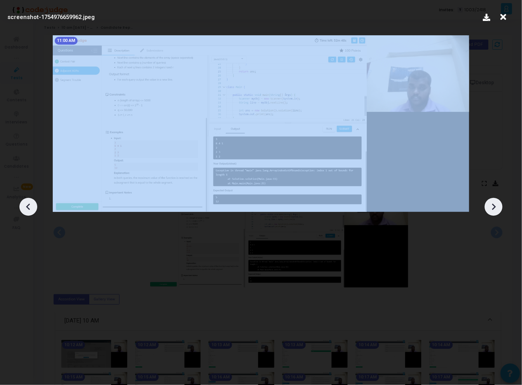
click at [28, 204] on icon at bounding box center [29, 207] width 12 height 12
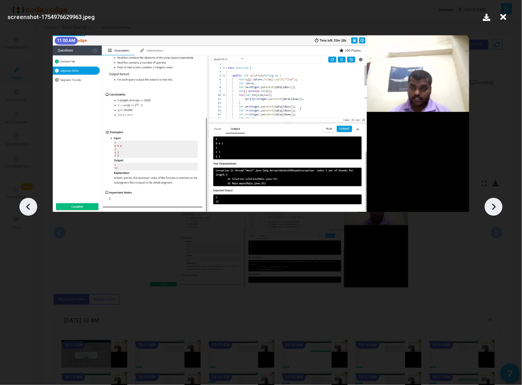
click at [28, 204] on icon at bounding box center [29, 207] width 12 height 12
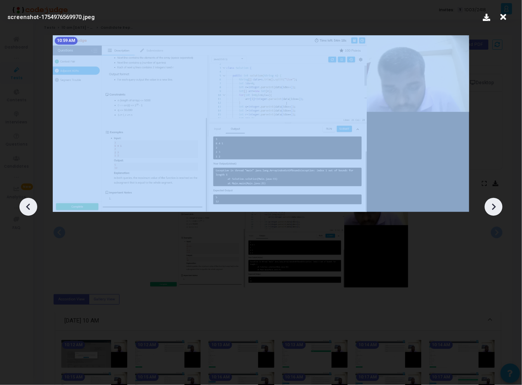
click at [28, 204] on icon at bounding box center [29, 207] width 12 height 12
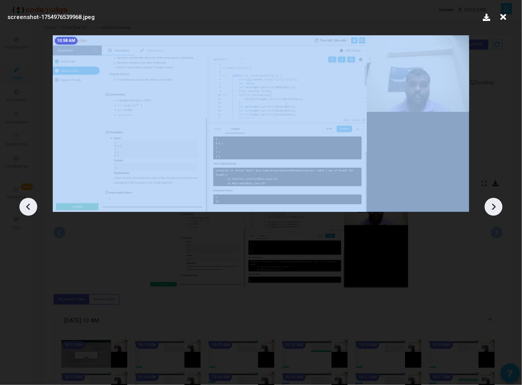
click at [28, 204] on icon at bounding box center [29, 207] width 12 height 12
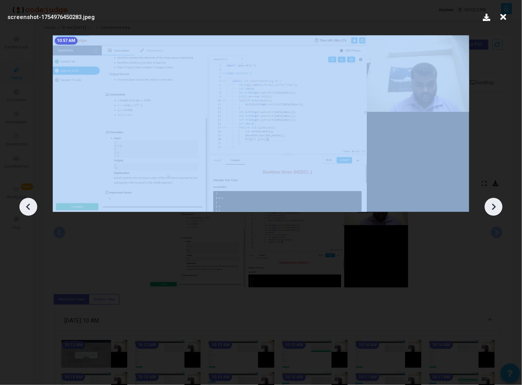
click at [28, 204] on icon at bounding box center [29, 207] width 12 height 12
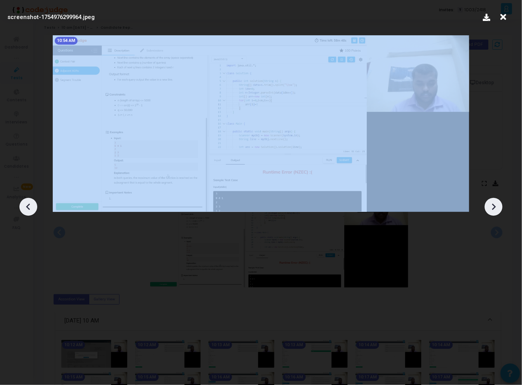
click at [28, 204] on icon at bounding box center [29, 207] width 12 height 12
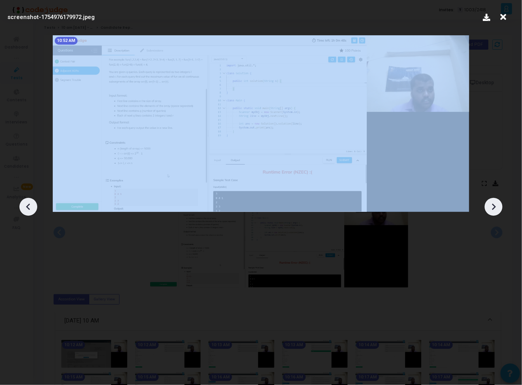
click at [28, 204] on icon at bounding box center [29, 207] width 12 height 12
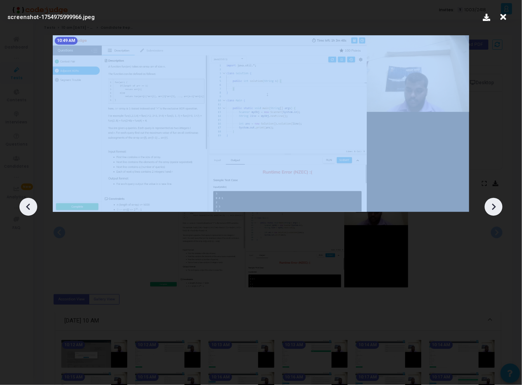
click at [28, 204] on icon at bounding box center [29, 207] width 12 height 12
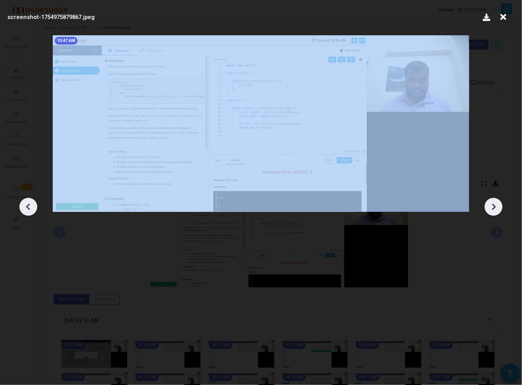
click at [28, 204] on icon at bounding box center [29, 207] width 12 height 12
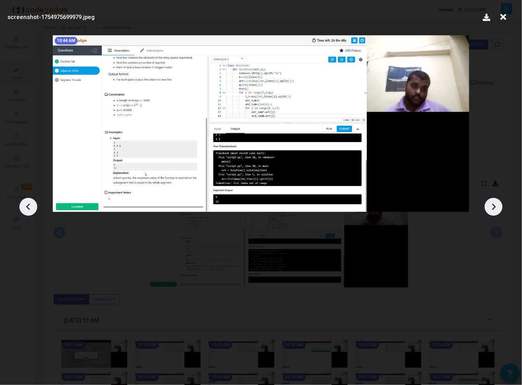
click at [144, 284] on div at bounding box center [261, 204] width 522 height 362
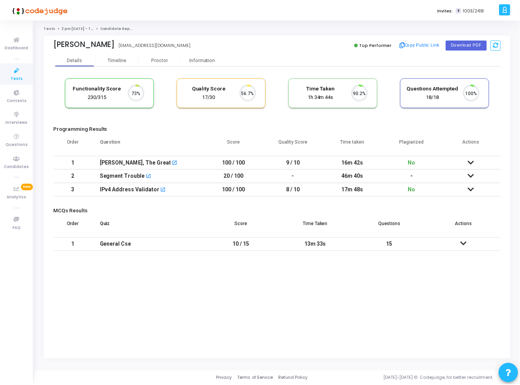
scroll to position [16, 20]
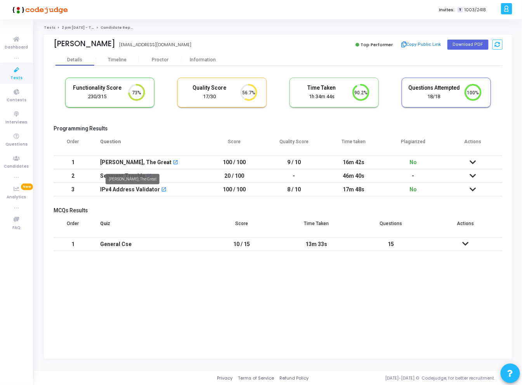
click at [118, 161] on div "Robin Hood, The Great" at bounding box center [135, 162] width 71 height 13
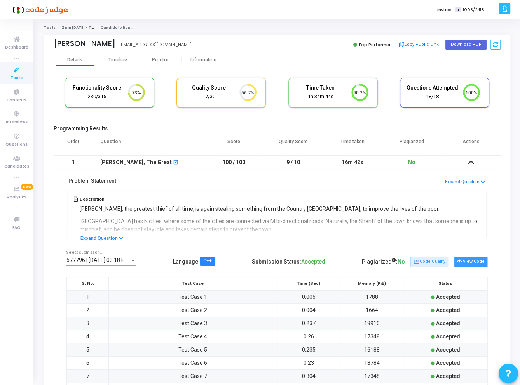
click at [473, 260] on button "View Code" at bounding box center [471, 262] width 34 height 10
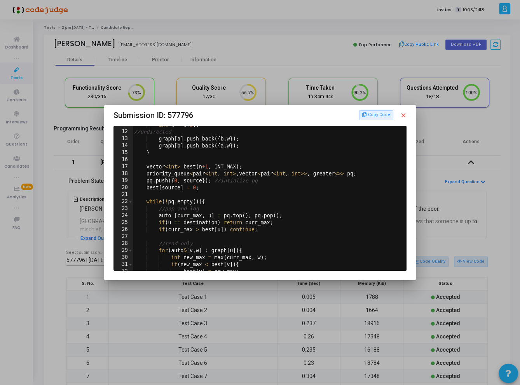
scroll to position [113, 0]
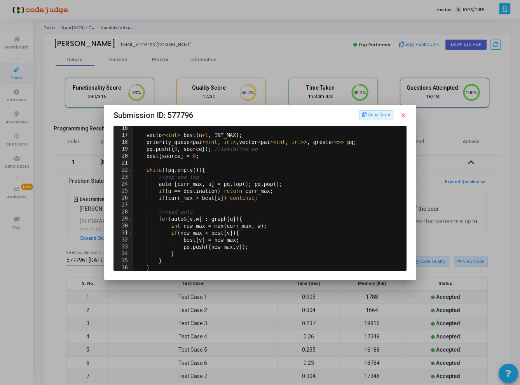
click at [257, 308] on div at bounding box center [260, 192] width 520 height 385
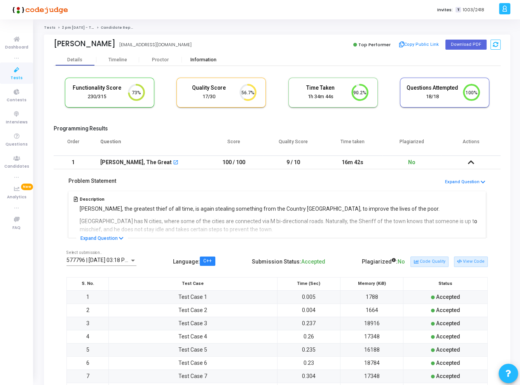
click at [208, 59] on div "Information" at bounding box center [203, 60] width 43 height 6
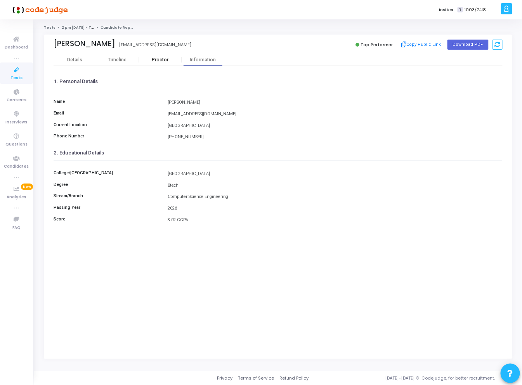
click at [157, 61] on div "Proctor" at bounding box center [160, 60] width 43 height 6
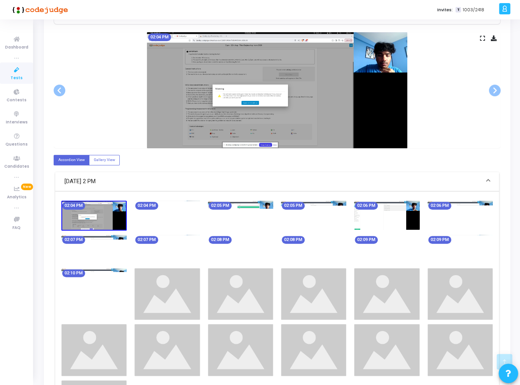
scroll to position [146, 0]
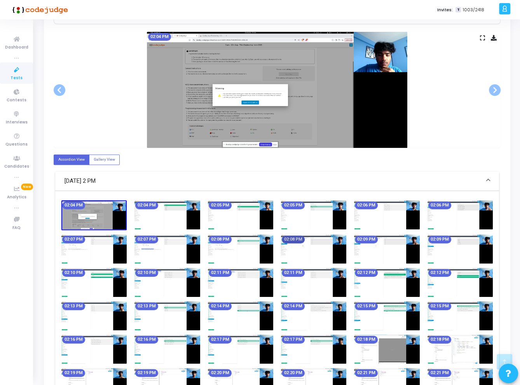
click at [295, 236] on mat-chip "02:08 PM" at bounding box center [293, 240] width 23 height 8
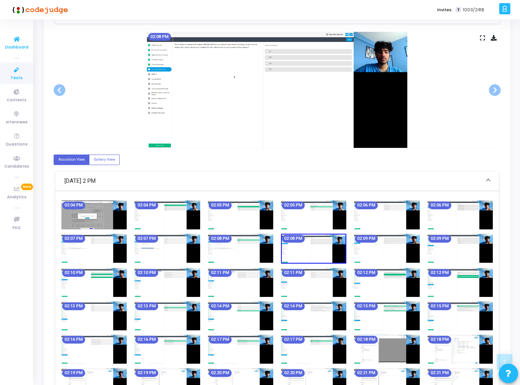
click at [15, 47] on span "Dashboard" at bounding box center [16, 47] width 23 height 7
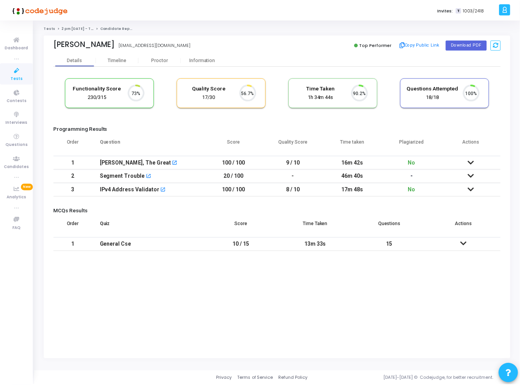
scroll to position [16, 20]
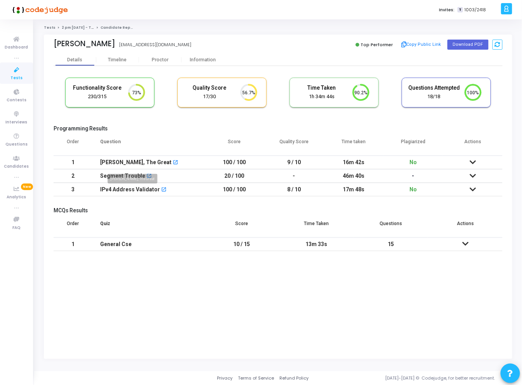
click at [132, 163] on div "[PERSON_NAME], The Great" at bounding box center [135, 162] width 71 height 13
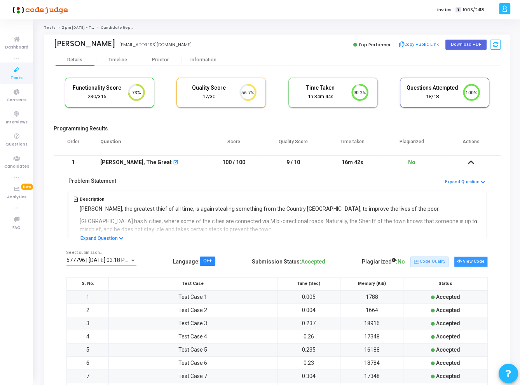
click at [469, 263] on button "View Code" at bounding box center [471, 262] width 34 height 10
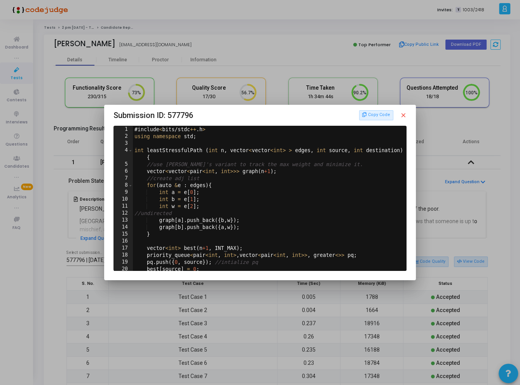
click at [47, 222] on div at bounding box center [260, 192] width 520 height 385
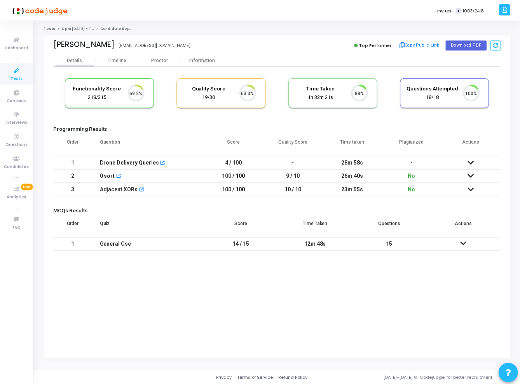
scroll to position [16, 20]
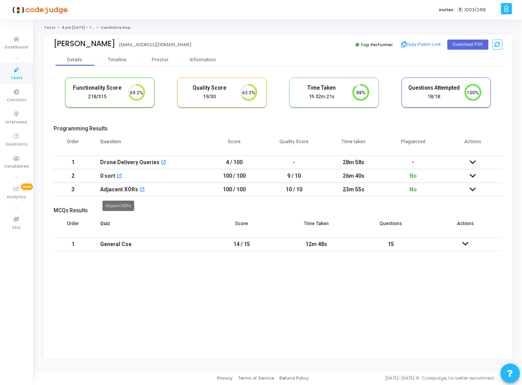
click at [111, 188] on div "Adjacent XORs" at bounding box center [119, 189] width 38 height 13
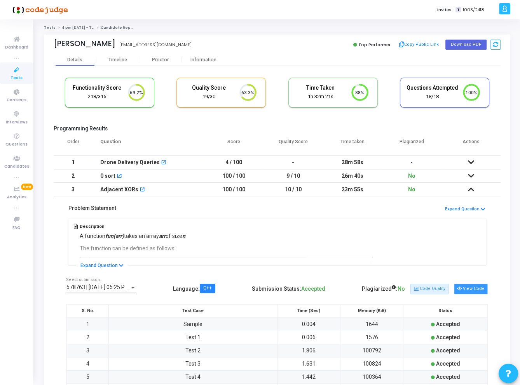
click at [468, 284] on button "View Code" at bounding box center [471, 289] width 34 height 10
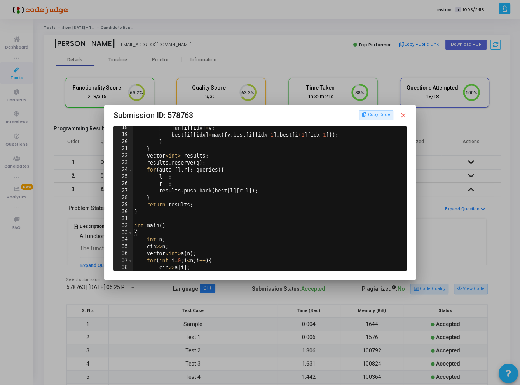
scroll to position [205, 0]
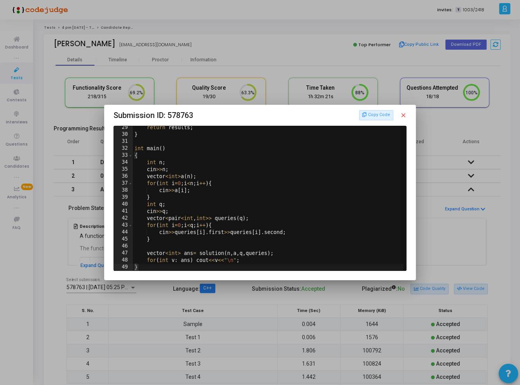
click at [404, 113] on mat-icon "close" at bounding box center [402, 115] width 7 height 7
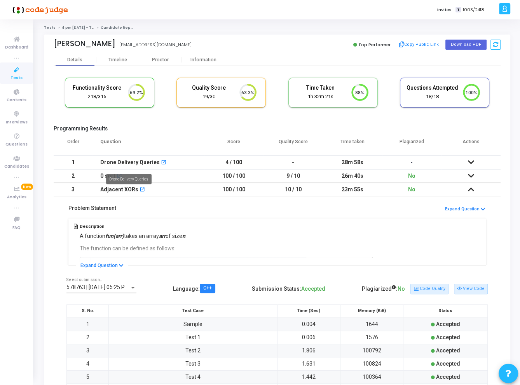
click at [140, 162] on div "Drone Delivery Queries" at bounding box center [129, 162] width 59 height 13
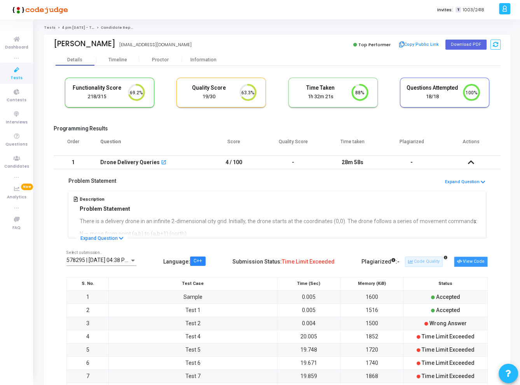
click at [463, 259] on button "View Code" at bounding box center [471, 262] width 34 height 10
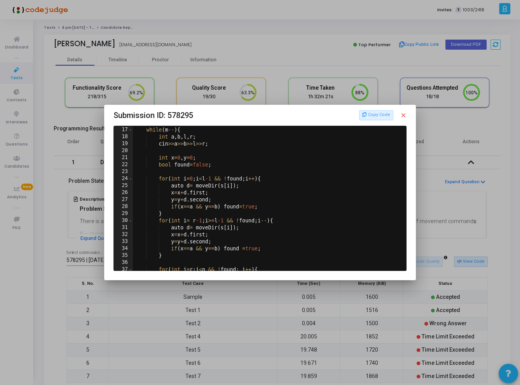
scroll to position [113, 0]
click at [403, 115] on mat-icon "close" at bounding box center [402, 115] width 7 height 7
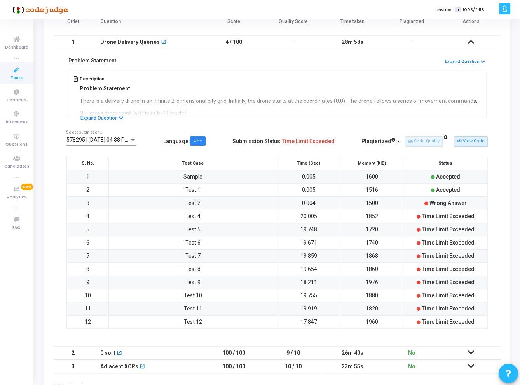
scroll to position [200, 0]
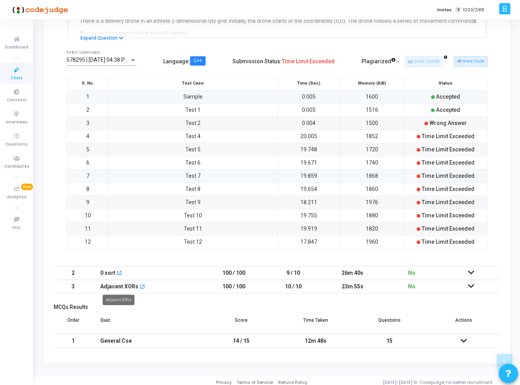
click at [122, 282] on div "Adjacent XORs" at bounding box center [119, 286] width 38 height 13
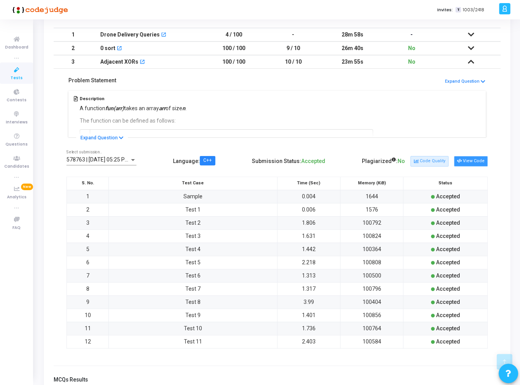
click at [463, 161] on button "View Code" at bounding box center [471, 161] width 34 height 10
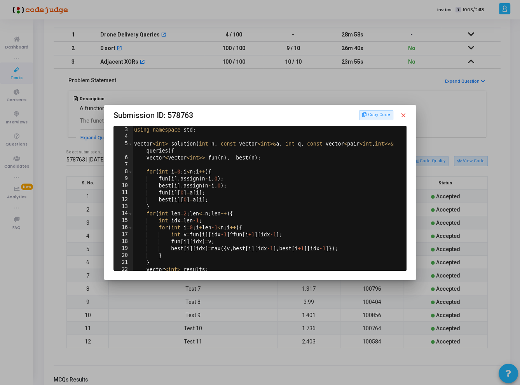
scroll to position [0, 0]
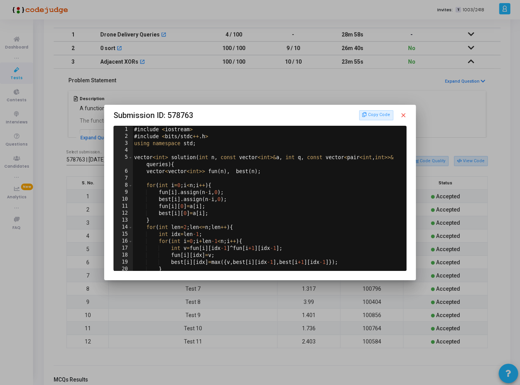
click at [406, 117] on mat-icon "close" at bounding box center [402, 115] width 7 height 7
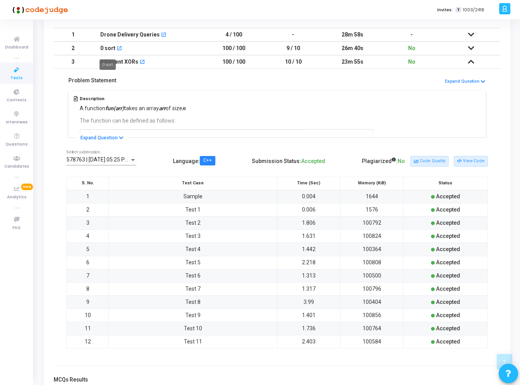
click at [109, 48] on div "0 sort" at bounding box center [107, 48] width 15 height 13
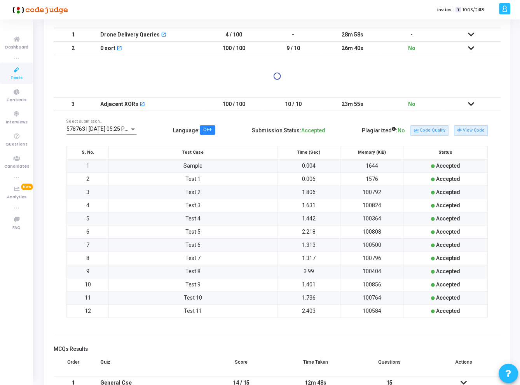
scroll to position [0, 0]
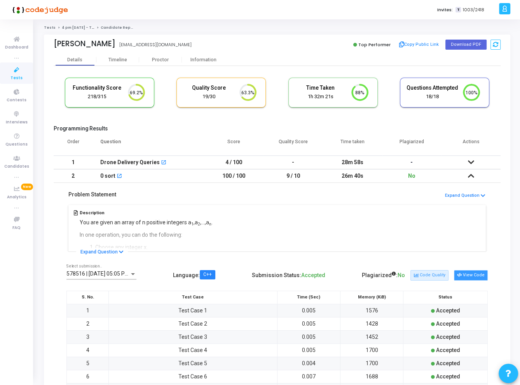
click at [467, 271] on button "View Code" at bounding box center [471, 275] width 34 height 10
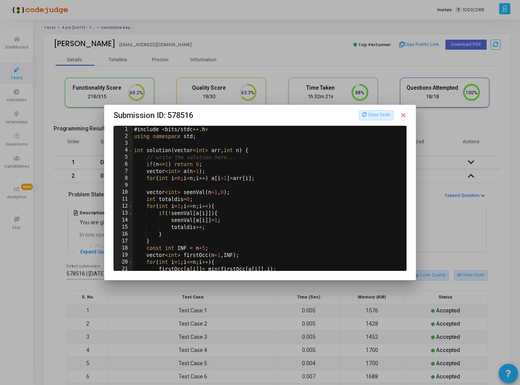
click at [404, 115] on mat-icon "close" at bounding box center [402, 115] width 7 height 7
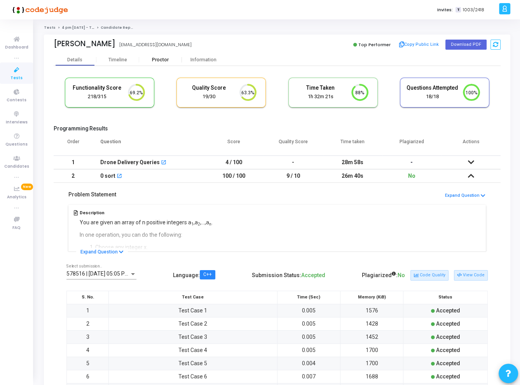
click at [167, 57] on div "Proctor" at bounding box center [160, 60] width 43 height 6
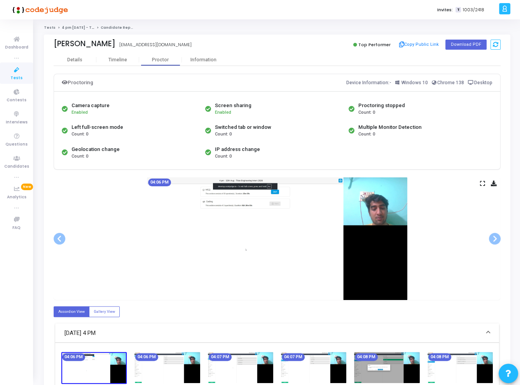
click at [480, 183] on icon at bounding box center [482, 183] width 5 height 4
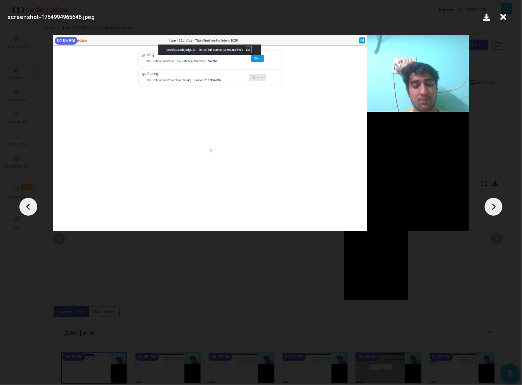
click at [497, 200] on div at bounding box center [494, 207] width 18 height 18
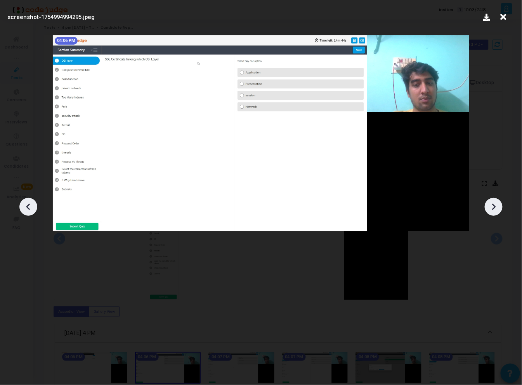
click at [497, 200] on div at bounding box center [494, 207] width 18 height 18
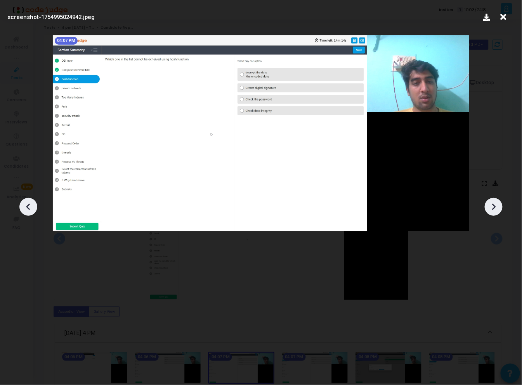
click at [497, 200] on div at bounding box center [494, 207] width 18 height 18
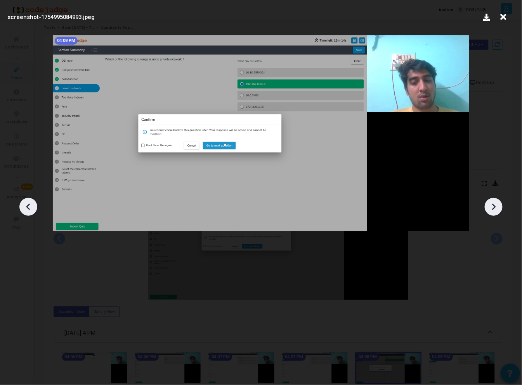
click at [497, 200] on div at bounding box center [494, 207] width 18 height 18
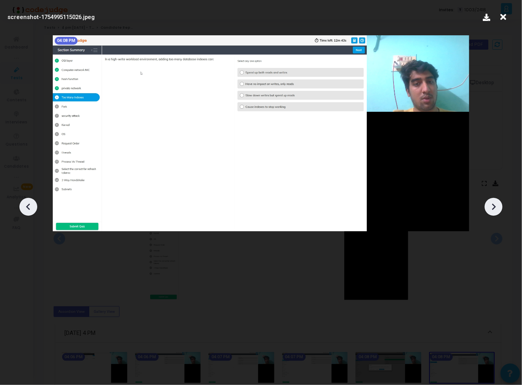
click at [497, 200] on div at bounding box center [494, 207] width 18 height 18
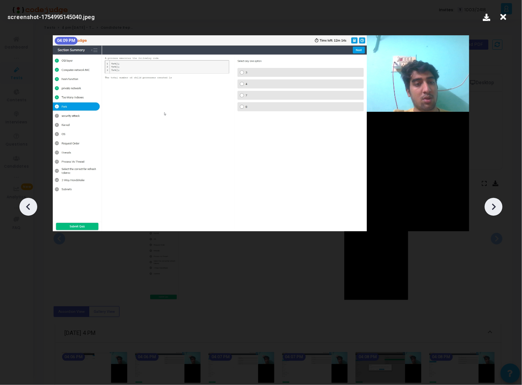
click at [497, 200] on div at bounding box center [494, 207] width 18 height 18
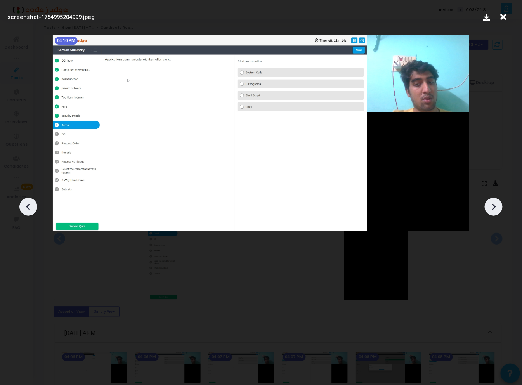
click at [497, 200] on div at bounding box center [494, 207] width 18 height 18
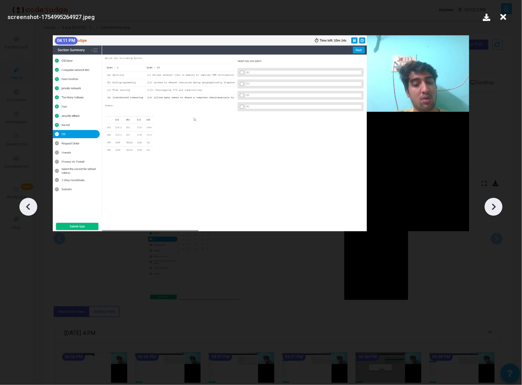
click at [497, 200] on div at bounding box center [494, 207] width 18 height 18
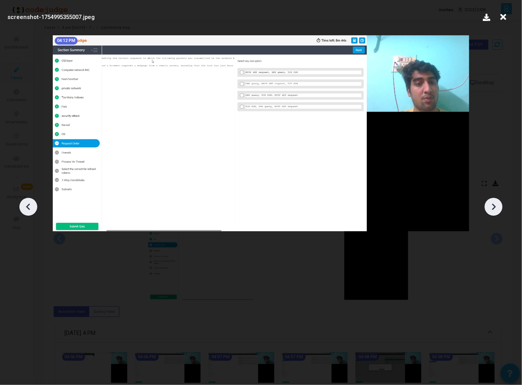
click at [497, 200] on div at bounding box center [494, 207] width 18 height 18
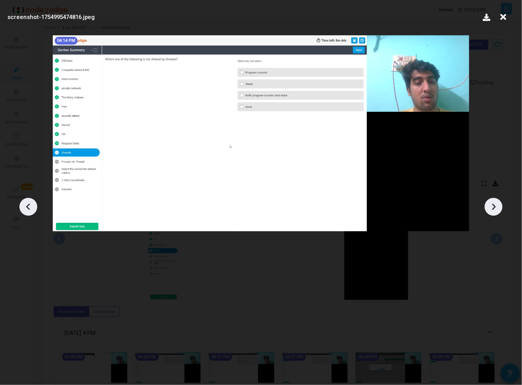
click at [497, 200] on div at bounding box center [494, 207] width 18 height 18
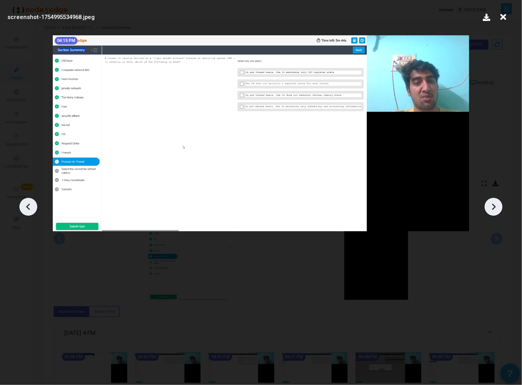
click at [497, 200] on div at bounding box center [494, 207] width 18 height 18
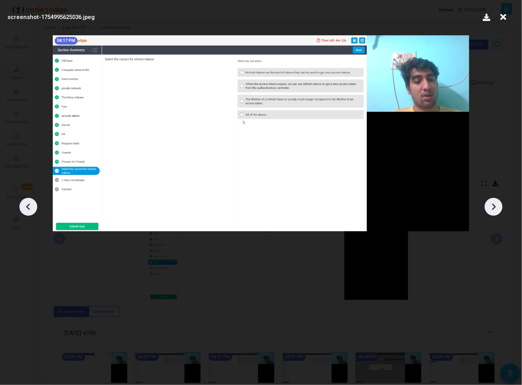
click at [497, 200] on div at bounding box center [494, 207] width 18 height 18
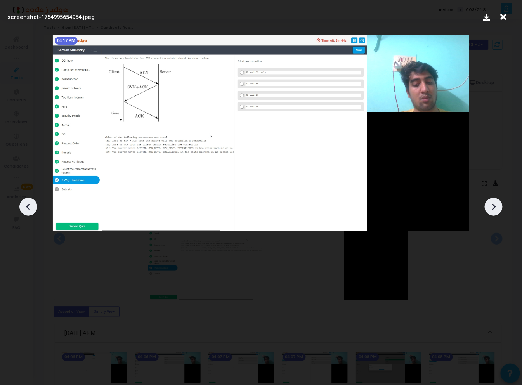
click at [497, 200] on div at bounding box center [494, 207] width 18 height 18
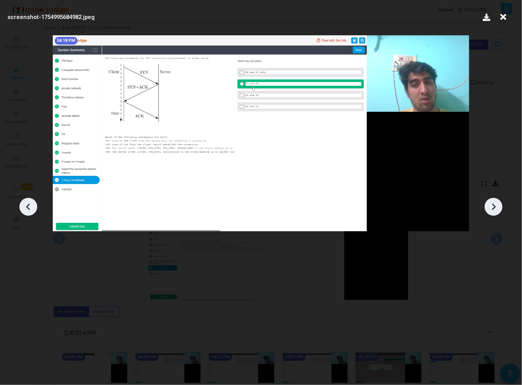
click at [497, 200] on div at bounding box center [494, 207] width 18 height 18
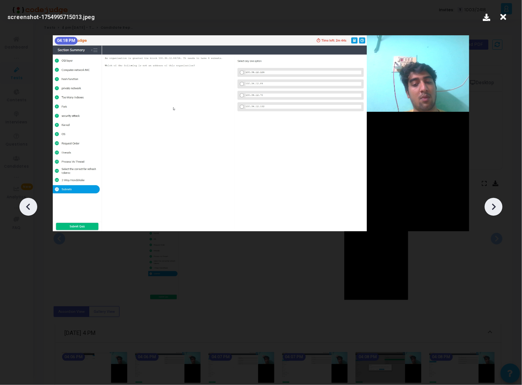
click at [497, 200] on div at bounding box center [494, 207] width 18 height 18
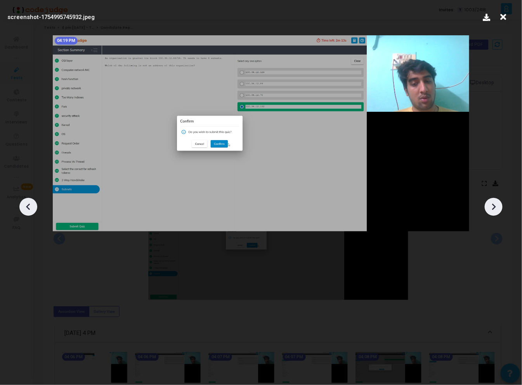
click at [497, 200] on div at bounding box center [494, 207] width 18 height 18
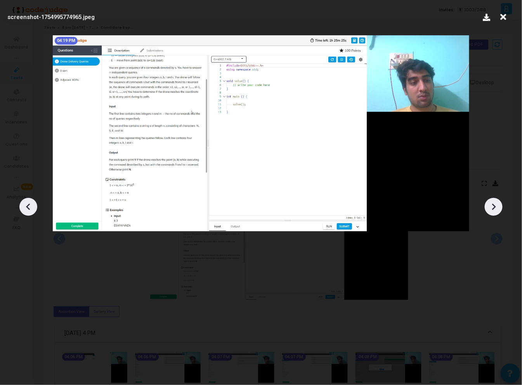
click at [497, 200] on div at bounding box center [494, 207] width 18 height 18
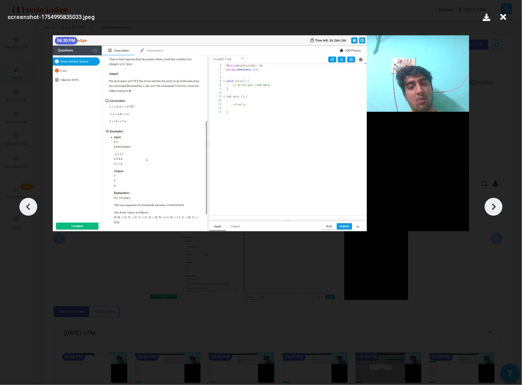
click at [497, 200] on div at bounding box center [494, 207] width 18 height 18
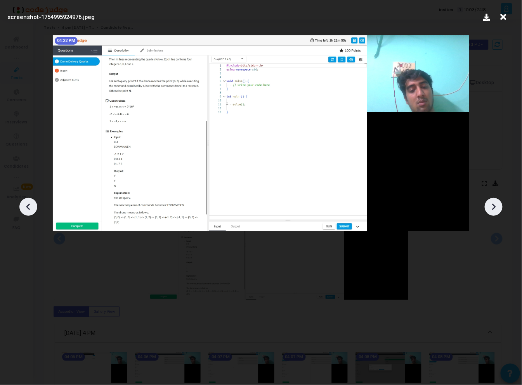
click at [497, 200] on div at bounding box center [494, 207] width 18 height 18
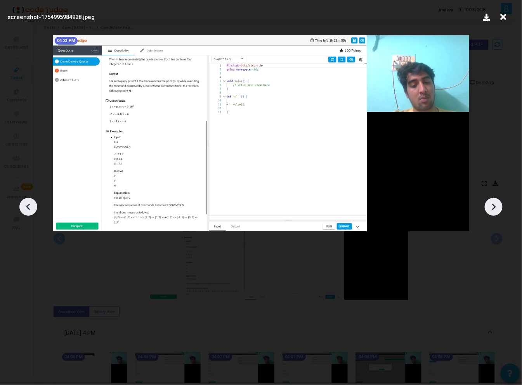
click at [497, 200] on div at bounding box center [494, 207] width 18 height 18
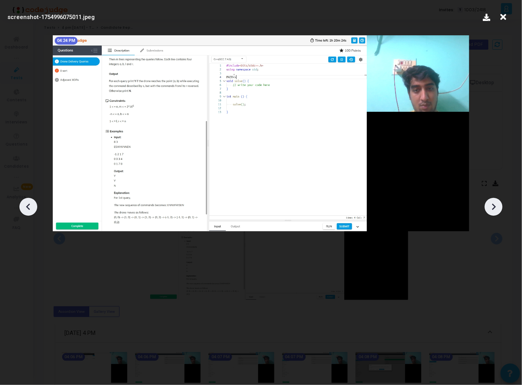
click at [497, 200] on div at bounding box center [494, 207] width 18 height 18
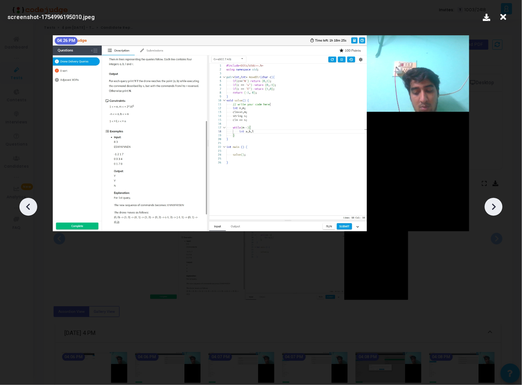
click at [497, 200] on div at bounding box center [494, 207] width 18 height 18
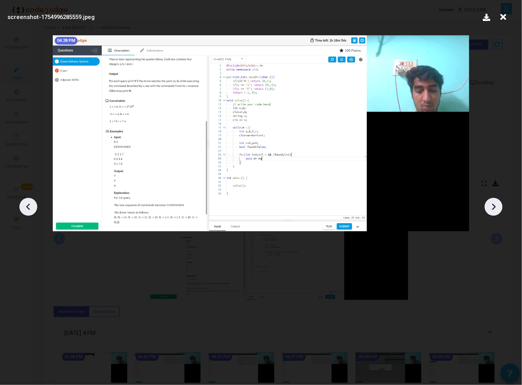
click at [497, 200] on div at bounding box center [494, 207] width 18 height 18
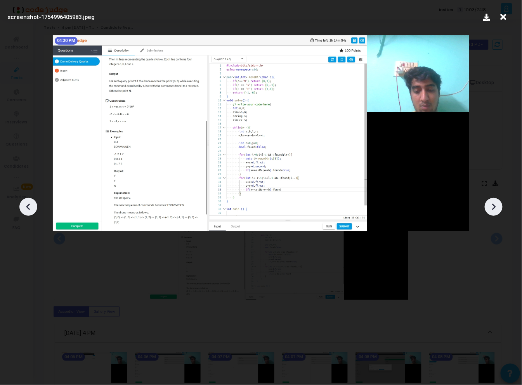
click at [497, 200] on div at bounding box center [494, 207] width 18 height 18
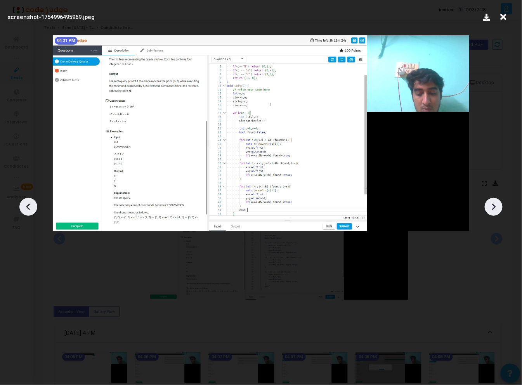
click at [497, 200] on div at bounding box center [494, 207] width 18 height 18
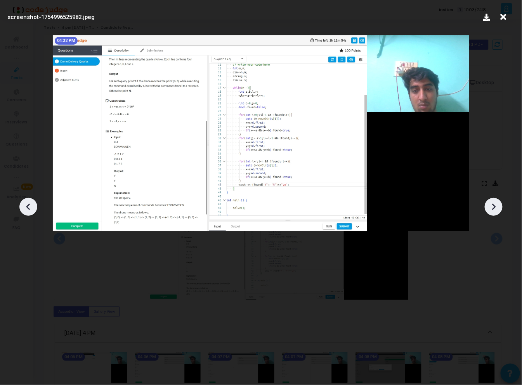
click at [497, 200] on div at bounding box center [494, 207] width 18 height 18
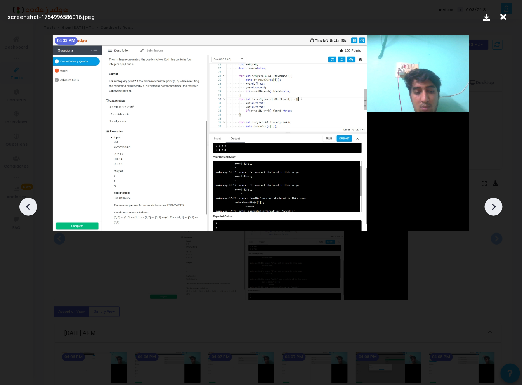
click at [497, 200] on div at bounding box center [494, 207] width 18 height 18
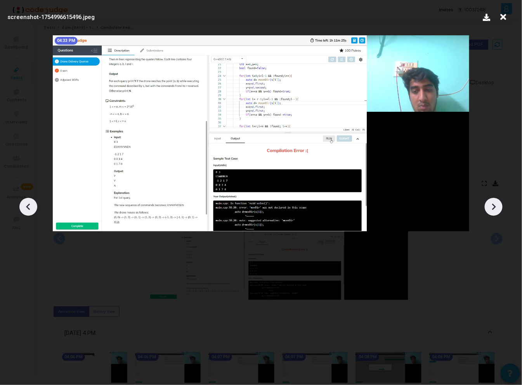
click at [497, 200] on div at bounding box center [494, 207] width 18 height 18
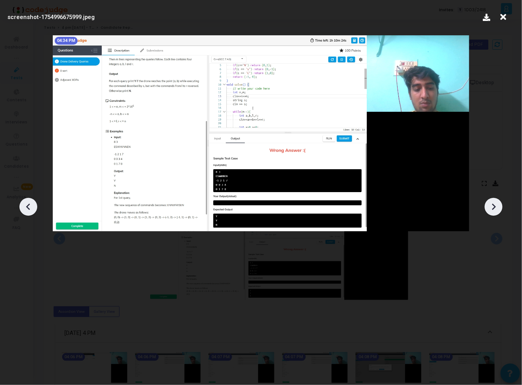
click at [497, 200] on div at bounding box center [494, 207] width 18 height 18
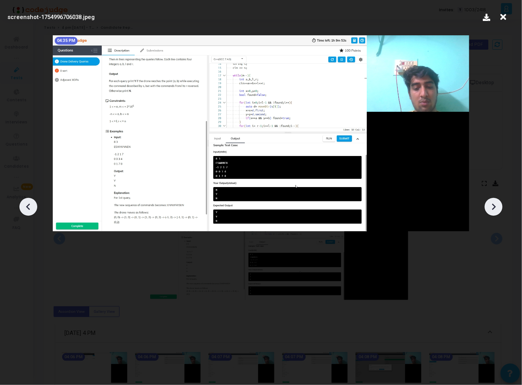
click at [497, 200] on div at bounding box center [494, 207] width 18 height 18
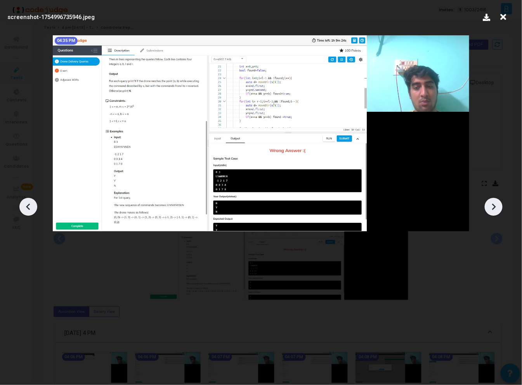
click at [497, 200] on div at bounding box center [494, 207] width 18 height 18
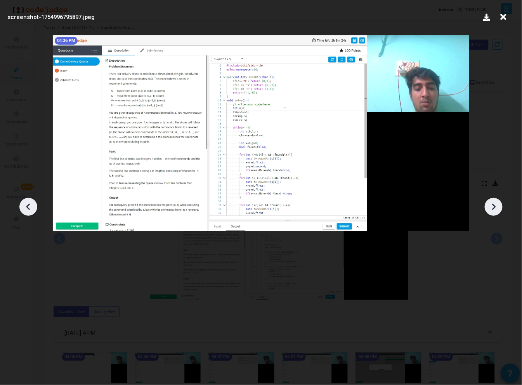
click at [497, 200] on div at bounding box center [494, 207] width 18 height 18
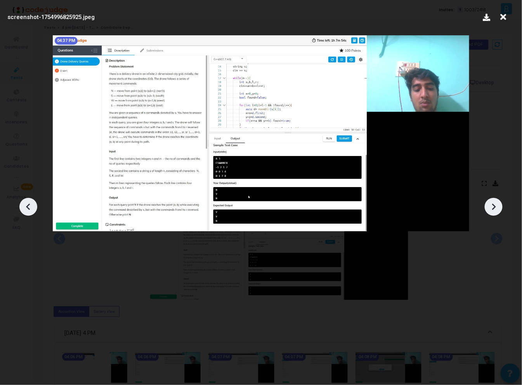
click at [497, 200] on div at bounding box center [494, 207] width 18 height 18
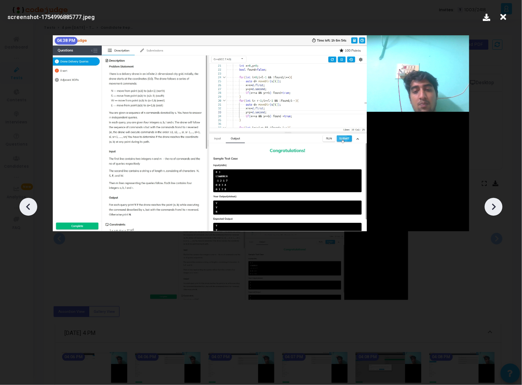
click at [497, 200] on div at bounding box center [494, 207] width 18 height 18
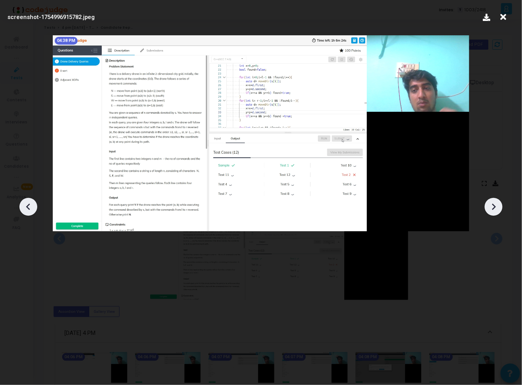
click at [497, 200] on div at bounding box center [494, 207] width 18 height 18
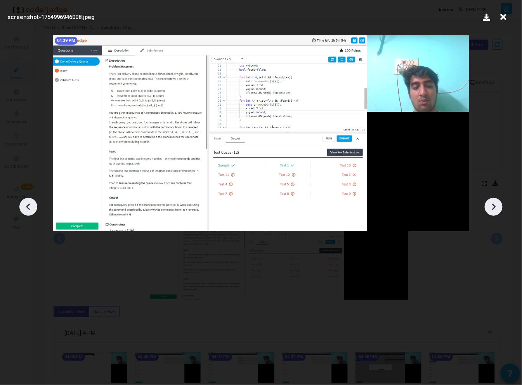
click at [497, 200] on div at bounding box center [494, 207] width 18 height 18
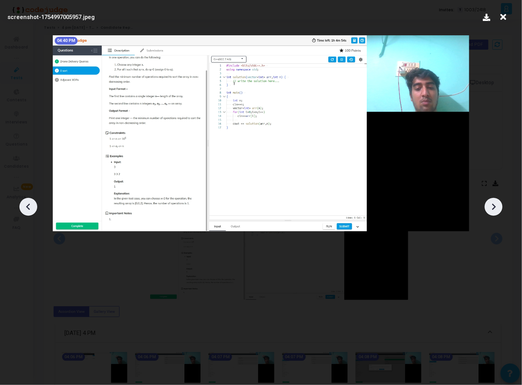
click at [497, 200] on div at bounding box center [494, 207] width 18 height 18
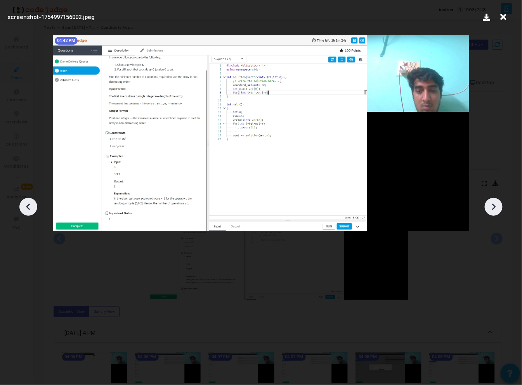
click at [497, 200] on div at bounding box center [494, 207] width 18 height 18
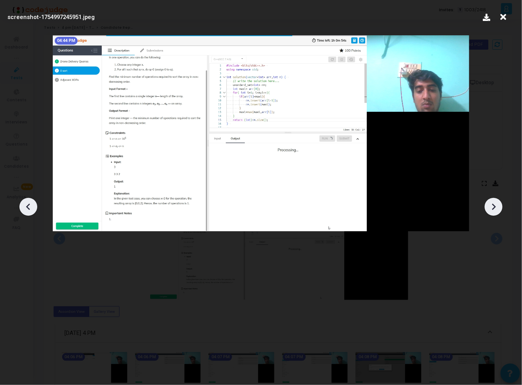
click at [497, 200] on div at bounding box center [494, 207] width 18 height 18
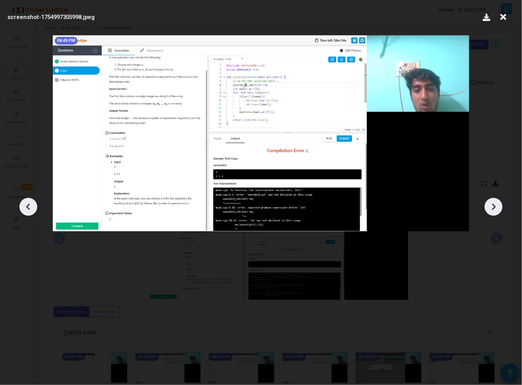
click at [497, 200] on div at bounding box center [494, 207] width 18 height 18
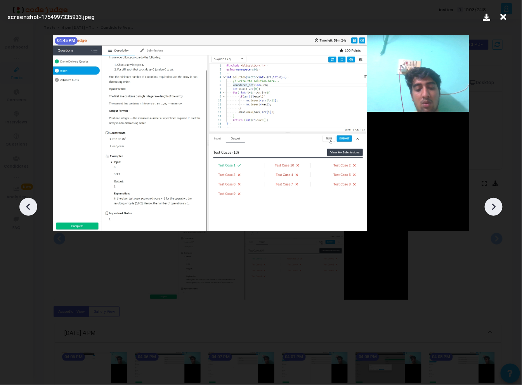
click at [497, 200] on div at bounding box center [494, 207] width 18 height 18
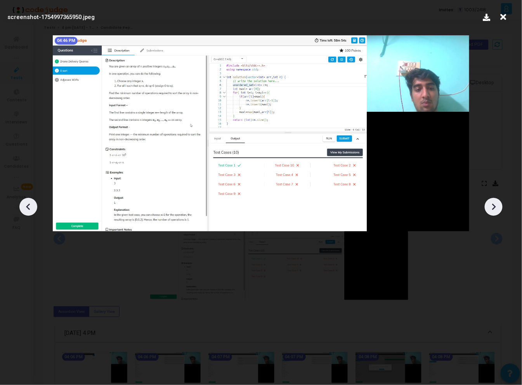
click at [497, 200] on div at bounding box center [494, 207] width 18 height 18
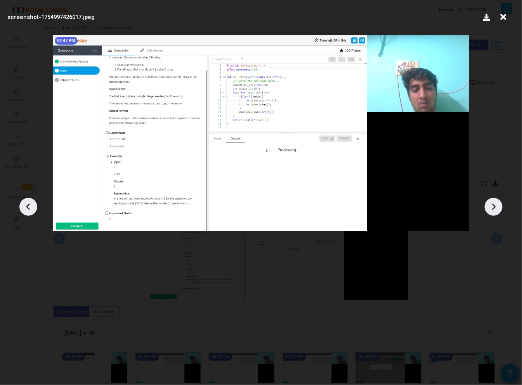
click at [497, 200] on div at bounding box center [494, 207] width 18 height 18
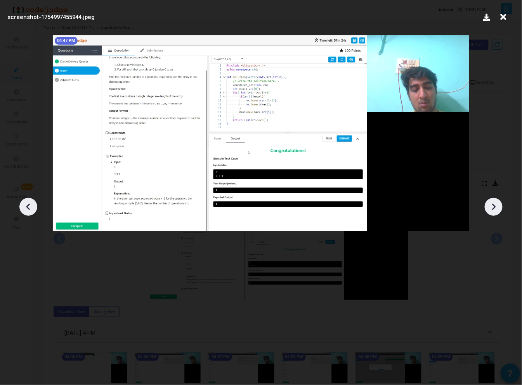
click at [497, 200] on div at bounding box center [494, 207] width 18 height 18
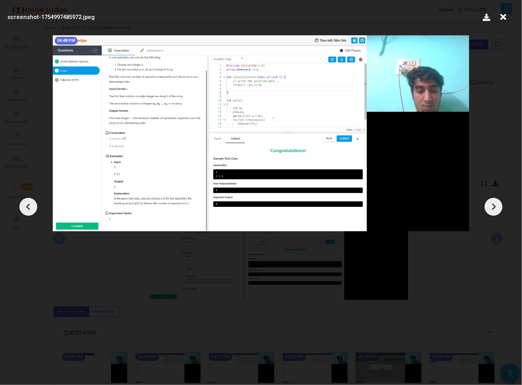
click at [497, 200] on div at bounding box center [494, 207] width 18 height 18
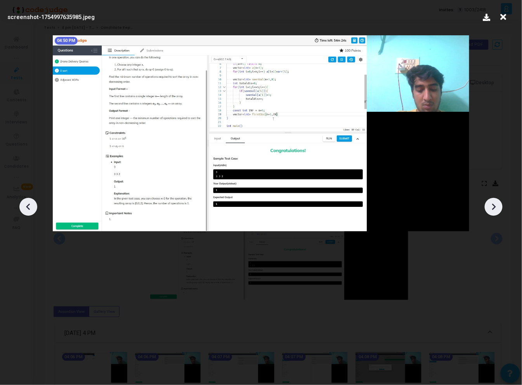
click at [497, 200] on div at bounding box center [494, 207] width 18 height 18
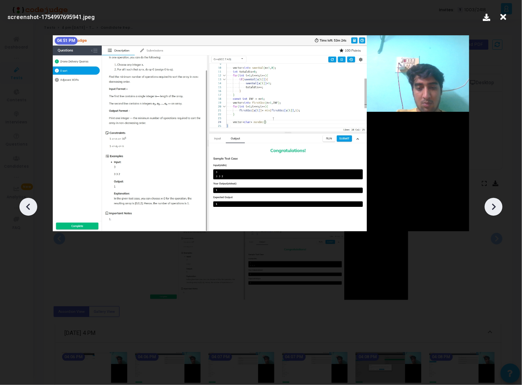
click at [497, 200] on div at bounding box center [494, 207] width 18 height 18
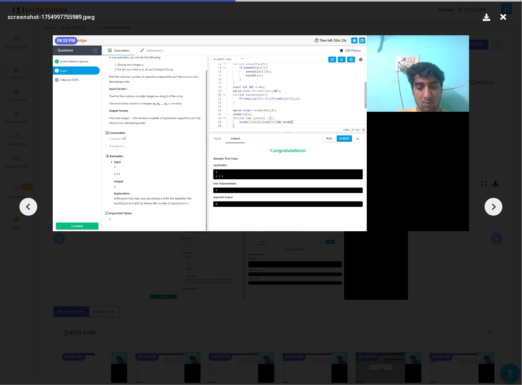
click at [497, 200] on div at bounding box center [494, 207] width 18 height 18
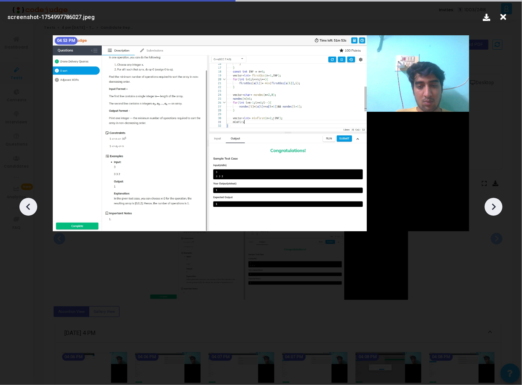
click at [497, 200] on div at bounding box center [494, 207] width 18 height 18
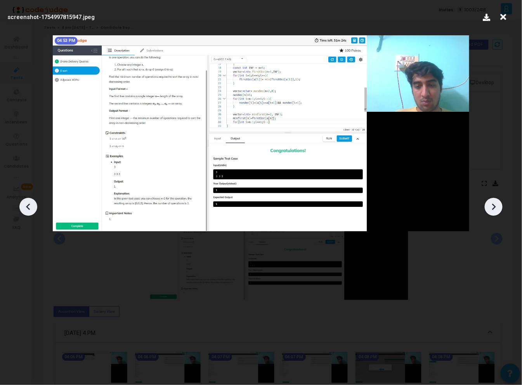
click at [497, 200] on div at bounding box center [494, 207] width 18 height 18
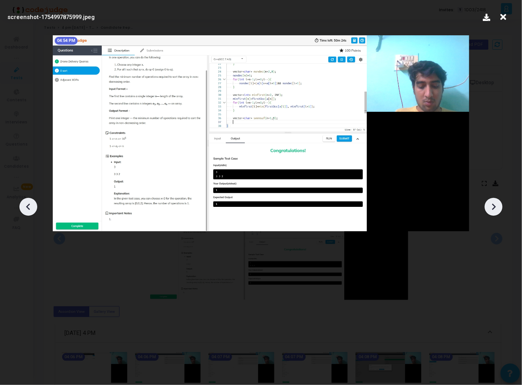
click at [497, 200] on div at bounding box center [494, 207] width 18 height 18
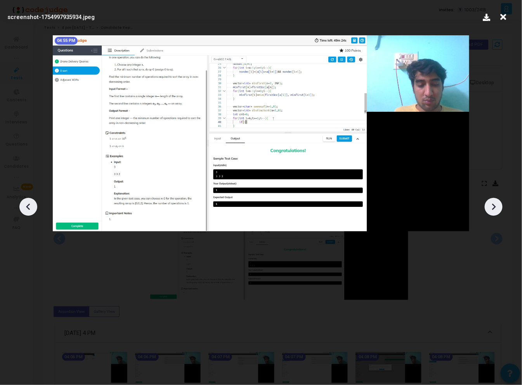
click at [497, 200] on div at bounding box center [494, 207] width 18 height 18
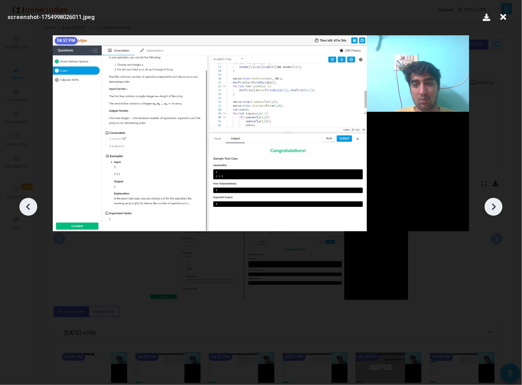
click at [497, 200] on div at bounding box center [494, 207] width 18 height 18
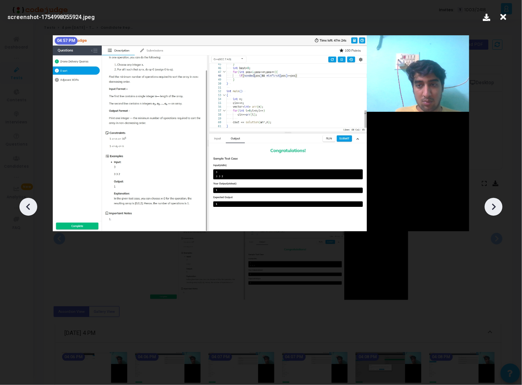
click at [497, 200] on div at bounding box center [494, 207] width 18 height 18
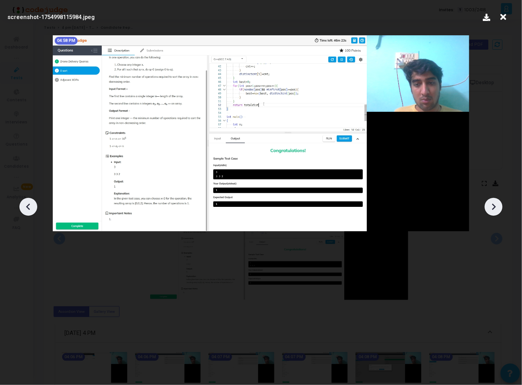
click at [497, 200] on div at bounding box center [494, 207] width 18 height 18
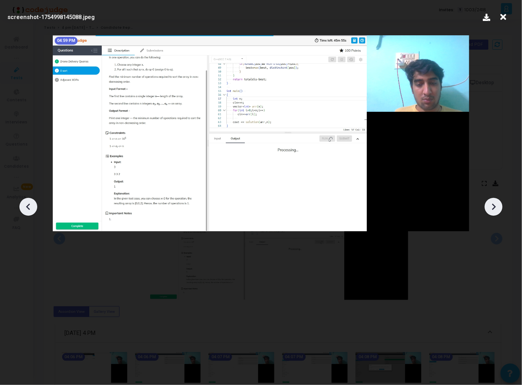
click at [497, 200] on div at bounding box center [494, 207] width 18 height 18
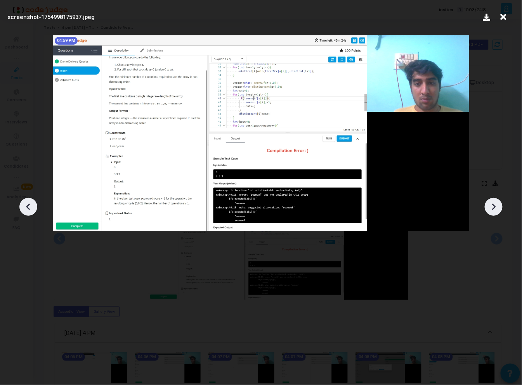
click at [497, 200] on div at bounding box center [494, 207] width 18 height 18
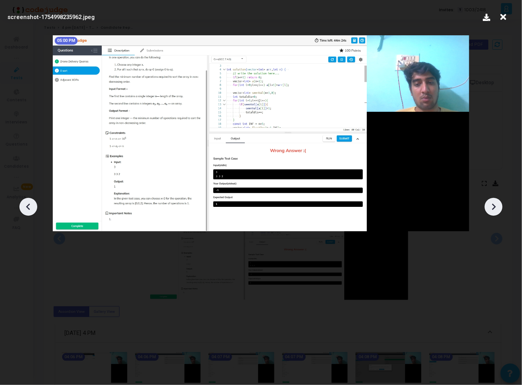
click at [497, 200] on div at bounding box center [494, 207] width 18 height 18
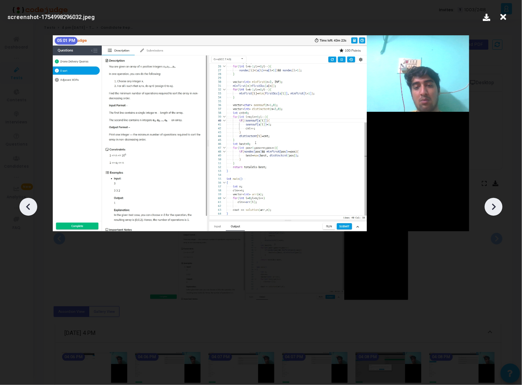
click at [497, 200] on div at bounding box center [494, 207] width 18 height 18
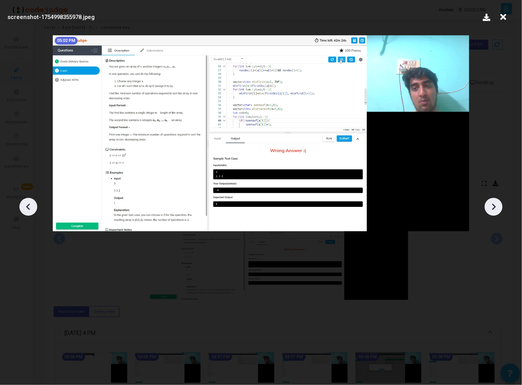
click at [497, 200] on div at bounding box center [494, 207] width 18 height 18
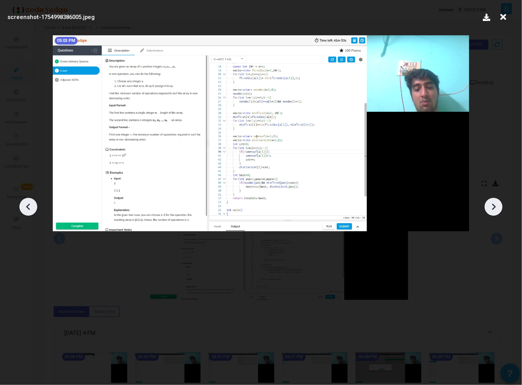
click at [497, 200] on div at bounding box center [494, 207] width 18 height 18
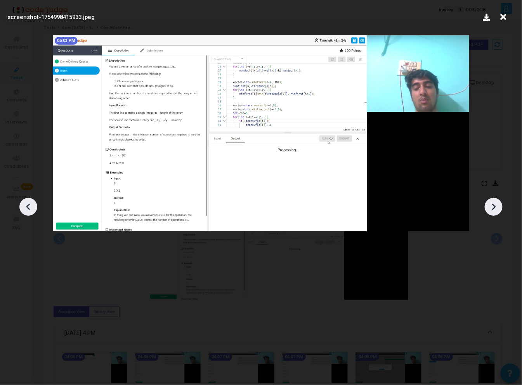
click at [497, 200] on div at bounding box center [494, 207] width 18 height 18
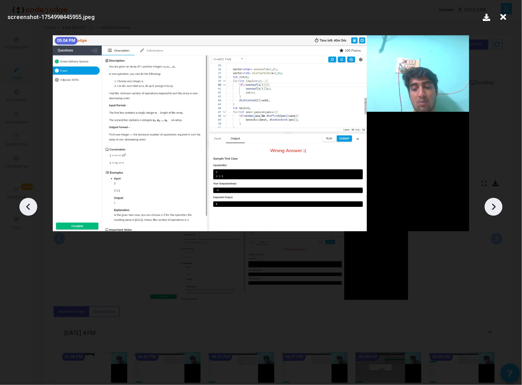
click at [497, 200] on div at bounding box center [494, 207] width 18 height 18
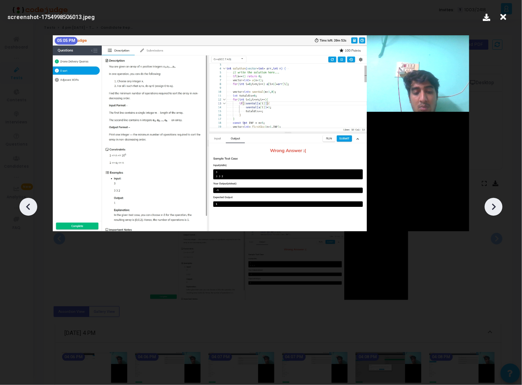
click at [497, 200] on div at bounding box center [494, 207] width 18 height 18
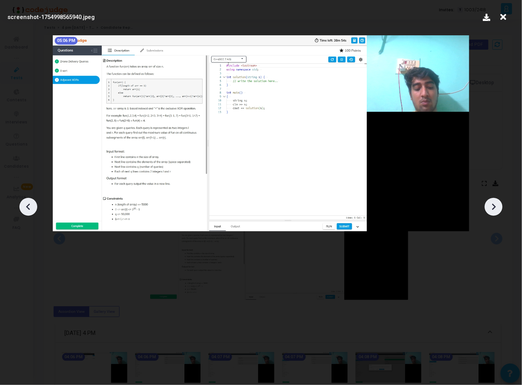
click at [497, 200] on div at bounding box center [494, 207] width 18 height 18
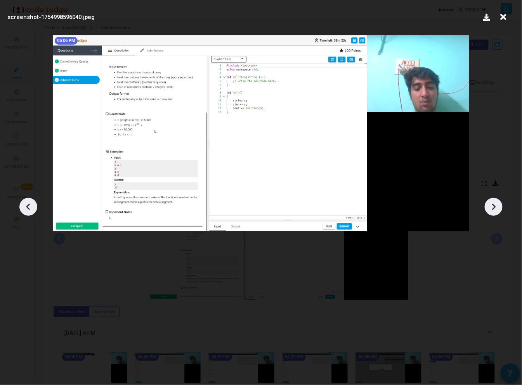
click at [497, 200] on div at bounding box center [494, 207] width 18 height 18
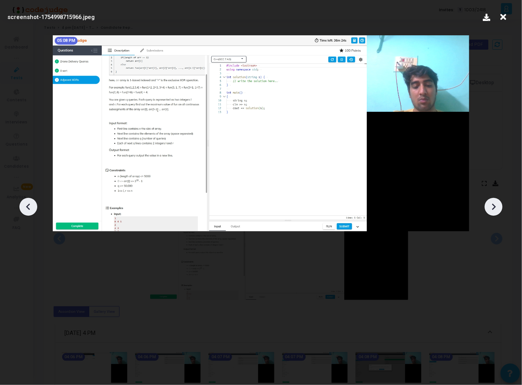
click at [497, 200] on div at bounding box center [494, 207] width 18 height 18
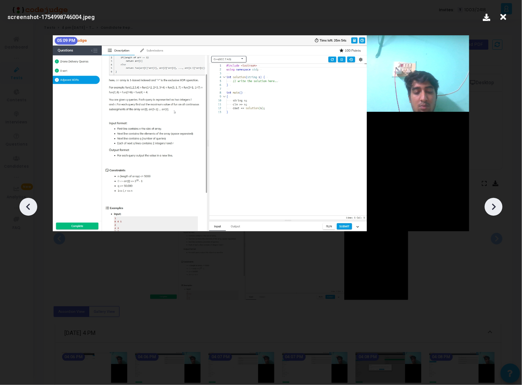
click at [497, 200] on div at bounding box center [494, 207] width 18 height 18
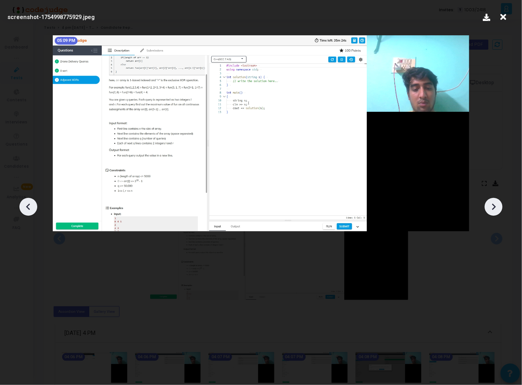
click at [497, 200] on div at bounding box center [494, 207] width 18 height 18
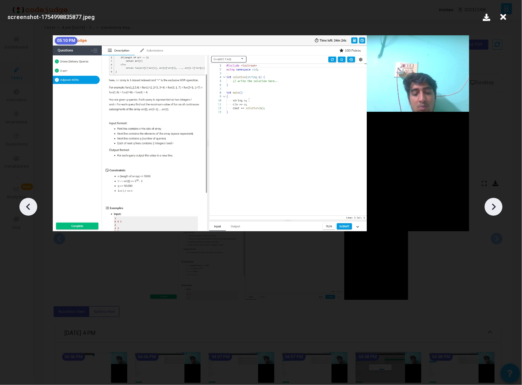
click at [497, 200] on div at bounding box center [494, 207] width 18 height 18
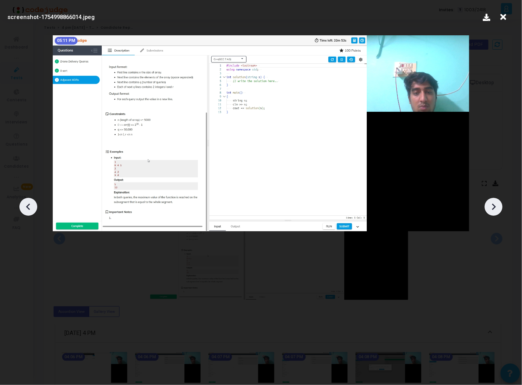
click at [497, 200] on div at bounding box center [494, 207] width 18 height 18
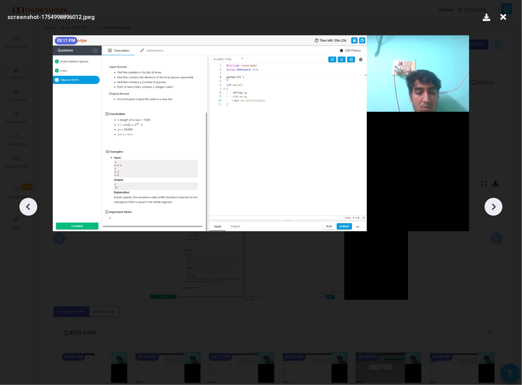
click at [497, 200] on div at bounding box center [494, 207] width 18 height 18
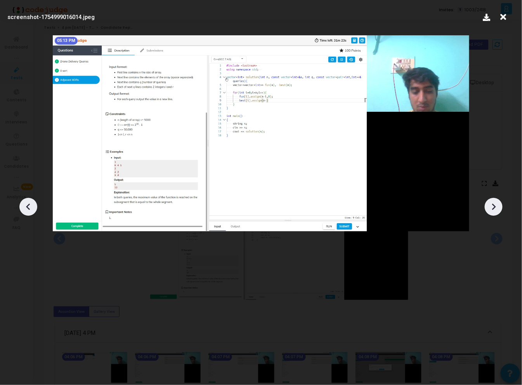
click at [497, 200] on div at bounding box center [494, 207] width 18 height 18
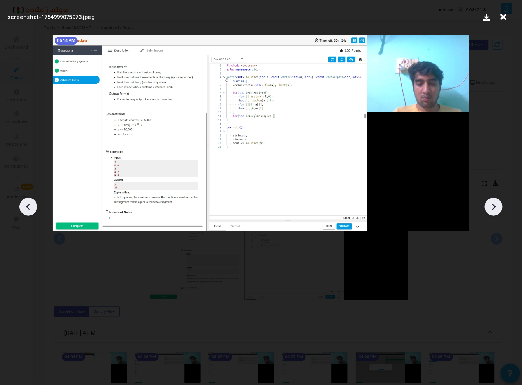
click at [497, 200] on div at bounding box center [494, 207] width 18 height 18
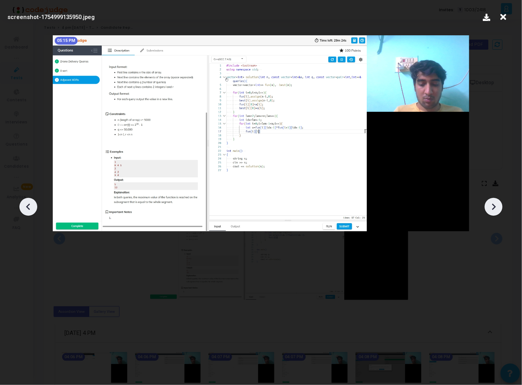
click at [497, 200] on div at bounding box center [494, 207] width 18 height 18
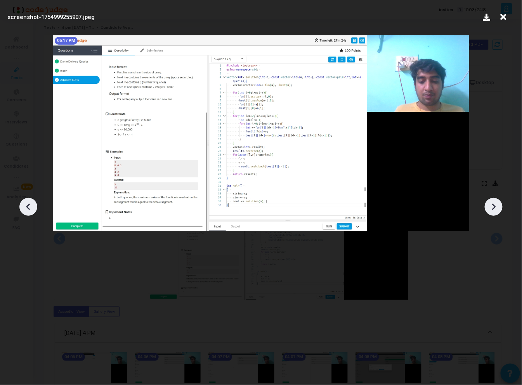
click at [497, 200] on div at bounding box center [494, 207] width 18 height 18
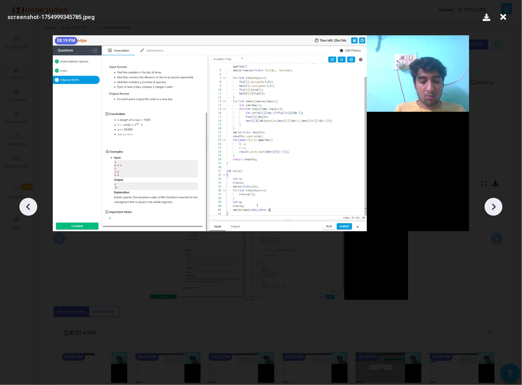
click at [497, 200] on div at bounding box center [494, 207] width 18 height 18
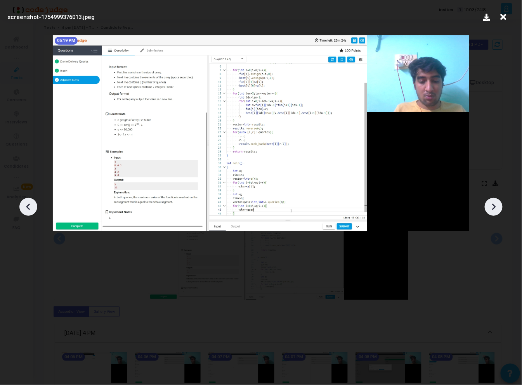
click at [497, 200] on div at bounding box center [494, 207] width 18 height 18
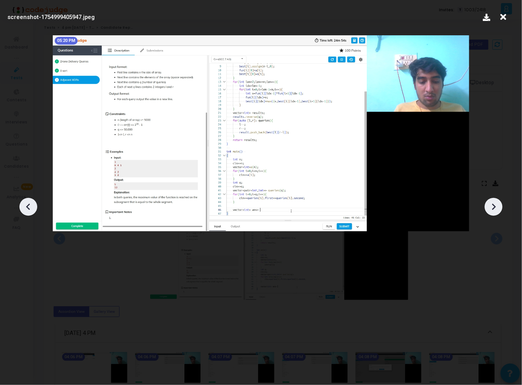
click at [497, 200] on div at bounding box center [494, 207] width 18 height 18
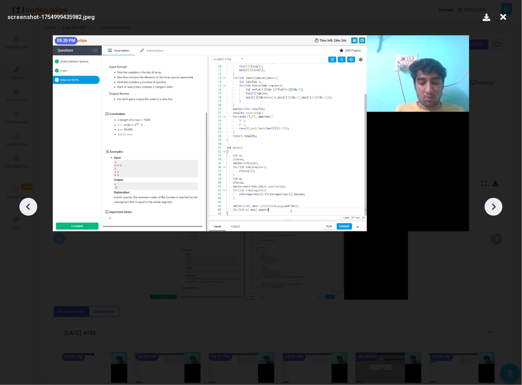
click at [497, 200] on div at bounding box center [494, 207] width 18 height 18
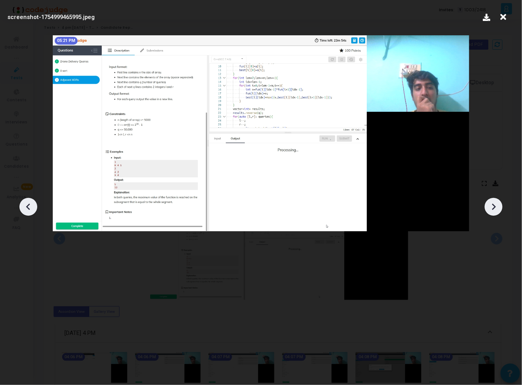
click at [497, 200] on div at bounding box center [494, 207] width 18 height 18
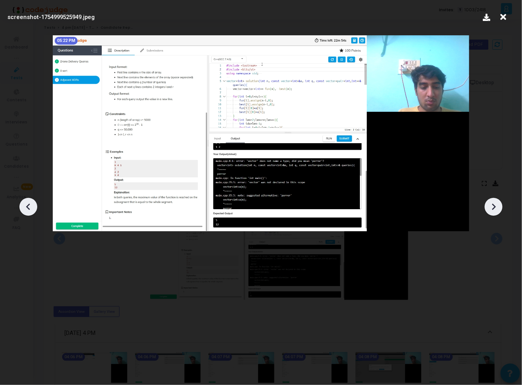
click at [497, 200] on div at bounding box center [494, 207] width 18 height 18
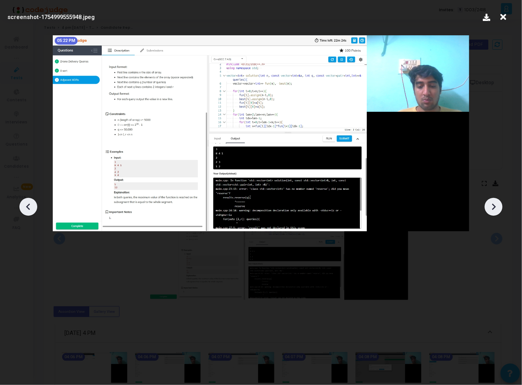
click at [497, 200] on div at bounding box center [494, 207] width 18 height 18
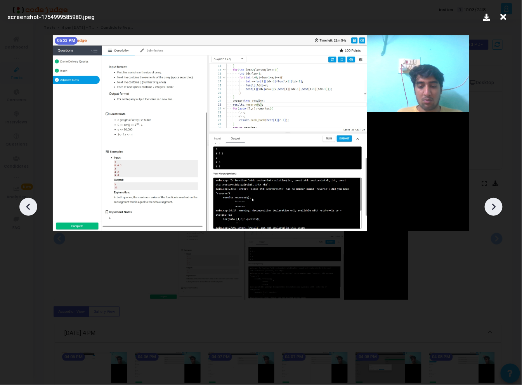
click at [497, 200] on div at bounding box center [494, 207] width 18 height 18
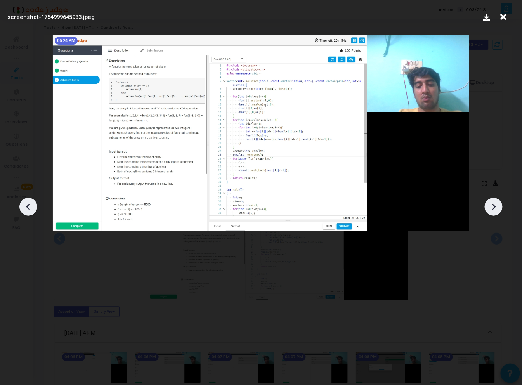
click at [497, 200] on div at bounding box center [494, 207] width 18 height 18
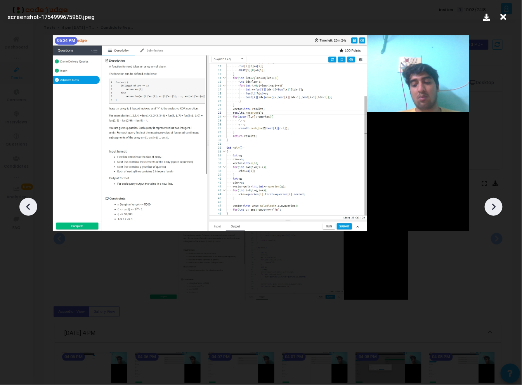
click at [497, 200] on div at bounding box center [494, 207] width 18 height 18
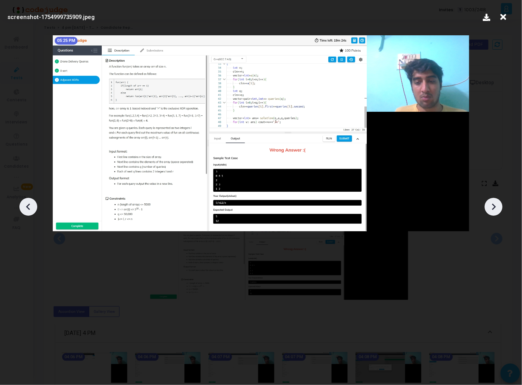
click at [497, 200] on div at bounding box center [494, 207] width 18 height 18
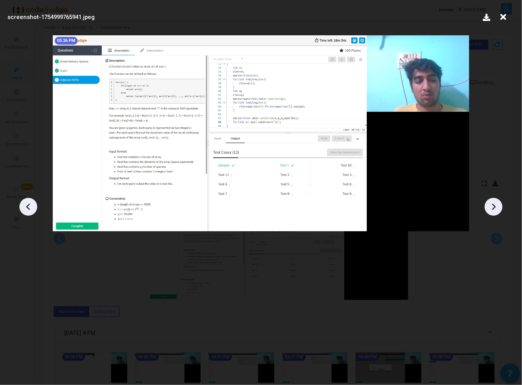
click at [497, 200] on div at bounding box center [494, 207] width 18 height 18
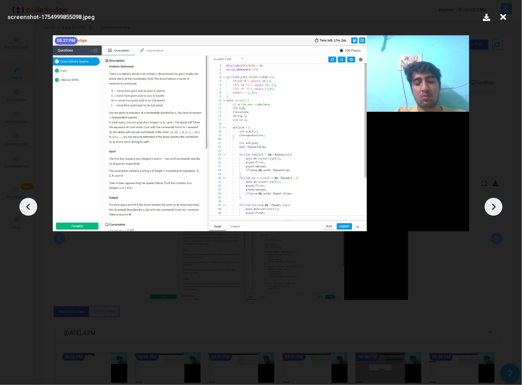
click at [497, 200] on div at bounding box center [494, 207] width 18 height 18
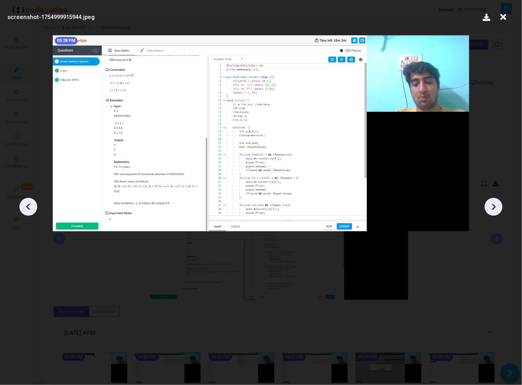
click at [497, 200] on div at bounding box center [494, 207] width 18 height 18
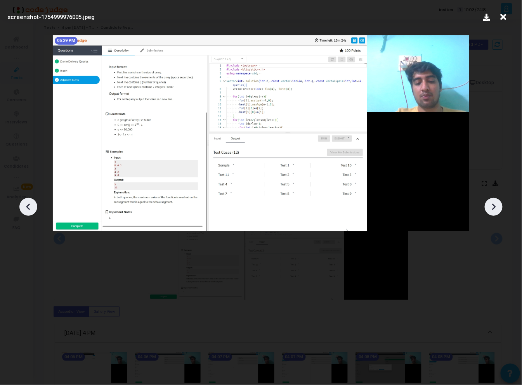
click at [497, 200] on div at bounding box center [494, 207] width 18 height 18
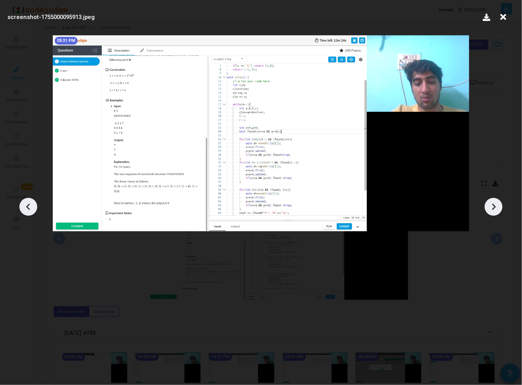
click at [497, 200] on div at bounding box center [494, 207] width 18 height 18
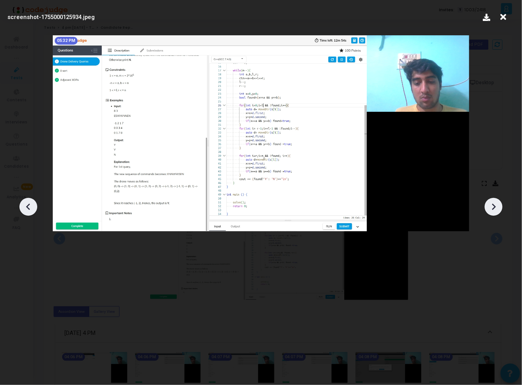
click at [497, 200] on div at bounding box center [494, 207] width 18 height 18
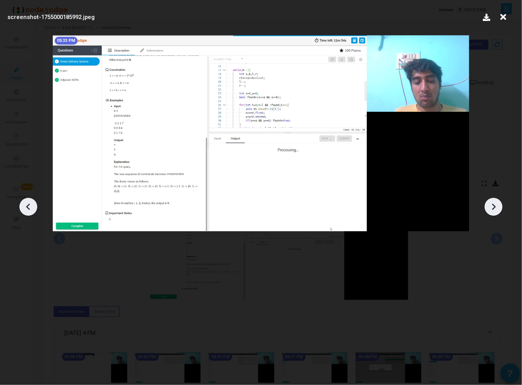
click at [497, 200] on div at bounding box center [494, 207] width 18 height 18
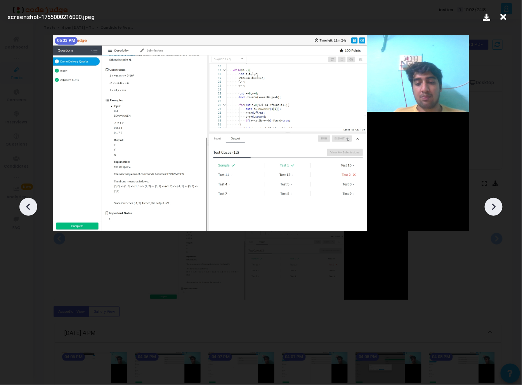
click at [497, 200] on div at bounding box center [494, 207] width 18 height 18
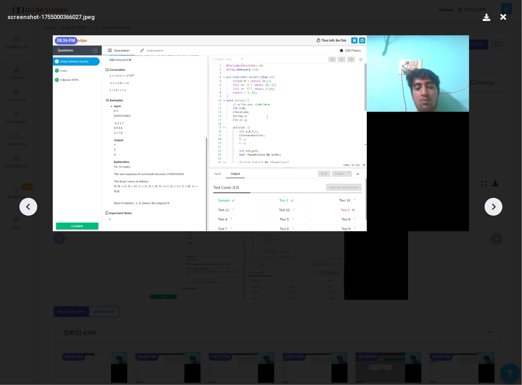
click at [497, 200] on div at bounding box center [494, 207] width 18 height 18
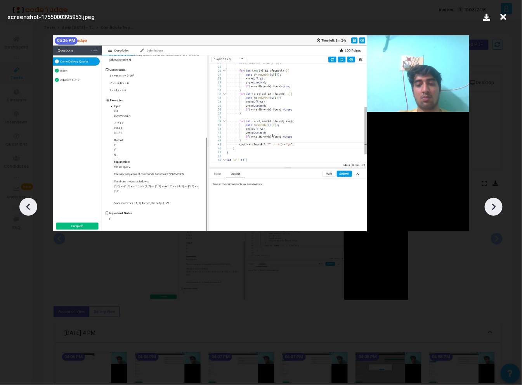
click at [497, 200] on div at bounding box center [494, 207] width 18 height 18
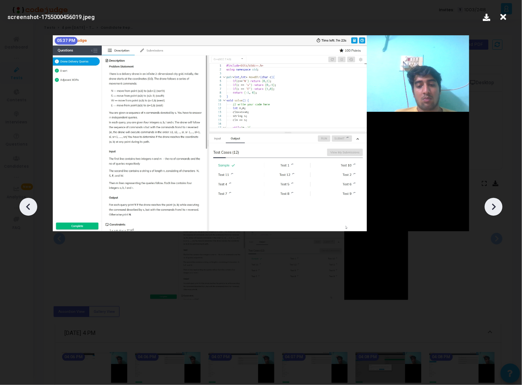
click at [497, 200] on div at bounding box center [494, 207] width 18 height 18
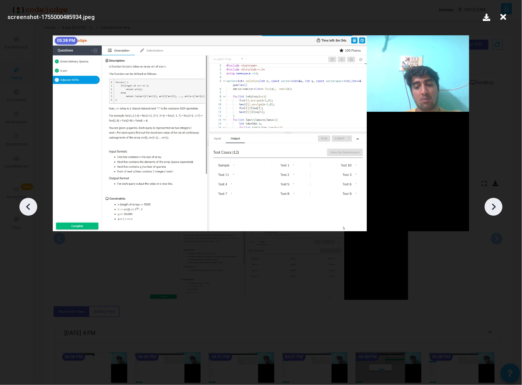
click at [497, 200] on div at bounding box center [494, 207] width 18 height 18
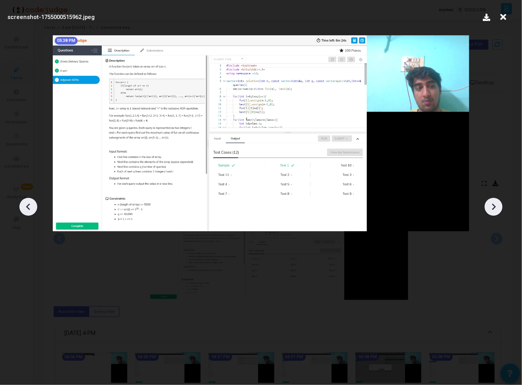
click at [497, 200] on div at bounding box center [494, 207] width 18 height 18
click at [475, 276] on div at bounding box center [261, 204] width 522 height 362
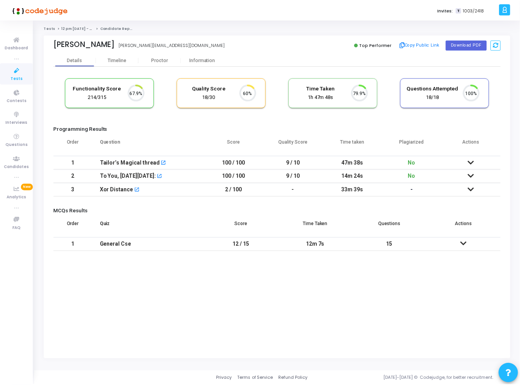
scroll to position [16, 20]
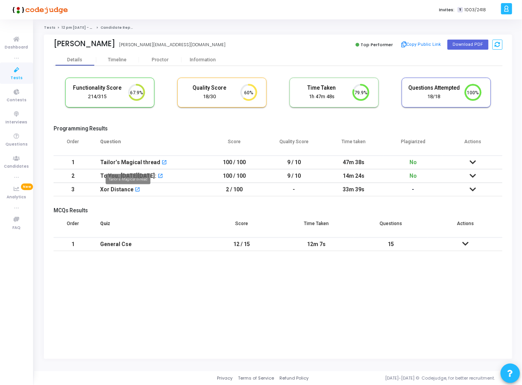
click at [132, 165] on div "Tailor’s Magical thread" at bounding box center [130, 162] width 60 height 13
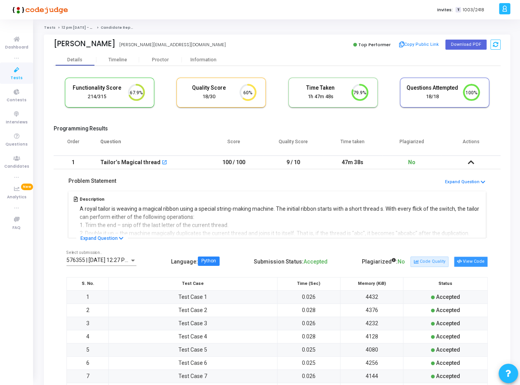
click at [469, 260] on button "View Code" at bounding box center [471, 262] width 34 height 10
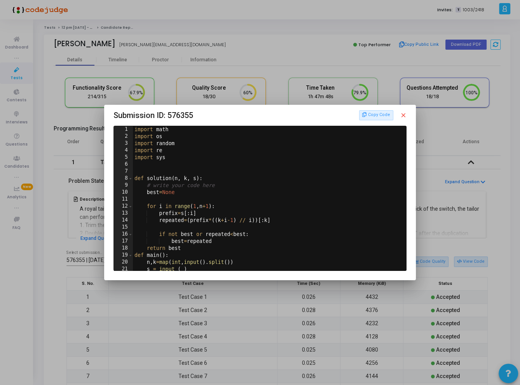
scroll to position [44, 0]
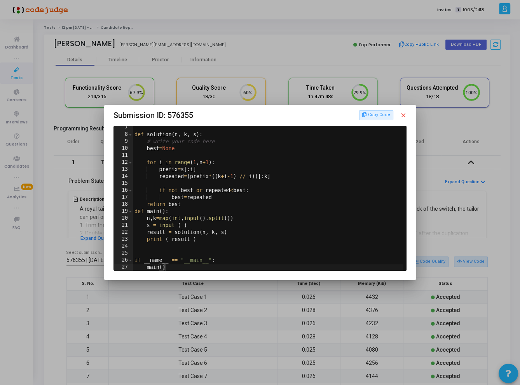
click at [88, 170] on div at bounding box center [260, 192] width 520 height 385
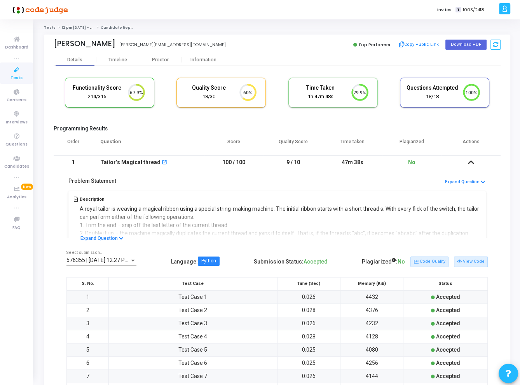
click at [403, 115] on div "Functionality Score 214/315 67.9% Quality Score 18/30 60% Time Taken calculated…" at bounding box center [277, 96] width 447 height 45
click at [402, 115] on div "Functionality Score 214/315 67.9% Quality Score 18/30 60% Time Taken calculated…" at bounding box center [277, 96] width 447 height 45
click at [467, 129] on h5 "Programming Results" at bounding box center [277, 128] width 447 height 7
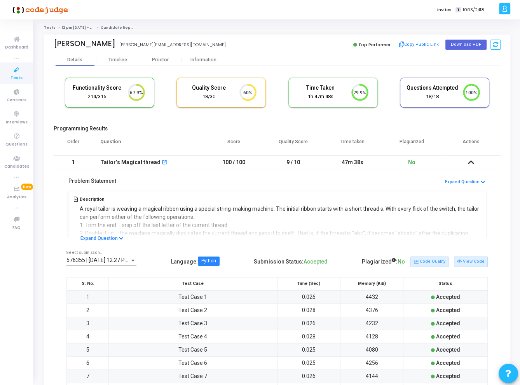
click at [467, 129] on h5 "Programming Results" at bounding box center [277, 128] width 447 height 7
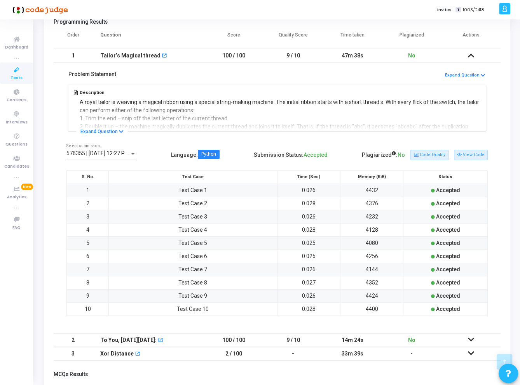
scroll to position [175, 0]
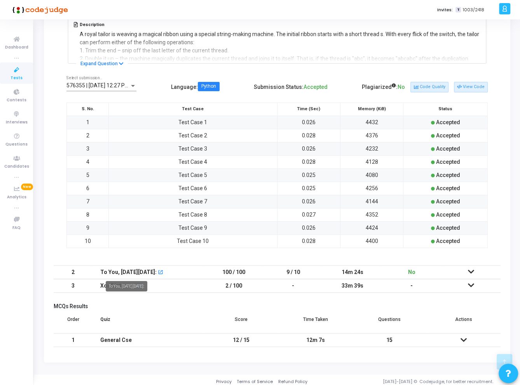
click at [136, 267] on div "To You, [DATE][DATE]:" at bounding box center [128, 272] width 56 height 13
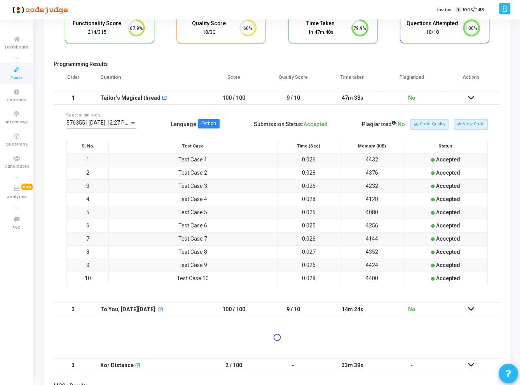
scroll to position [0, 0]
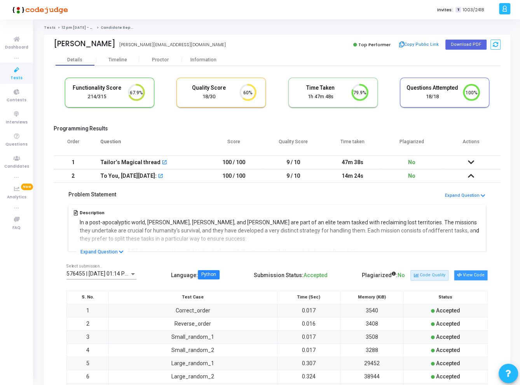
click at [472, 273] on button "View Code" at bounding box center [471, 275] width 34 height 10
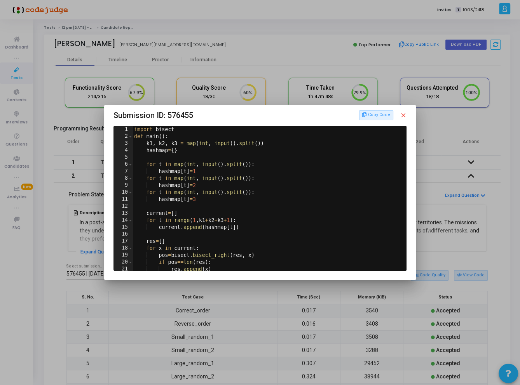
scroll to position [37, 0]
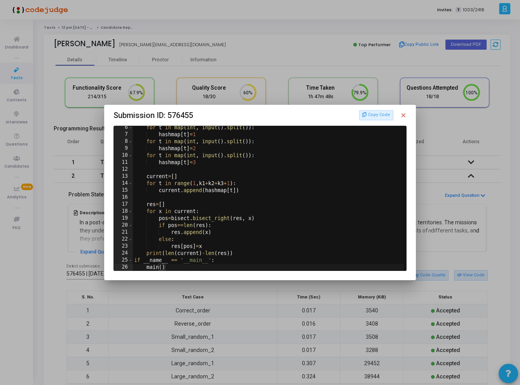
click at [97, 343] on div at bounding box center [260, 192] width 520 height 385
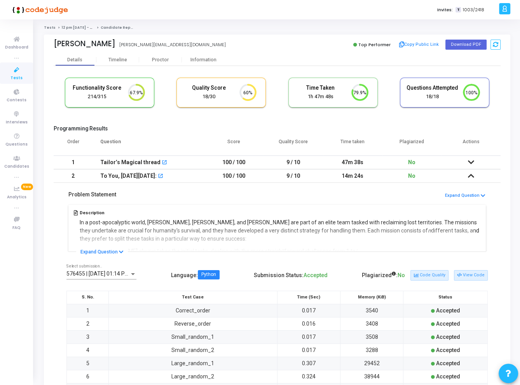
scroll to position [226, 0]
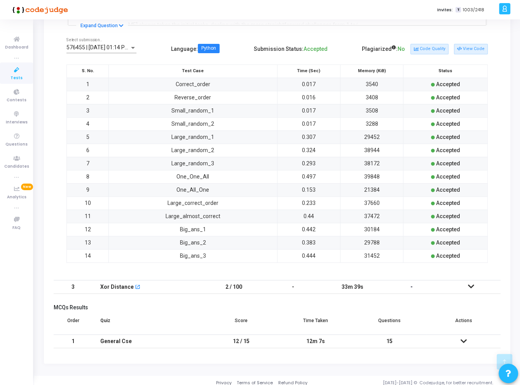
click at [467, 280] on td at bounding box center [470, 287] width 59 height 14
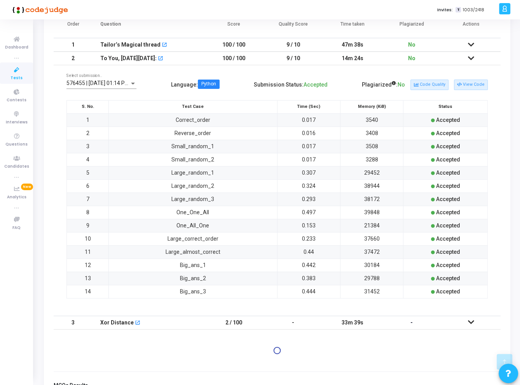
scroll to position [0, 0]
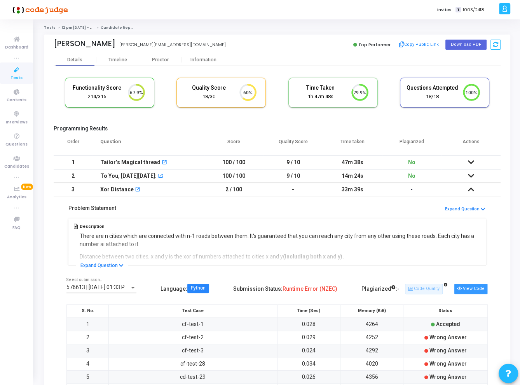
click at [471, 287] on button "View Code" at bounding box center [471, 289] width 34 height 10
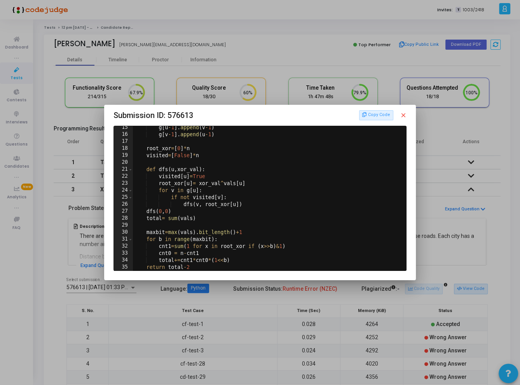
scroll to position [156, 0]
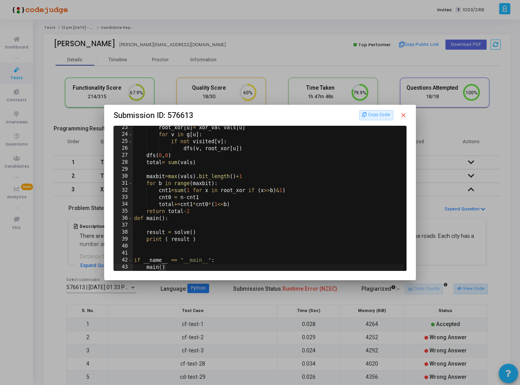
click at [242, 319] on div at bounding box center [260, 192] width 520 height 385
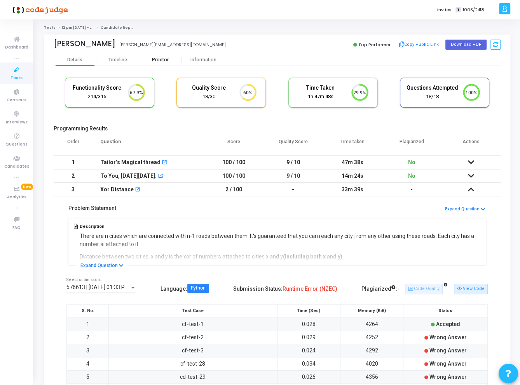
click at [164, 60] on div "Proctor" at bounding box center [160, 60] width 43 height 6
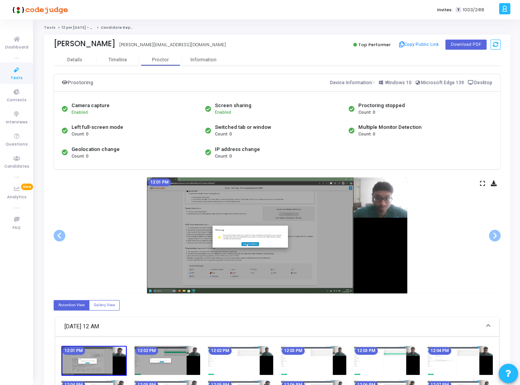
click at [482, 182] on icon at bounding box center [482, 183] width 5 height 4
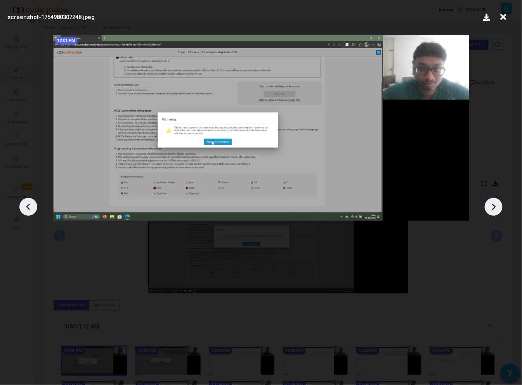
click at [496, 205] on icon at bounding box center [494, 207] width 12 height 12
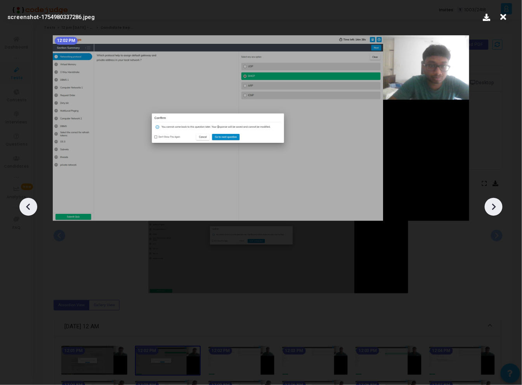
click at [496, 205] on icon at bounding box center [494, 207] width 12 height 12
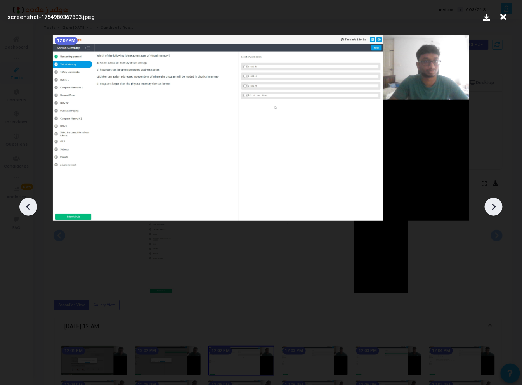
click at [496, 205] on icon at bounding box center [494, 207] width 12 height 12
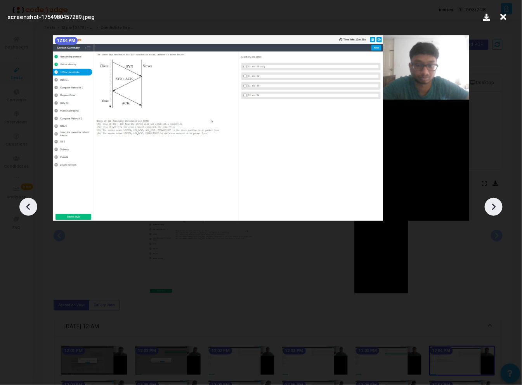
click at [496, 205] on icon at bounding box center [494, 207] width 12 height 12
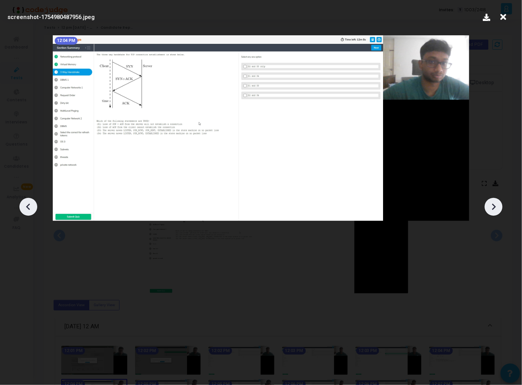
click at [496, 205] on icon at bounding box center [494, 207] width 12 height 12
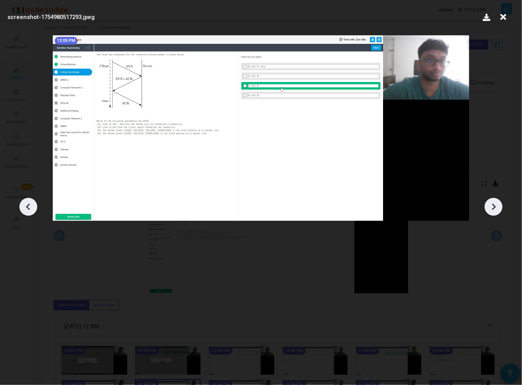
click at [496, 205] on icon at bounding box center [494, 207] width 12 height 12
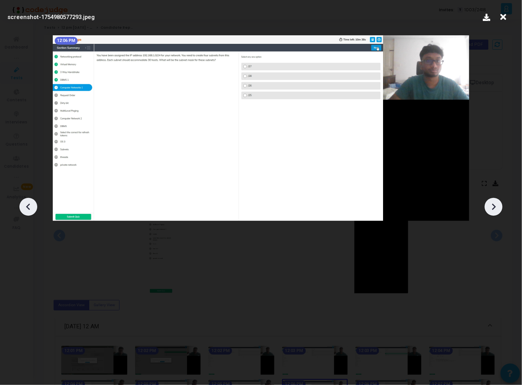
click at [496, 205] on icon at bounding box center [494, 207] width 12 height 12
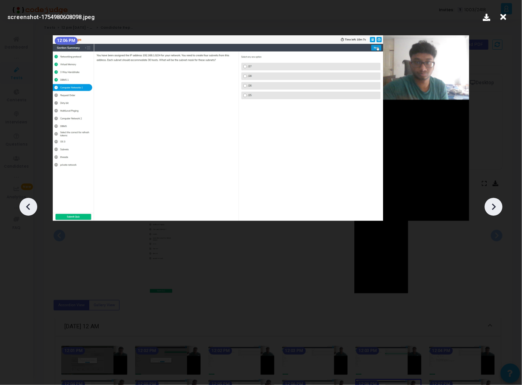
click at [496, 205] on icon at bounding box center [494, 207] width 12 height 12
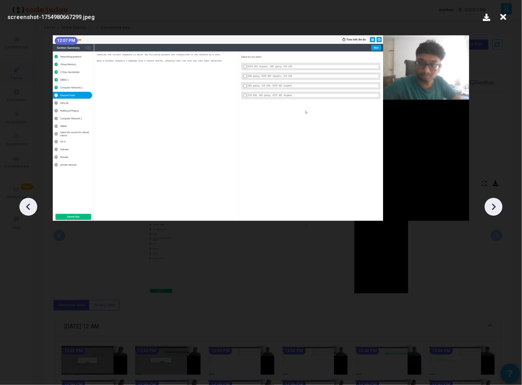
click at [496, 205] on icon at bounding box center [494, 207] width 12 height 12
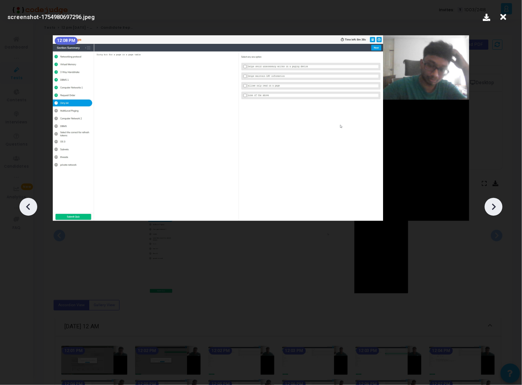
click at [496, 205] on icon at bounding box center [494, 207] width 12 height 12
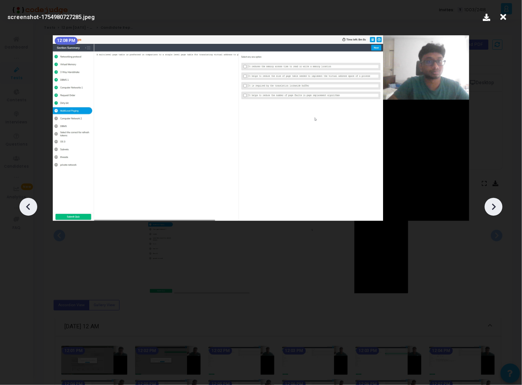
click at [496, 205] on icon at bounding box center [494, 207] width 12 height 12
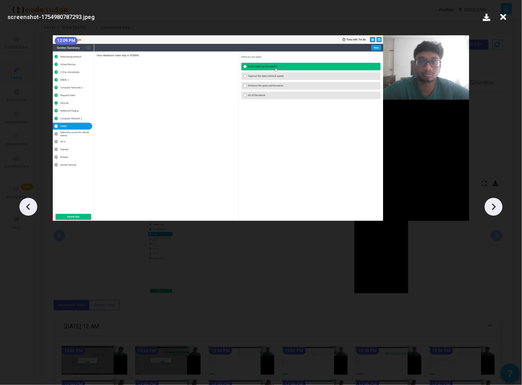
click at [496, 205] on icon at bounding box center [494, 207] width 12 height 12
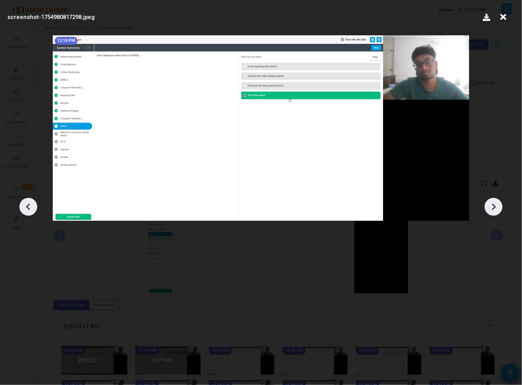
click at [496, 205] on icon at bounding box center [494, 207] width 12 height 12
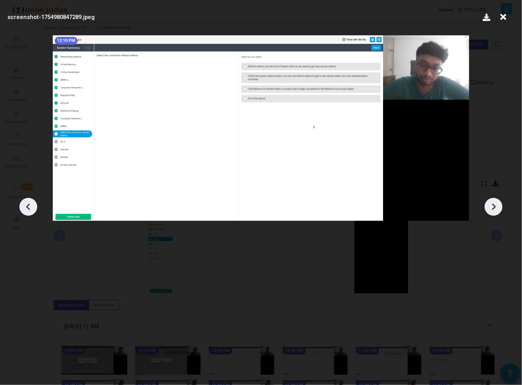
click at [496, 205] on icon at bounding box center [494, 207] width 12 height 12
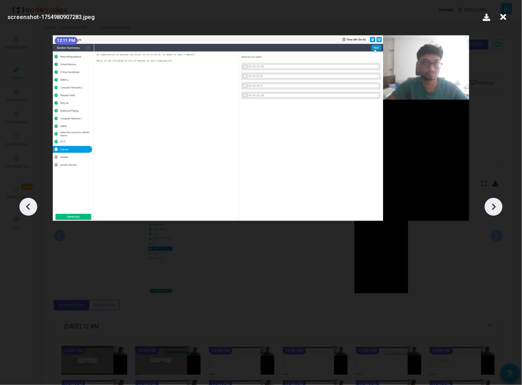
click at [496, 205] on icon at bounding box center [494, 207] width 12 height 12
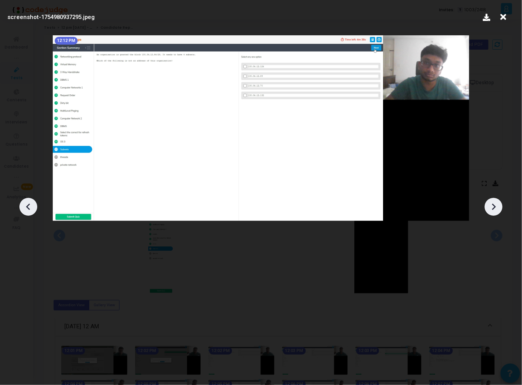
click at [496, 205] on icon at bounding box center [494, 207] width 12 height 12
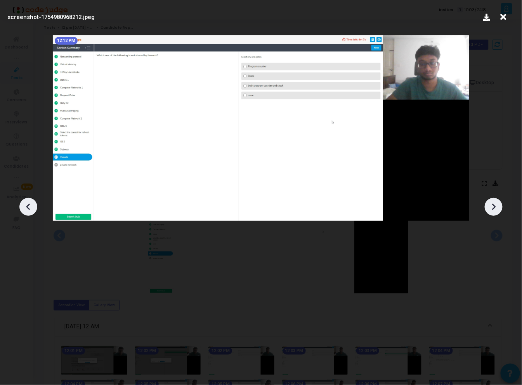
click at [496, 205] on icon at bounding box center [494, 207] width 12 height 12
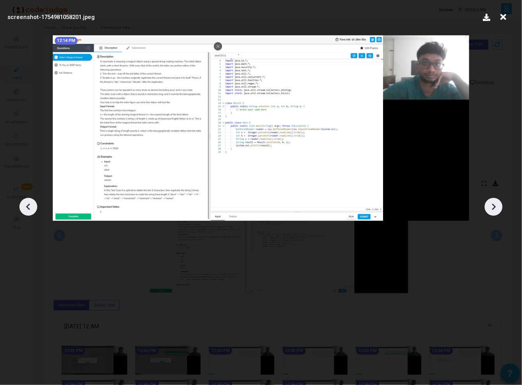
click at [496, 205] on icon at bounding box center [494, 207] width 12 height 12
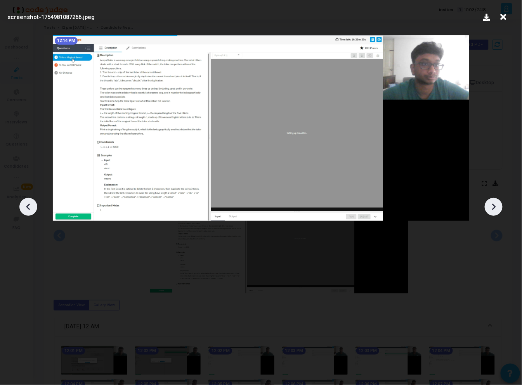
click at [496, 205] on icon at bounding box center [494, 207] width 12 height 12
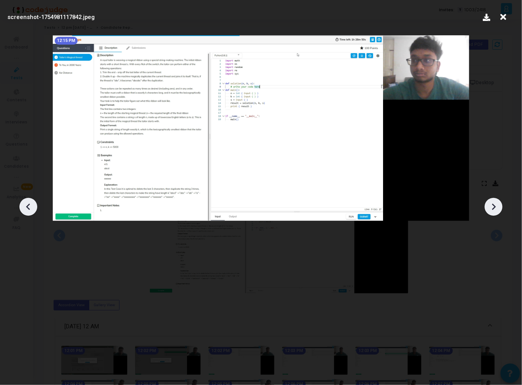
click at [496, 205] on icon at bounding box center [494, 207] width 12 height 12
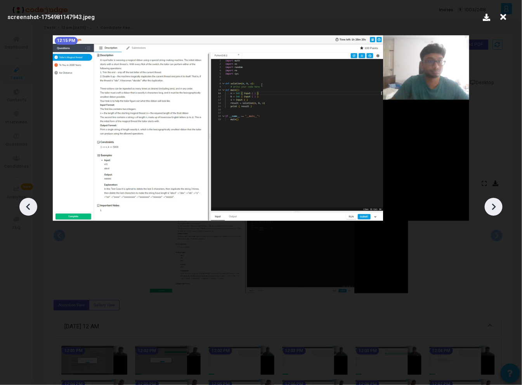
click at [496, 205] on icon at bounding box center [494, 207] width 12 height 12
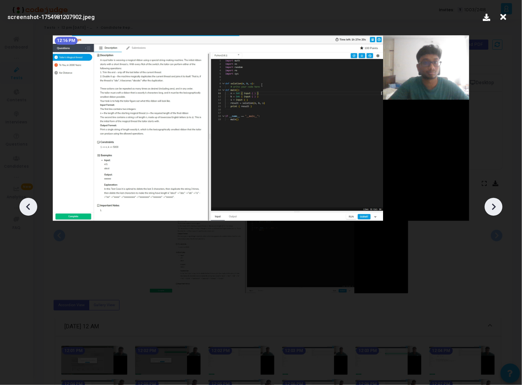
click at [496, 205] on icon at bounding box center [494, 207] width 12 height 12
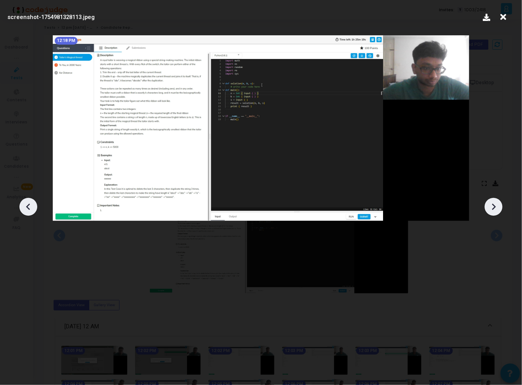
click at [496, 205] on icon at bounding box center [494, 207] width 12 height 12
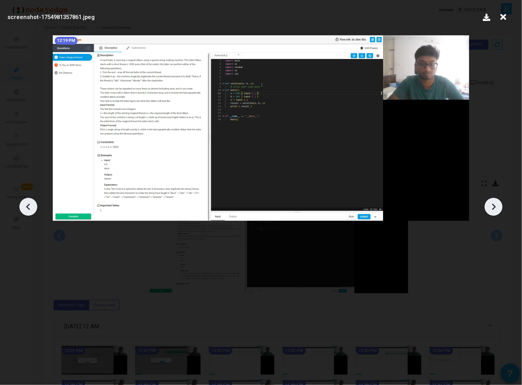
click at [496, 205] on icon at bounding box center [494, 207] width 12 height 12
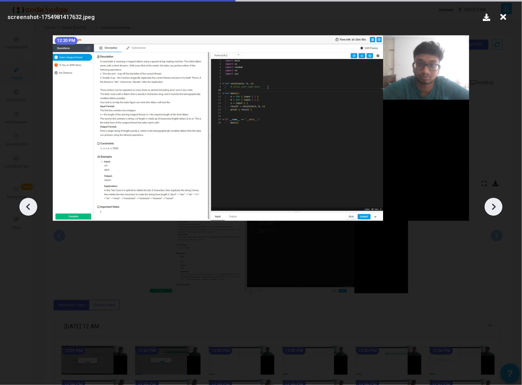
click at [496, 205] on icon at bounding box center [494, 207] width 12 height 12
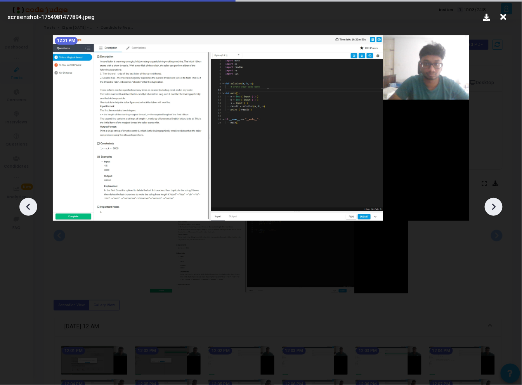
click at [496, 205] on icon at bounding box center [494, 207] width 12 height 12
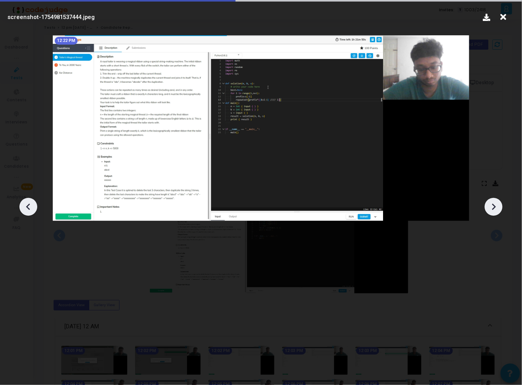
click at [496, 205] on icon at bounding box center [494, 207] width 12 height 12
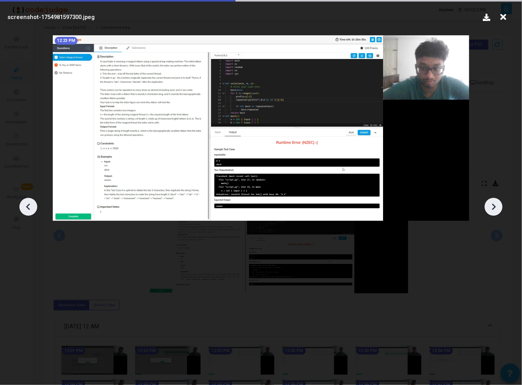
click at [496, 205] on icon at bounding box center [494, 207] width 12 height 12
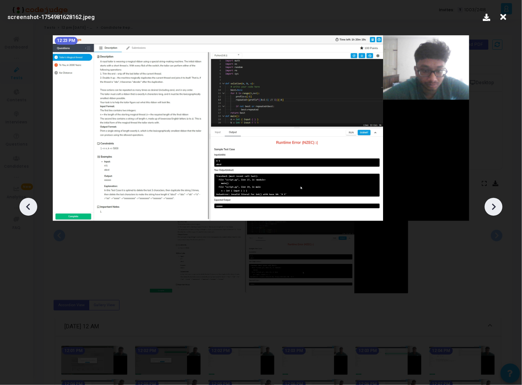
click at [496, 205] on icon at bounding box center [494, 207] width 12 height 12
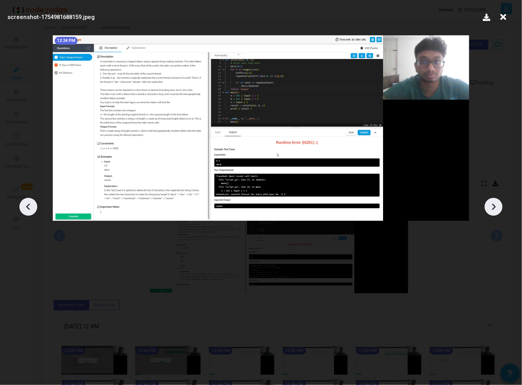
click at [496, 205] on icon at bounding box center [494, 207] width 12 height 12
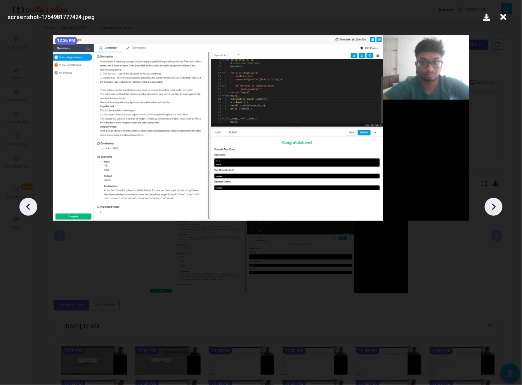
click at [496, 205] on icon at bounding box center [494, 207] width 12 height 12
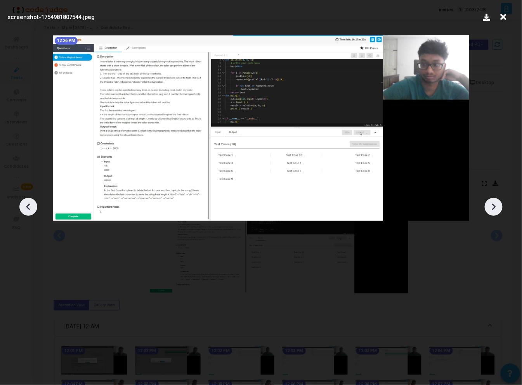
click at [496, 205] on icon at bounding box center [494, 207] width 12 height 12
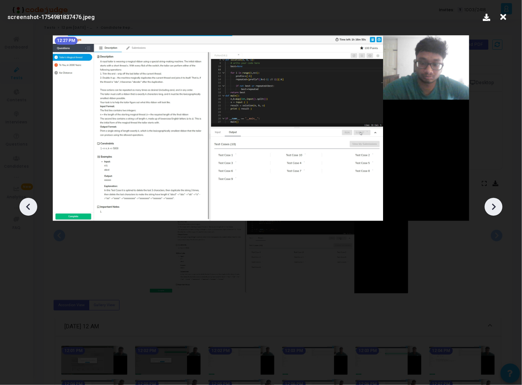
click at [496, 205] on icon at bounding box center [494, 207] width 12 height 12
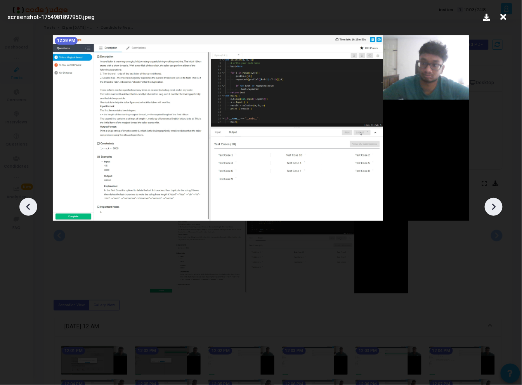
click at [493, 207] on icon at bounding box center [494, 207] width 12 height 12
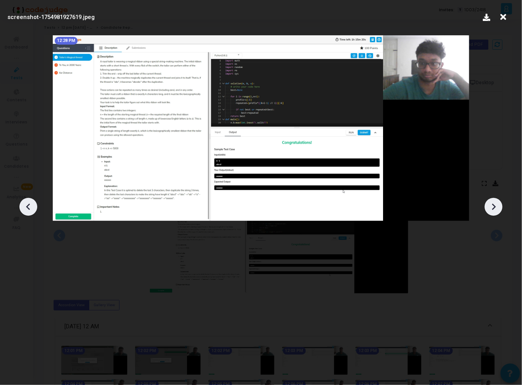
click at [493, 207] on icon at bounding box center [494, 207] width 12 height 12
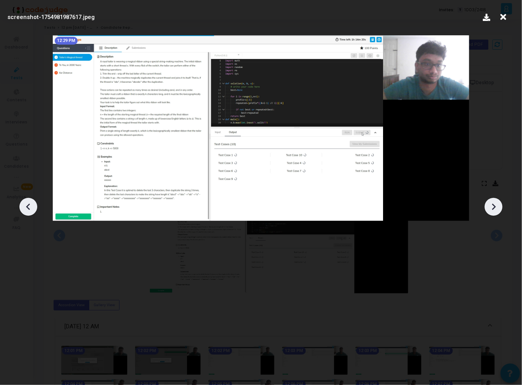
click at [493, 207] on icon at bounding box center [494, 207] width 12 height 12
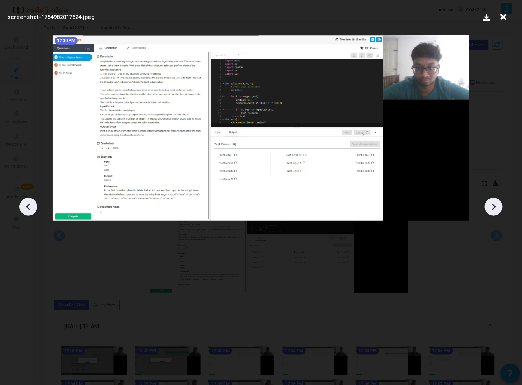
click at [493, 207] on icon at bounding box center [494, 207] width 12 height 12
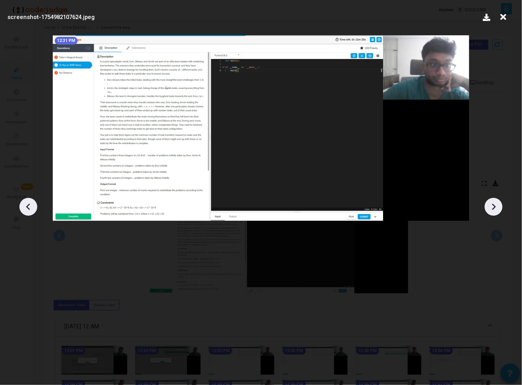
click at [493, 207] on icon at bounding box center [494, 207] width 12 height 12
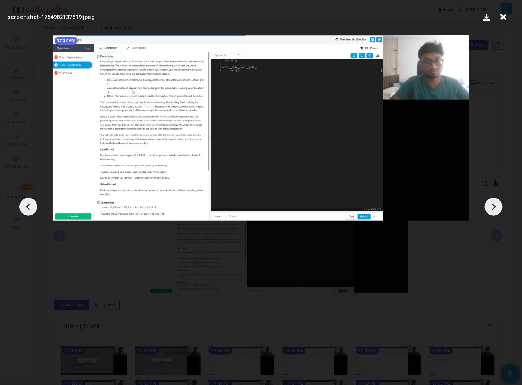
click at [493, 207] on icon at bounding box center [494, 207] width 12 height 12
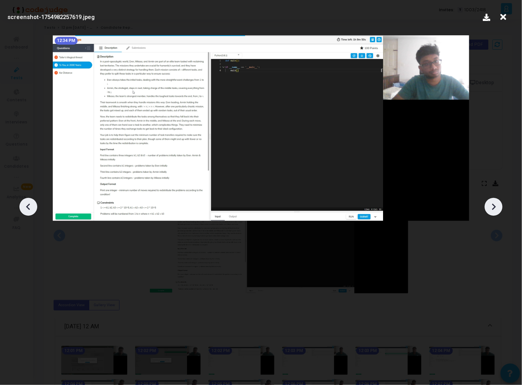
click at [493, 207] on icon at bounding box center [494, 207] width 12 height 12
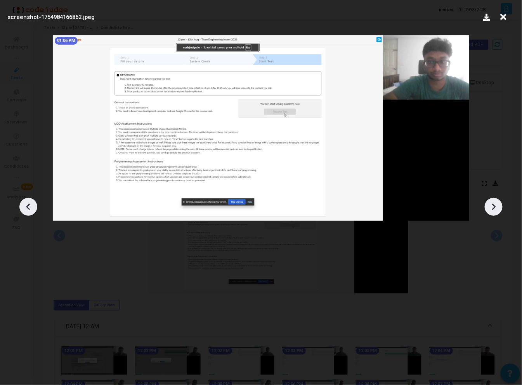
click at [493, 207] on icon at bounding box center [494, 207] width 12 height 12
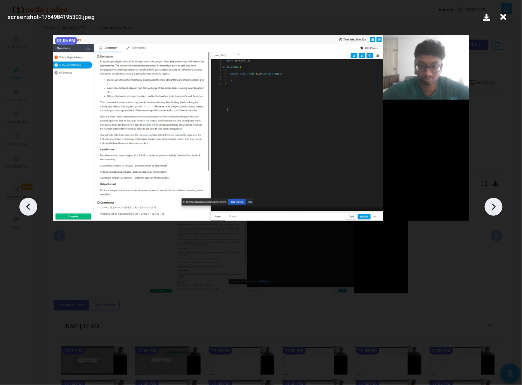
click at [493, 207] on icon at bounding box center [494, 207] width 12 height 12
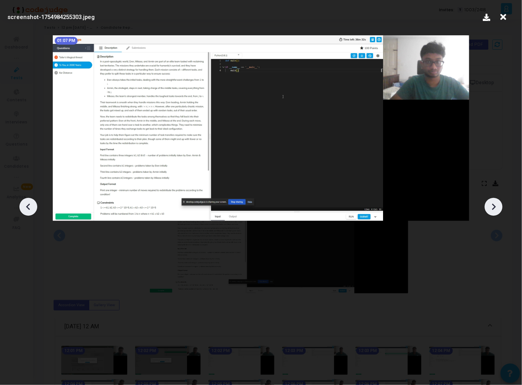
click at [493, 207] on icon at bounding box center [494, 207] width 12 height 12
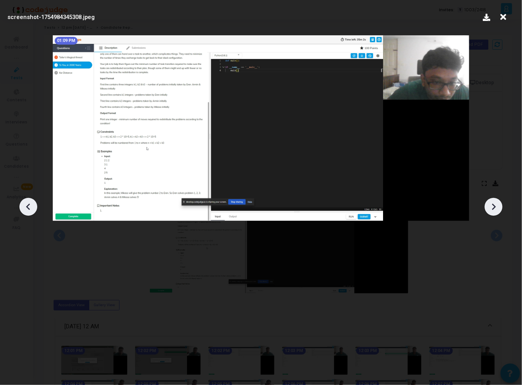
click at [493, 207] on icon at bounding box center [494, 207] width 12 height 12
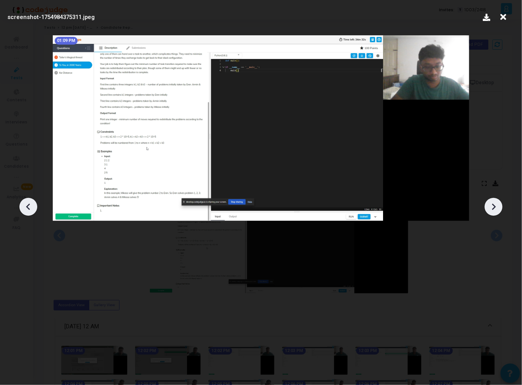
click at [493, 207] on icon at bounding box center [494, 207] width 12 height 12
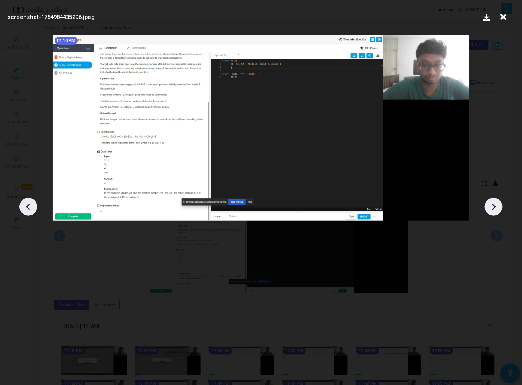
click at [493, 207] on icon at bounding box center [494, 207] width 12 height 12
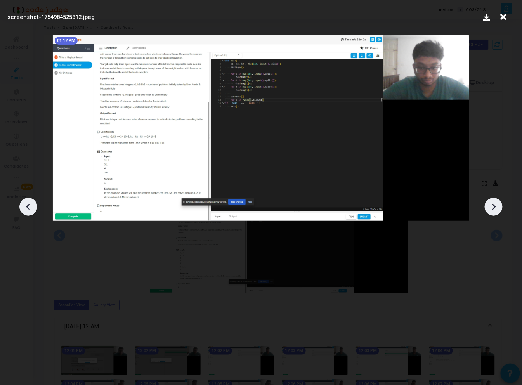
click at [493, 207] on icon at bounding box center [494, 207] width 12 height 12
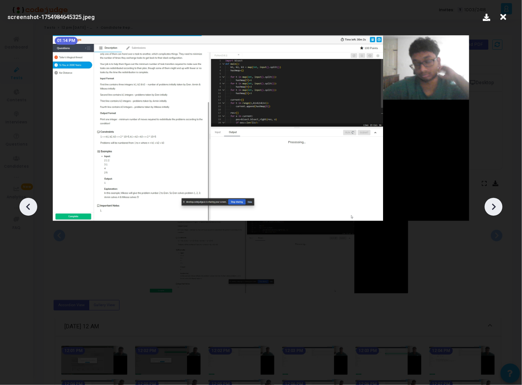
click at [493, 207] on icon at bounding box center [494, 207] width 12 height 12
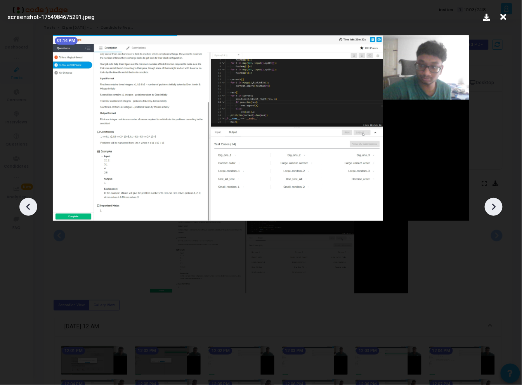
click at [493, 207] on icon at bounding box center [494, 207] width 12 height 12
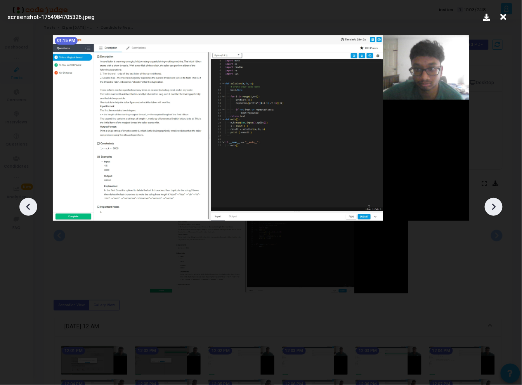
click at [493, 207] on icon at bounding box center [494, 207] width 12 height 12
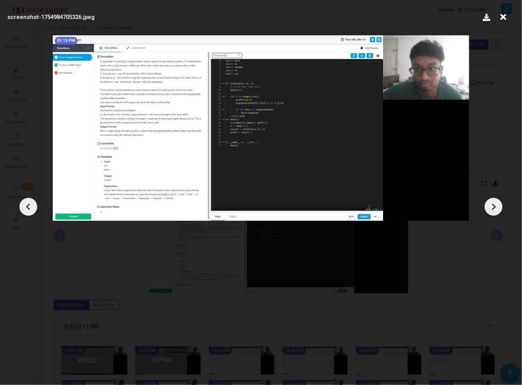
click at [493, 207] on icon at bounding box center [494, 207] width 12 height 12
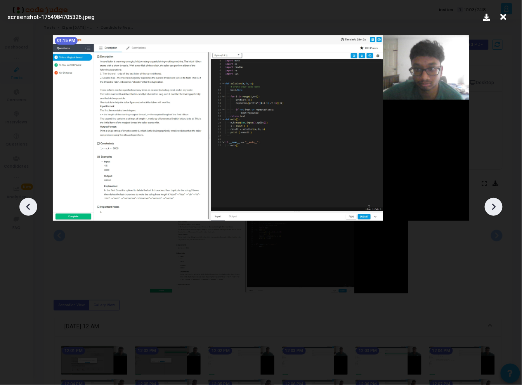
click at [493, 207] on icon at bounding box center [494, 207] width 12 height 12
click at [471, 271] on div at bounding box center [261, 204] width 522 height 362
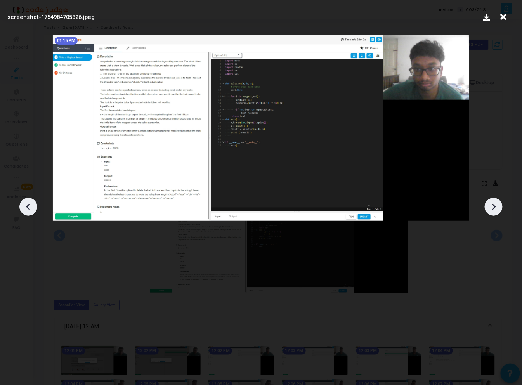
click at [506, 14] on icon at bounding box center [504, 17] width 12 height 15
